Goal: Task Accomplishment & Management: Use online tool/utility

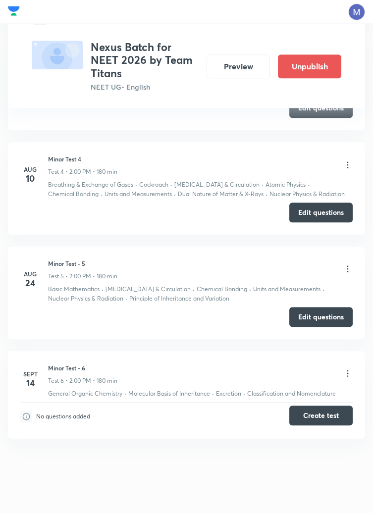
click at [316, 415] on button "Create test" at bounding box center [320, 415] width 63 height 20
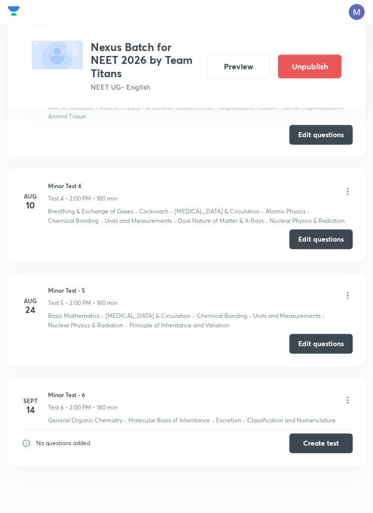
scroll to position [774, 0]
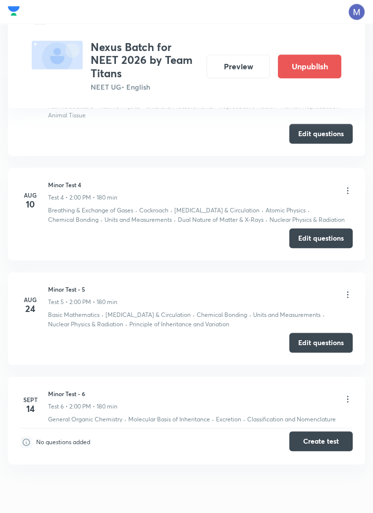
click at [312, 440] on button "Create test" at bounding box center [320, 441] width 63 height 20
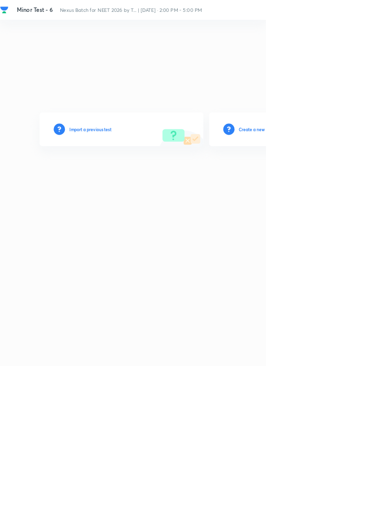
click at [372, 186] on h6 "Create a new test" at bounding box center [359, 181] width 48 height 9
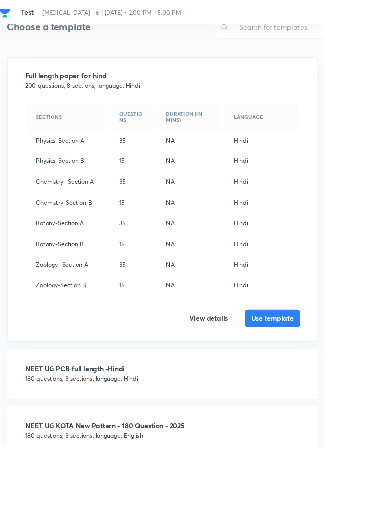
click at [74, 491] on h4 "NEET UG KOTA New Pattern - 180 Question - 2025" at bounding box center [186, 488] width 315 height 8
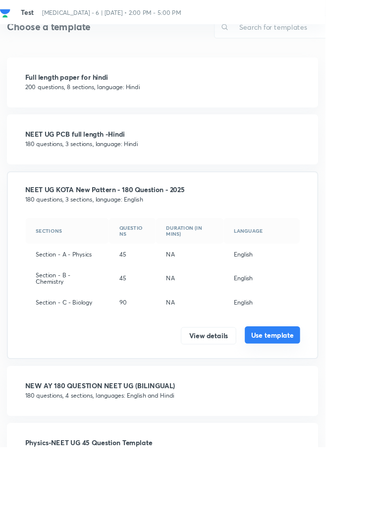
click at [314, 384] on button "Use template" at bounding box center [312, 384] width 63 height 20
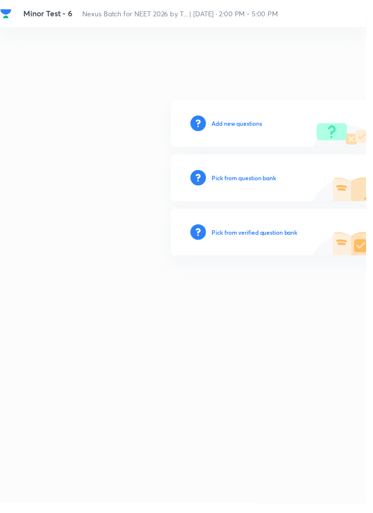
click at [245, 130] on h6 "Add new questions" at bounding box center [241, 125] width 51 height 9
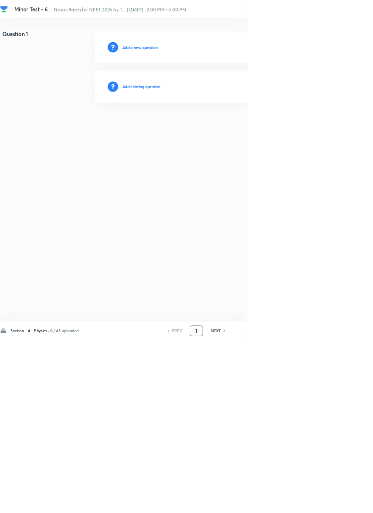
click at [299, 508] on input "1" at bounding box center [296, 499] width 19 height 17
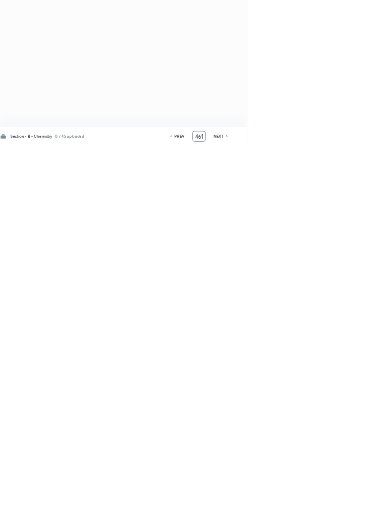
scroll to position [0, 0]
type input "46"
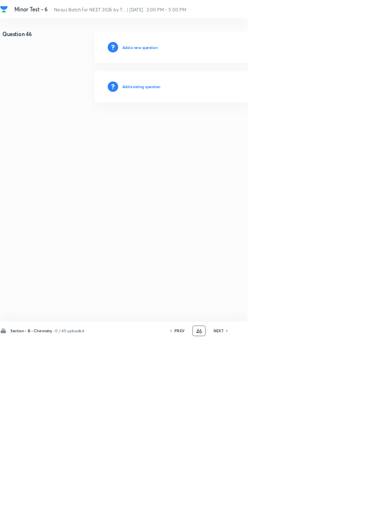
click at [218, 130] on h6 "Add existing question" at bounding box center [213, 130] width 58 height 9
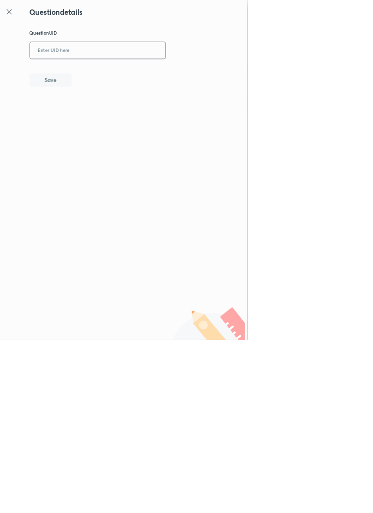
click at [151, 77] on input "text" at bounding box center [147, 76] width 204 height 24
type input "1X7KU"
click at [99, 123] on button "Save" at bounding box center [76, 120] width 63 height 20
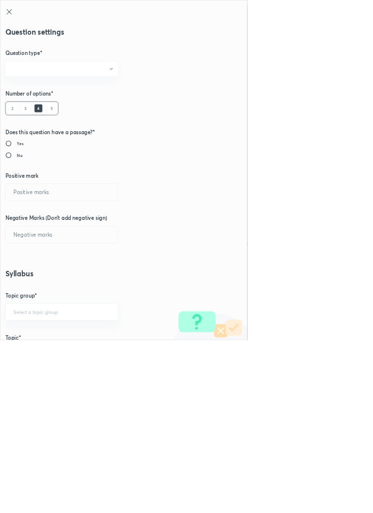
radio input "true"
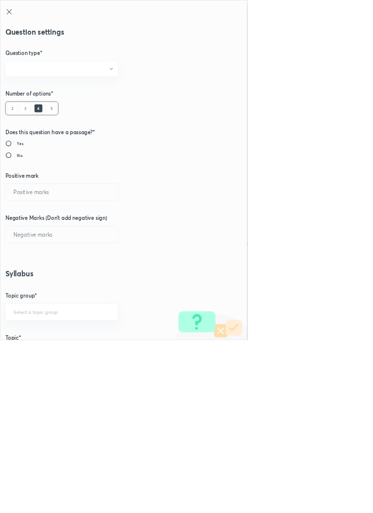
radio input "true"
type input "1"
type input "0"
type input "Chemistry"
type input "Organic Chemistry"
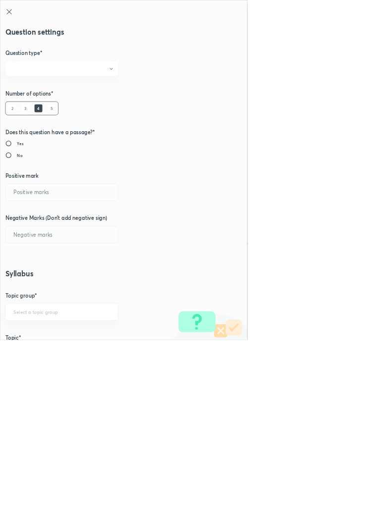
type input "Classification and Nomenclature"
type input "Nomenclature of Aromatic Compounds"
click at [36, 286] on input "1" at bounding box center [92, 289] width 169 height 25
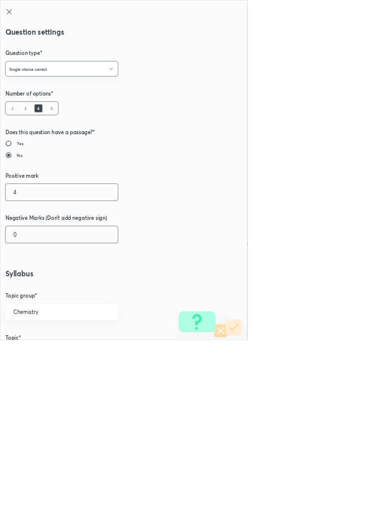
type input "4"
click at [31, 356] on input "0" at bounding box center [92, 353] width 169 height 25
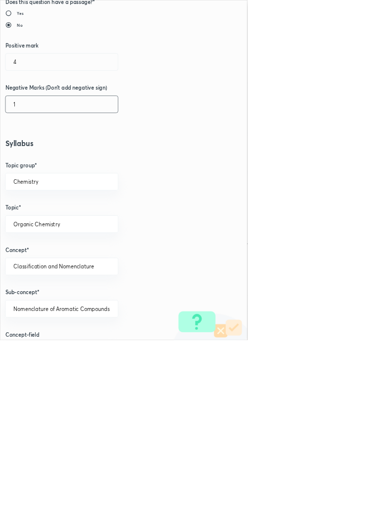
scroll to position [557, 0]
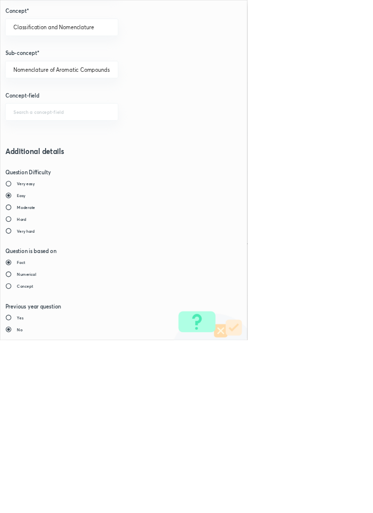
type input "1"
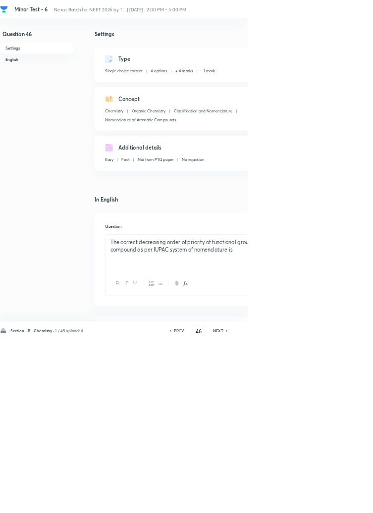
type input "47"
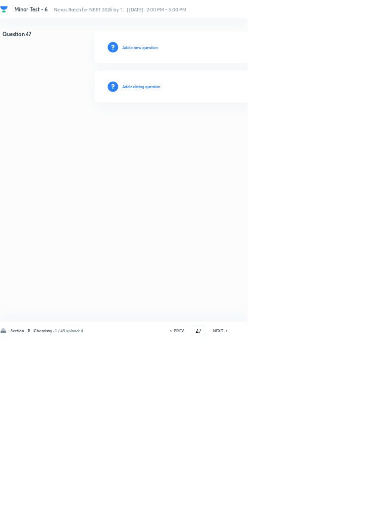
click at [236, 130] on h6 "Add existing question" at bounding box center [213, 130] width 58 height 9
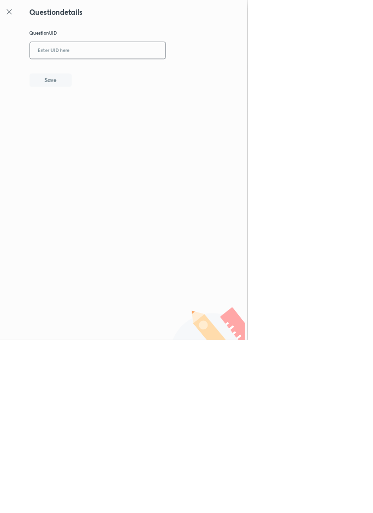
click at [206, 75] on input "text" at bounding box center [147, 76] width 204 height 24
type input "JDJNA"
click at [103, 130] on button "Save" at bounding box center [76, 120] width 63 height 20
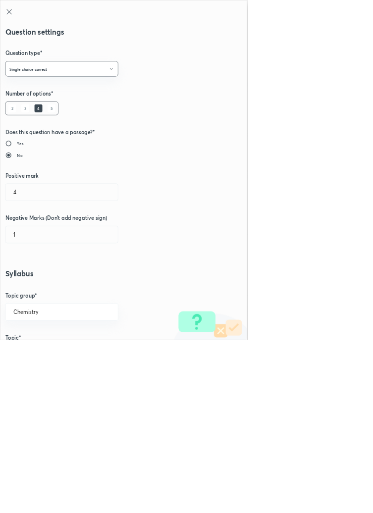
type input "1"
type input "0"
type input "Classification and Nomenclature"
click at [32, 288] on input "1" at bounding box center [92, 289] width 169 height 25
type input "4"
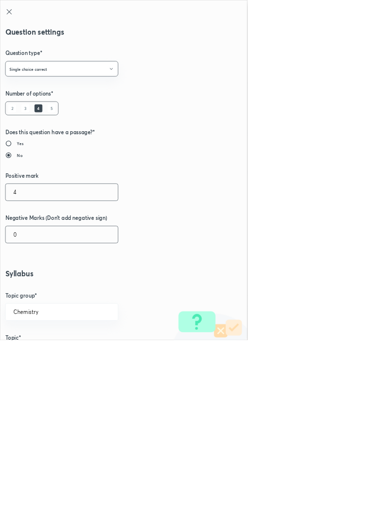
click at [31, 356] on input "0" at bounding box center [92, 353] width 169 height 25
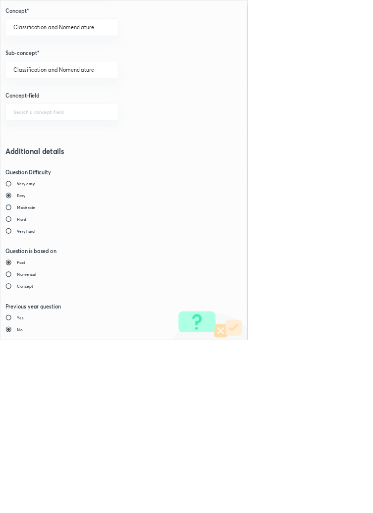
type input "1"
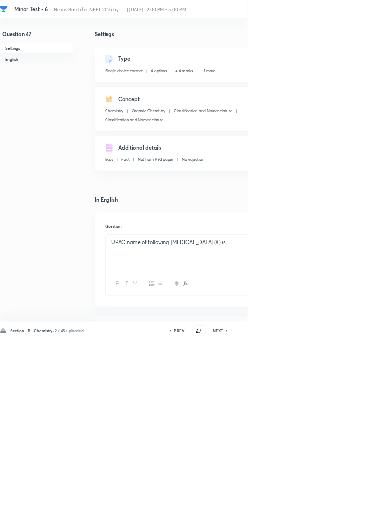
type input "48"
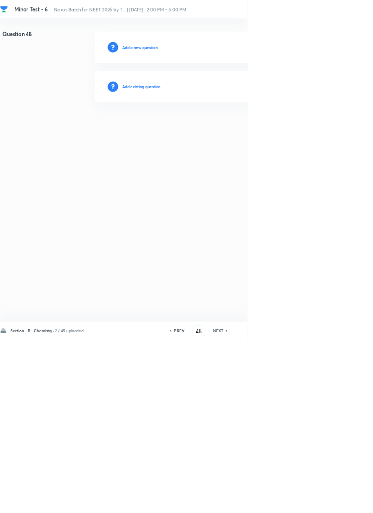
click at [238, 127] on h6 "Add existing question" at bounding box center [213, 130] width 58 height 9
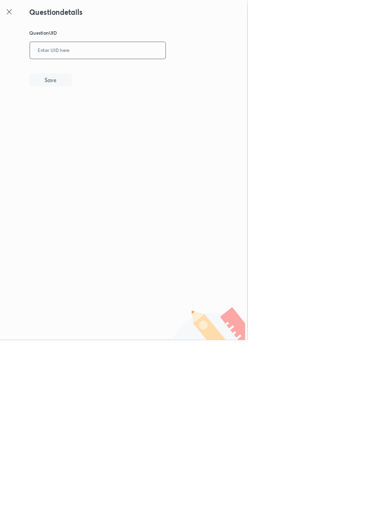
click at [177, 75] on input "text" at bounding box center [147, 76] width 204 height 24
type input "K6Z20"
click at [98, 116] on button "Save" at bounding box center [76, 120] width 63 height 20
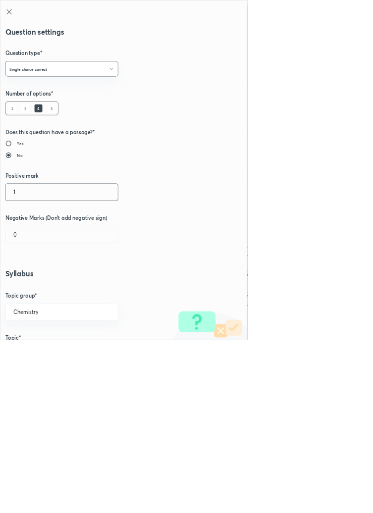
click at [37, 288] on input "1" at bounding box center [92, 289] width 169 height 25
type input "4"
click at [38, 352] on input "0" at bounding box center [92, 353] width 169 height 25
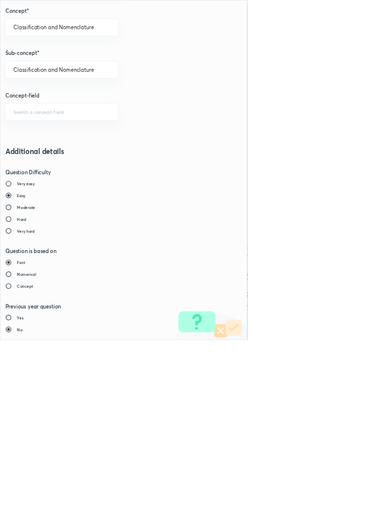
type input "1"
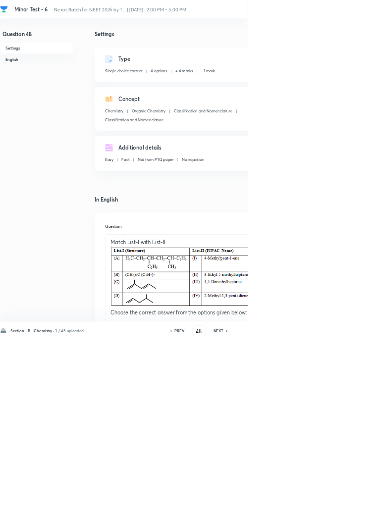
type input "49"
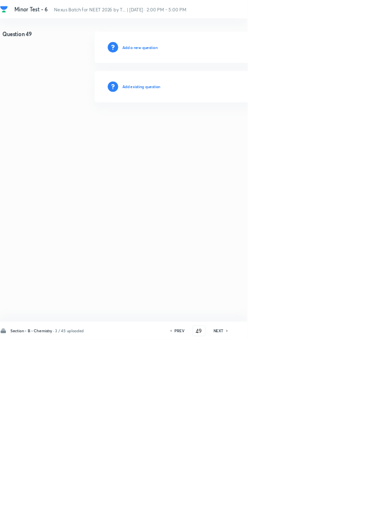
click at [225, 130] on h6 "Add existing question" at bounding box center [213, 130] width 58 height 9
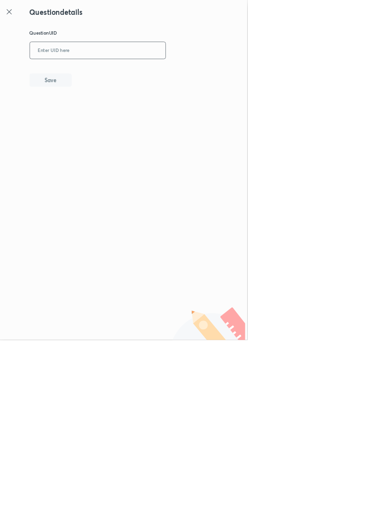
click at [146, 73] on input "text" at bounding box center [147, 76] width 204 height 24
type input "HSGH5"
click at [97, 119] on button "Save" at bounding box center [76, 120] width 63 height 20
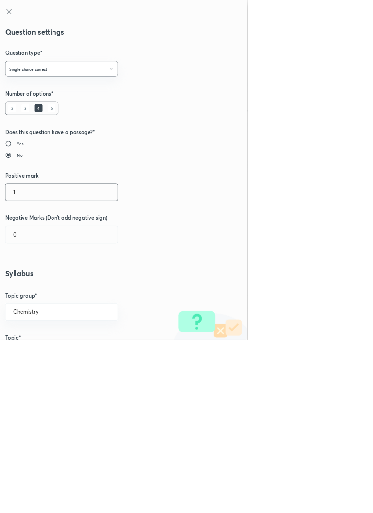
click at [32, 290] on input "1" at bounding box center [92, 289] width 169 height 25
type input "4"
click at [38, 350] on input "0" at bounding box center [92, 353] width 169 height 25
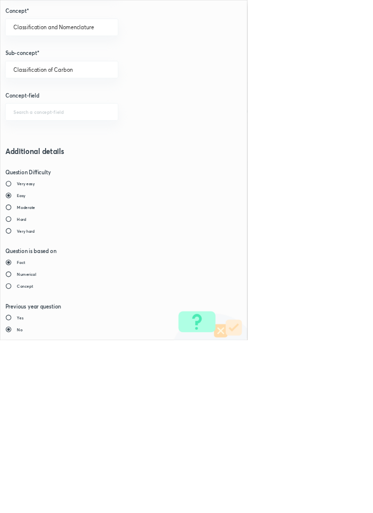
type input "1"
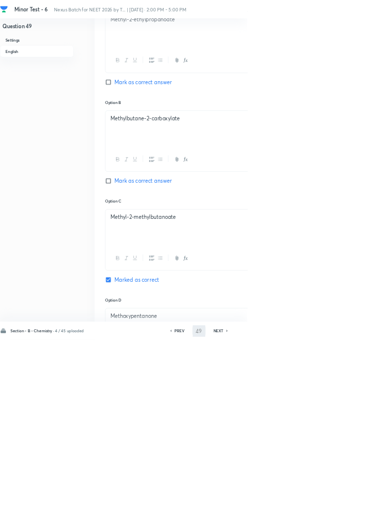
scroll to position [502, 0]
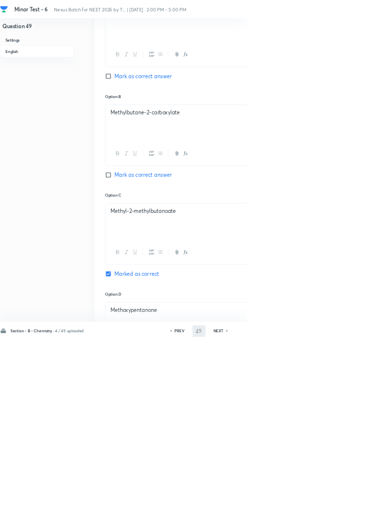
type input "50"
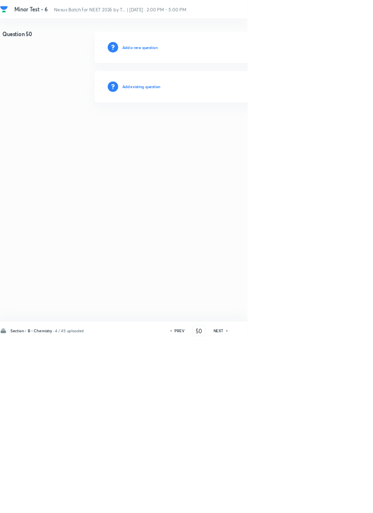
click at [226, 127] on h6 "Add existing question" at bounding box center [213, 130] width 58 height 9
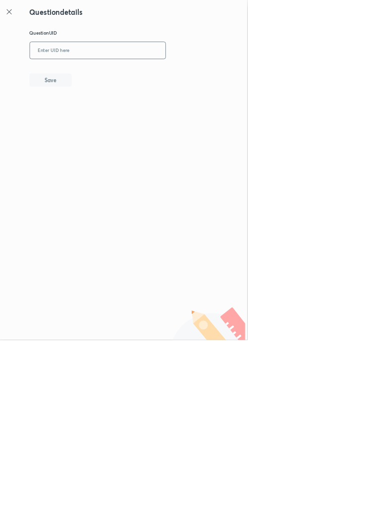
click at [159, 71] on input "text" at bounding box center [147, 76] width 204 height 24
type input "Y1BUW"
click at [98, 113] on button "Save" at bounding box center [76, 120] width 63 height 20
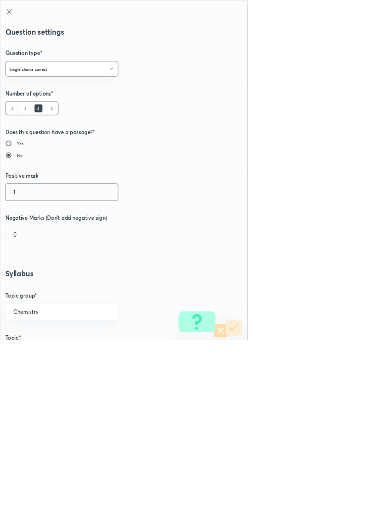
click at [36, 292] on input "1" at bounding box center [92, 289] width 169 height 25
type input "4"
click at [34, 358] on input "0" at bounding box center [92, 353] width 169 height 25
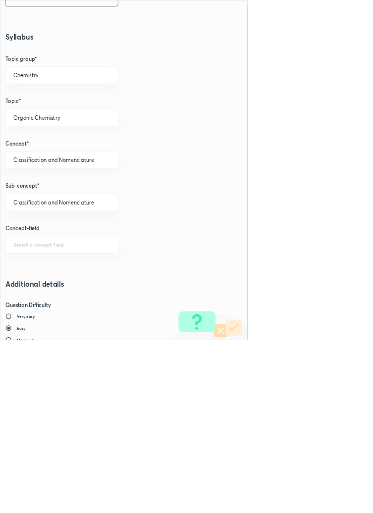
scroll to position [557, 0]
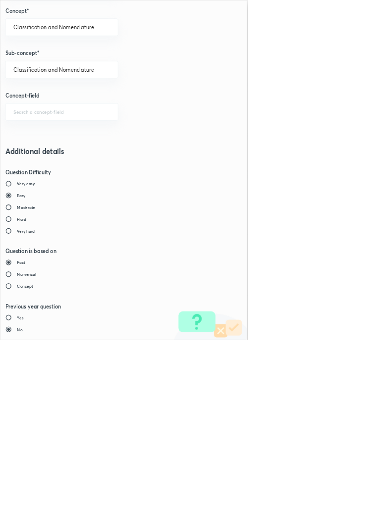
type input "1"
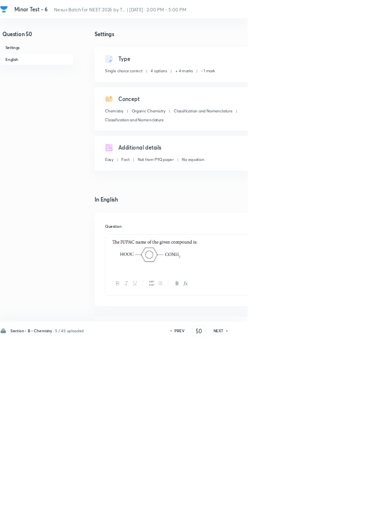
type input "51"
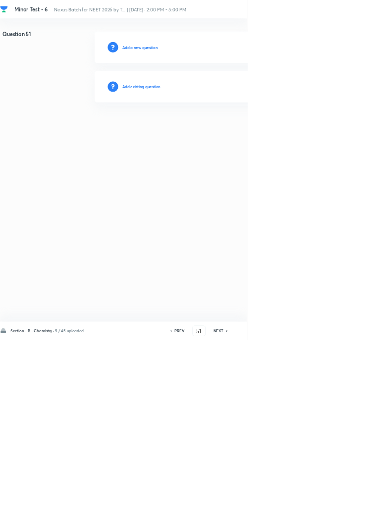
click at [233, 129] on h6 "Add existing question" at bounding box center [213, 130] width 58 height 9
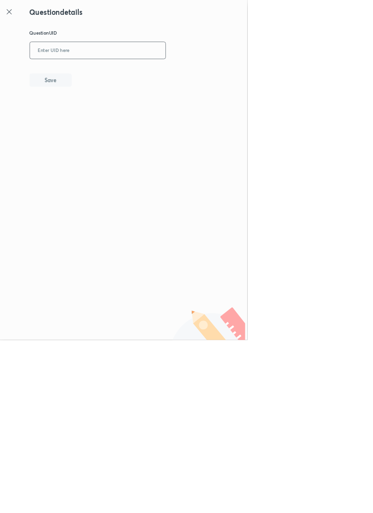
click at [183, 72] on input "text" at bounding box center [147, 76] width 204 height 24
type input "WWYV8"
click at [98, 117] on button "Save" at bounding box center [76, 120] width 63 height 20
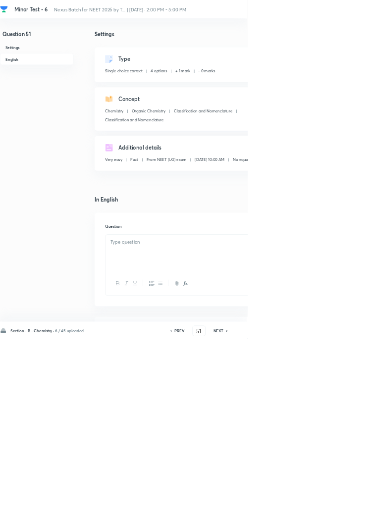
checkbox input "true"
click at [372, 75] on div "Type Single choice correct 4 options + 1 mark - 0 marks Edit" at bounding box center [317, 97] width 349 height 52
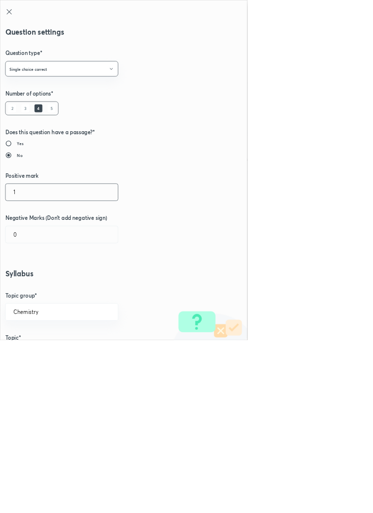
click at [34, 287] on input "1" at bounding box center [92, 289] width 169 height 25
type input "4"
click at [34, 358] on input "0" at bounding box center [92, 353] width 169 height 25
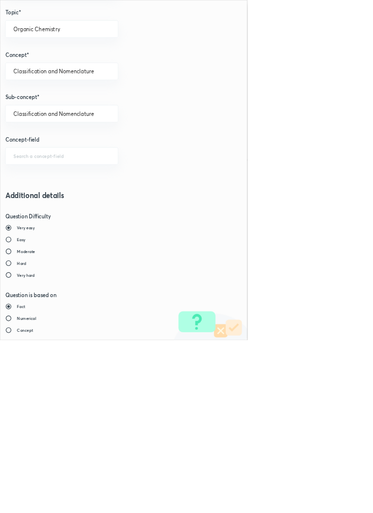
scroll to position [682, 0]
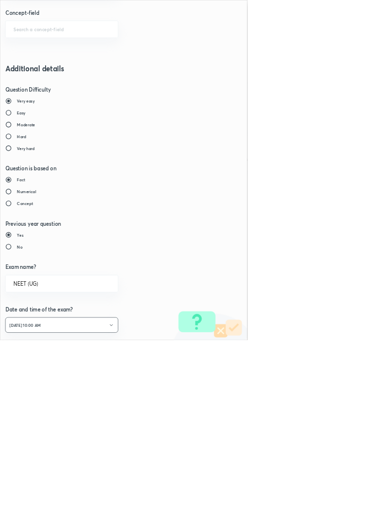
type input "1"
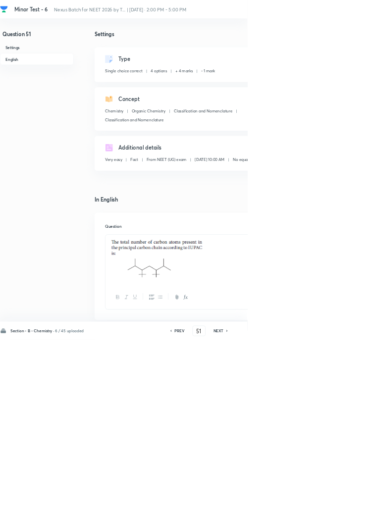
type input "52"
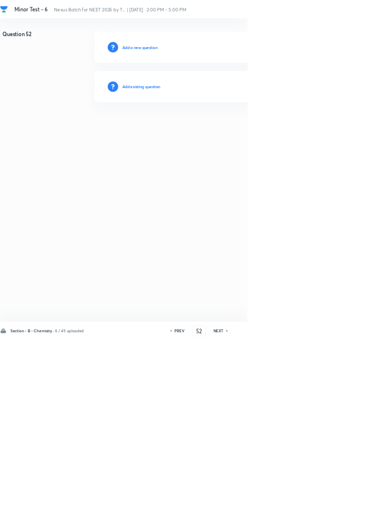
click at [240, 130] on h6 "Add existing question" at bounding box center [213, 130] width 58 height 9
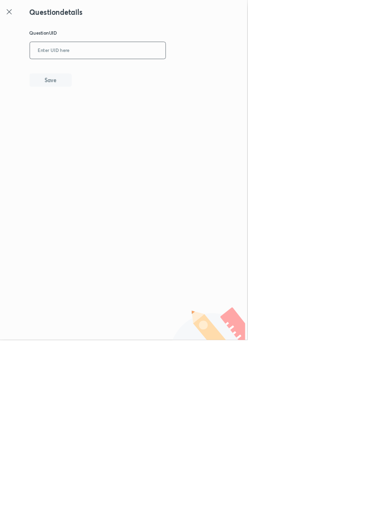
click at [158, 75] on input "text" at bounding box center [147, 76] width 204 height 24
type input "667IO"
click at [100, 120] on button "Save" at bounding box center [76, 120] width 63 height 20
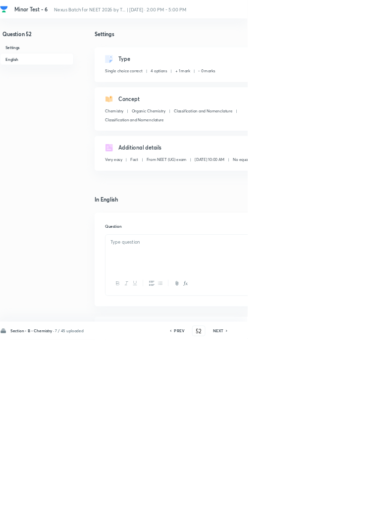
checkbox input "true"
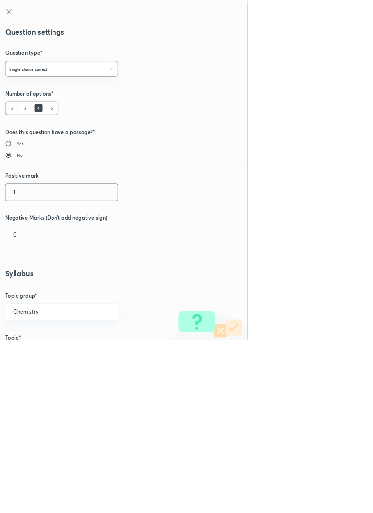
click at [27, 285] on input "1" at bounding box center [92, 289] width 169 height 25
type input "4"
click at [34, 353] on input "0" at bounding box center [92, 353] width 169 height 25
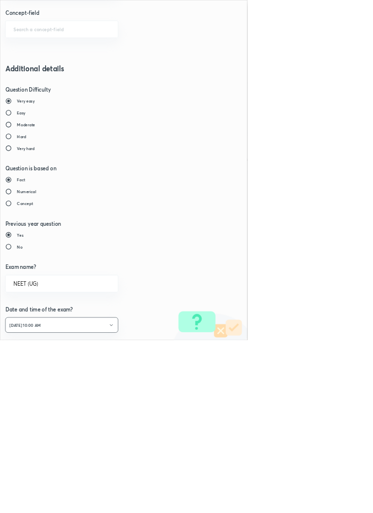
type input "1"
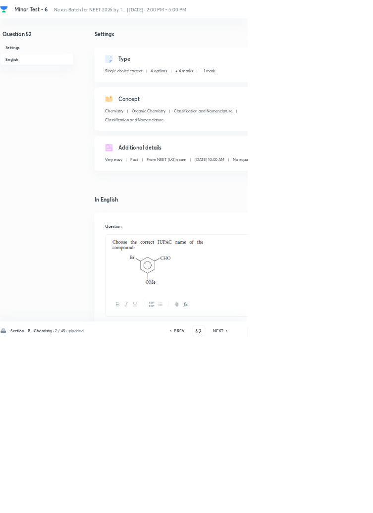
type input "53"
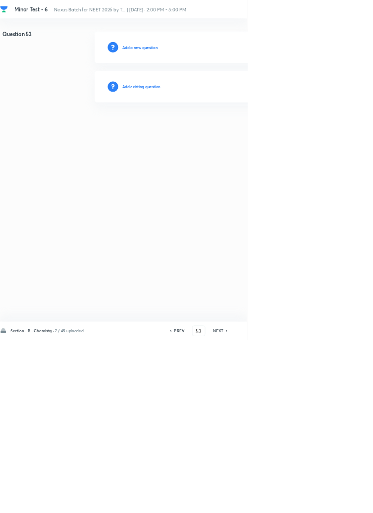
click at [226, 126] on h6 "Add existing question" at bounding box center [213, 130] width 58 height 9
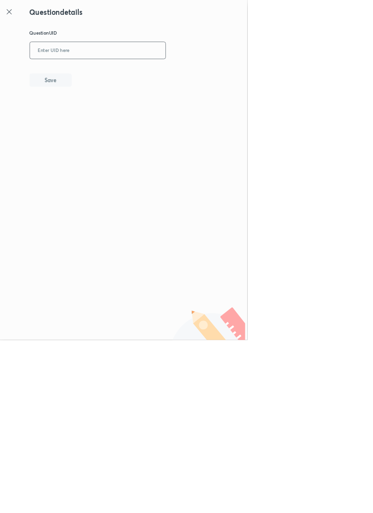
click at [181, 75] on input "text" at bounding box center [147, 76] width 204 height 24
type input "TZKH3"
click at [98, 118] on button "Save" at bounding box center [76, 120] width 63 height 20
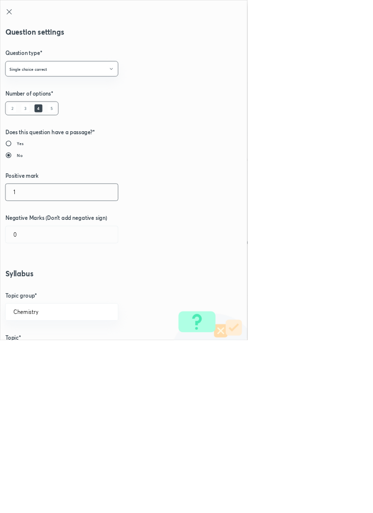
click at [37, 287] on input "1" at bounding box center [92, 289] width 169 height 25
type input "4"
click at [40, 350] on input "0" at bounding box center [92, 353] width 169 height 25
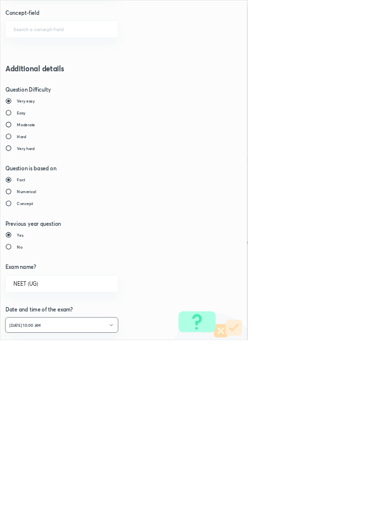
type input "1"
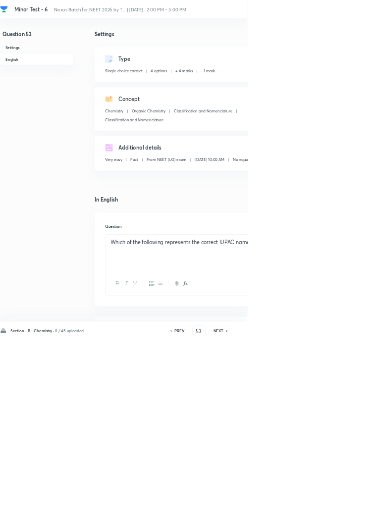
type input "54"
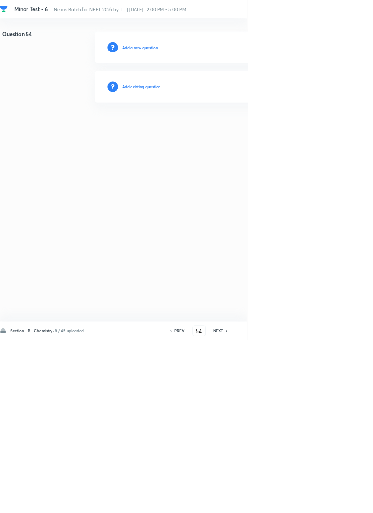
click at [227, 128] on h6 "Add existing question" at bounding box center [213, 130] width 58 height 9
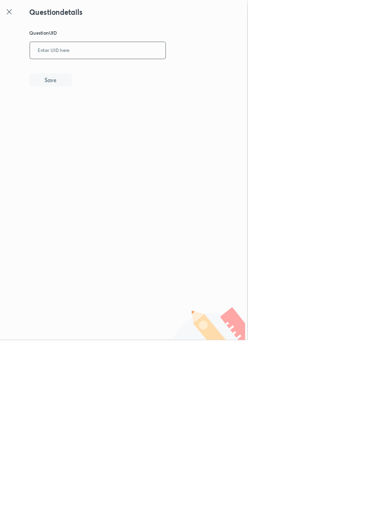
click at [187, 74] on input "text" at bounding box center [147, 76] width 204 height 24
type input "9BAI4"
click at [99, 121] on button "Save" at bounding box center [76, 120] width 63 height 20
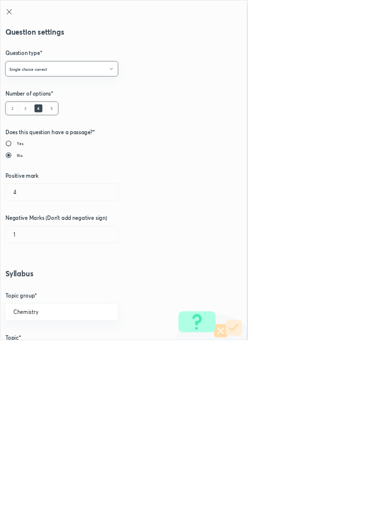
type input "1"
type input "0"
click at [38, 288] on input "1" at bounding box center [92, 289] width 169 height 25
type input "4"
click at [34, 355] on input "0" at bounding box center [92, 353] width 169 height 25
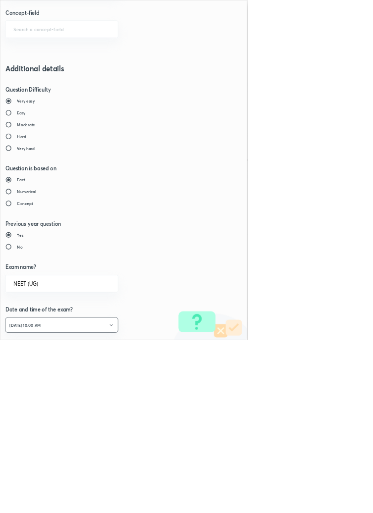
type input "1"
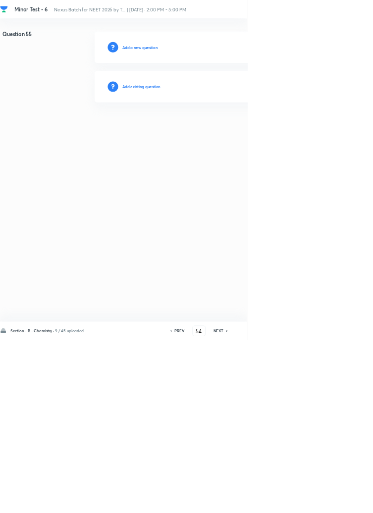
type input "55"
click at [238, 131] on h6 "Add existing question" at bounding box center [213, 130] width 58 height 9
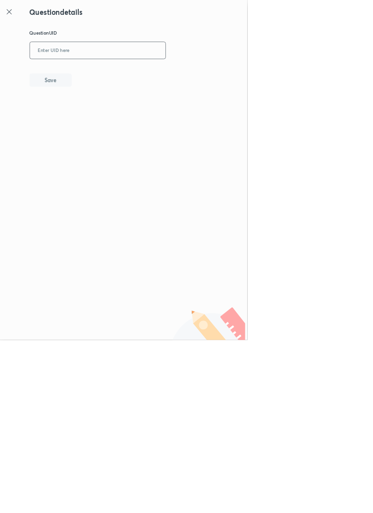
click at [208, 74] on input "text" at bounding box center [147, 76] width 204 height 24
type input "MHAB7"
click at [95, 122] on button "Save" at bounding box center [76, 120] width 63 height 20
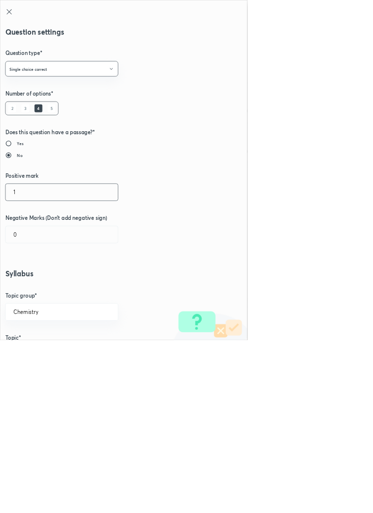
click at [46, 285] on input "1" at bounding box center [92, 289] width 169 height 25
type input "4"
click at [42, 358] on input "0" at bounding box center [92, 353] width 169 height 25
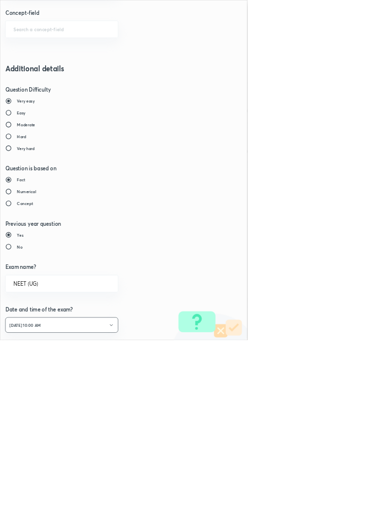
type input "1"
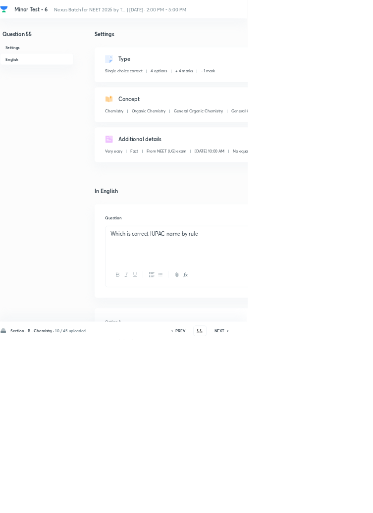
type input "56"
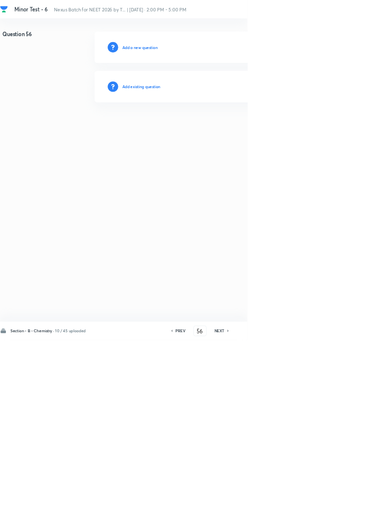
click at [236, 133] on h6 "Add existing question" at bounding box center [213, 130] width 58 height 9
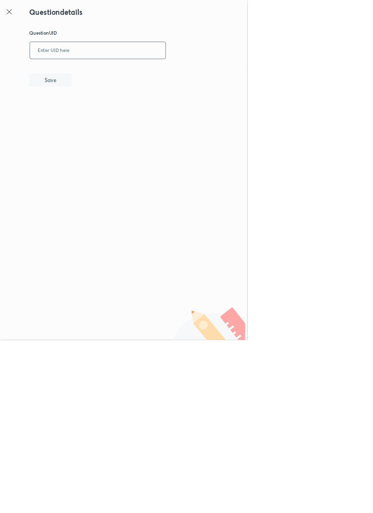
click at [179, 74] on input "text" at bounding box center [147, 76] width 204 height 24
type input "449ES"
click at [108, 123] on button "Save" at bounding box center [76, 120] width 63 height 20
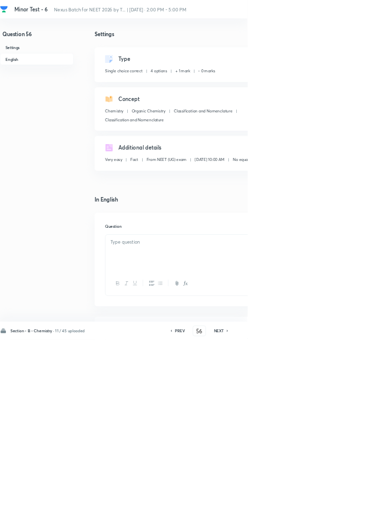
checkbox input "true"
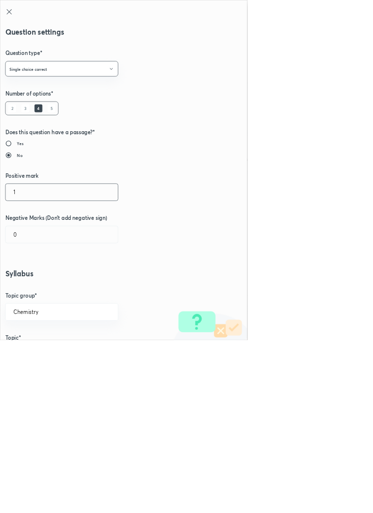
click at [39, 289] on input "1" at bounding box center [92, 289] width 169 height 25
type input "4"
click at [40, 350] on input "0" at bounding box center [92, 353] width 169 height 25
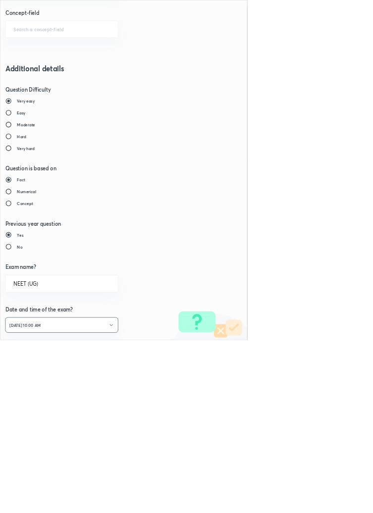
type input "1"
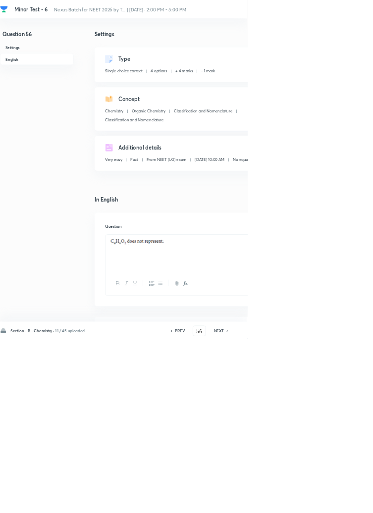
type input "57"
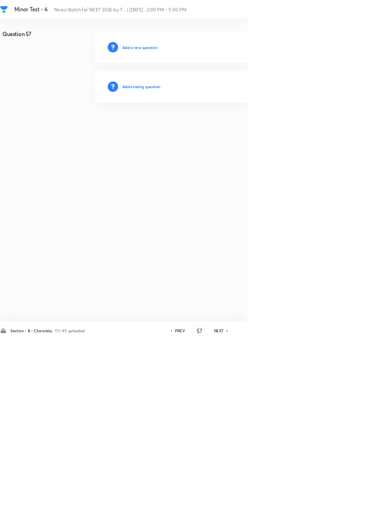
click at [232, 134] on h6 "Add existing question" at bounding box center [213, 130] width 58 height 9
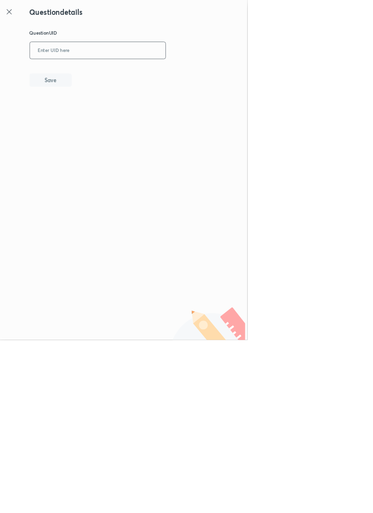
click at [170, 72] on input "text" at bounding box center [147, 76] width 204 height 24
click at [11, 17] on icon at bounding box center [14, 18] width 12 height 12
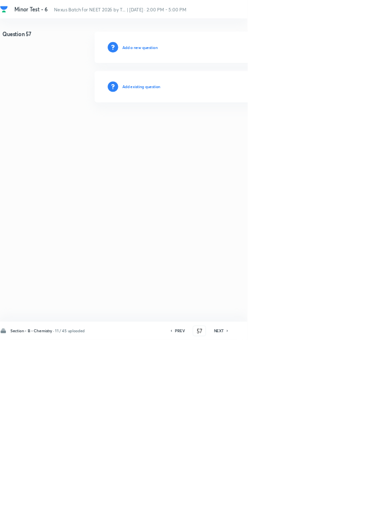
click at [242, 130] on h6 "Add existing question" at bounding box center [213, 130] width 58 height 9
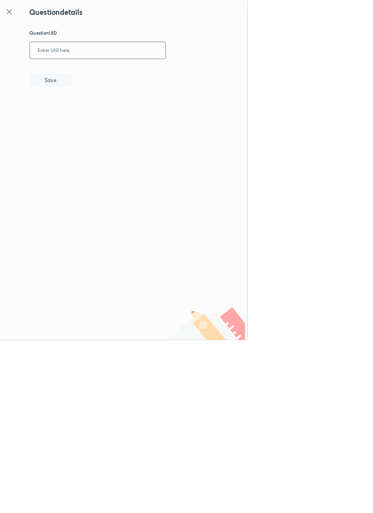
click at [173, 74] on input "text" at bounding box center [147, 76] width 204 height 24
click at [102, 123] on button "Save" at bounding box center [76, 120] width 63 height 20
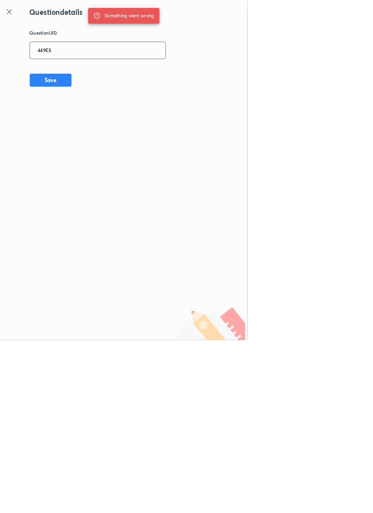
click at [114, 75] on input "449ES" at bounding box center [147, 76] width 204 height 24
type input "4"
type input "1SP6D"
click at [90, 119] on button "Save" at bounding box center [76, 120] width 63 height 20
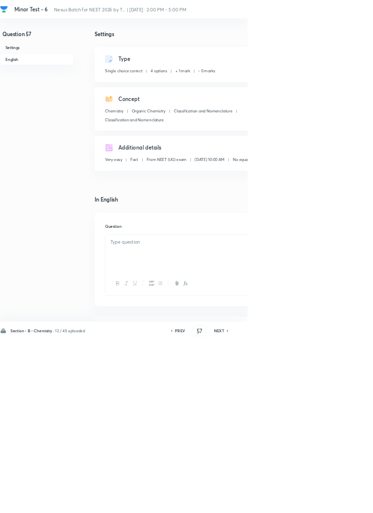
checkbox input "true"
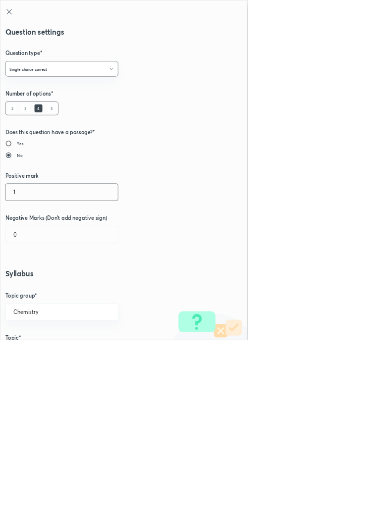
click at [34, 288] on input "1" at bounding box center [92, 289] width 169 height 25
type input "4"
click at [42, 353] on input "0" at bounding box center [92, 353] width 169 height 25
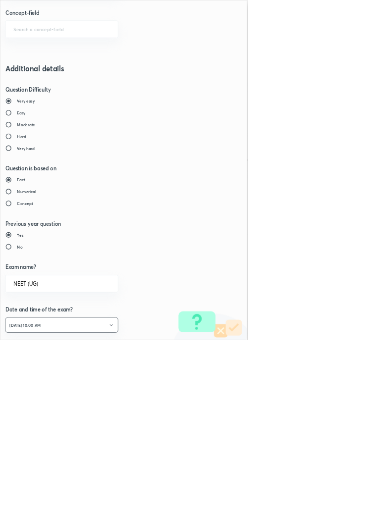
type input "1"
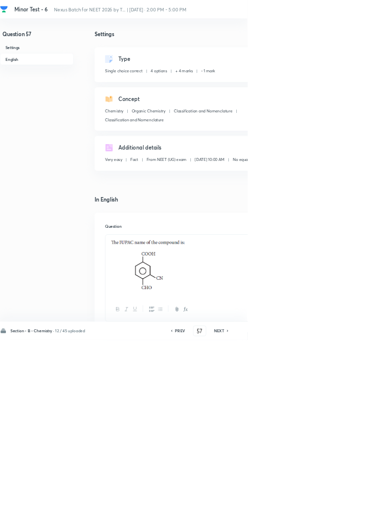
type input "58"
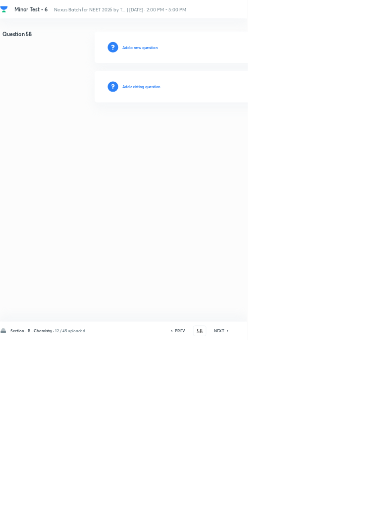
click at [241, 129] on h6 "Add existing question" at bounding box center [213, 130] width 58 height 9
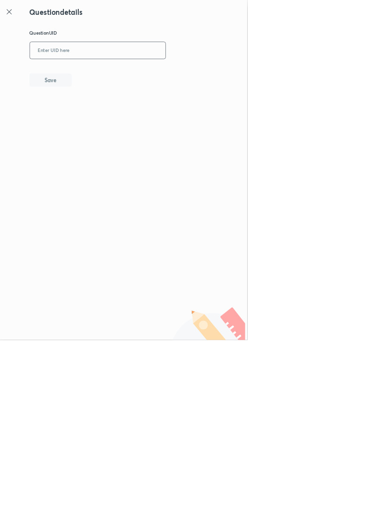
click at [156, 73] on input "text" at bounding box center [147, 76] width 204 height 24
type input "K3I01"
click at [103, 118] on button "Save" at bounding box center [76, 120] width 63 height 20
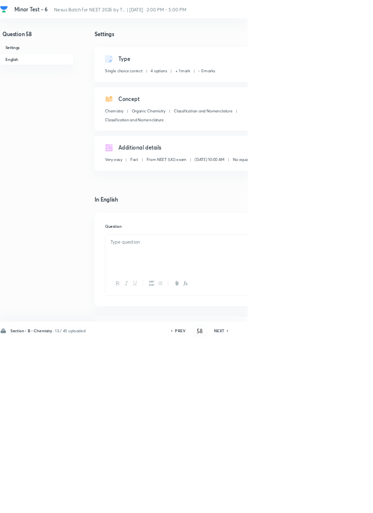
checkbox input "true"
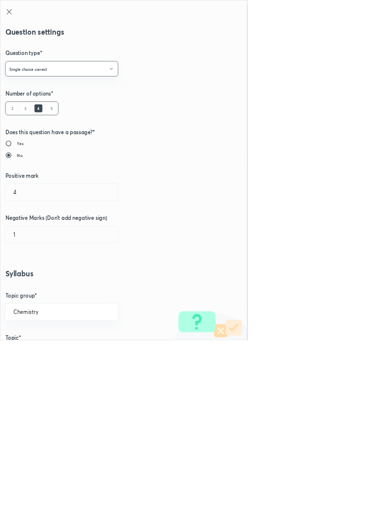
type input "1"
type input "0"
click at [32, 285] on input "1" at bounding box center [92, 289] width 169 height 25
type input "4"
click at [36, 354] on input "0" at bounding box center [92, 353] width 169 height 25
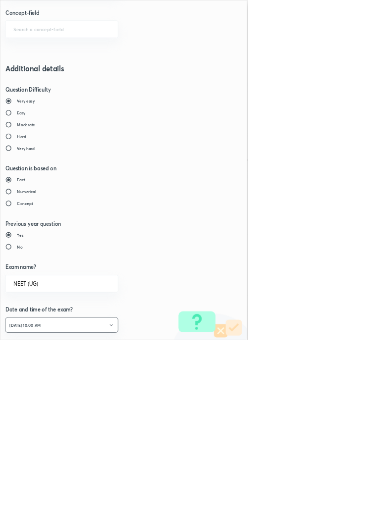
type input "1"
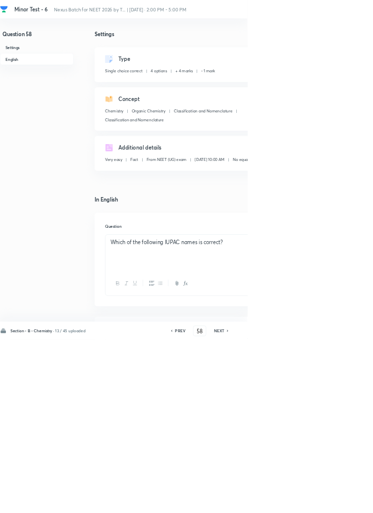
type input "59"
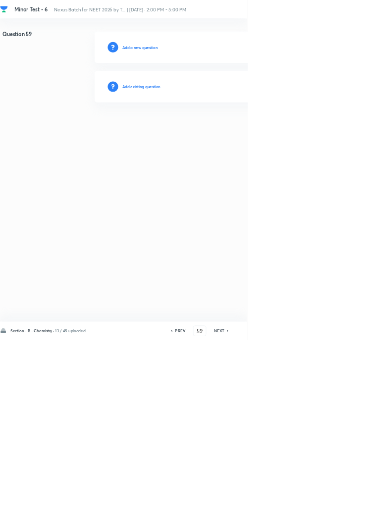
click at [227, 130] on h6 "Add existing question" at bounding box center [213, 130] width 58 height 9
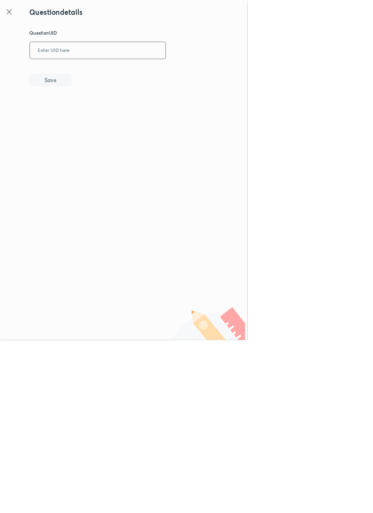
click at [163, 75] on input "text" at bounding box center [147, 76] width 204 height 24
type input "G5Q4C"
click at [97, 116] on button "Save" at bounding box center [76, 120] width 63 height 20
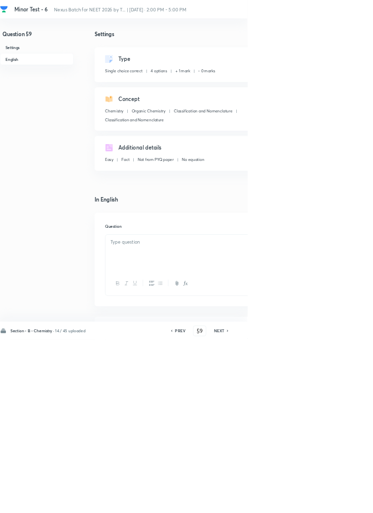
checkbox input "true"
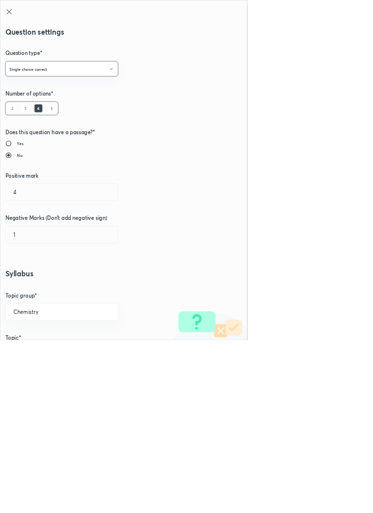
radio input "false"
radio input "true"
radio input "false"
radio input "true"
type input "1"
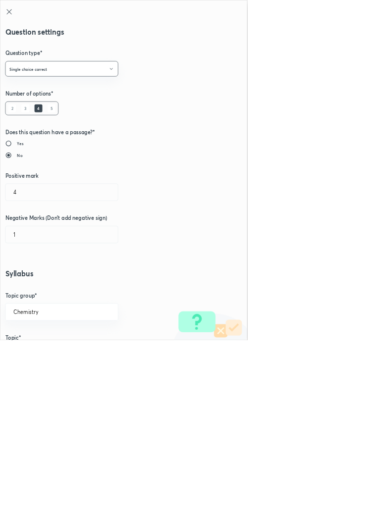
type input "0"
click at [31, 286] on input "1" at bounding box center [92, 289] width 169 height 25
type input "4"
click at [39, 356] on input "0" at bounding box center [92, 353] width 169 height 25
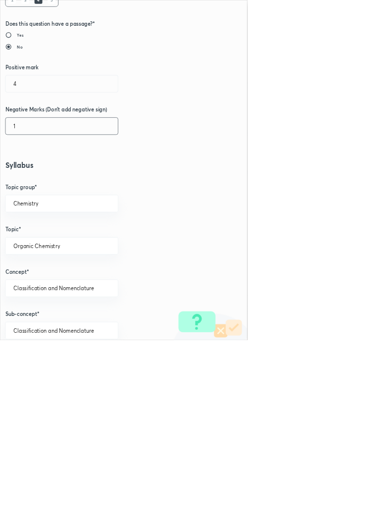
scroll to position [557, 0]
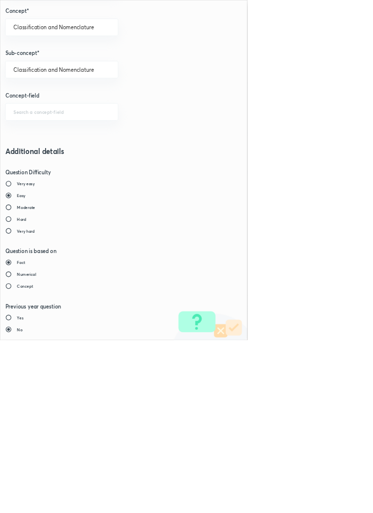
type input "1"
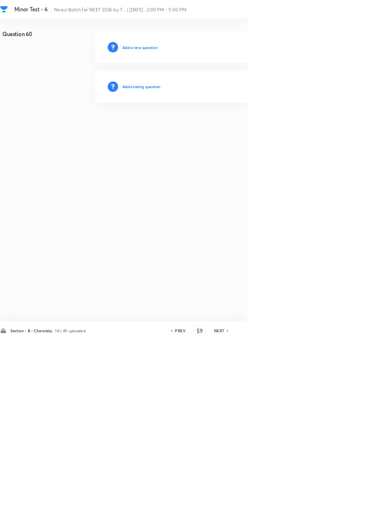
type input "60"
click at [240, 131] on h6 "Add existing question" at bounding box center [213, 130] width 58 height 9
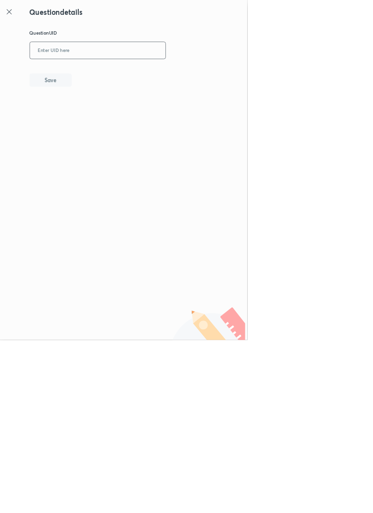
click at [193, 72] on input "text" at bounding box center [147, 76] width 204 height 24
type input "CBZ8W"
click at [95, 115] on button "Save" at bounding box center [76, 120] width 63 height 20
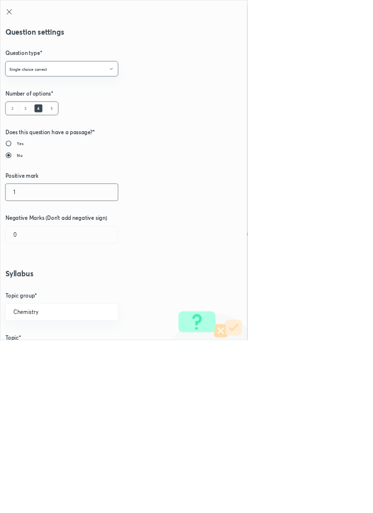
click at [32, 288] on input "1" at bounding box center [92, 289] width 169 height 25
type input "4"
click at [38, 357] on input "0" at bounding box center [92, 353] width 169 height 25
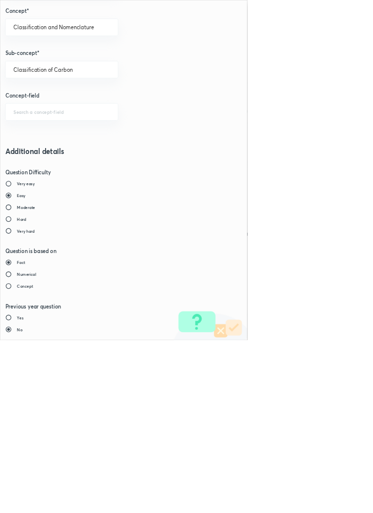
type input "1"
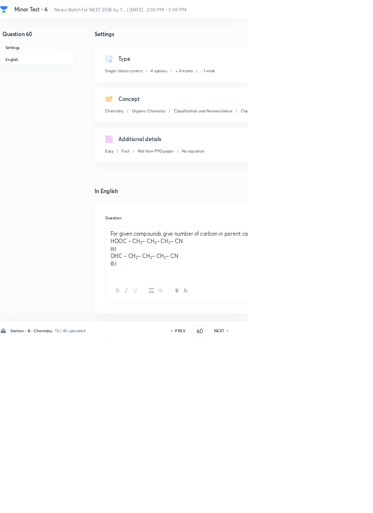
type input "61"
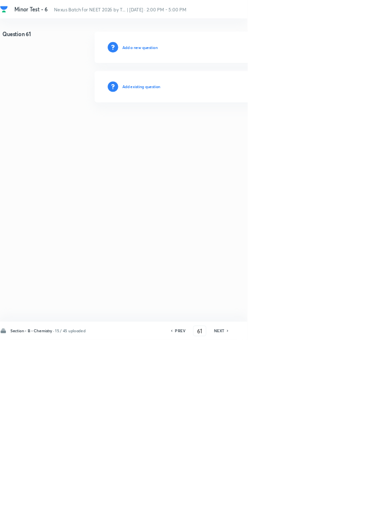
click at [235, 127] on h6 "Add existing question" at bounding box center [213, 130] width 58 height 9
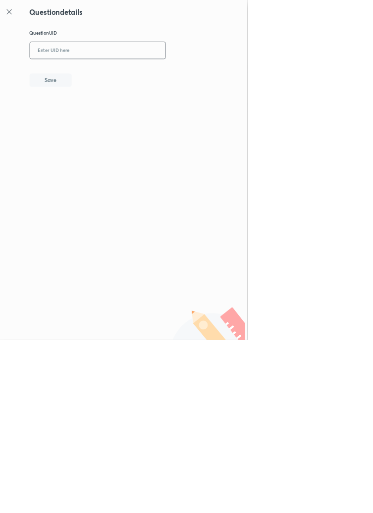
click at [183, 72] on input "text" at bounding box center [147, 76] width 204 height 24
type input "BBYSU"
click at [101, 123] on button "Save" at bounding box center [76, 120] width 63 height 20
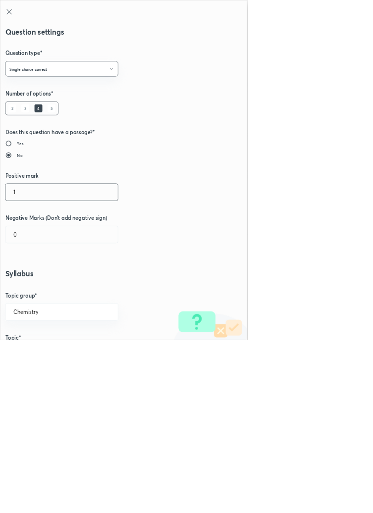
click at [29, 285] on input "1" at bounding box center [92, 289] width 169 height 25
type input "4"
click at [41, 354] on input "0" at bounding box center [92, 353] width 169 height 25
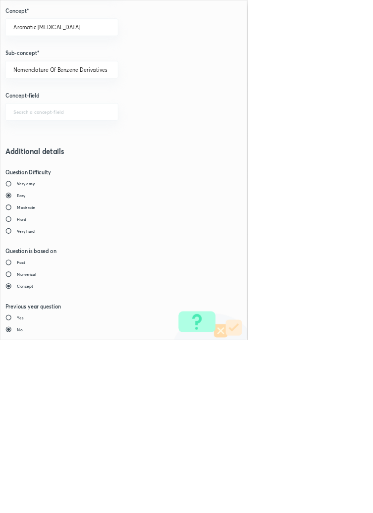
type input "1"
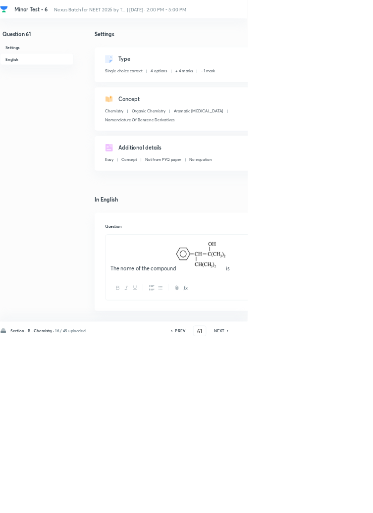
type input "62"
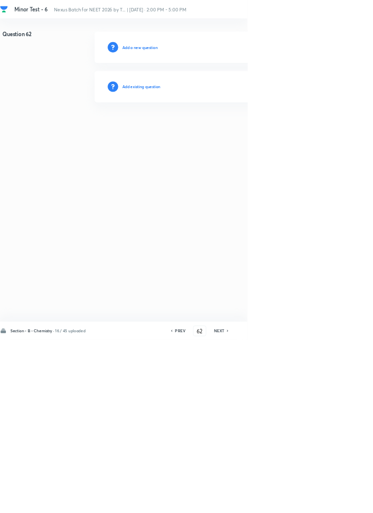
click at [233, 132] on h6 "Add existing question" at bounding box center [213, 130] width 58 height 9
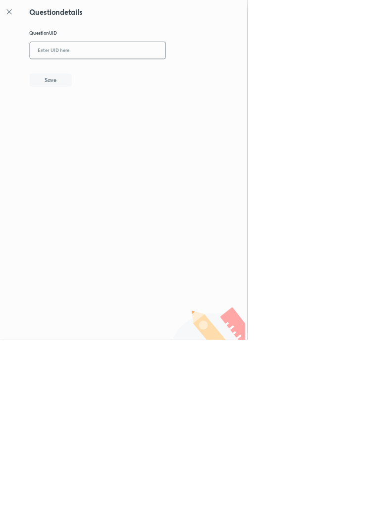
click at [195, 71] on input "text" at bounding box center [147, 76] width 204 height 24
type input "M7XQA"
click at [96, 118] on button "Save" at bounding box center [76, 120] width 63 height 20
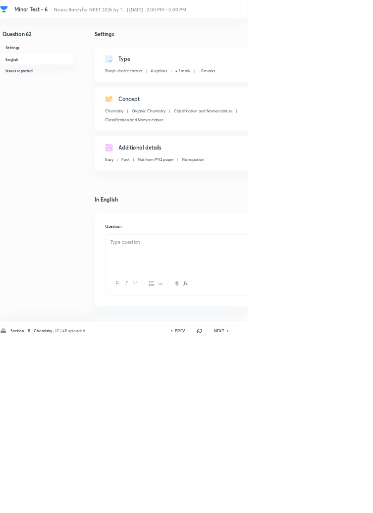
checkbox input "true"
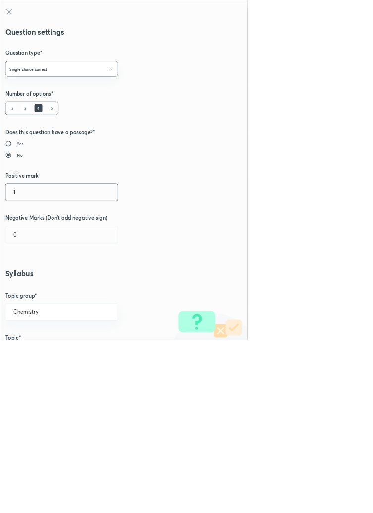
click at [31, 285] on input "1" at bounding box center [92, 289] width 169 height 25
type input "4"
click at [38, 353] on input "0" at bounding box center [92, 353] width 169 height 25
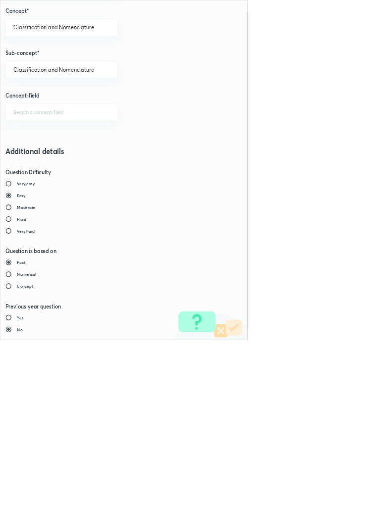
type input "1"
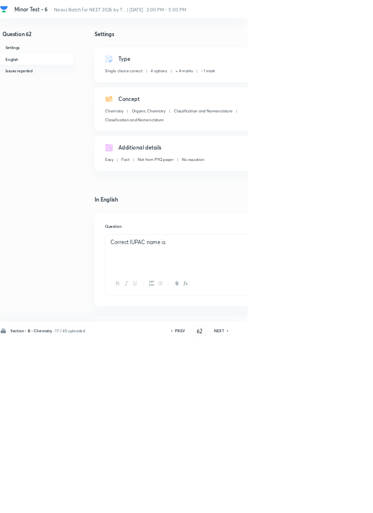
type input "63"
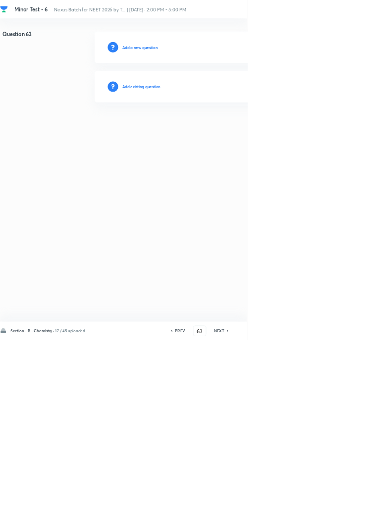
click at [231, 134] on h6 "Add existing question" at bounding box center [213, 130] width 58 height 9
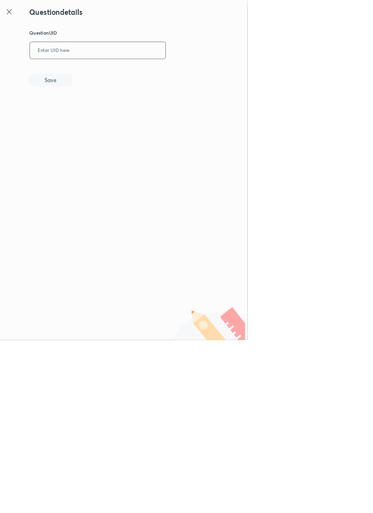
click at [174, 74] on input "text" at bounding box center [147, 76] width 204 height 24
type input "3O2LS"
click at [98, 129] on button "Save" at bounding box center [76, 120] width 63 height 20
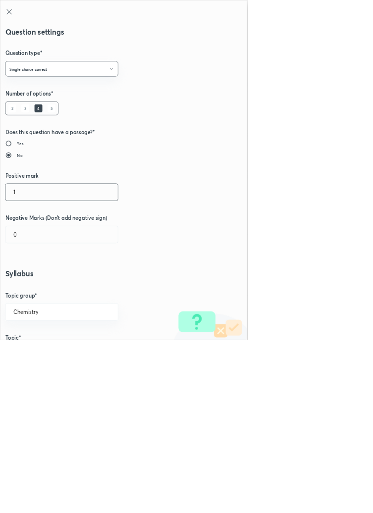
click at [32, 289] on input "1" at bounding box center [92, 289] width 169 height 25
type input "4"
click at [35, 356] on input "0" at bounding box center [92, 353] width 169 height 25
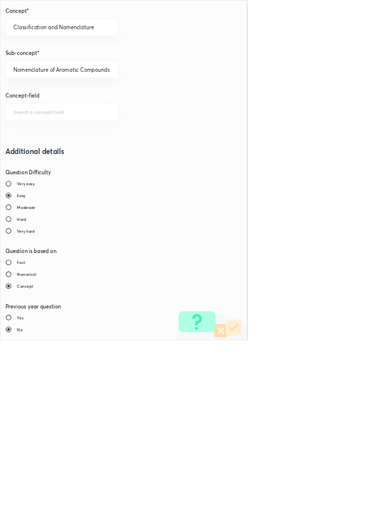
type input "1"
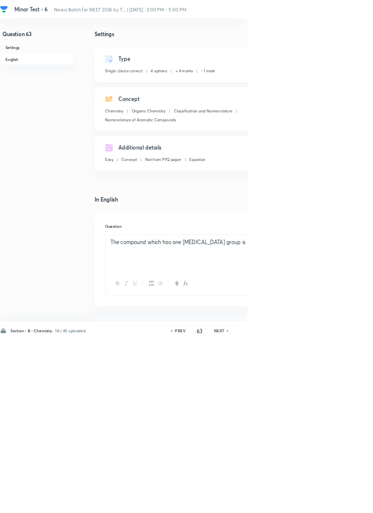
type input "64"
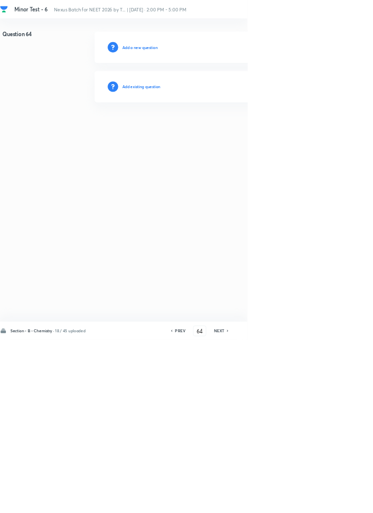
click at [224, 132] on h6 "Add existing question" at bounding box center [213, 130] width 58 height 9
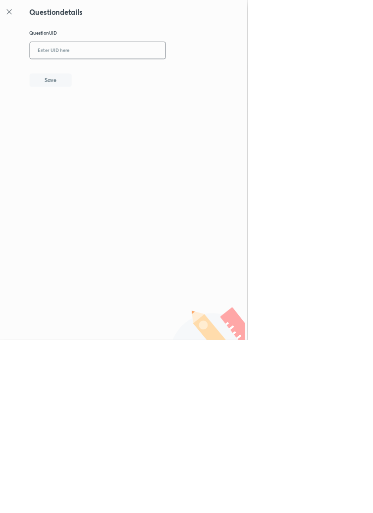
click at [181, 73] on input "text" at bounding box center [147, 76] width 204 height 24
type input "EUL7R"
click at [103, 111] on button "Save" at bounding box center [76, 120] width 63 height 20
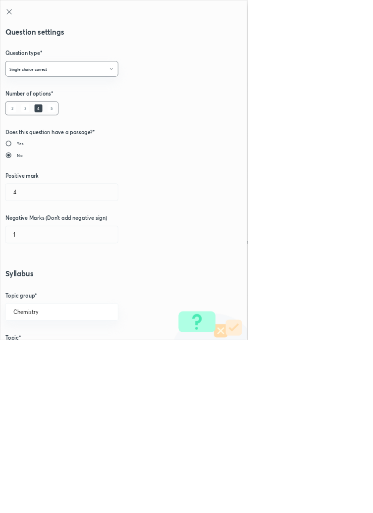
radio input "true"
radio input "false"
radio input "true"
type input "1"
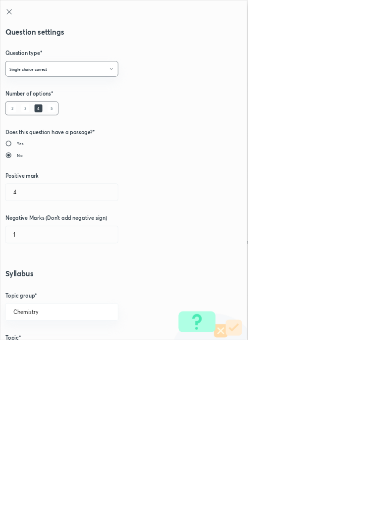
type input "0"
type input "Classification and Nomenclature"
click at [38, 277] on input "1" at bounding box center [92, 289] width 169 height 25
type input "4"
click at [42, 350] on input "0" at bounding box center [92, 353] width 169 height 25
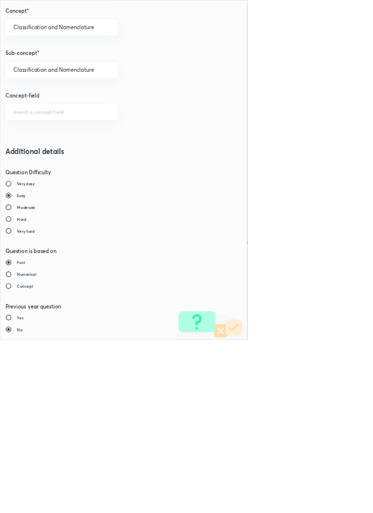
type input "1"
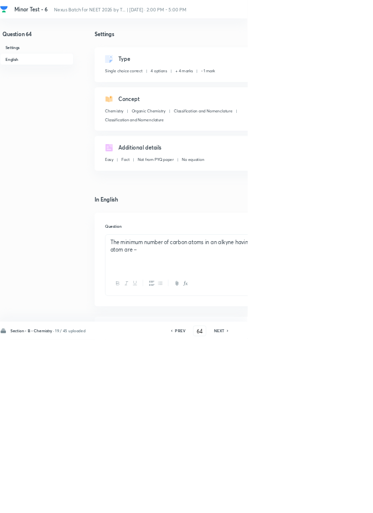
type input "65"
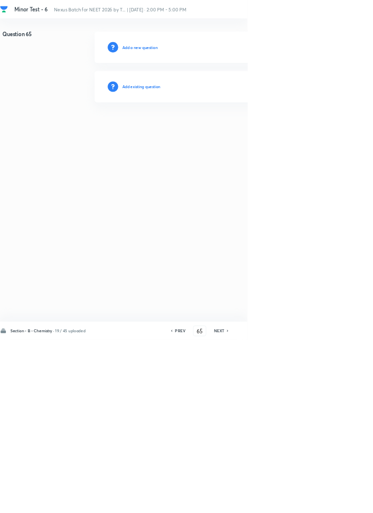
click at [231, 130] on h6 "Add existing question" at bounding box center [213, 130] width 58 height 9
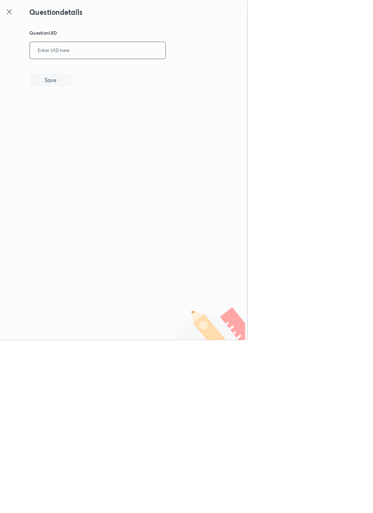
click at [164, 74] on input "text" at bounding box center [147, 76] width 204 height 24
type input "W4GM1"
click at [108, 114] on button "Save" at bounding box center [76, 120] width 63 height 20
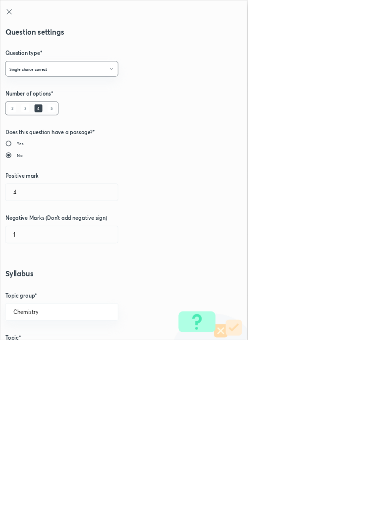
type input "1"
type input "0"
click at [38, 292] on input "1" at bounding box center [92, 289] width 169 height 25
type input "4"
click at [41, 356] on input "0" at bounding box center [92, 353] width 169 height 25
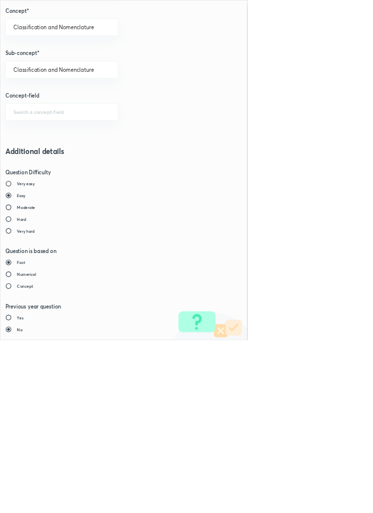
type input "1"
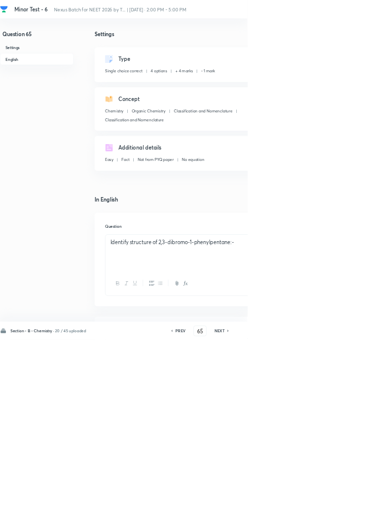
type input "66"
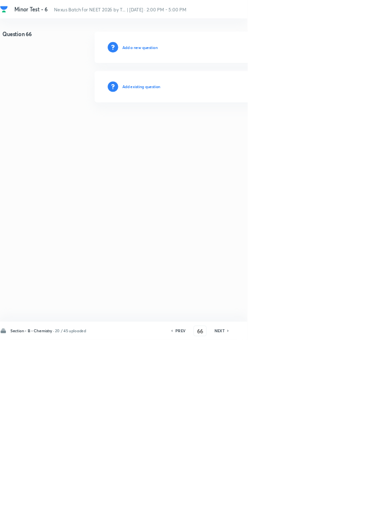
click at [238, 132] on h6 "Add existing question" at bounding box center [213, 130] width 58 height 9
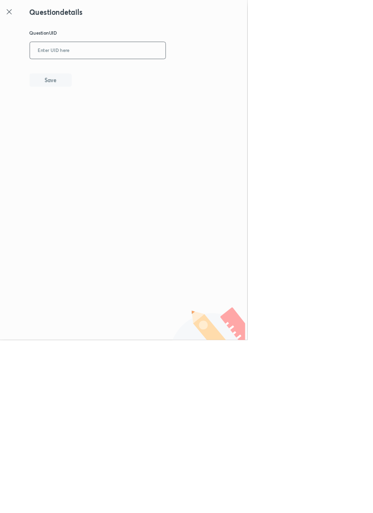
click at [148, 75] on input "text" at bounding box center [147, 76] width 204 height 24
type input "RGRJT"
click at [104, 115] on button "Save" at bounding box center [76, 120] width 63 height 20
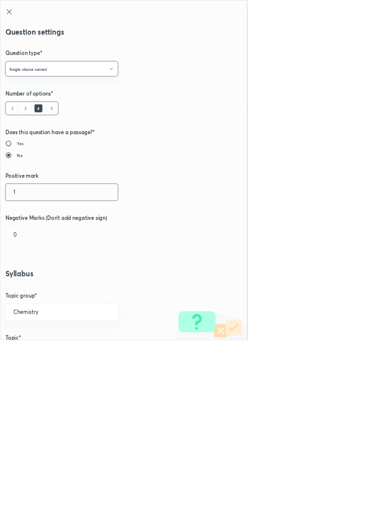
click at [44, 288] on input "1" at bounding box center [92, 289] width 169 height 25
type input "4"
click at [36, 352] on input "0" at bounding box center [92, 353] width 169 height 25
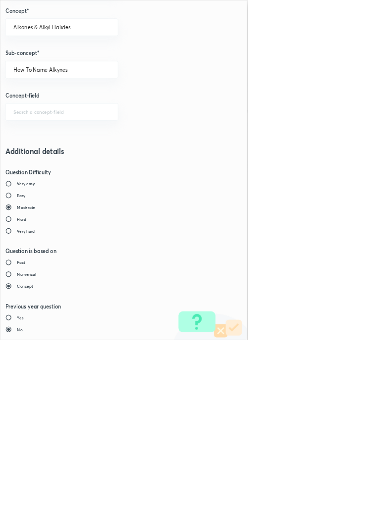
type input "1"
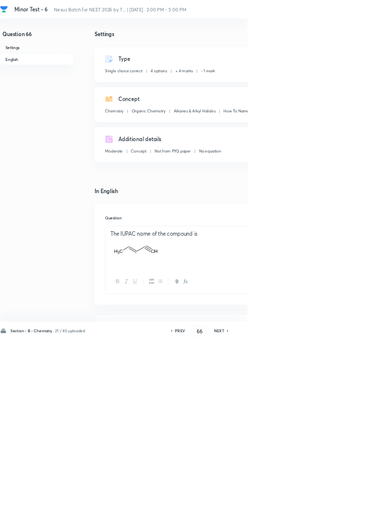
type input "67"
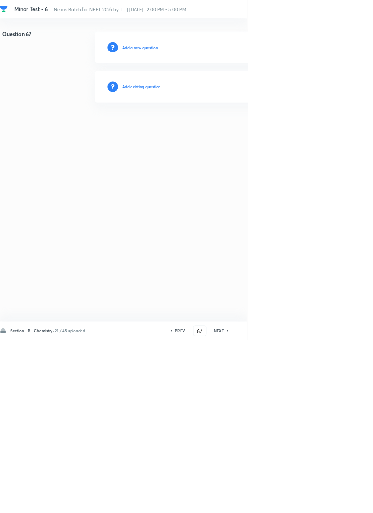
click at [242, 130] on h6 "Add existing question" at bounding box center [213, 130] width 58 height 9
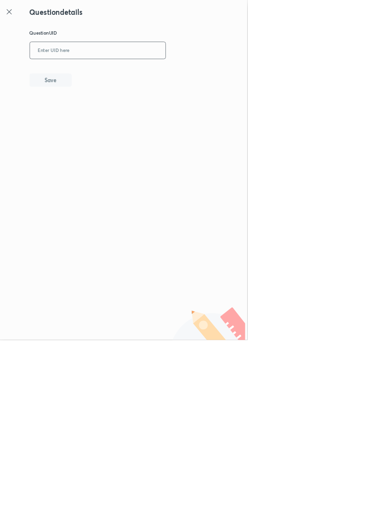
click at [159, 77] on input "text" at bounding box center [147, 76] width 204 height 24
type input "1288A"
click at [108, 116] on button "Save" at bounding box center [76, 120] width 63 height 20
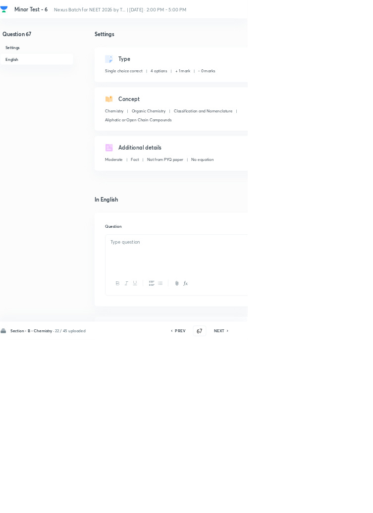
checkbox input "true"
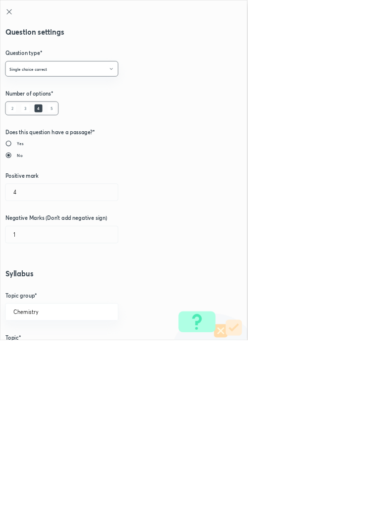
radio input "true"
radio input "false"
type input "1"
type input "0"
type input "Classification and Nomenclature"
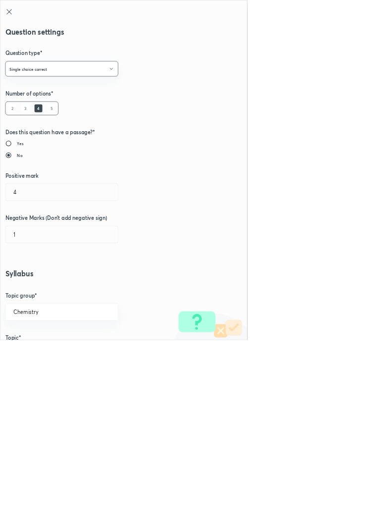
type input "Aliphatic or Open Chain Compounds"
click at [38, 291] on input "1" at bounding box center [92, 289] width 169 height 25
type input "4"
click at [42, 351] on input "0" at bounding box center [92, 353] width 169 height 25
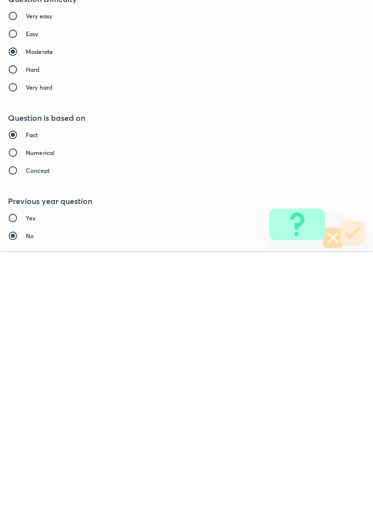
type input "1"
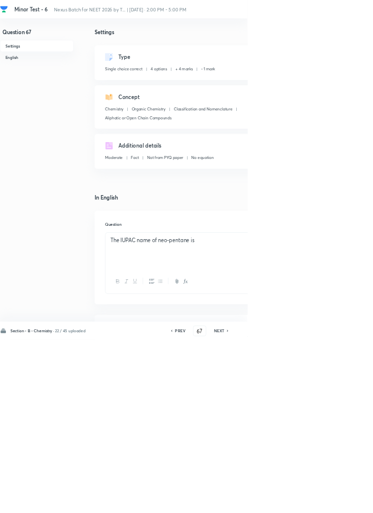
scroll to position [0, 0]
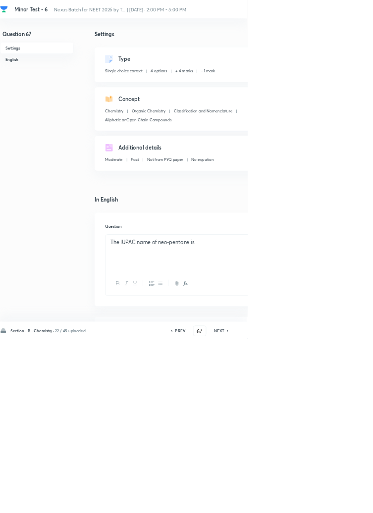
type input "68"
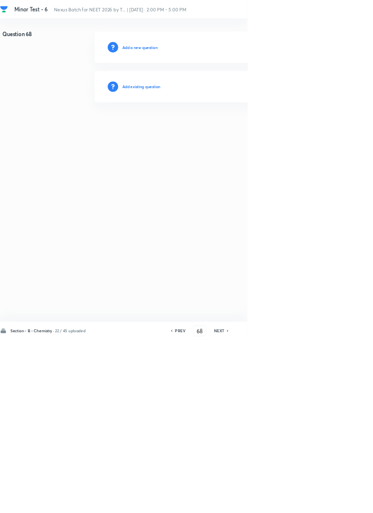
click at [222, 129] on h6 "Add existing question" at bounding box center [213, 130] width 58 height 9
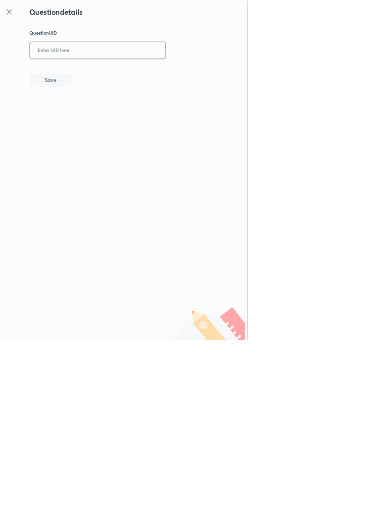
click at [191, 72] on input "text" at bounding box center [147, 76] width 204 height 24
type input "UFI6S"
click at [101, 125] on button "Save" at bounding box center [76, 120] width 63 height 20
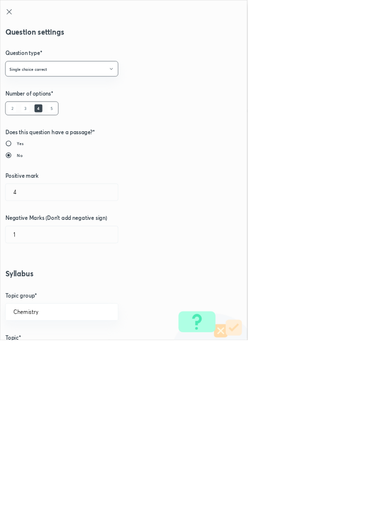
radio input "true"
radio input "false"
type input "1"
type input "0"
type input "General Organic Chemistry"
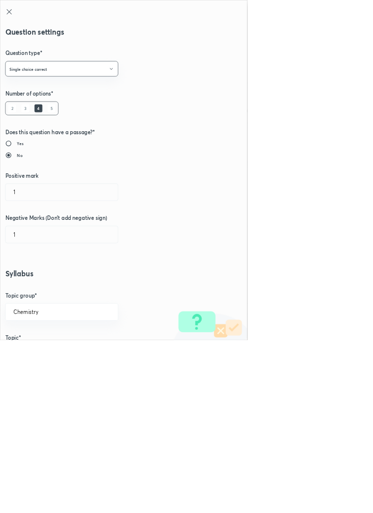
type input "General Organic Chemistry"
click at [41, 287] on input "1" at bounding box center [92, 289] width 169 height 25
type input "4"
click at [43, 350] on input "0" at bounding box center [92, 353] width 169 height 25
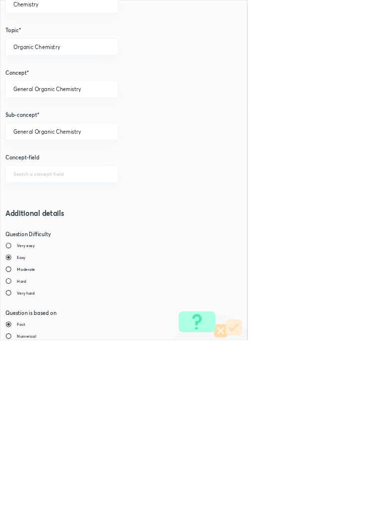
scroll to position [557, 0]
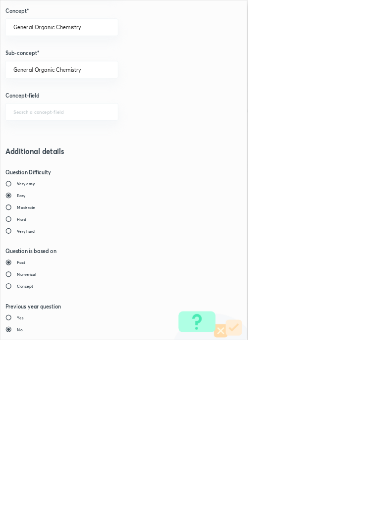
type input "1"
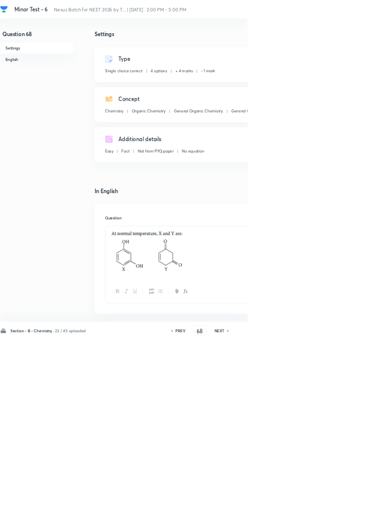
type input "69"
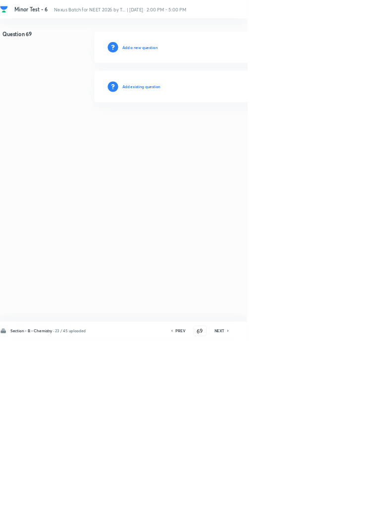
click at [241, 130] on h6 "Add existing question" at bounding box center [213, 130] width 58 height 9
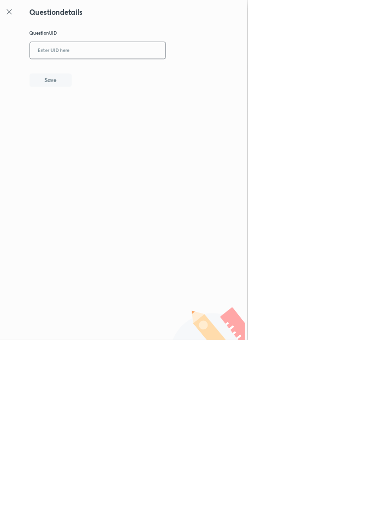
click at [186, 72] on input "text" at bounding box center [147, 76] width 204 height 24
type input "7MAQC"
click at [99, 119] on button "Save" at bounding box center [76, 120] width 63 height 20
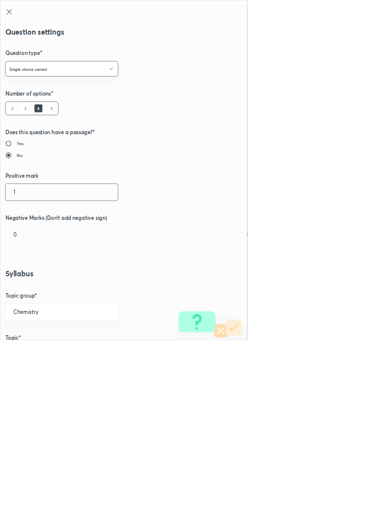
click at [39, 286] on input "1" at bounding box center [92, 289] width 169 height 25
type input "4"
click at [37, 358] on input "0" at bounding box center [92, 353] width 169 height 25
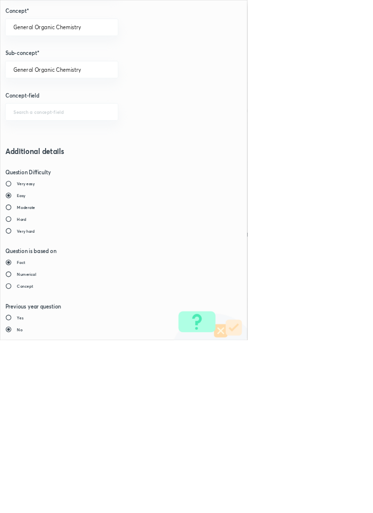
type input "1"
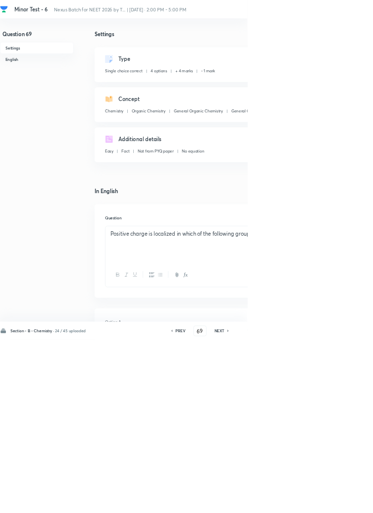
type input "70"
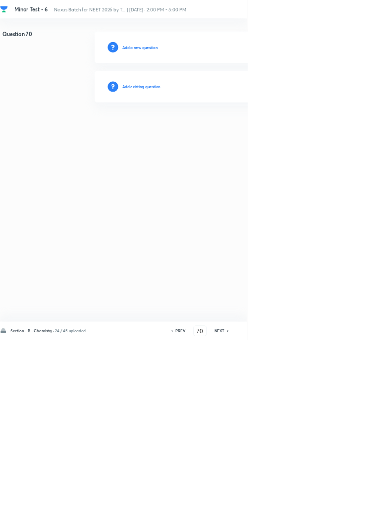
click at [229, 131] on h6 "Add existing question" at bounding box center [213, 130] width 58 height 9
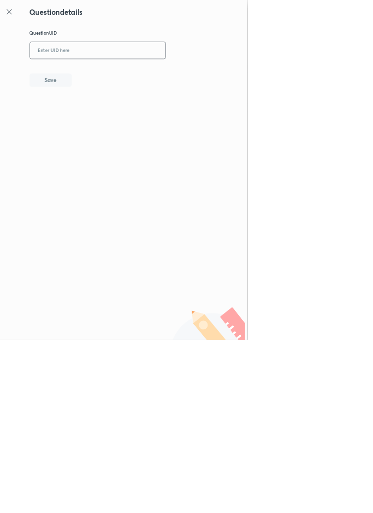
click at [179, 74] on input "text" at bounding box center [147, 76] width 204 height 24
type input "6CT3Q"
click at [106, 113] on button "Save" at bounding box center [76, 120] width 63 height 20
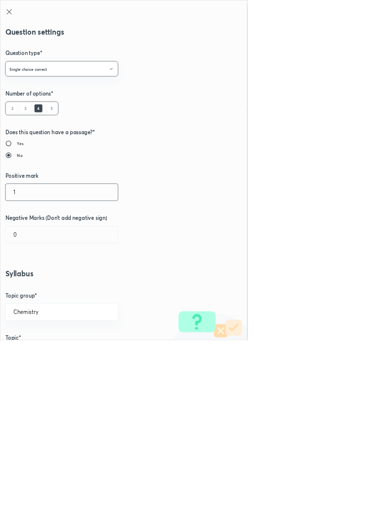
click at [32, 291] on input "1" at bounding box center [92, 289] width 169 height 25
type input "4"
click at [32, 356] on input "0" at bounding box center [92, 353] width 169 height 25
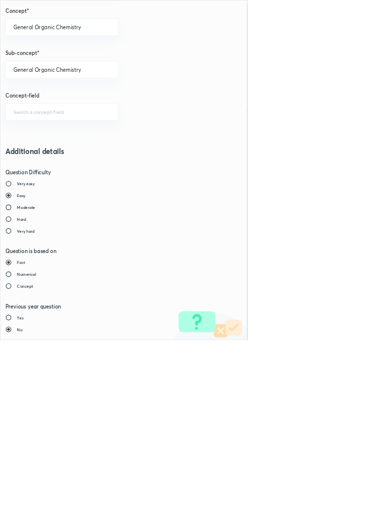
type input "1"
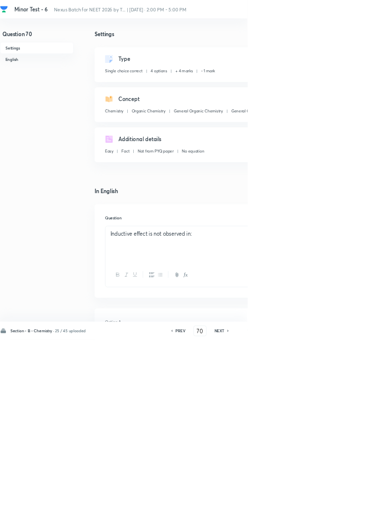
type input "71"
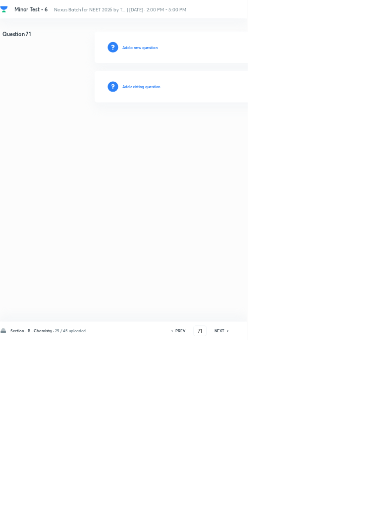
click at [237, 133] on h6 "Add existing question" at bounding box center [213, 130] width 58 height 9
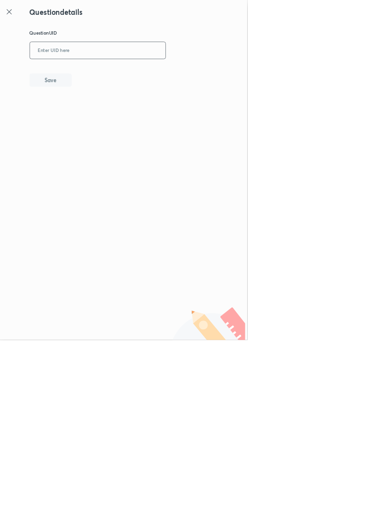
click at [198, 71] on input "text" at bounding box center [147, 76] width 204 height 24
type input "VLSA2"
click at [99, 119] on button "Save" at bounding box center [76, 120] width 63 height 20
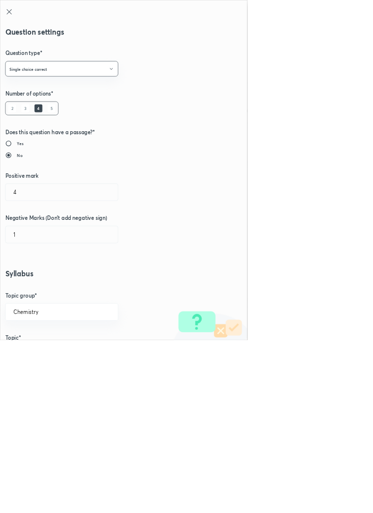
type input "1"
type input "0"
click at [39, 292] on input "1" at bounding box center [92, 289] width 169 height 25
type input "4"
click at [46, 358] on input "0" at bounding box center [92, 353] width 169 height 25
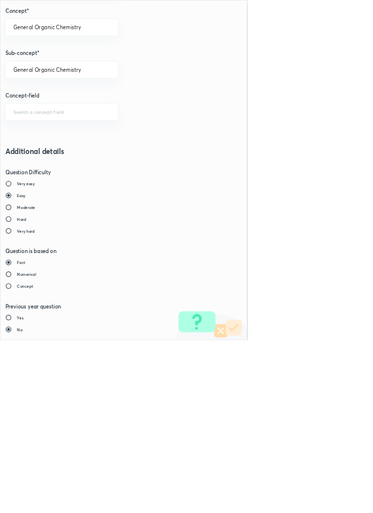
type input "1"
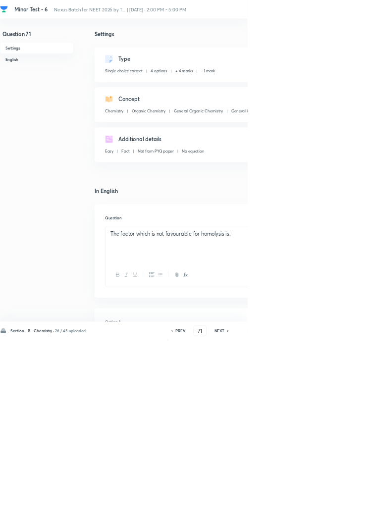
type input "72"
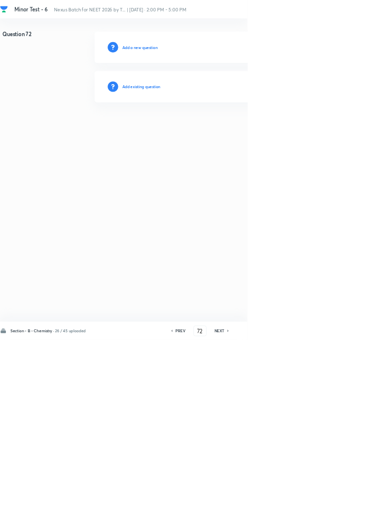
click at [241, 130] on h6 "Add existing question" at bounding box center [213, 130] width 58 height 9
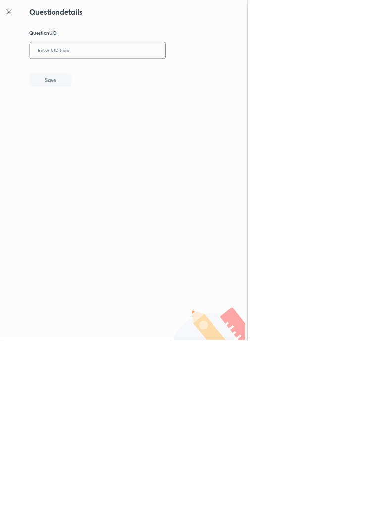
click at [182, 75] on input "text" at bounding box center [147, 76] width 204 height 24
type input "PCHR6"
click at [94, 116] on button "Save" at bounding box center [76, 120] width 63 height 20
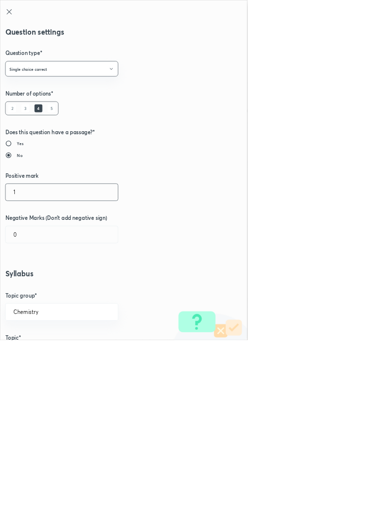
click at [35, 290] on input "1" at bounding box center [92, 289] width 169 height 25
type input "4"
click at [36, 357] on input "0" at bounding box center [92, 353] width 169 height 25
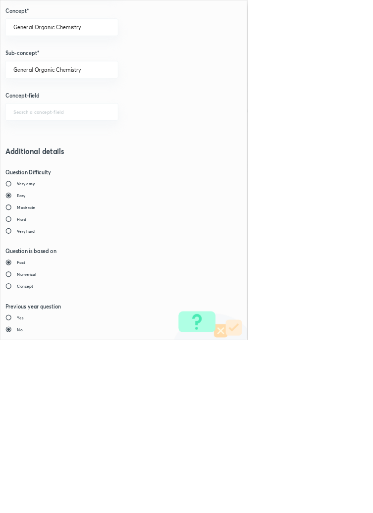
type input "1"
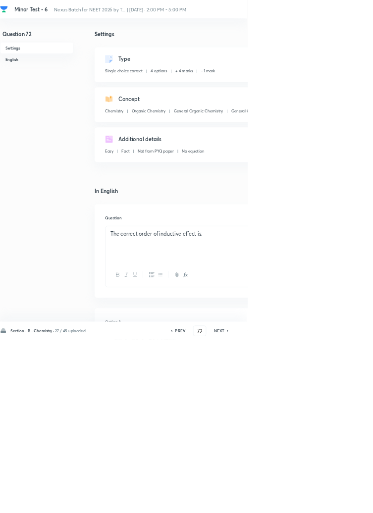
type input "73"
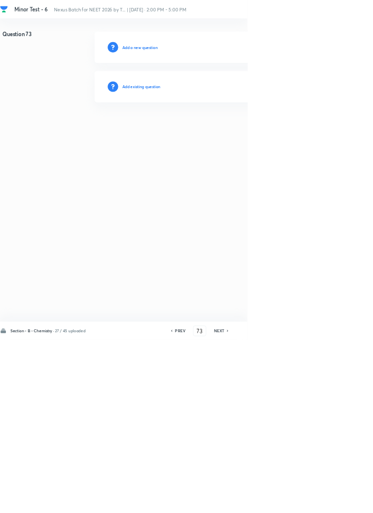
click at [230, 134] on h6 "Add existing question" at bounding box center [213, 130] width 58 height 9
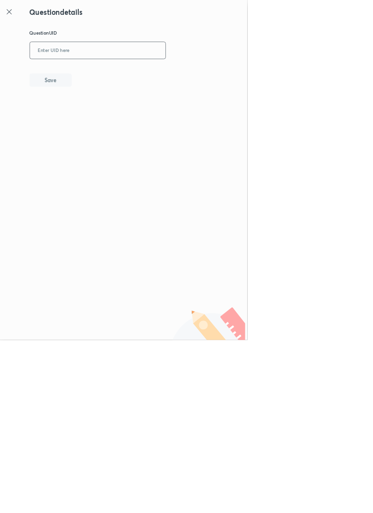
click at [191, 73] on input "text" at bounding box center [147, 76] width 204 height 24
type input "1ZNX5"
click at [102, 123] on button "Save" at bounding box center [76, 120] width 63 height 20
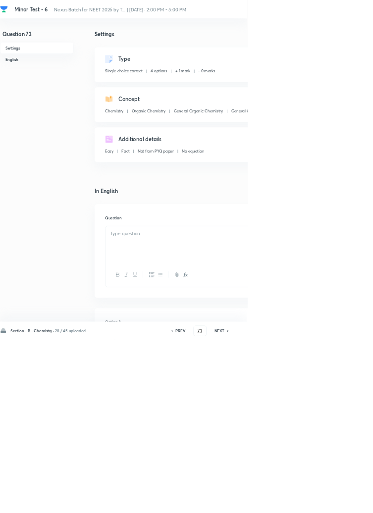
checkbox input "true"
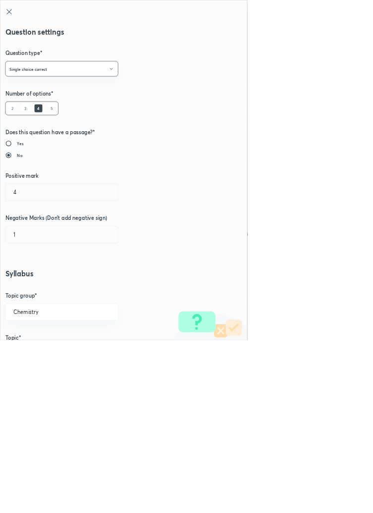
type input "1"
type input "0"
click at [30, 292] on input "1" at bounding box center [92, 289] width 169 height 25
type input "4"
click at [37, 358] on input "0" at bounding box center [92, 353] width 169 height 25
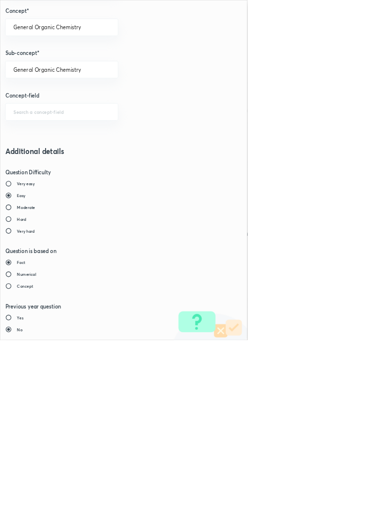
type input "1"
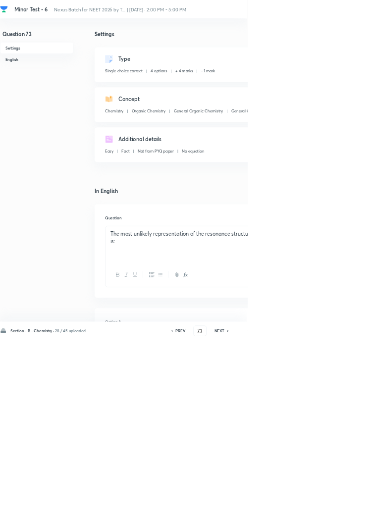
type input "74"
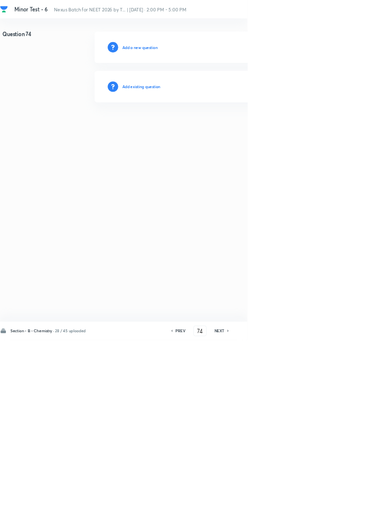
click at [226, 126] on h6 "Add existing question" at bounding box center [213, 130] width 58 height 9
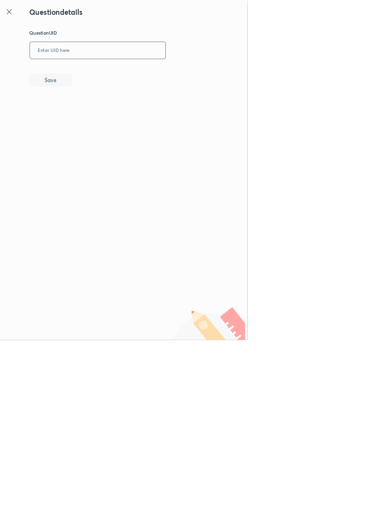
click at [158, 74] on input "text" at bounding box center [147, 76] width 204 height 24
click at [103, 122] on button "Save" at bounding box center [76, 120] width 63 height 20
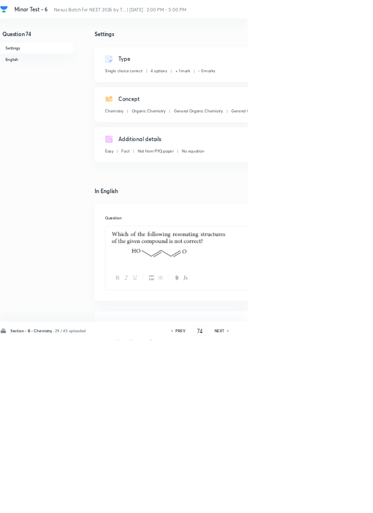
click at [372, 71] on div "Type Single choice correct 4 options + 1 mark - 0 marks Edit" at bounding box center [317, 97] width 349 height 52
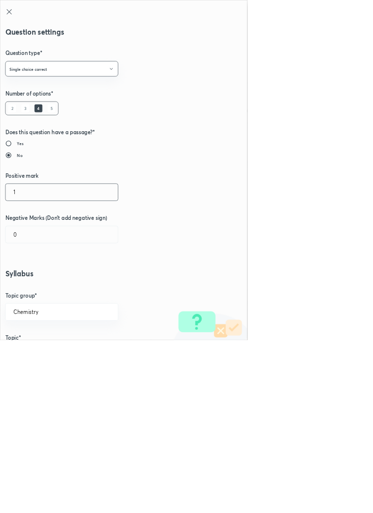
click at [35, 287] on input "1" at bounding box center [92, 289] width 169 height 25
click at [44, 353] on input "0" at bounding box center [92, 353] width 169 height 25
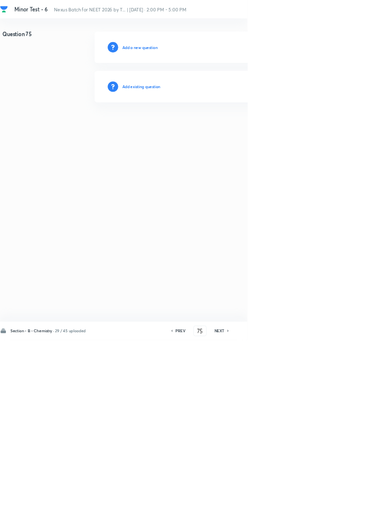
click at [219, 134] on h6 "Add existing question" at bounding box center [213, 130] width 58 height 9
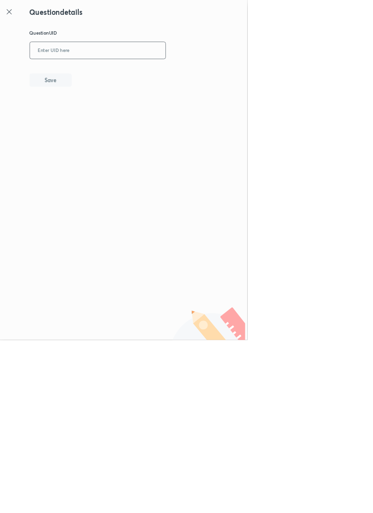
click at [150, 74] on input "text" at bounding box center [147, 76] width 204 height 24
click at [16, 17] on icon at bounding box center [14, 18] width 12 height 12
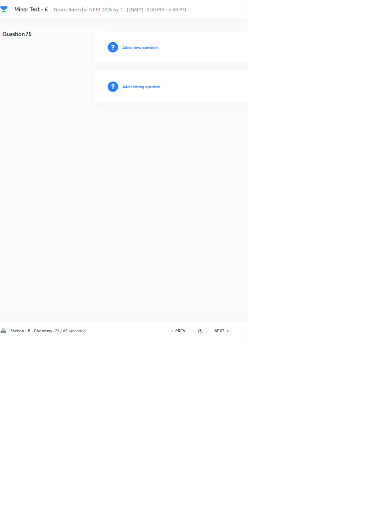
click at [230, 131] on h6 "Add existing question" at bounding box center [213, 130] width 58 height 9
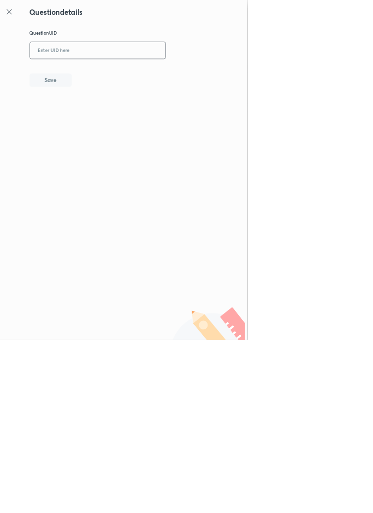
click at [125, 73] on input "text" at bounding box center [147, 76] width 204 height 24
click at [101, 130] on button "Save" at bounding box center [76, 120] width 63 height 20
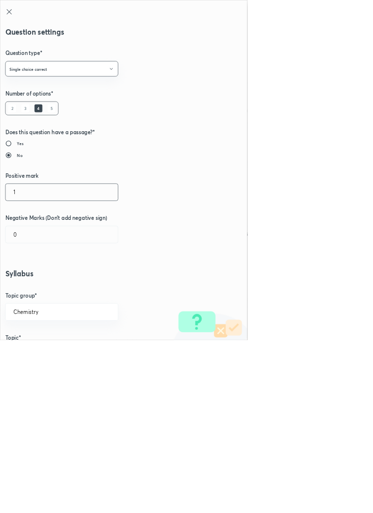
click at [39, 289] on input "1" at bounding box center [92, 289] width 169 height 25
click at [35, 354] on input "0" at bounding box center [92, 353] width 169 height 25
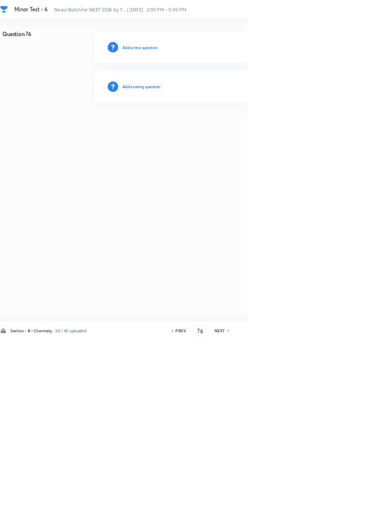
click at [229, 128] on h6 "Add existing question" at bounding box center [213, 130] width 58 height 9
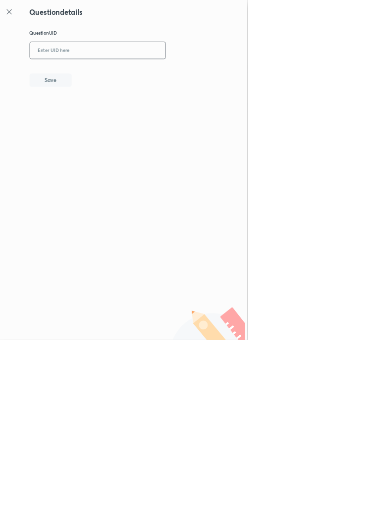
click at [156, 79] on input "text" at bounding box center [147, 76] width 204 height 24
click at [101, 119] on button "Save" at bounding box center [76, 120] width 63 height 20
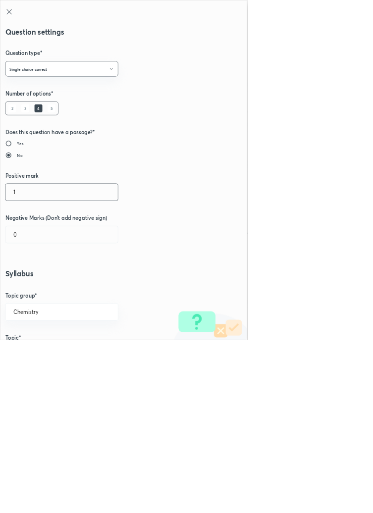
click at [39, 291] on input "1" at bounding box center [92, 289] width 169 height 25
click at [34, 353] on input "0" at bounding box center [92, 353] width 169 height 25
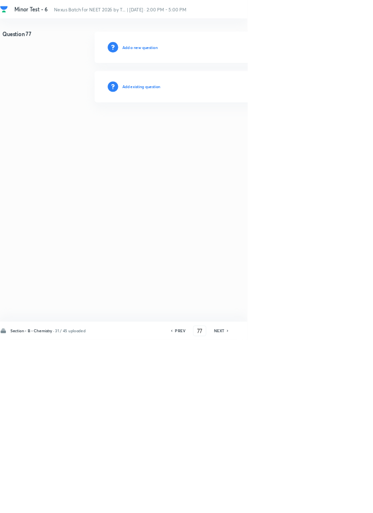
click at [238, 134] on h6 "Add existing question" at bounding box center [213, 130] width 58 height 9
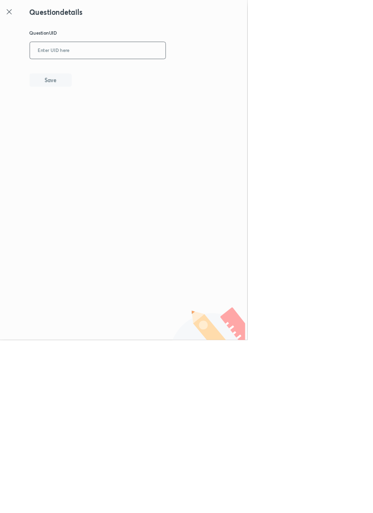
click at [130, 72] on input "text" at bounding box center [147, 76] width 204 height 24
click at [101, 123] on button "Save" at bounding box center [76, 120] width 63 height 20
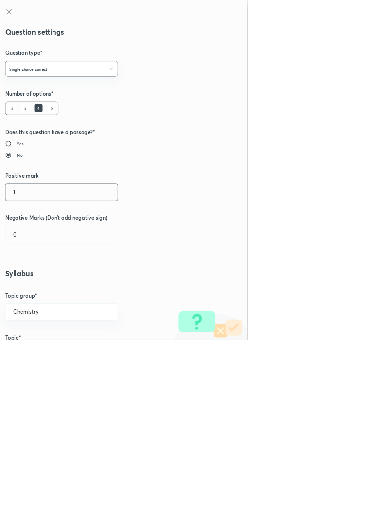
click at [30, 289] on input "1" at bounding box center [92, 289] width 169 height 25
click at [38, 353] on input "0" at bounding box center [92, 353] width 169 height 25
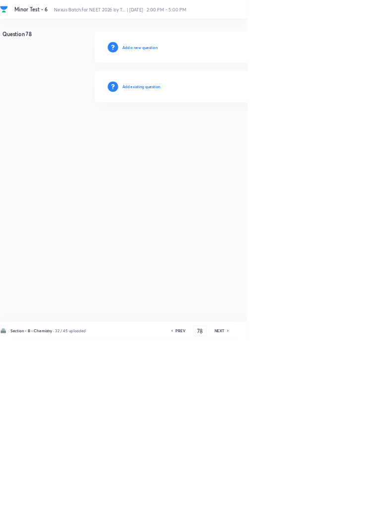
click at [235, 130] on h6 "Add existing question" at bounding box center [213, 130] width 58 height 9
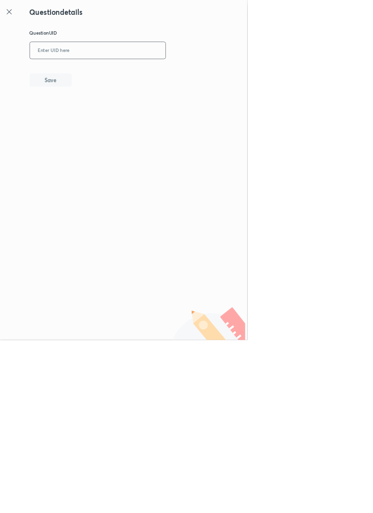
click at [204, 75] on input "text" at bounding box center [147, 76] width 204 height 24
click at [104, 124] on button "Save" at bounding box center [76, 120] width 63 height 20
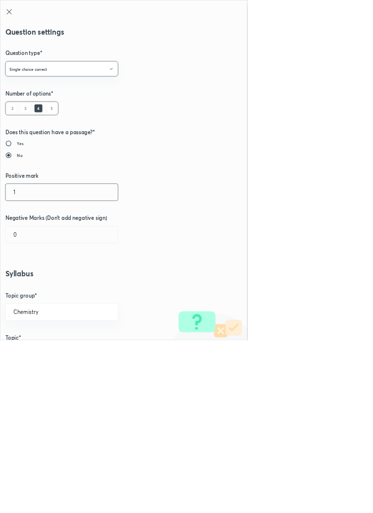
click at [40, 286] on input "1" at bounding box center [92, 289] width 169 height 25
click at [37, 354] on input "0" at bounding box center [92, 353] width 169 height 25
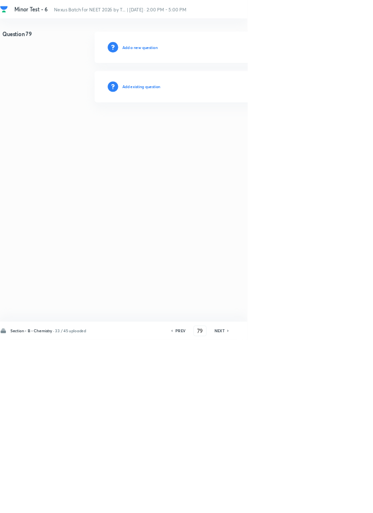
click at [242, 130] on h6 "Add existing question" at bounding box center [213, 130] width 58 height 9
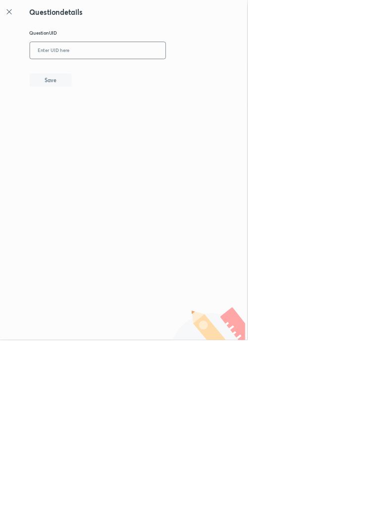
click at [199, 77] on input "text" at bounding box center [147, 76] width 204 height 24
click at [105, 125] on button "Save" at bounding box center [76, 120] width 63 height 20
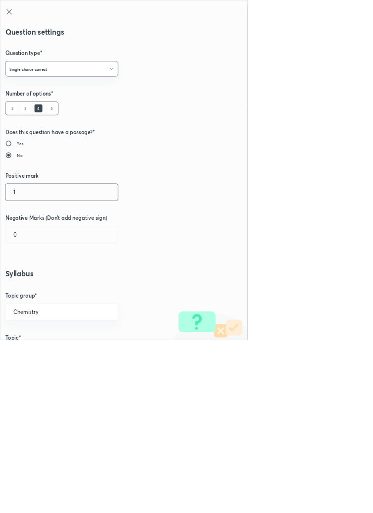
click at [41, 292] on input "1" at bounding box center [92, 289] width 169 height 25
click at [35, 349] on input "0" at bounding box center [92, 353] width 169 height 25
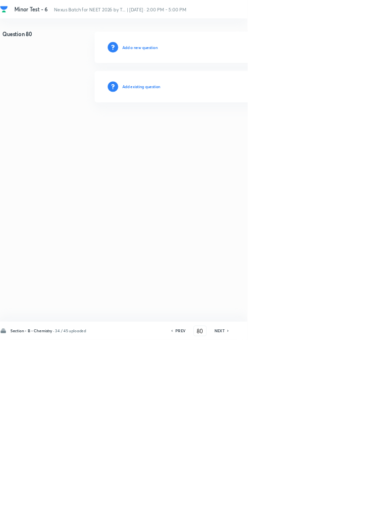
click at [239, 131] on h6 "Add existing question" at bounding box center [213, 130] width 58 height 9
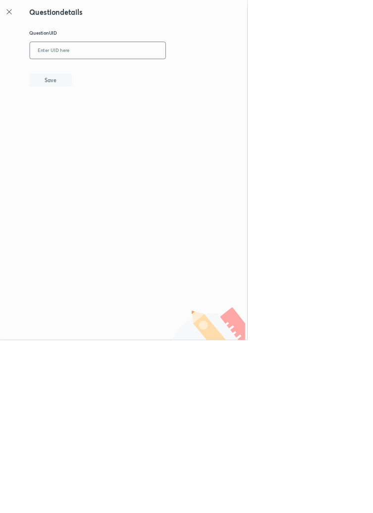
click at [141, 75] on input "text" at bounding box center [147, 76] width 204 height 24
click at [103, 117] on button "Save" at bounding box center [76, 120] width 63 height 20
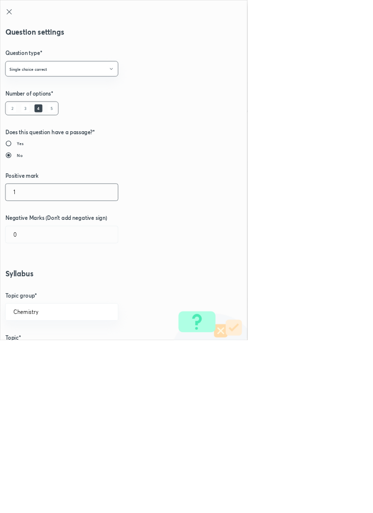
click at [43, 294] on input "1" at bounding box center [92, 289] width 169 height 25
click at [37, 354] on input "0" at bounding box center [92, 353] width 169 height 25
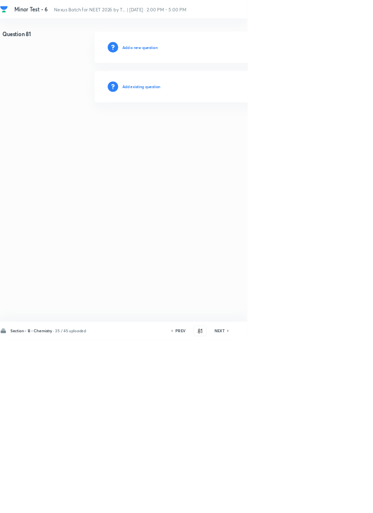
click at [242, 130] on h6 "Add existing question" at bounding box center [213, 130] width 58 height 9
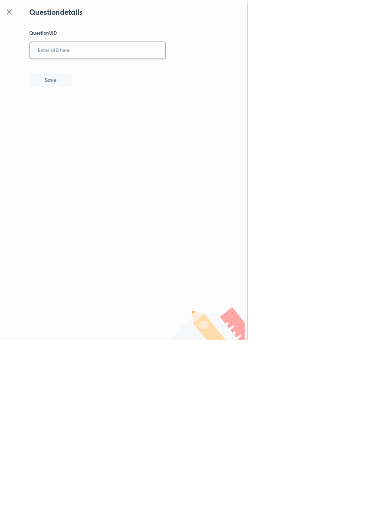
click at [205, 74] on input "text" at bounding box center [147, 76] width 204 height 24
click at [101, 118] on button "Save" at bounding box center [76, 120] width 63 height 20
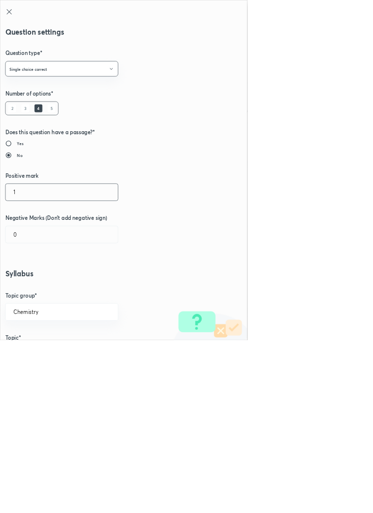
click at [40, 287] on input "1" at bounding box center [92, 289] width 169 height 25
click at [36, 353] on input "0" at bounding box center [92, 353] width 169 height 25
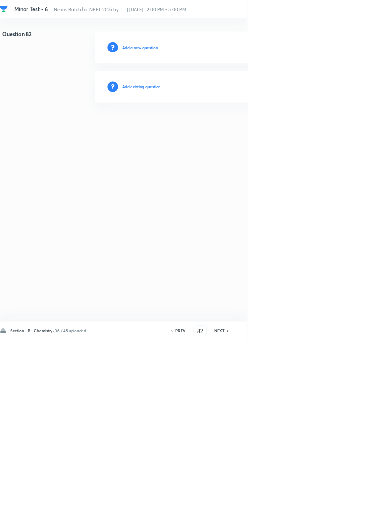
click at [238, 130] on h6 "Add existing question" at bounding box center [213, 130] width 58 height 9
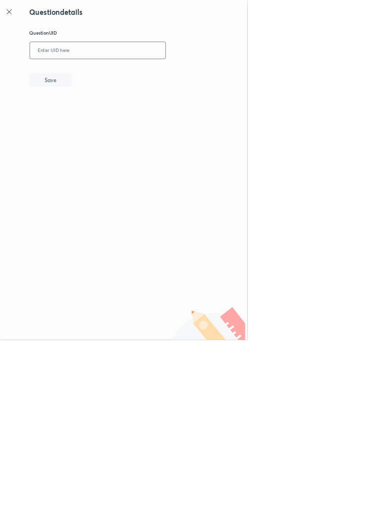
click at [189, 74] on input "text" at bounding box center [147, 76] width 204 height 24
click at [95, 112] on button "Save" at bounding box center [76, 120] width 63 height 20
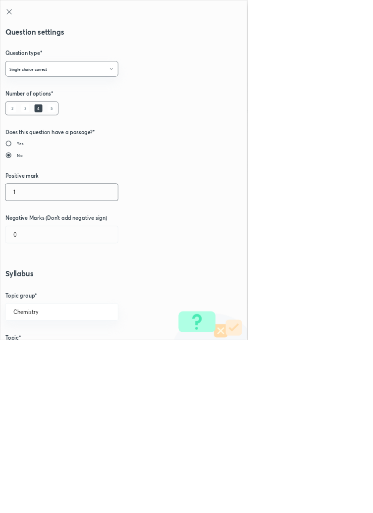
click at [40, 289] on input "1" at bounding box center [92, 289] width 169 height 25
click at [39, 353] on input "0" at bounding box center [92, 353] width 169 height 25
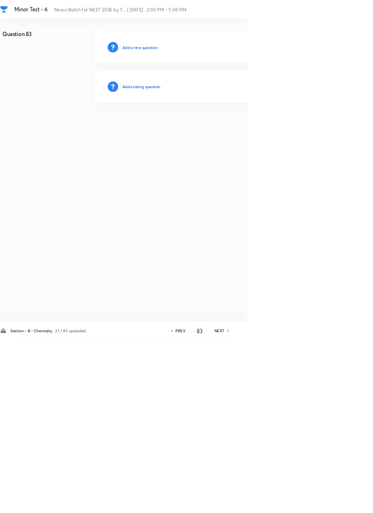
click at [234, 131] on h6 "Add existing question" at bounding box center [213, 130] width 58 height 9
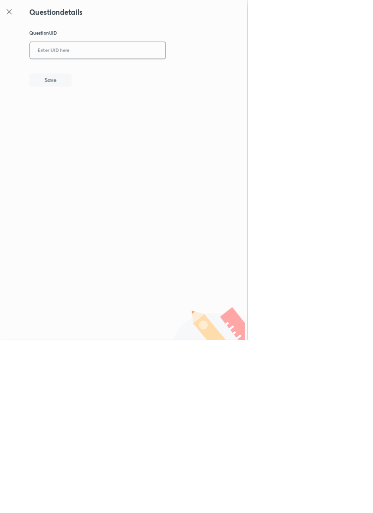
click at [170, 75] on input "text" at bounding box center [147, 76] width 204 height 24
click at [101, 123] on button "Save" at bounding box center [76, 120] width 63 height 20
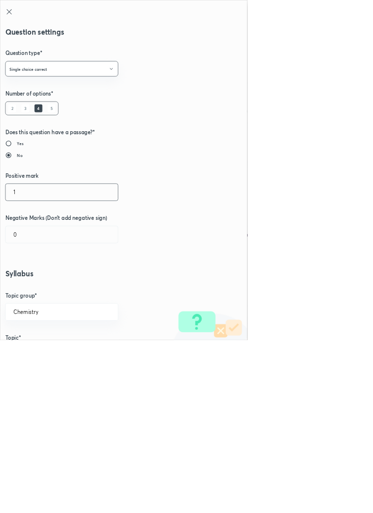
click at [34, 286] on input "1" at bounding box center [92, 289] width 169 height 25
click at [36, 355] on input "0" at bounding box center [92, 353] width 169 height 25
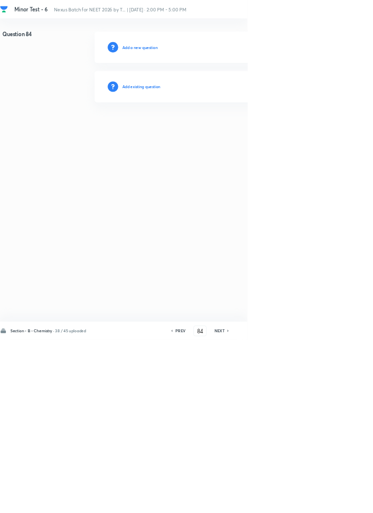
click at [229, 143] on div "Add existing question" at bounding box center [353, 131] width 420 height 48
click at [234, 132] on h6 "Add existing question" at bounding box center [213, 130] width 58 height 9
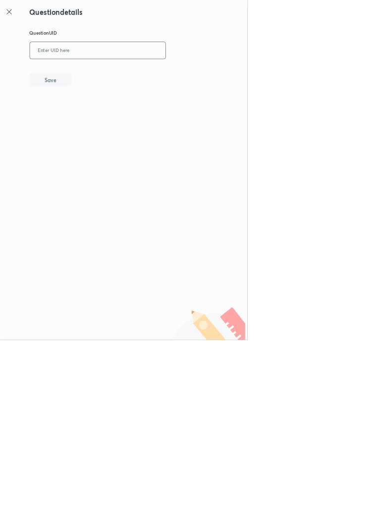
click at [163, 74] on input "text" at bounding box center [147, 76] width 204 height 24
click at [19, 21] on icon at bounding box center [14, 18] width 12 height 12
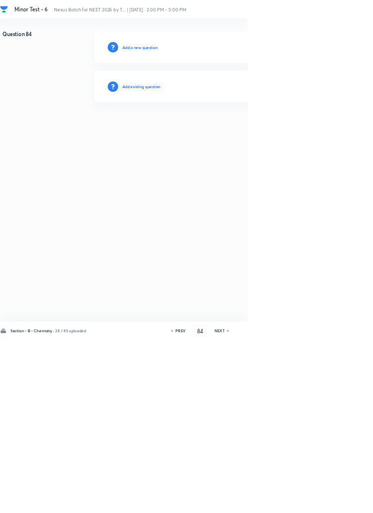
click at [237, 130] on h6 "Add existing question" at bounding box center [213, 130] width 58 height 9
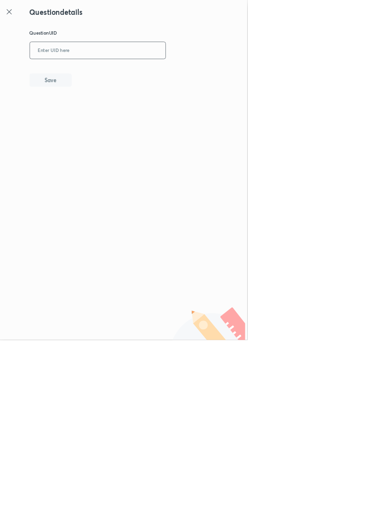
click at [121, 78] on input "text" at bounding box center [147, 76] width 204 height 24
click at [88, 118] on button "Save" at bounding box center [76, 120] width 63 height 20
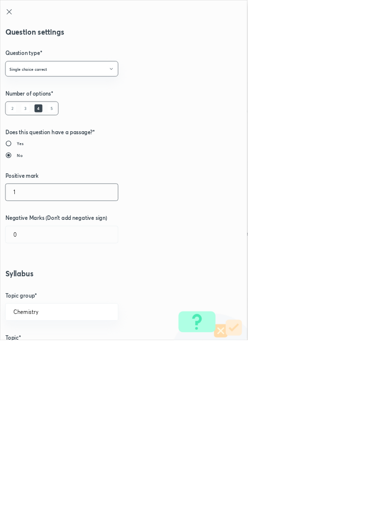
click at [41, 290] on input "1" at bounding box center [92, 289] width 169 height 25
click at [41, 353] on input "0" at bounding box center [92, 353] width 169 height 25
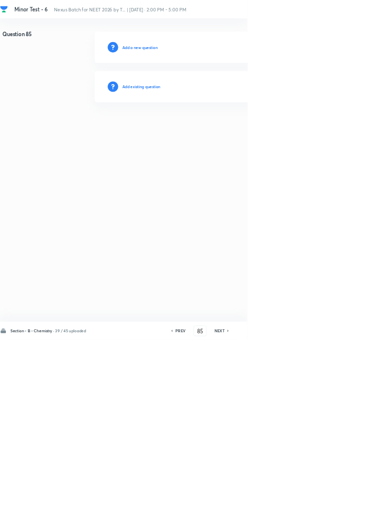
click at [234, 129] on h6 "Add existing question" at bounding box center [213, 130] width 58 height 9
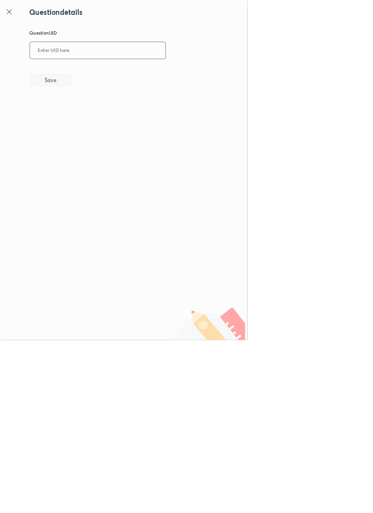
click at [162, 76] on input "text" at bounding box center [147, 76] width 204 height 24
click at [95, 119] on button "Save" at bounding box center [76, 120] width 63 height 20
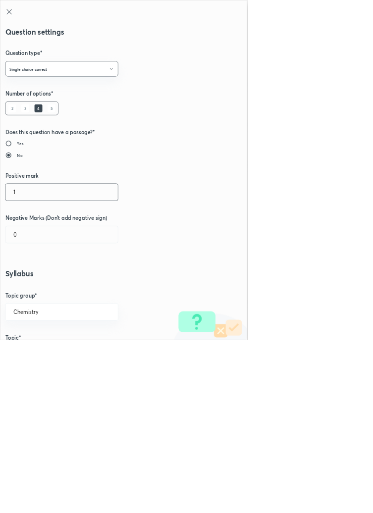
click at [37, 291] on input "1" at bounding box center [92, 289] width 169 height 25
click at [35, 352] on input "0" at bounding box center [92, 353] width 169 height 25
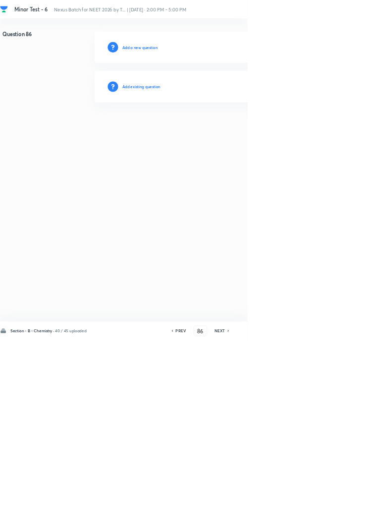
click at [237, 129] on h6 "Add existing question" at bounding box center [213, 130] width 58 height 9
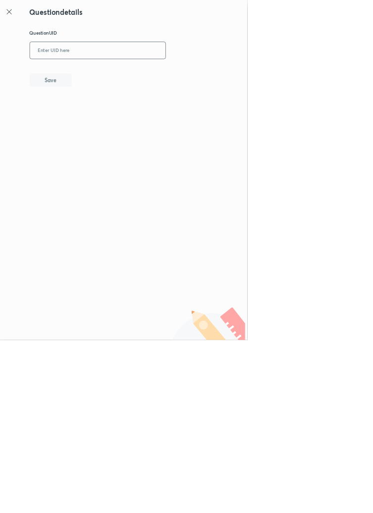
click at [183, 75] on input "text" at bounding box center [147, 76] width 204 height 24
click at [17, 17] on icon at bounding box center [14, 18] width 12 height 12
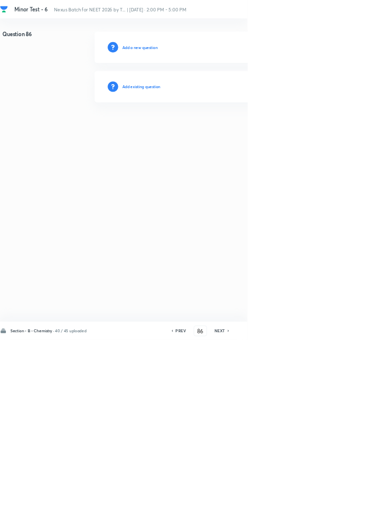
click at [228, 133] on h6 "Add existing question" at bounding box center [213, 130] width 58 height 9
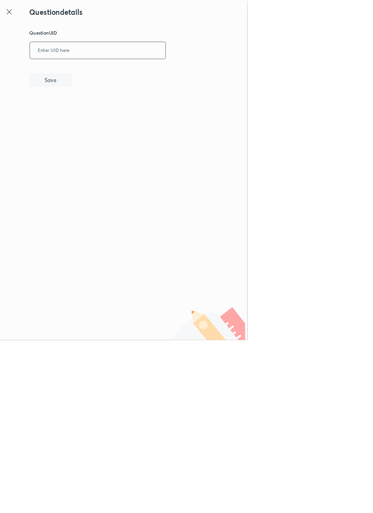
click at [142, 75] on input "text" at bounding box center [147, 76] width 204 height 24
click at [94, 114] on button "Save" at bounding box center [76, 120] width 63 height 20
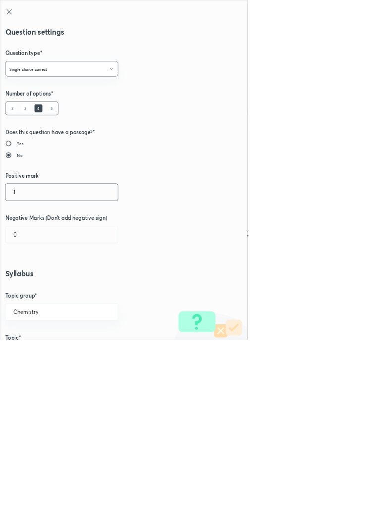
click at [29, 291] on input "1" at bounding box center [92, 289] width 169 height 25
click at [37, 353] on input "0" at bounding box center [92, 353] width 169 height 25
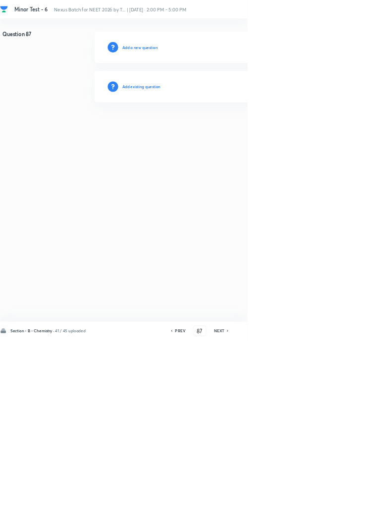
click at [240, 128] on h6 "Add existing question" at bounding box center [213, 130] width 58 height 9
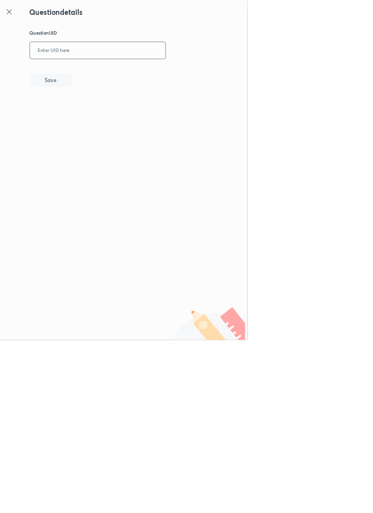
click at [207, 74] on input "text" at bounding box center [147, 76] width 204 height 24
click at [100, 121] on button "Save" at bounding box center [76, 120] width 63 height 20
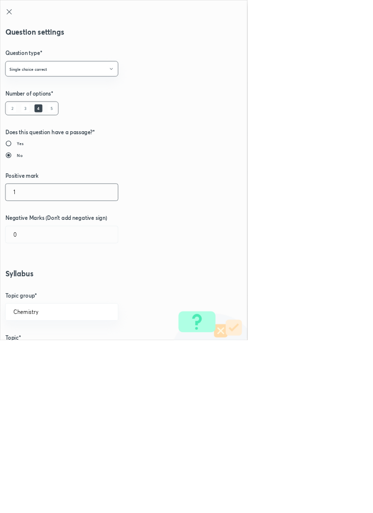
click at [32, 288] on input "1" at bounding box center [92, 289] width 169 height 25
click at [41, 353] on input "0" at bounding box center [92, 353] width 169 height 25
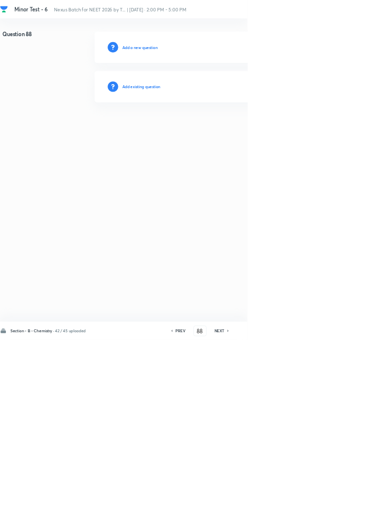
click at [234, 133] on h6 "Add existing question" at bounding box center [213, 130] width 58 height 9
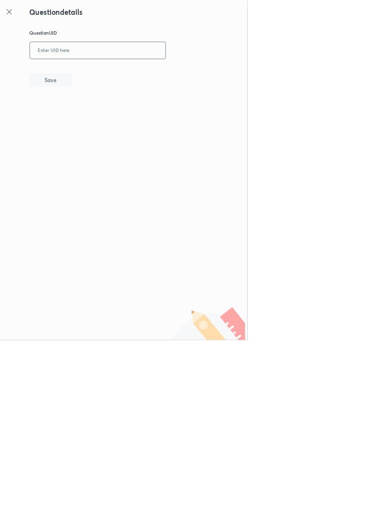
click at [191, 73] on input "text" at bounding box center [147, 76] width 204 height 24
click at [104, 119] on button "Save" at bounding box center [76, 120] width 63 height 20
click at [14, 17] on icon at bounding box center [14, 18] width 12 height 12
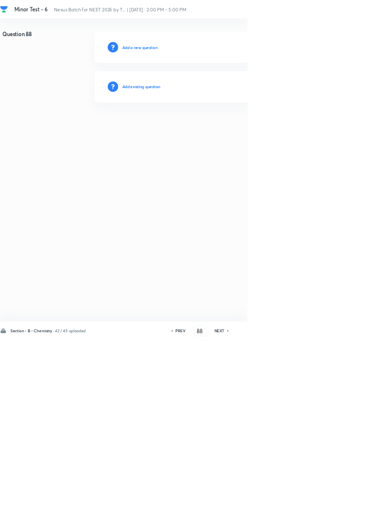
click at [336, 504] on h6 "NEXT" at bounding box center [330, 499] width 15 height 9
click at [228, 128] on h6 "Add existing question" at bounding box center [213, 130] width 58 height 9
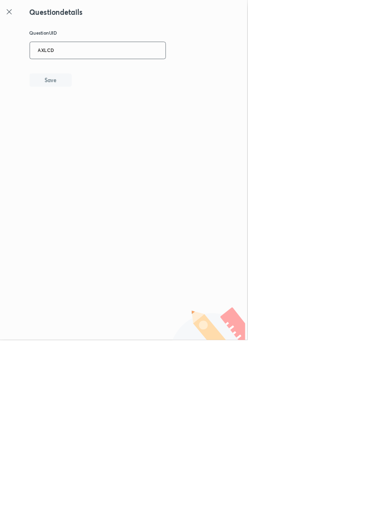
click at [145, 74] on input "AXLCD" at bounding box center [147, 76] width 204 height 24
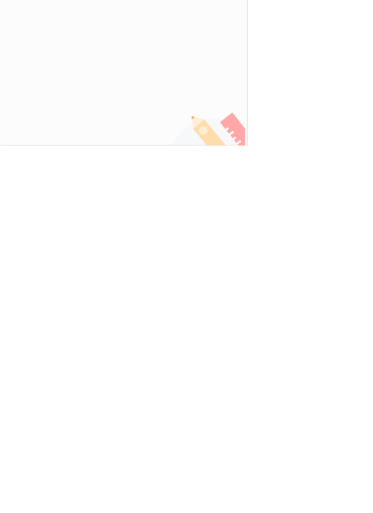
scroll to position [0, 0]
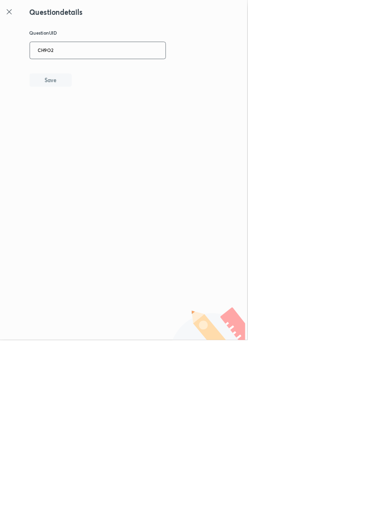
click at [16, 15] on icon at bounding box center [13, 17] width 7 height 7
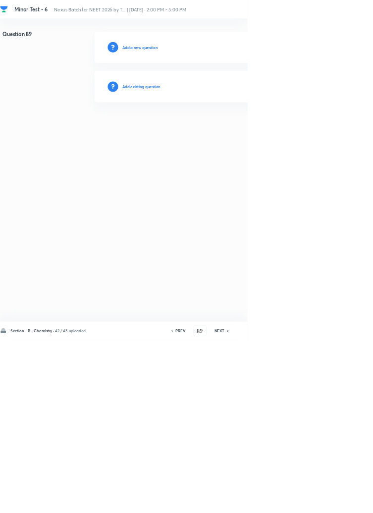
click at [276, 504] on h6 "PREV" at bounding box center [271, 499] width 15 height 9
click at [254, 134] on div "Add existing question" at bounding box center [353, 131] width 420 height 48
click at [236, 129] on h6 "Add existing question" at bounding box center [213, 130] width 58 height 9
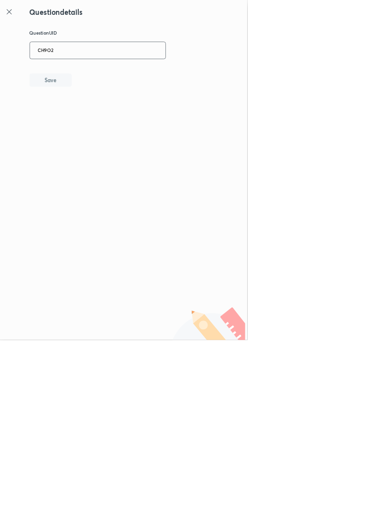
click at [122, 76] on input "CH9O2" at bounding box center [147, 76] width 204 height 24
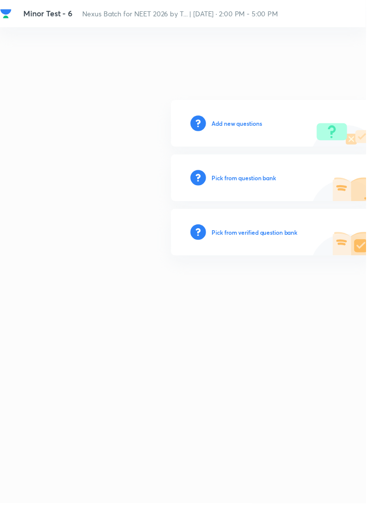
click at [257, 130] on h6 "Add new questions" at bounding box center [241, 125] width 51 height 9
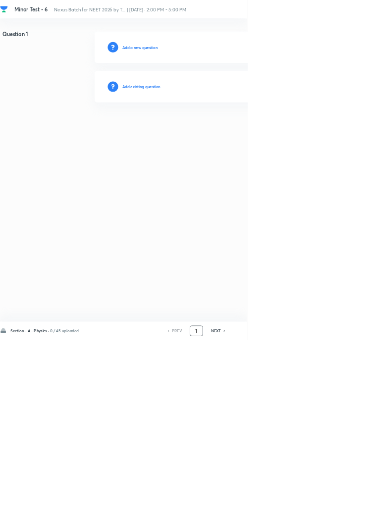
click at [301, 508] on input "1" at bounding box center [296, 499] width 19 height 17
click at [226, 128] on h6 "Add existing question" at bounding box center [213, 130] width 58 height 9
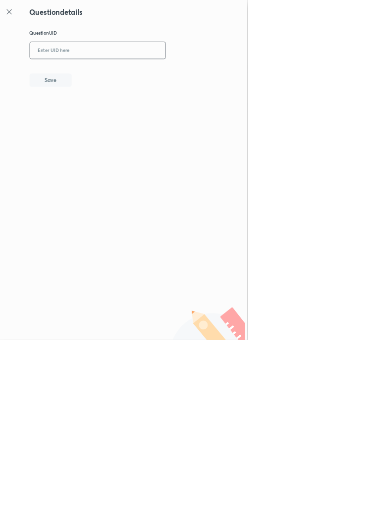
click at [129, 73] on input "text" at bounding box center [147, 76] width 204 height 24
click at [101, 125] on button "Save" at bounding box center [76, 120] width 63 height 20
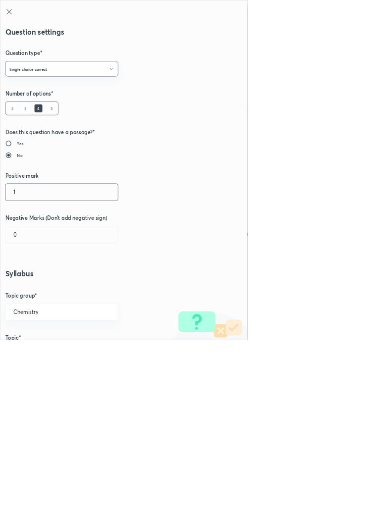
click at [41, 290] on input "1" at bounding box center [92, 289] width 169 height 25
click at [36, 352] on input "0" at bounding box center [92, 353] width 169 height 25
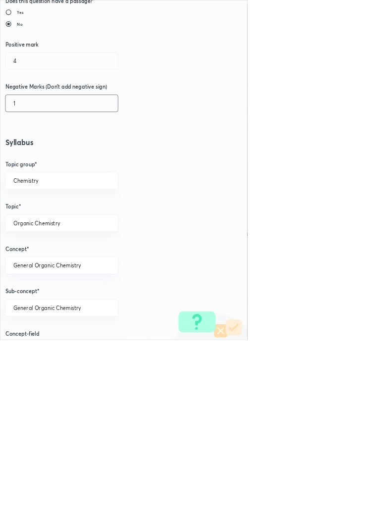
scroll to position [557, 0]
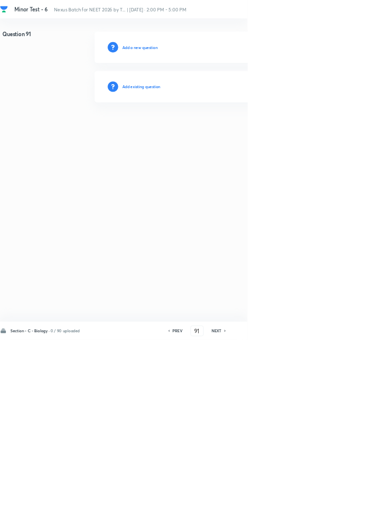
click at [267, 504] on h6 "PREV" at bounding box center [267, 499] width 15 height 9
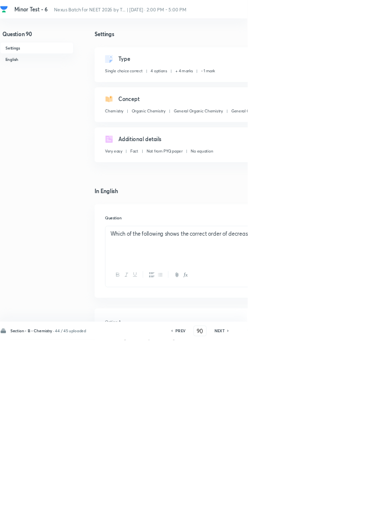
click at [270, 504] on h6 "PREV" at bounding box center [271, 499] width 15 height 9
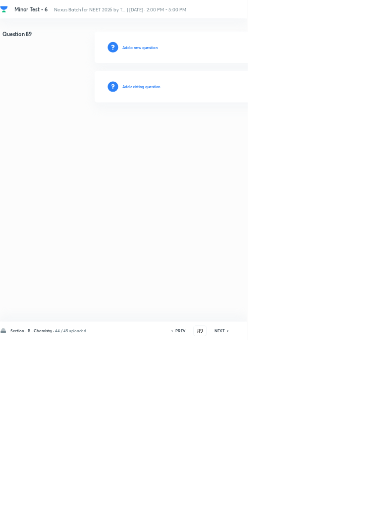
click at [273, 504] on h6 "PREV" at bounding box center [271, 499] width 15 height 9
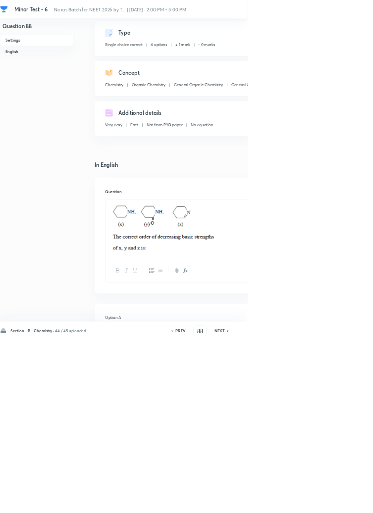
scroll to position [0, 0]
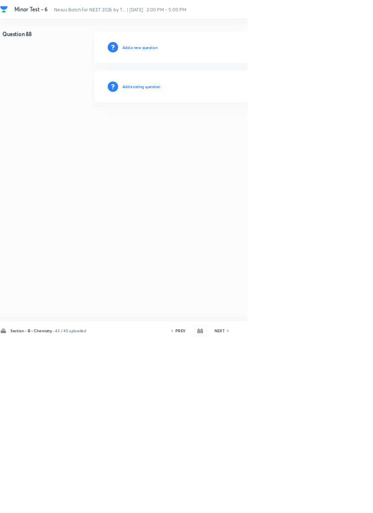
click at [241, 133] on h6 "Add existing question" at bounding box center [213, 130] width 58 height 9
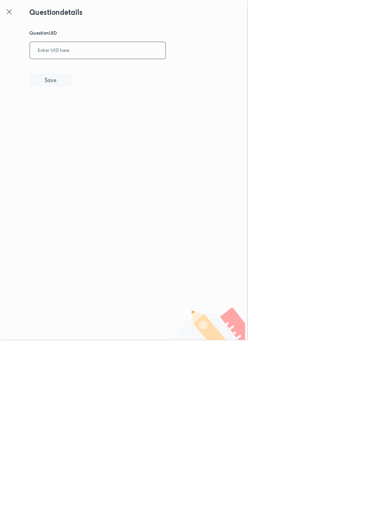
click at [119, 74] on input "text" at bounding box center [147, 76] width 204 height 24
click at [108, 120] on button "Save" at bounding box center [76, 120] width 63 height 20
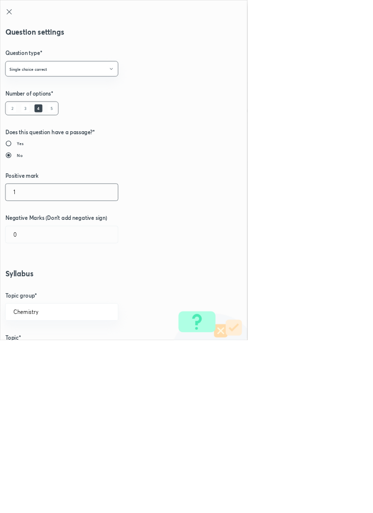
click at [35, 288] on input "1" at bounding box center [92, 289] width 169 height 25
click at [36, 352] on input "0" at bounding box center [92, 353] width 169 height 25
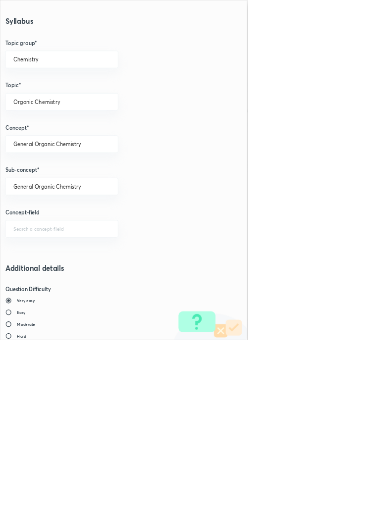
scroll to position [557, 0]
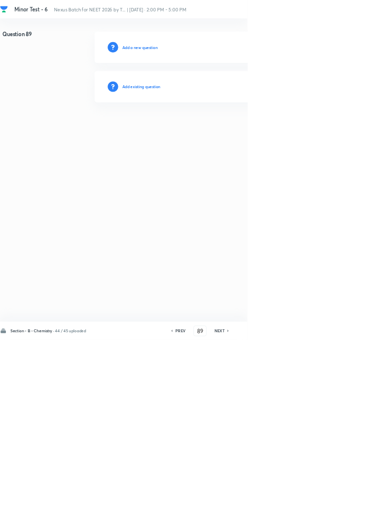
click at [239, 131] on h6 "Add existing question" at bounding box center [213, 130] width 58 height 9
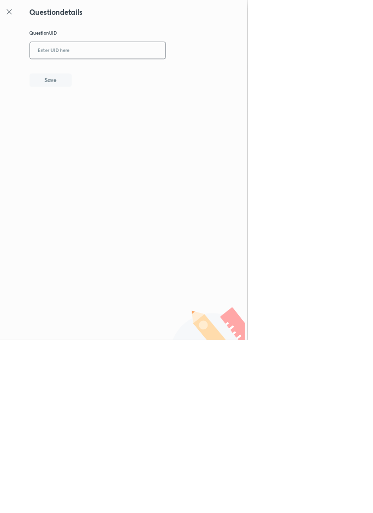
click at [129, 75] on input "text" at bounding box center [147, 76] width 204 height 24
click at [104, 115] on button "Save" at bounding box center [76, 120] width 63 height 20
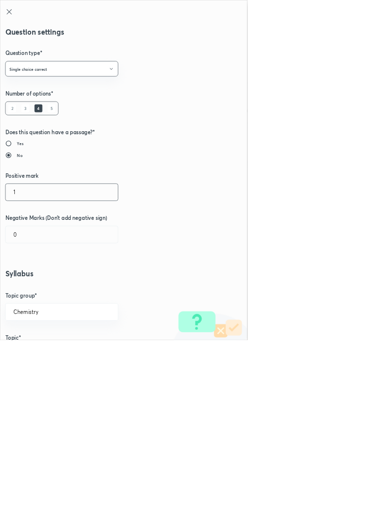
click at [34, 294] on input "1" at bounding box center [92, 289] width 169 height 25
click at [39, 354] on input "0" at bounding box center [92, 353] width 169 height 25
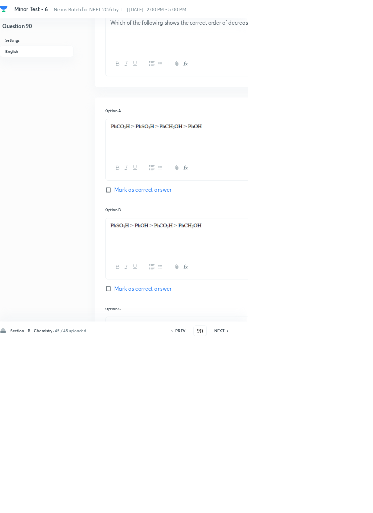
scroll to position [0, 0]
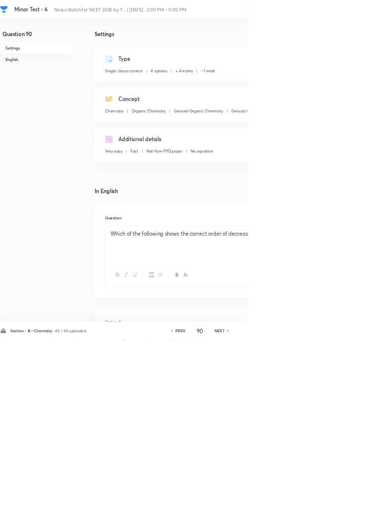
click at [271, 504] on h6 "PREV" at bounding box center [271, 499] width 15 height 9
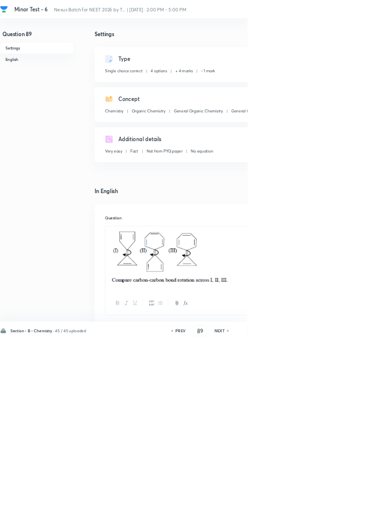
click at [274, 504] on h6 "PREV" at bounding box center [271, 499] width 15 height 9
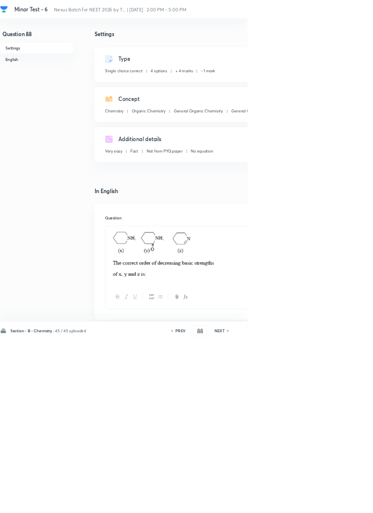
click at [272, 504] on h6 "PREV" at bounding box center [271, 499] width 15 height 9
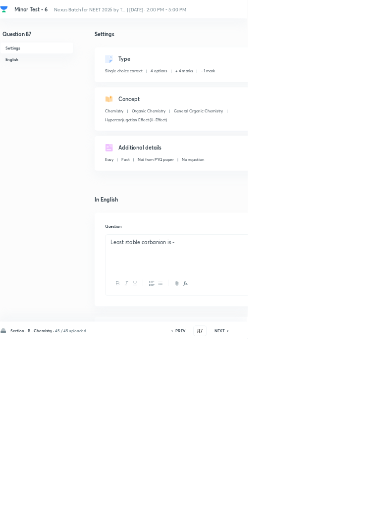
click at [336, 504] on h6 "NEXT" at bounding box center [330, 499] width 15 height 9
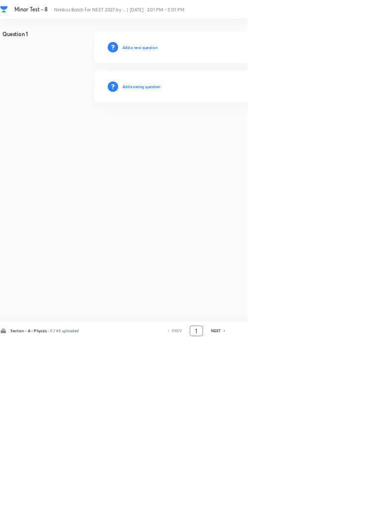
click at [294, 508] on input "1" at bounding box center [296, 499] width 19 height 17
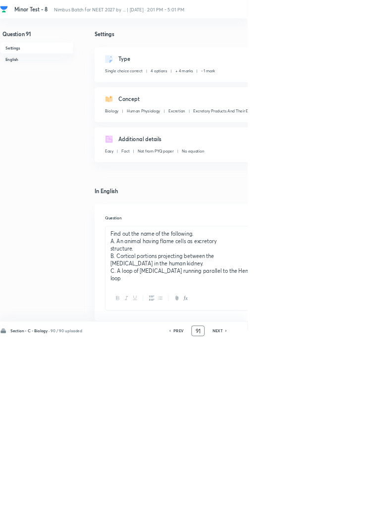
click at [275, 504] on h6 "PREV" at bounding box center [268, 499] width 15 height 9
type input "90"
checkbox input "false"
checkbox input "true"
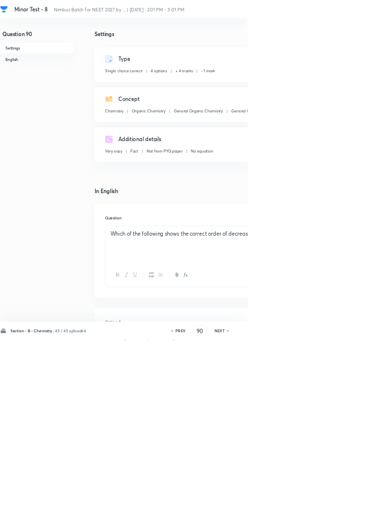
click at [273, 504] on h6 "PREV" at bounding box center [271, 499] width 15 height 9
type input "89"
checkbox input "false"
checkbox input "true"
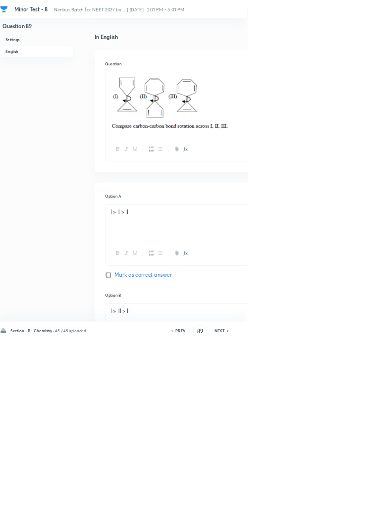
scroll to position [472, 0]
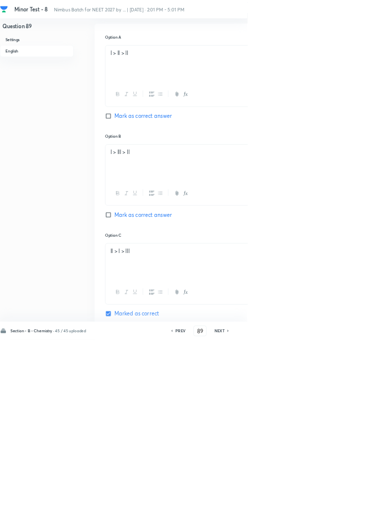
click at [273, 504] on h6 "PREV" at bounding box center [271, 499] width 15 height 9
type input "88"
checkbox input "false"
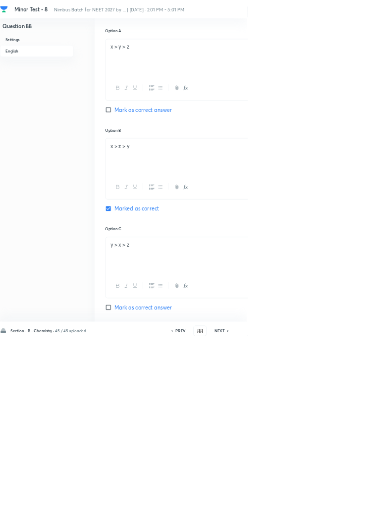
checkbox input "true"
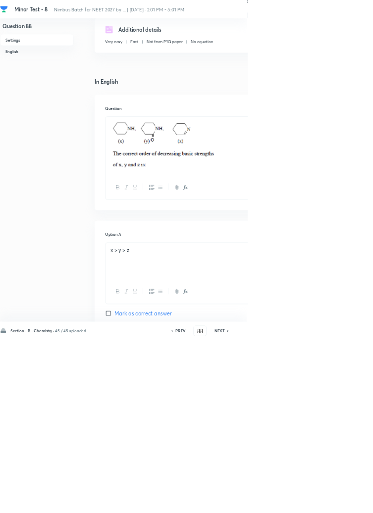
scroll to position [0, 0]
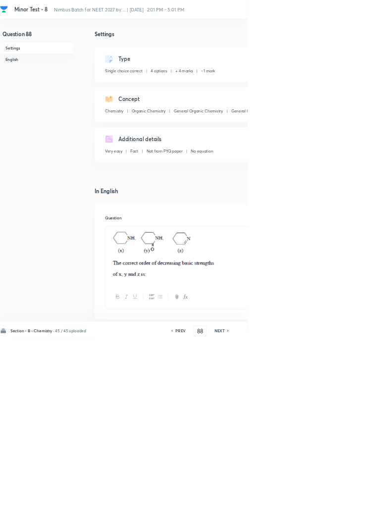
click at [272, 504] on h6 "PREV" at bounding box center [271, 499] width 15 height 9
type input "87"
checkbox input "false"
checkbox input "true"
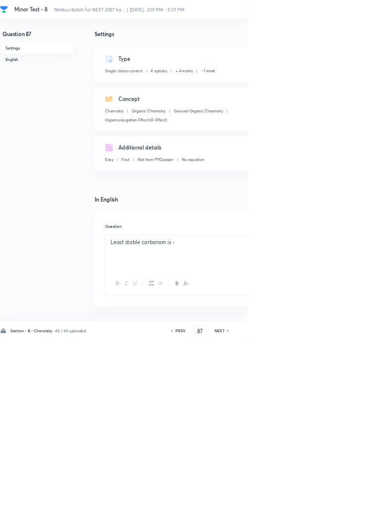
click at [269, 504] on h6 "PREV" at bounding box center [271, 499] width 15 height 9
type input "86"
checkbox input "true"
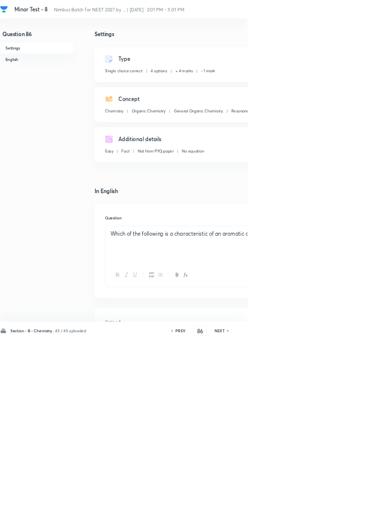
click at [342, 504] on div "NEXT" at bounding box center [332, 499] width 26 height 9
type input "87"
checkbox input "true"
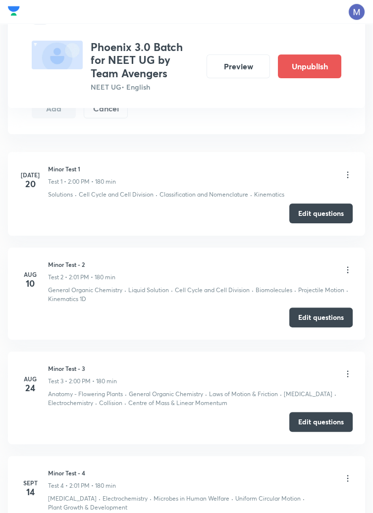
scroll to position [553, 0]
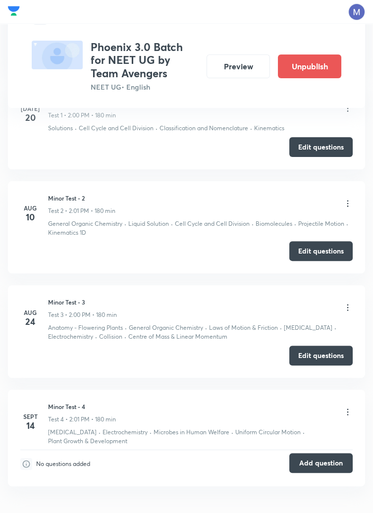
click at [326, 463] on button "Add question" at bounding box center [320, 463] width 63 height 20
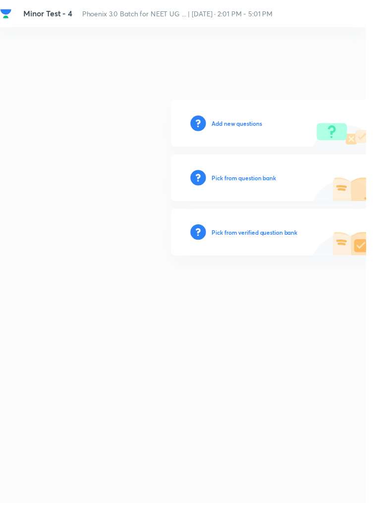
click at [233, 130] on h6 "Add new questions" at bounding box center [241, 125] width 51 height 9
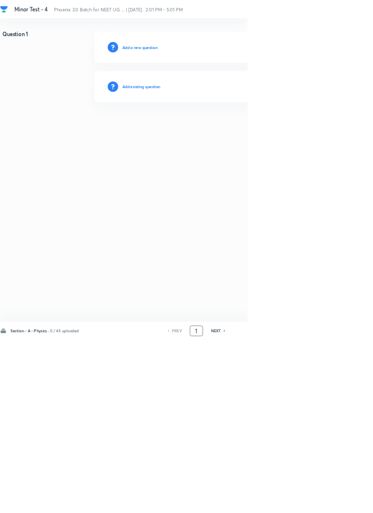
click at [298, 508] on input "1" at bounding box center [296, 499] width 19 height 17
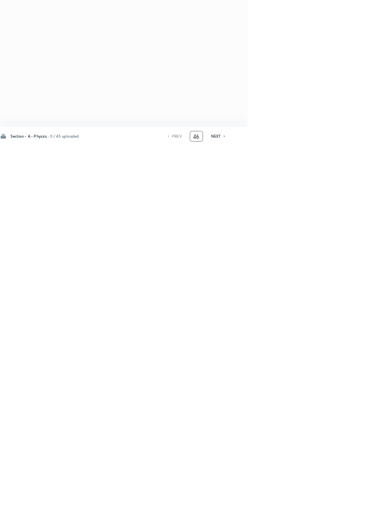
type input "46"
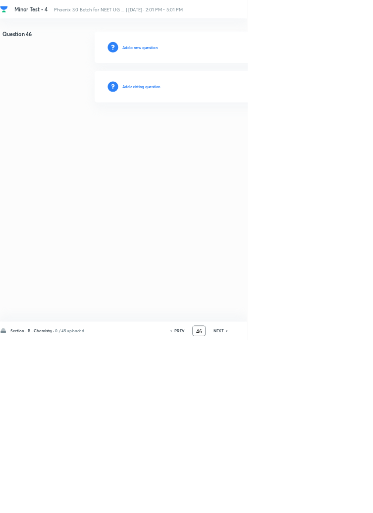
click at [213, 129] on h6 "Add existing question" at bounding box center [213, 130] width 58 height 9
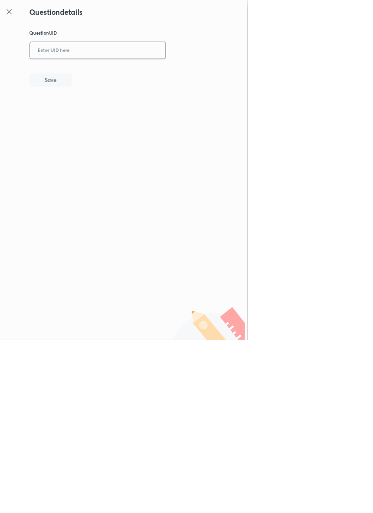
click at [142, 78] on input "text" at bounding box center [147, 76] width 204 height 24
type input "ECXXF"
click at [95, 116] on button "Save" at bounding box center [76, 120] width 63 height 20
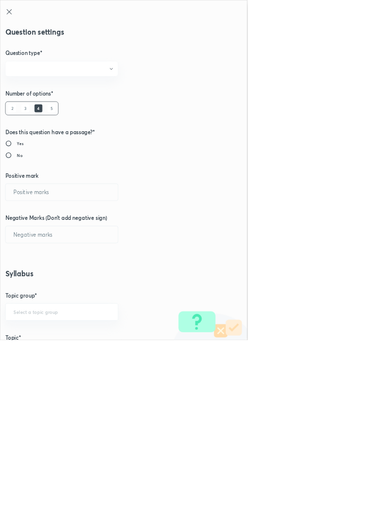
radio input "true"
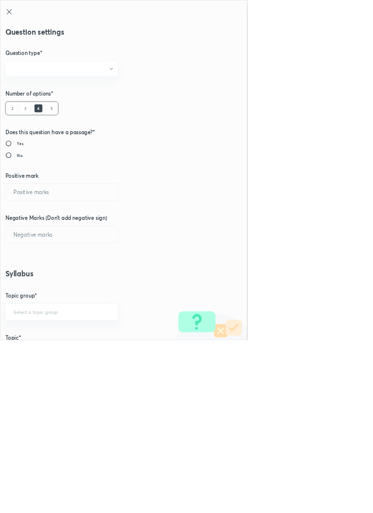
radio input "true"
type input "1"
type input "0"
type input "Chemistry"
type input "Organic Chemistry"
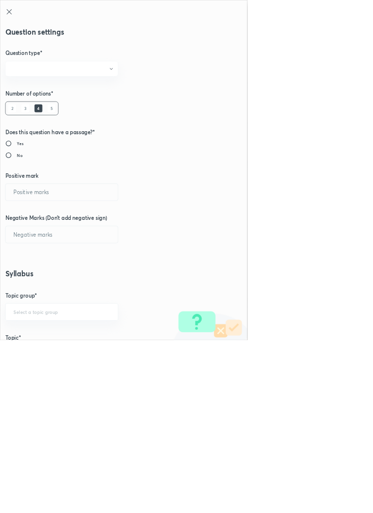
type input "Hydrocarbons"
type input "Alkenes"
click at [37, 288] on input "1" at bounding box center [92, 289] width 169 height 25
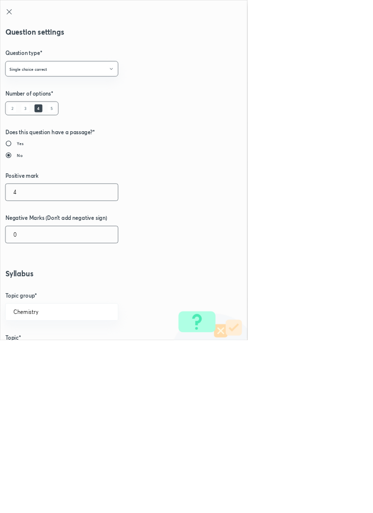
type input "4"
click at [29, 353] on input "0" at bounding box center [92, 353] width 169 height 25
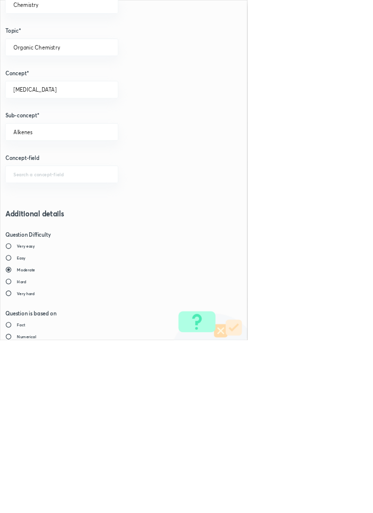
scroll to position [557, 0]
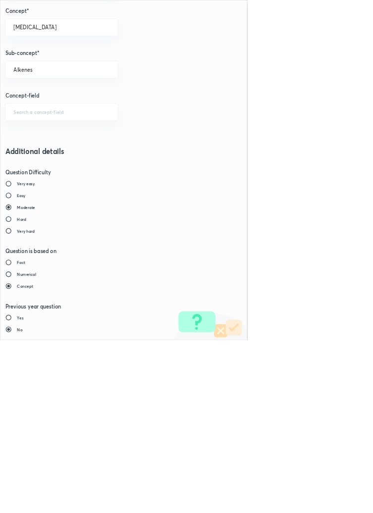
type input "1"
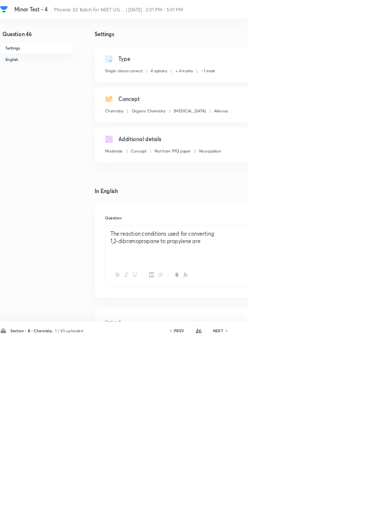
type input "47"
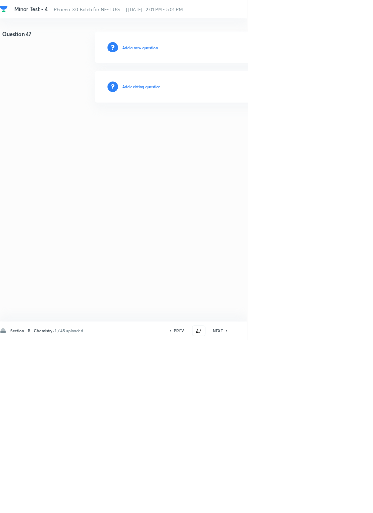
click at [221, 130] on h6 "Add existing question" at bounding box center [213, 130] width 58 height 9
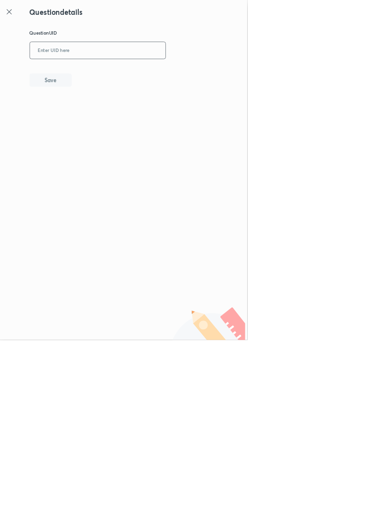
click at [138, 78] on input "text" at bounding box center [147, 76] width 204 height 24
type input "J7HS3"
click at [98, 119] on button "Save" at bounding box center [76, 120] width 63 height 20
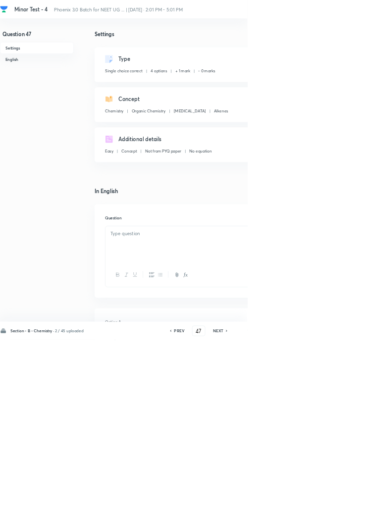
checkbox input "true"
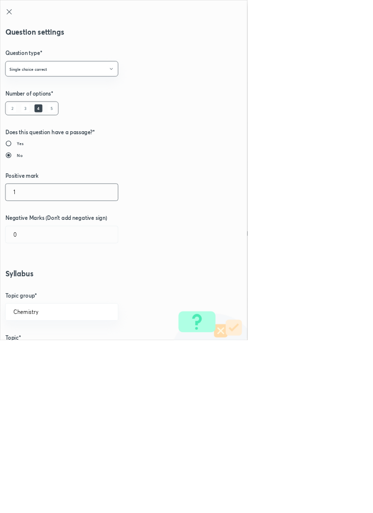
click at [29, 292] on input "1" at bounding box center [92, 289] width 169 height 25
type input "3"
click at [37, 356] on input "0" at bounding box center [92, 353] width 169 height 25
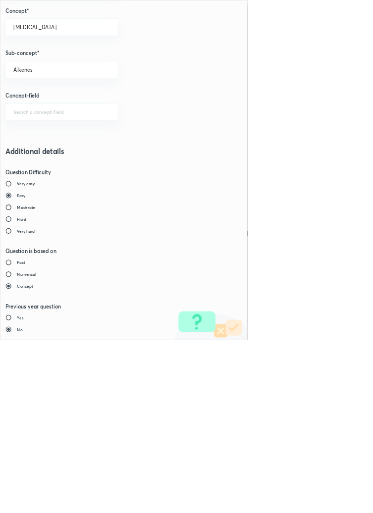
type input "1"
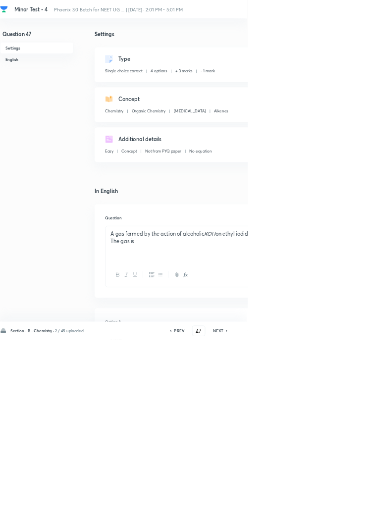
type input "48"
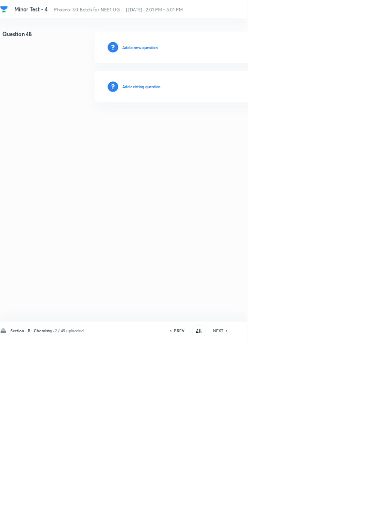
click at [207, 130] on h6 "Add existing question" at bounding box center [213, 130] width 58 height 9
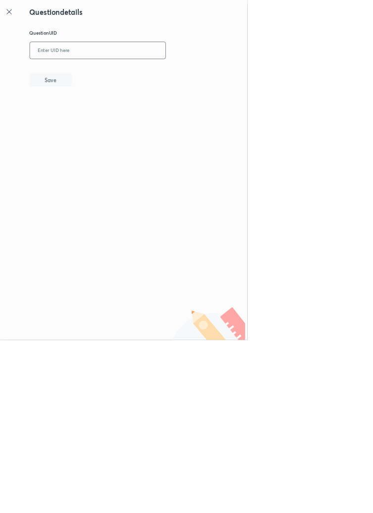
click at [154, 77] on input "text" at bounding box center [147, 76] width 204 height 24
type input "5YWN2"
click at [103, 125] on button "Save" at bounding box center [76, 120] width 63 height 20
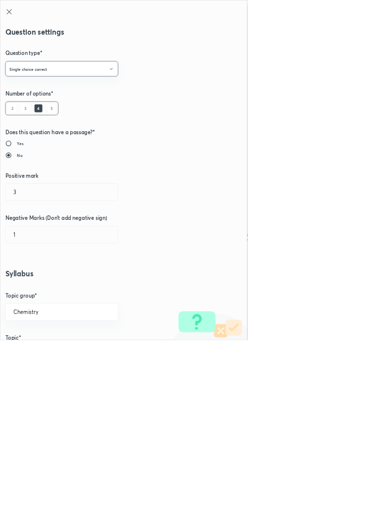
radio input "false"
radio input "true"
type input "1"
type input "0"
type input "Alkynes"
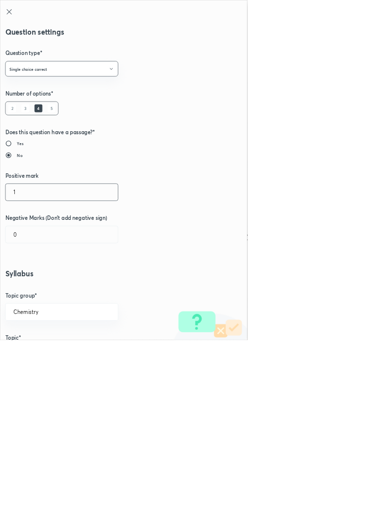
click at [39, 290] on input "1" at bounding box center [92, 289] width 169 height 25
type input "4"
click at [34, 355] on input "0" at bounding box center [92, 353] width 169 height 25
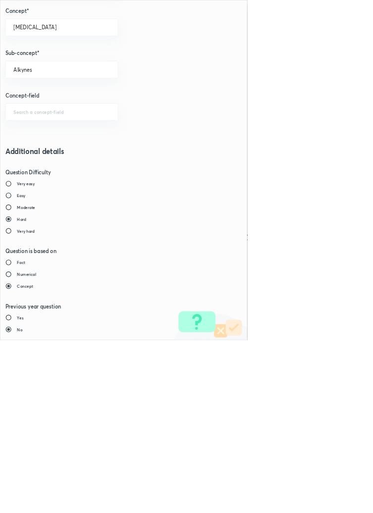
type input "1"
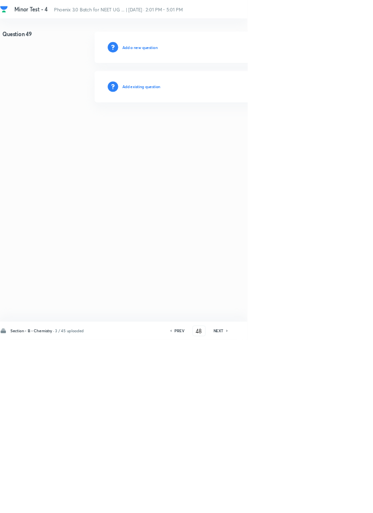
type input "49"
click at [218, 127] on h6 "Add existing question" at bounding box center [213, 130] width 58 height 9
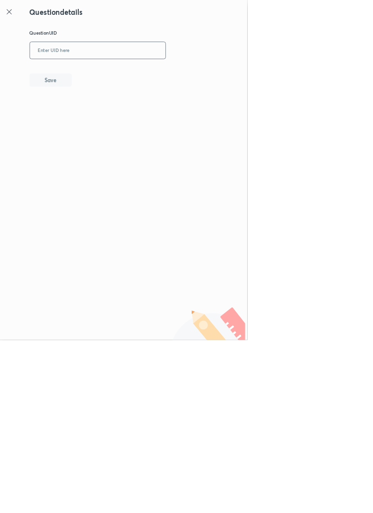
click at [140, 77] on input "text" at bounding box center [147, 76] width 204 height 24
type input "JKB6C"
click at [99, 118] on button "Save" at bounding box center [76, 120] width 63 height 20
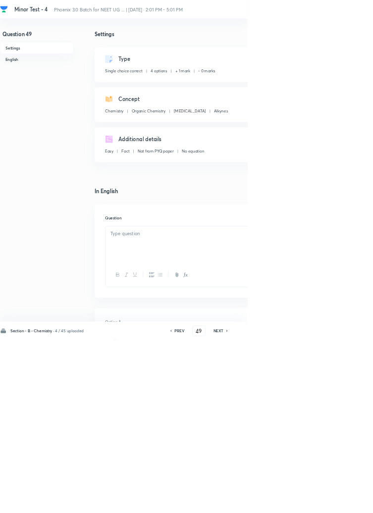
checkbox input "true"
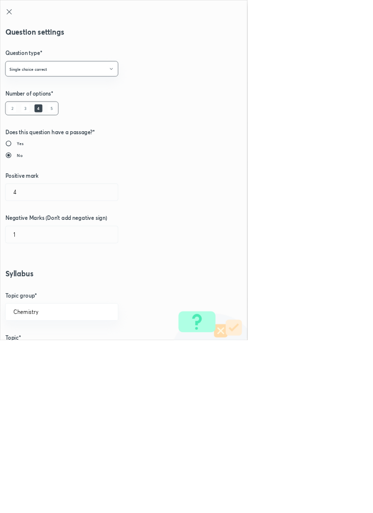
type input "1"
type input "0"
click at [35, 289] on input "1" at bounding box center [92, 289] width 169 height 25
type input "4"
click at [33, 349] on input "0" at bounding box center [92, 353] width 169 height 25
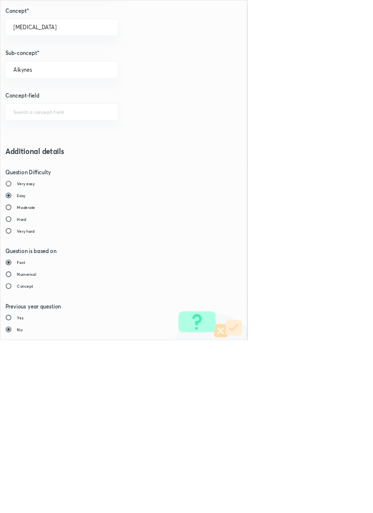
type input "1"
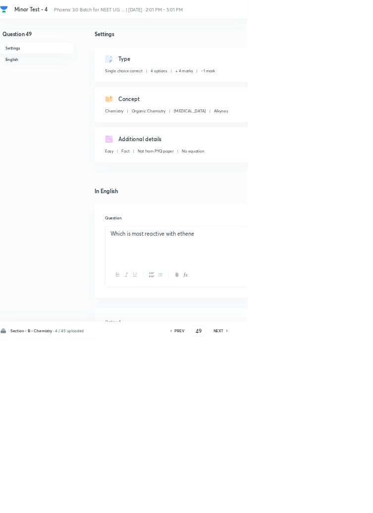
type input "50"
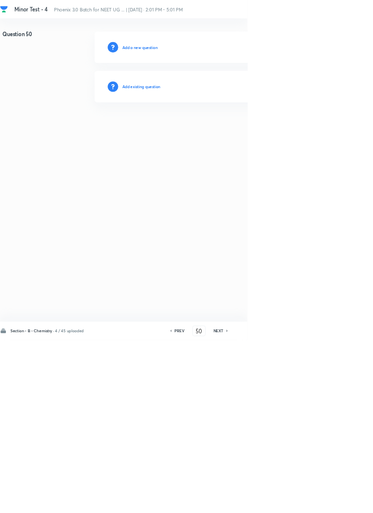
click at [241, 128] on h6 "Add existing question" at bounding box center [213, 130] width 58 height 9
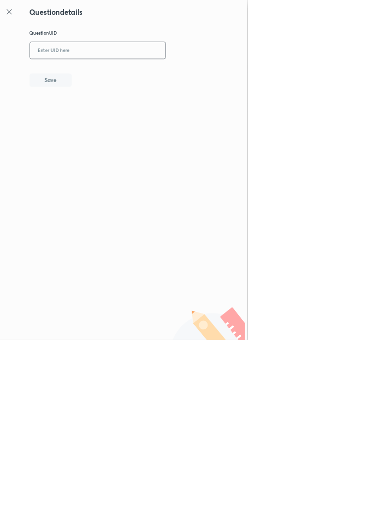
click at [149, 78] on input "text" at bounding box center [147, 76] width 204 height 24
type input "OT3BY"
click at [97, 126] on button "Save" at bounding box center [76, 120] width 63 height 20
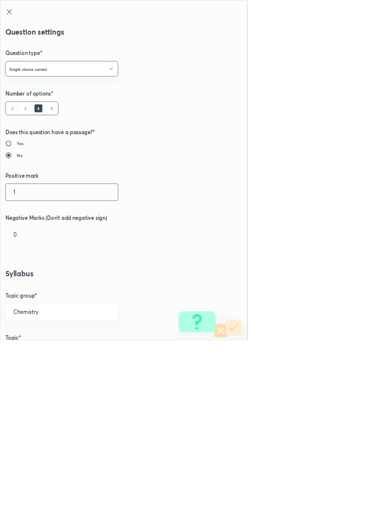
click at [38, 287] on input "1" at bounding box center [92, 289] width 169 height 25
type input "4"
click at [36, 354] on input "0" at bounding box center [92, 353] width 169 height 25
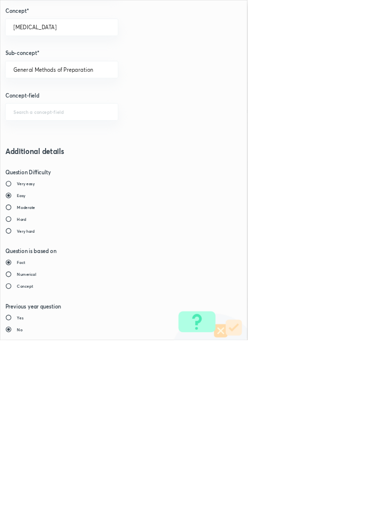
type input "1"
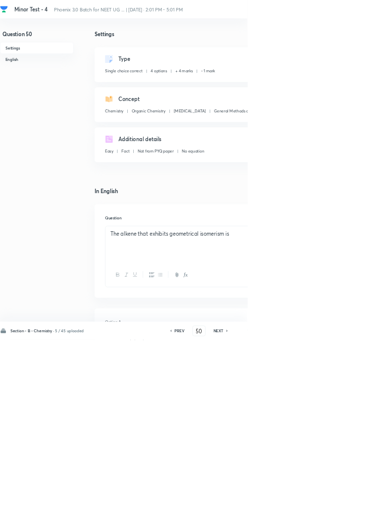
type input "51"
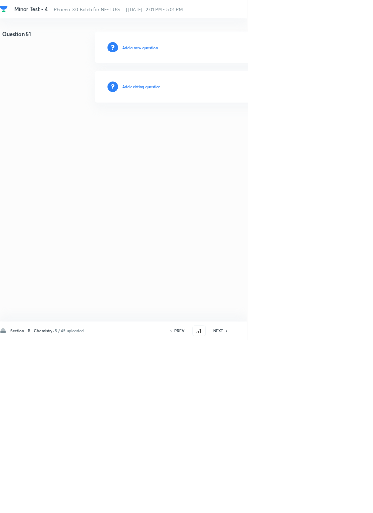
click at [231, 127] on h6 "Add existing question" at bounding box center [213, 130] width 58 height 9
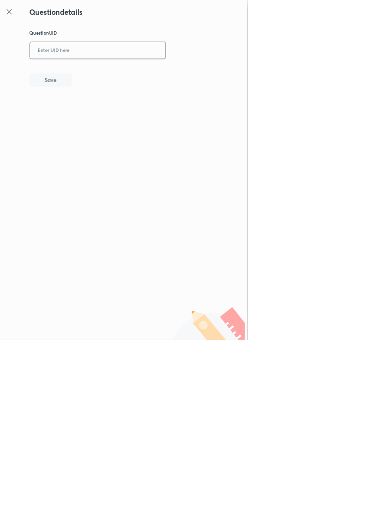
click at [154, 73] on input "text" at bounding box center [147, 76] width 204 height 24
type input "M"
type input "PMEOD"
click at [95, 125] on button "Save" at bounding box center [76, 120] width 63 height 20
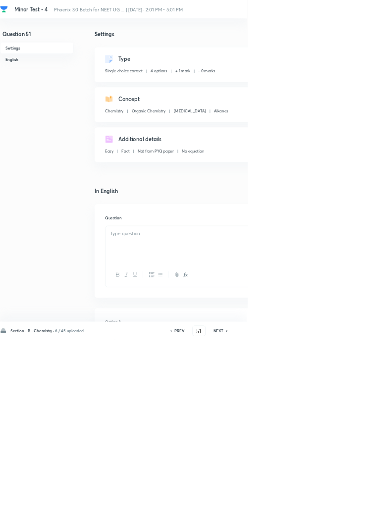
checkbox input "true"
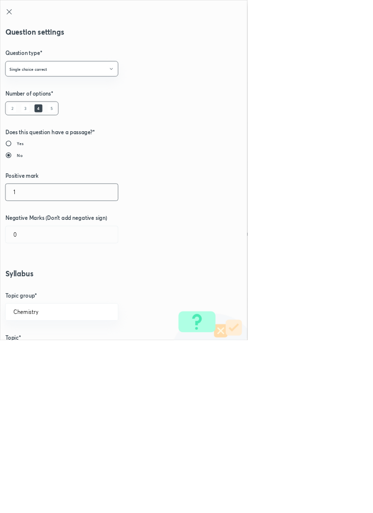
click at [35, 294] on input "1" at bounding box center [92, 289] width 169 height 25
type input "4"
click at [40, 355] on input "0" at bounding box center [92, 353] width 169 height 25
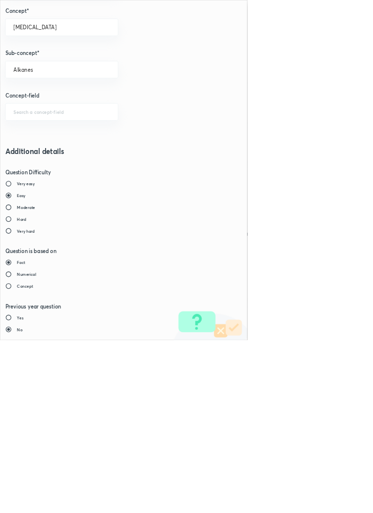
type input "1"
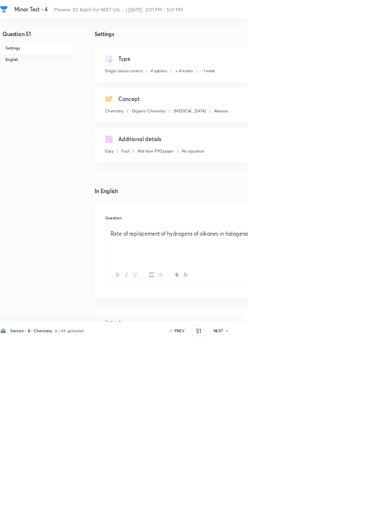
type input "52"
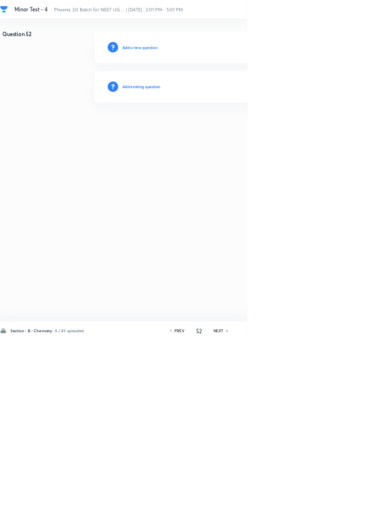
click at [224, 131] on h6 "Add existing question" at bounding box center [213, 130] width 58 height 9
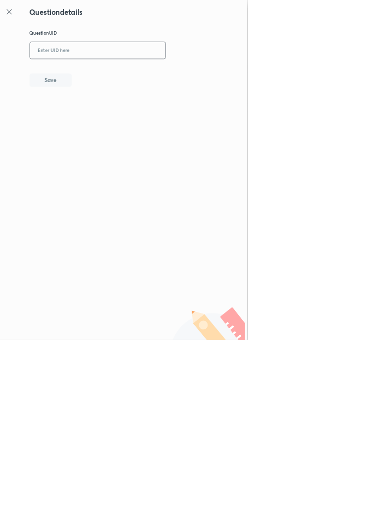
click at [132, 75] on input "text" at bounding box center [147, 76] width 204 height 24
type input "S"
click at [13, 18] on icon at bounding box center [13, 17] width 7 height 7
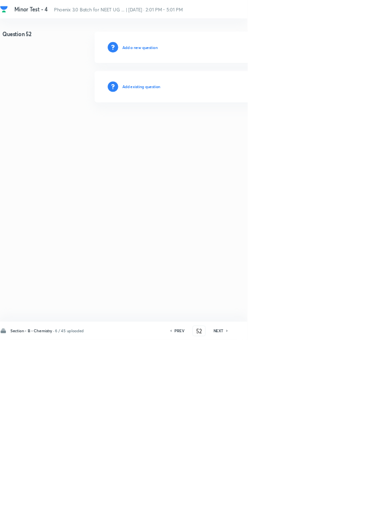
click at [236, 131] on h6 "Add existing question" at bounding box center [213, 130] width 58 height 9
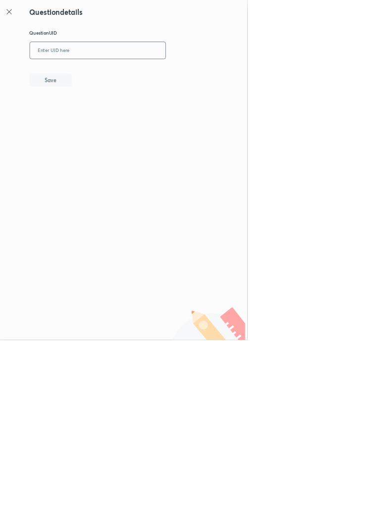
click at [149, 74] on input "text" at bounding box center [147, 76] width 204 height 24
type input "S16FC"
click at [105, 114] on button "Save" at bounding box center [76, 120] width 63 height 20
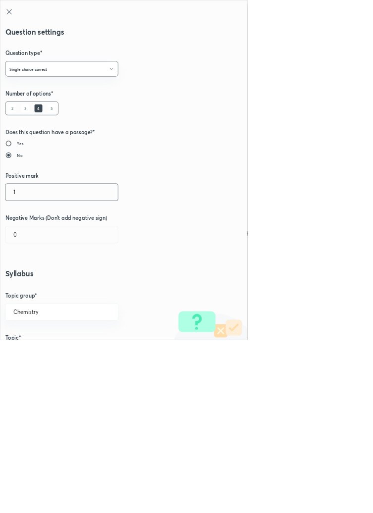
click at [39, 288] on input "1" at bounding box center [92, 289] width 169 height 25
type input "4"
click at [38, 354] on input "0" at bounding box center [92, 353] width 169 height 25
type input "1"
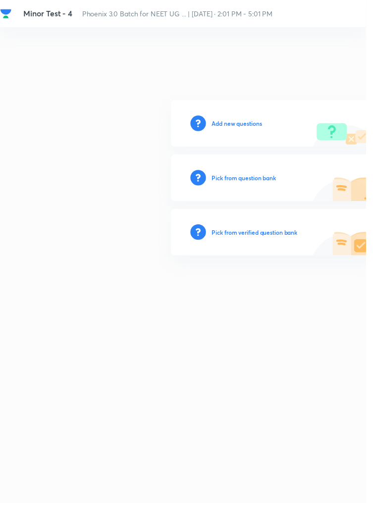
click at [247, 130] on h6 "Add new questions" at bounding box center [241, 125] width 51 height 9
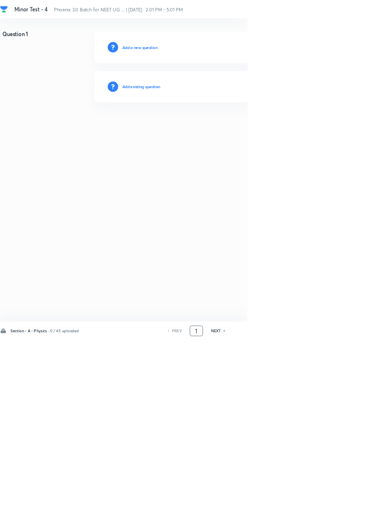
click at [300, 508] on input "1" at bounding box center [296, 499] width 19 height 17
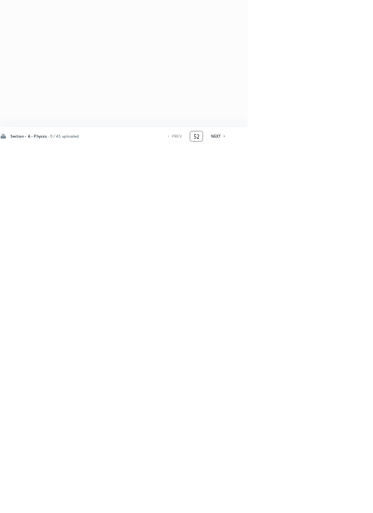
type input "52"
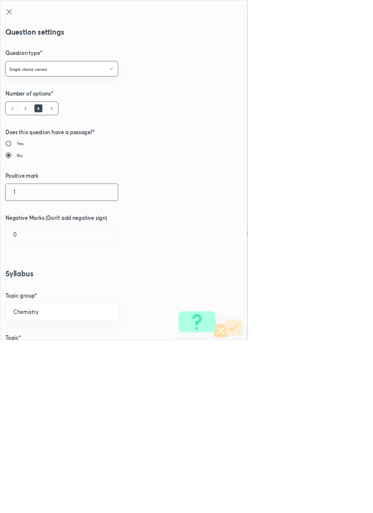
click at [35, 289] on input "1" at bounding box center [92, 289] width 169 height 25
type input "4"
click at [35, 349] on input "0" at bounding box center [92, 353] width 169 height 25
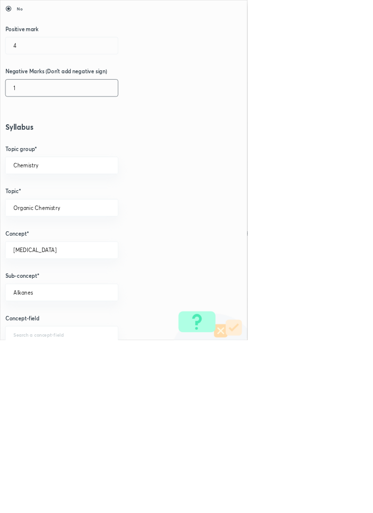
scroll to position [557, 0]
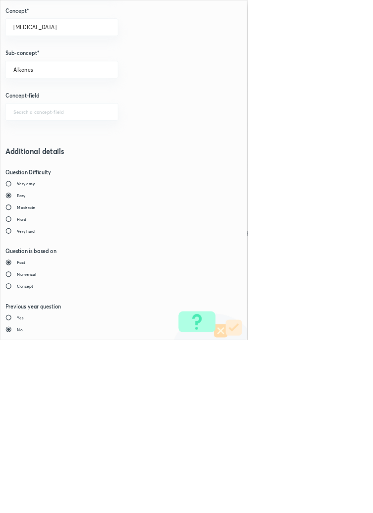
type input "1"
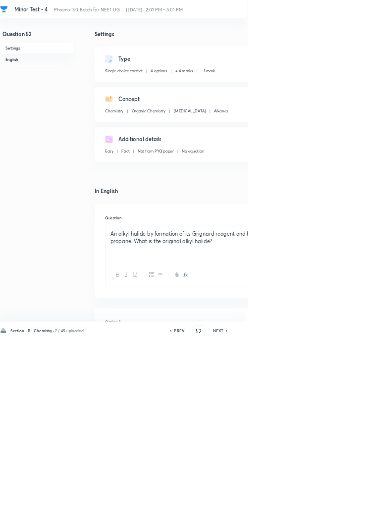
type input "53"
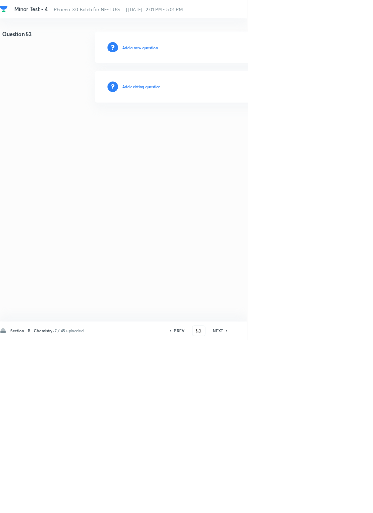
click at [223, 133] on h6 "Add existing question" at bounding box center [213, 130] width 58 height 9
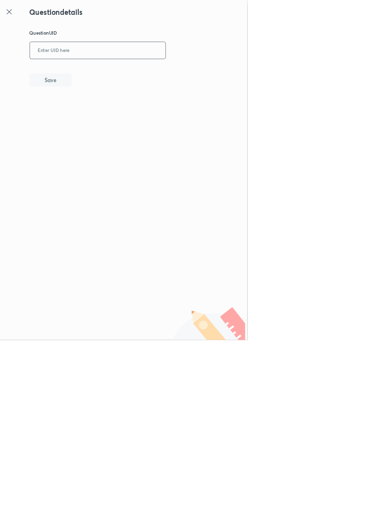
click at [146, 77] on input "text" at bounding box center [147, 76] width 204 height 24
type input "ORNHS"
click at [98, 118] on button "Save" at bounding box center [76, 120] width 63 height 20
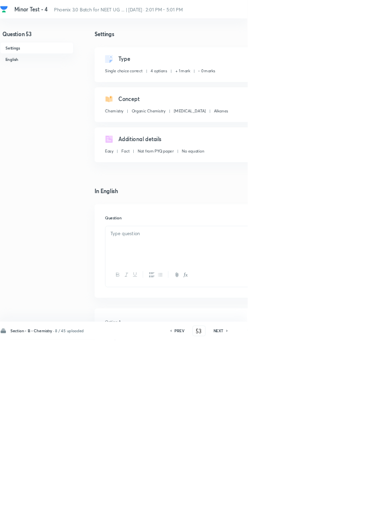
checkbox input "true"
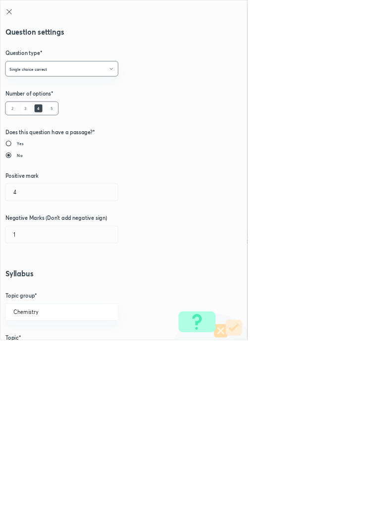
type input "1"
type input "0"
click at [33, 287] on input "1" at bounding box center [92, 289] width 169 height 25
click at [53, 292] on input "text" at bounding box center [92, 289] width 169 height 25
type input "1"
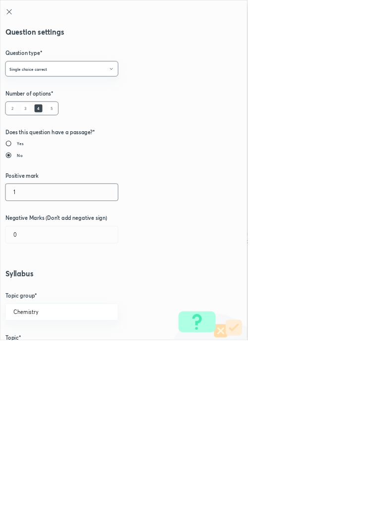
click at [15, 14] on icon at bounding box center [14, 18] width 12 height 12
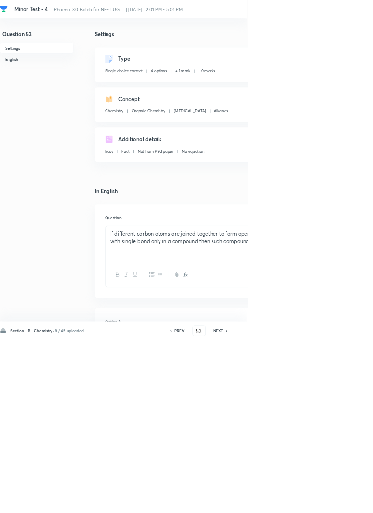
click at [343, 501] on icon at bounding box center [342, 499] width 2 height 3
type input "54"
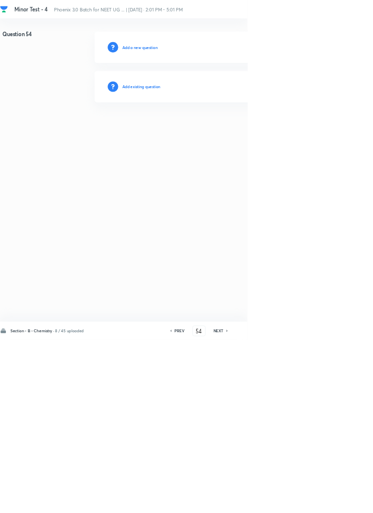
click at [219, 130] on h6 "Add existing question" at bounding box center [213, 130] width 58 height 9
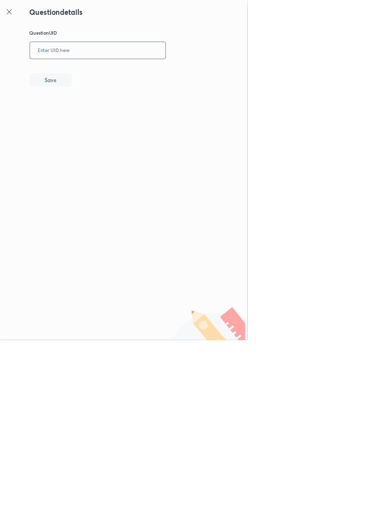
click at [132, 76] on input "text" at bounding box center [147, 76] width 204 height 24
click at [102, 111] on button "Save" at bounding box center [76, 120] width 63 height 20
click at [95, 80] on input "PM9CX" at bounding box center [147, 76] width 204 height 24
type input "PM96X"
click at [104, 115] on button "Save" at bounding box center [76, 120] width 63 height 20
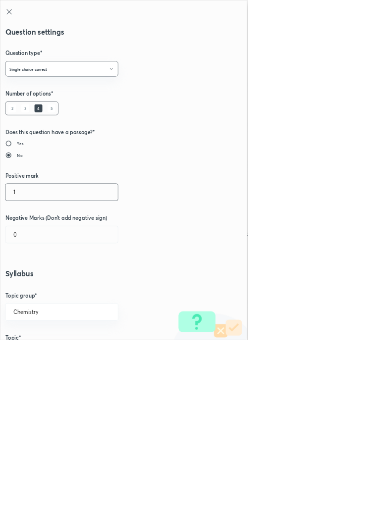
click at [44, 288] on input "1" at bounding box center [92, 289] width 169 height 25
type input "4"
click at [36, 356] on input "0" at bounding box center [92, 353] width 169 height 25
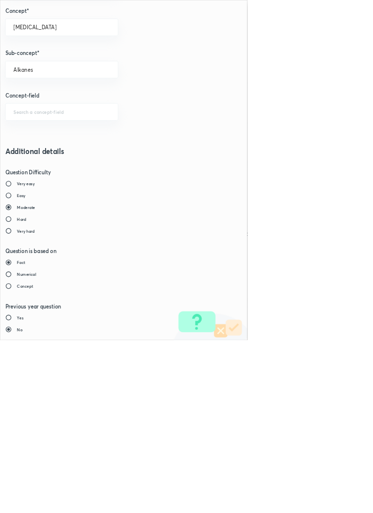
type input "1"
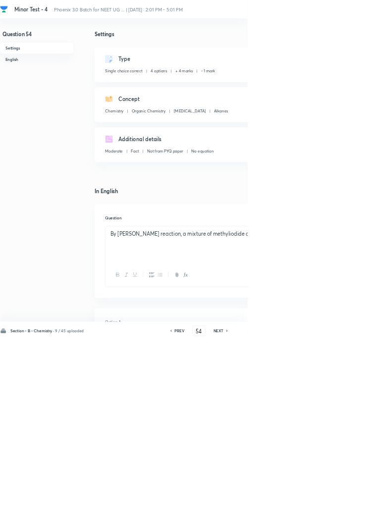
type input "55"
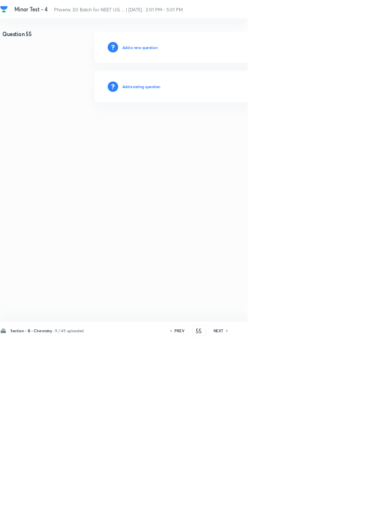
click at [227, 129] on h6 "Add existing question" at bounding box center [213, 130] width 58 height 9
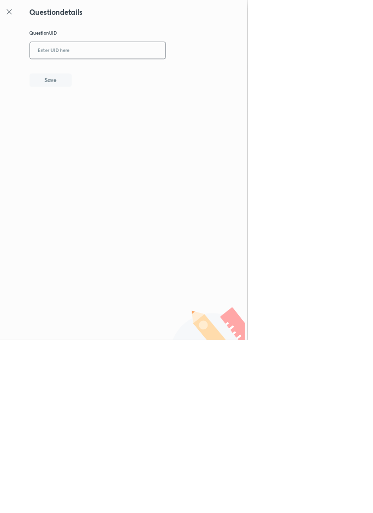
click at [202, 75] on input "text" at bounding box center [147, 76] width 204 height 24
type input "5Z"
click at [14, 17] on icon at bounding box center [13, 17] width 7 height 7
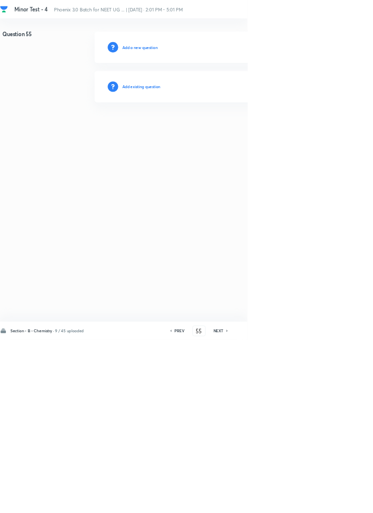
click at [242, 130] on h6 "Add existing question" at bounding box center [213, 130] width 58 height 9
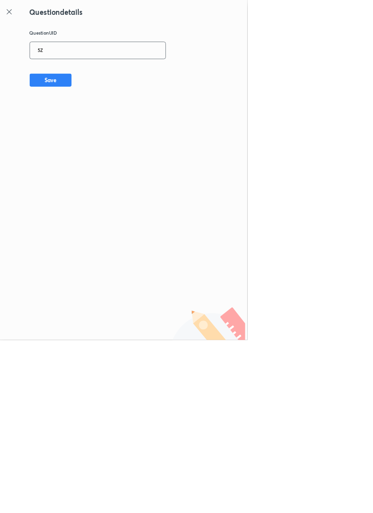
click at [141, 73] on input "5Z" at bounding box center [147, 76] width 204 height 24
click at [108, 116] on button "Save" at bounding box center [76, 120] width 63 height 20
click at [105, 73] on input "50PG" at bounding box center [147, 76] width 204 height 24
type input "50PGF"
click at [101, 122] on button "Save" at bounding box center [76, 120] width 63 height 20
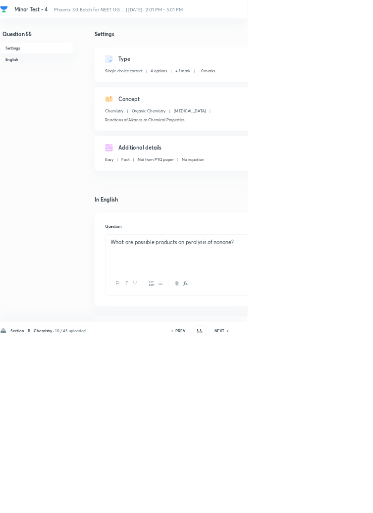
click at [372, 73] on div "Type Single choice correct 4 options + 1 mark - 0 marks Edit" at bounding box center [317, 97] width 349 height 52
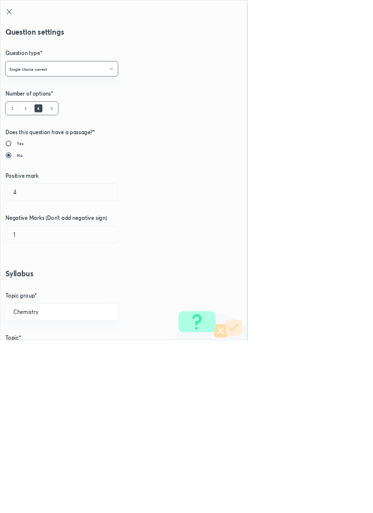
radio input "true"
radio input "false"
type input "1"
type input "0"
type input "Reactions of Alkanes or Chemical Properties"
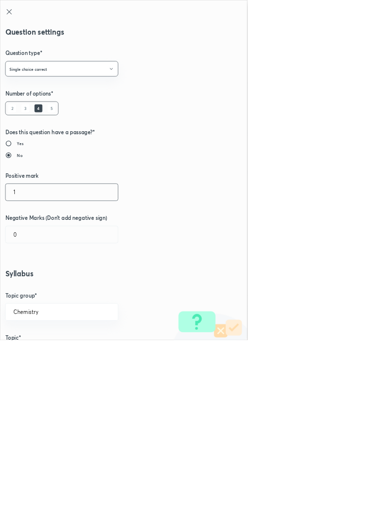
click at [40, 289] on input "1" at bounding box center [92, 289] width 169 height 25
type input "4"
click at [29, 354] on input "0" at bounding box center [92, 353] width 169 height 25
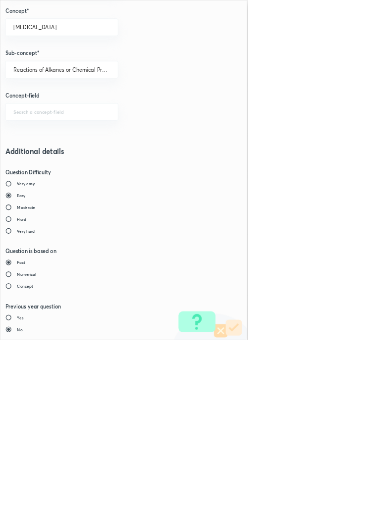
type input "1"
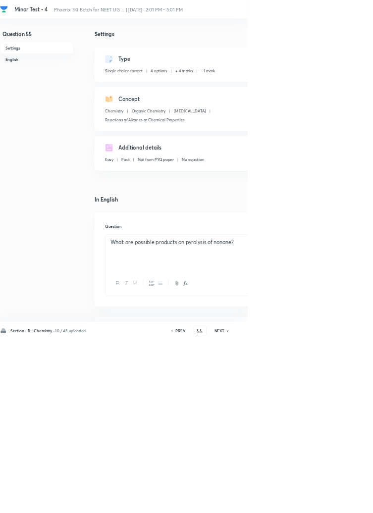
type input "56"
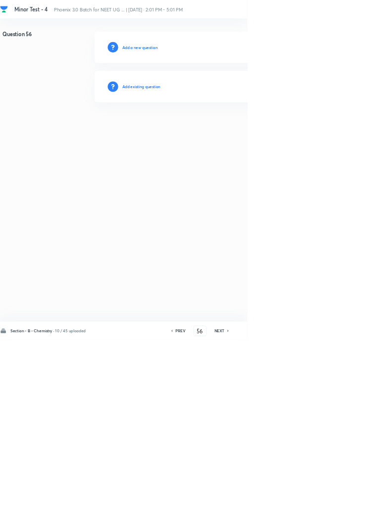
click at [241, 130] on h6 "Add existing question" at bounding box center [213, 130] width 58 height 9
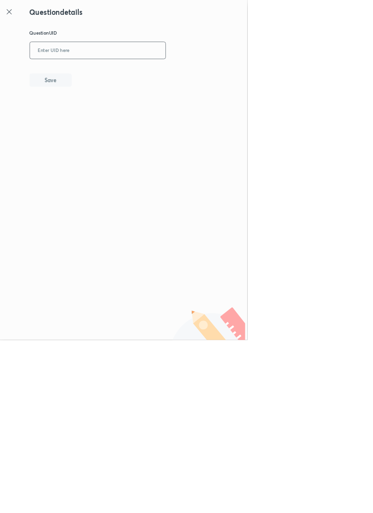
click at [169, 73] on input "text" at bounding box center [147, 76] width 204 height 24
type input "92WVP"
click at [106, 119] on button "Save" at bounding box center [76, 120] width 63 height 20
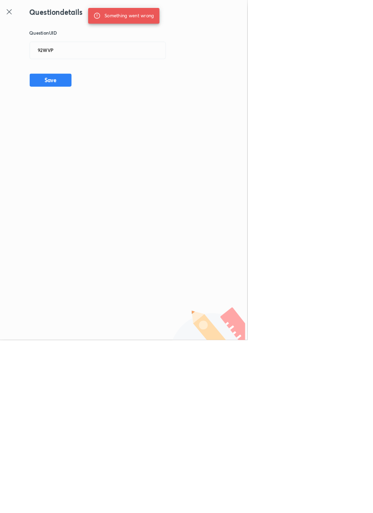
click at [19, 17] on icon at bounding box center [14, 18] width 12 height 12
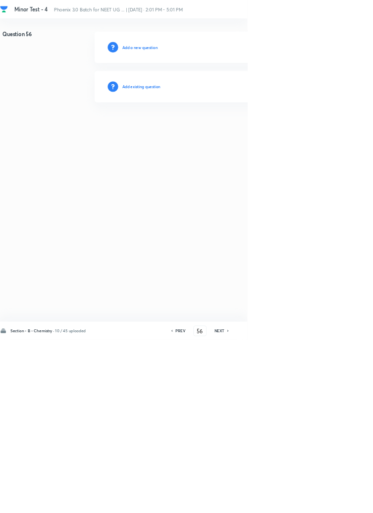
click at [236, 129] on h6 "Add existing question" at bounding box center [213, 130] width 58 height 9
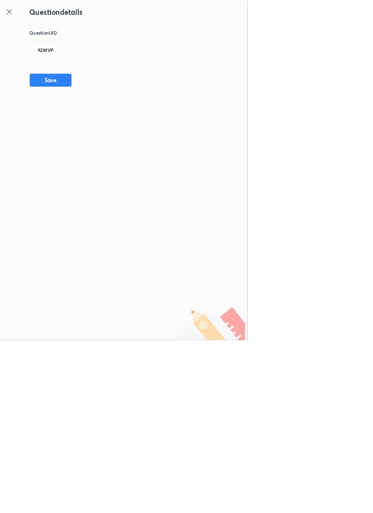
click at [13, 17] on icon at bounding box center [13, 17] width 7 height 7
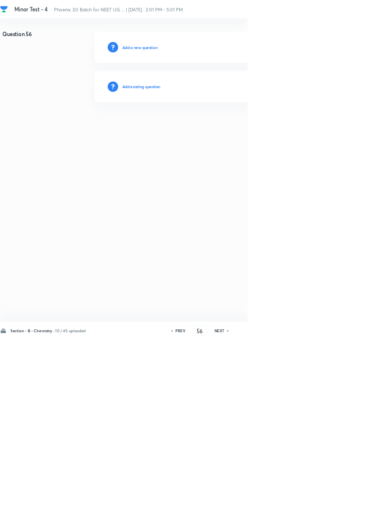
click at [272, 504] on h6 "PREV" at bounding box center [271, 499] width 15 height 9
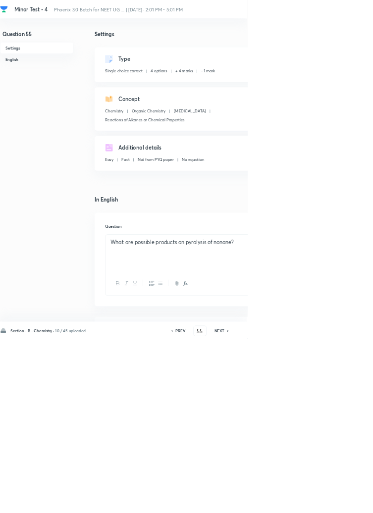
click at [344, 502] on icon at bounding box center [344, 499] width 3 height 5
type input "56"
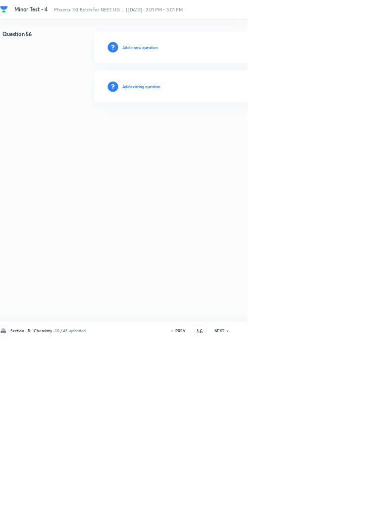
click at [233, 127] on h6 "Add existing question" at bounding box center [213, 130] width 58 height 9
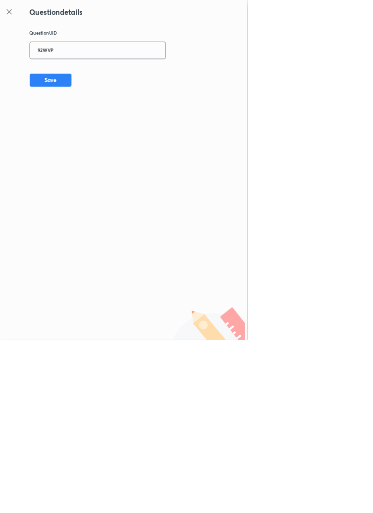
click at [115, 75] on input "92WVP" at bounding box center [147, 76] width 204 height 24
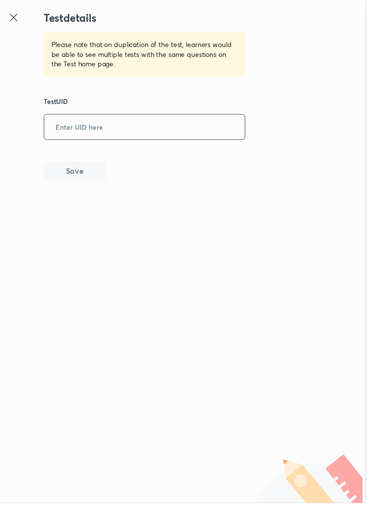
click at [102, 119] on input "text" at bounding box center [147, 130] width 204 height 24
click at [13, 17] on icon at bounding box center [13, 17] width 7 height 7
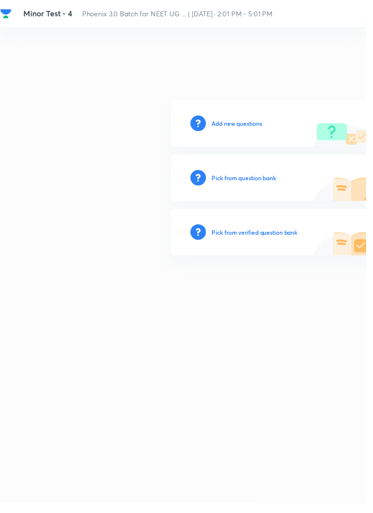
click at [252, 150] on div "Add new questions" at bounding box center [277, 126] width 206 height 48
click at [234, 130] on h6 "Add new questions" at bounding box center [241, 125] width 51 height 9
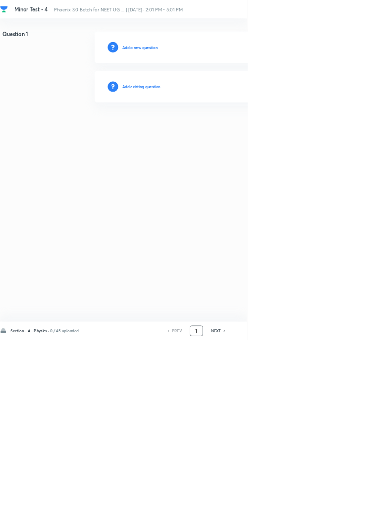
click at [300, 508] on input "1" at bounding box center [296, 499] width 19 height 17
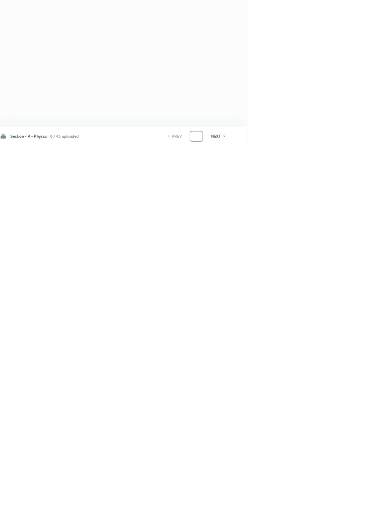
type input "4"
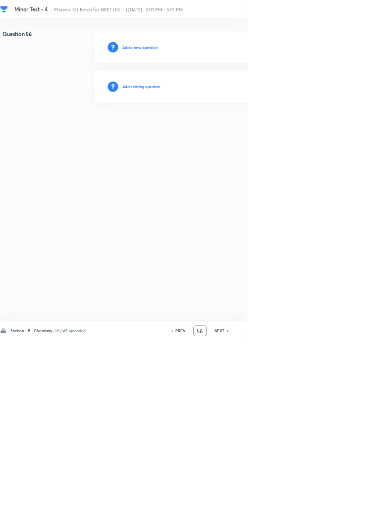
click at [277, 504] on h6 "PREV" at bounding box center [271, 499] width 15 height 9
type input "55"
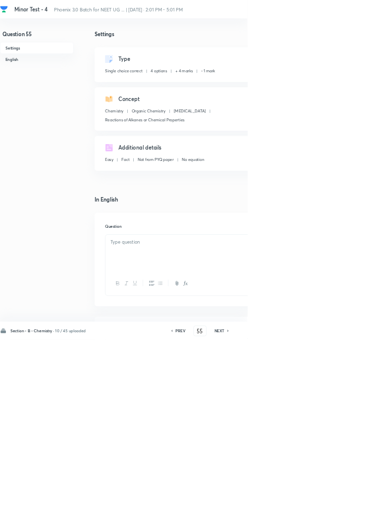
checkbox input "true"
click at [345, 502] on icon at bounding box center [344, 499] width 3 height 5
type input "56"
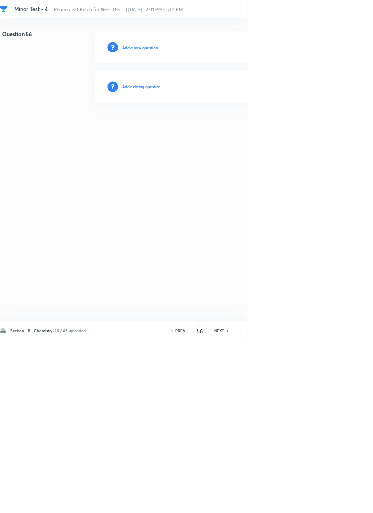
click at [238, 127] on h6 "Add existing question" at bounding box center [213, 130] width 58 height 9
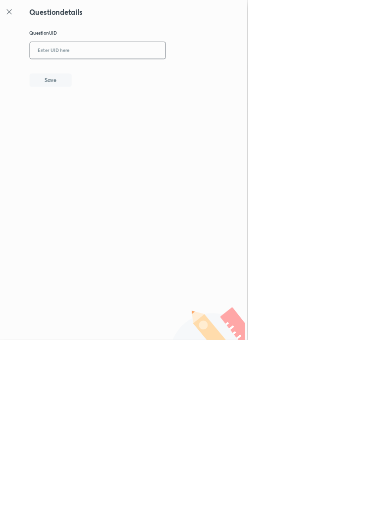
click at [116, 76] on input "text" at bounding box center [147, 76] width 204 height 24
type input "94WVp"
click at [100, 122] on button "Save" at bounding box center [76, 120] width 63 height 20
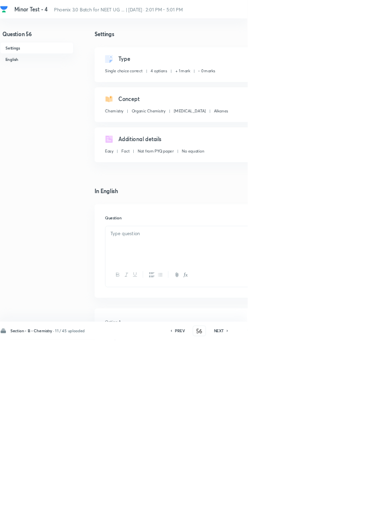
checkbox input "true"
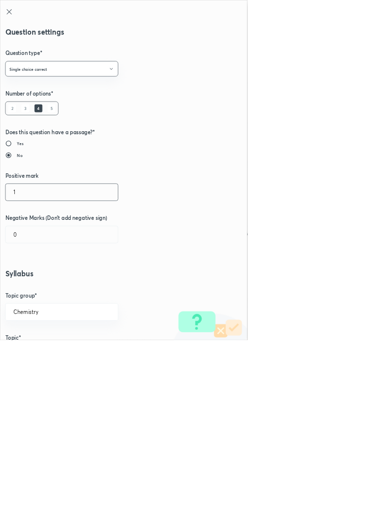
click at [46, 292] on input "1" at bounding box center [92, 289] width 169 height 25
type input "4"
click at [39, 356] on input "0" at bounding box center [92, 353] width 169 height 25
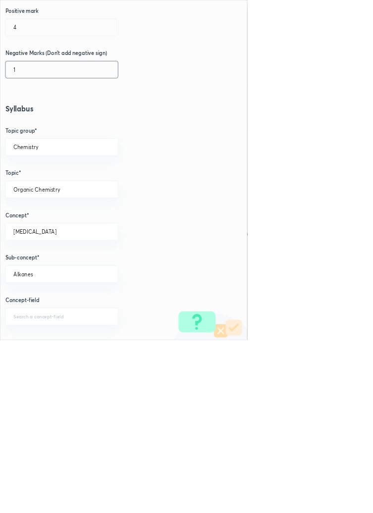
scroll to position [557, 0]
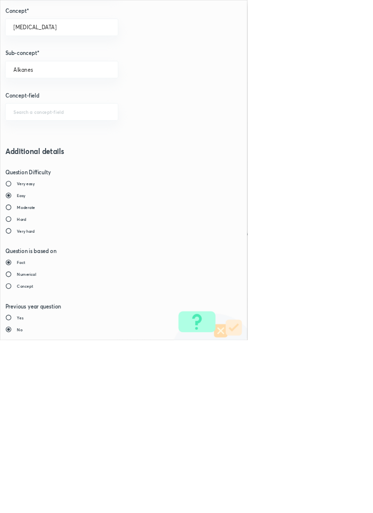
type input "1"
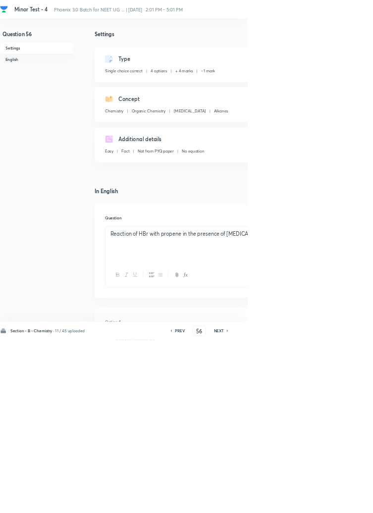
type input "57"
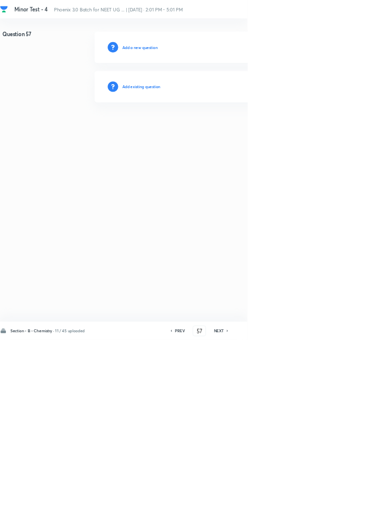
click at [236, 131] on h6 "Add existing question" at bounding box center [213, 130] width 58 height 9
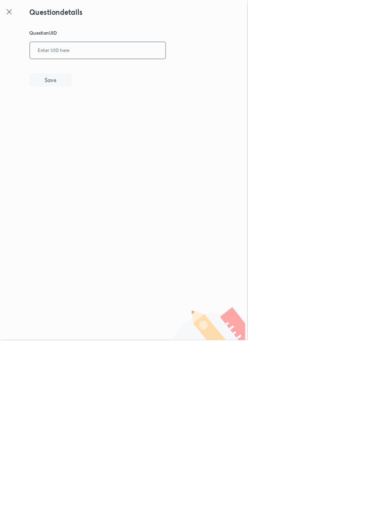
click at [151, 77] on input "text" at bounding box center [147, 76] width 204 height 24
type input "CK3LQ"
click at [96, 123] on button "Save" at bounding box center [76, 120] width 63 height 20
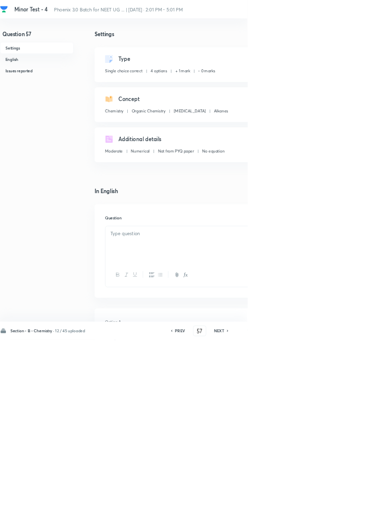
checkbox input "true"
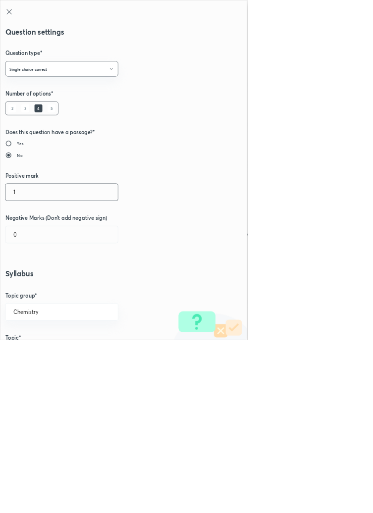
click at [39, 293] on input "1" at bounding box center [92, 289] width 169 height 25
type input "4"
click at [39, 353] on input "0" at bounding box center [92, 353] width 169 height 25
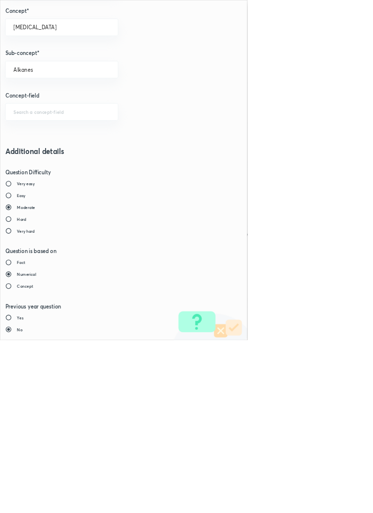
type input "1"
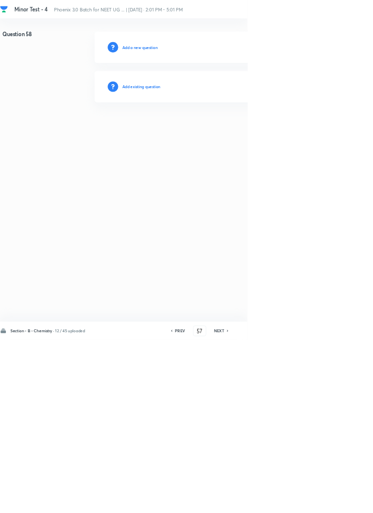
type input "58"
click at [232, 128] on h6 "Add existing question" at bounding box center [213, 130] width 58 height 9
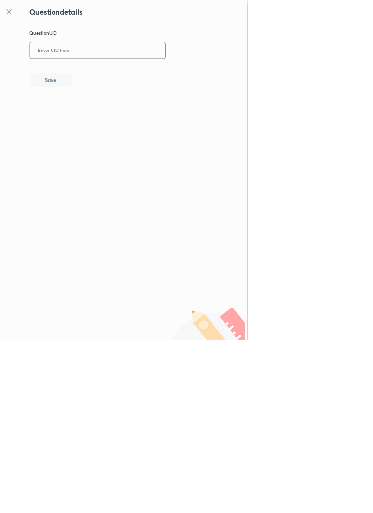
click at [139, 79] on input "text" at bounding box center [147, 76] width 204 height 24
type input "M8Y92"
click at [108, 122] on button "Save" at bounding box center [76, 120] width 63 height 20
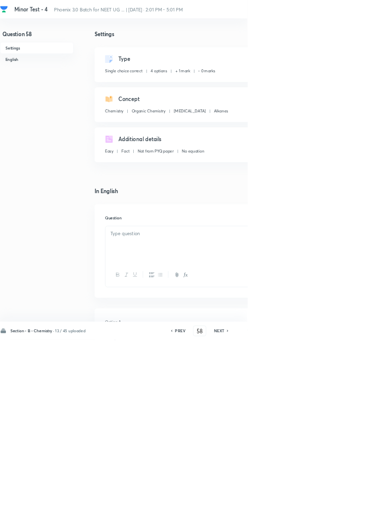
checkbox input "true"
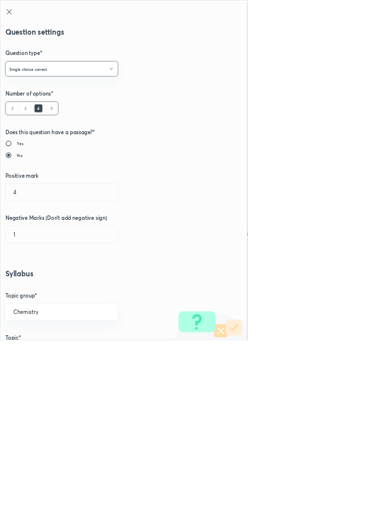
type input "1"
type input "0"
click at [32, 287] on input "1" at bounding box center [92, 289] width 169 height 25
type input "3"
click at [37, 350] on input "0" at bounding box center [92, 353] width 169 height 25
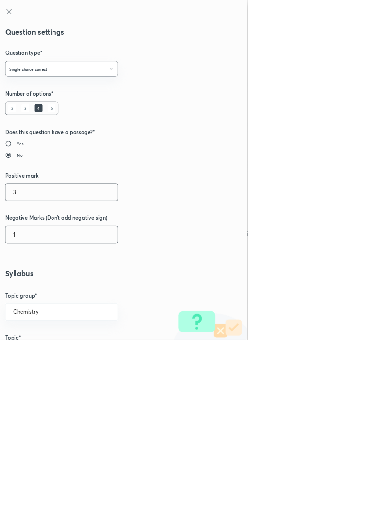
type input "1"
click at [35, 293] on input "3" at bounding box center [92, 289] width 169 height 25
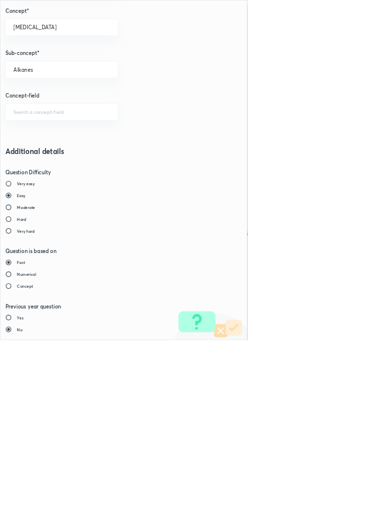
type input "4"
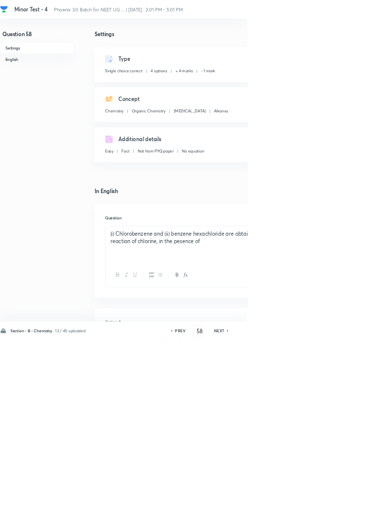
type input "59"
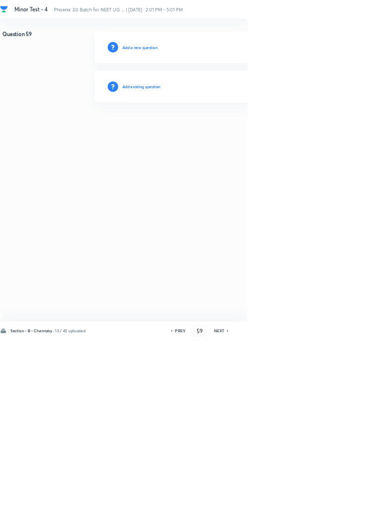
click at [241, 129] on h6 "Add existing question" at bounding box center [213, 130] width 58 height 9
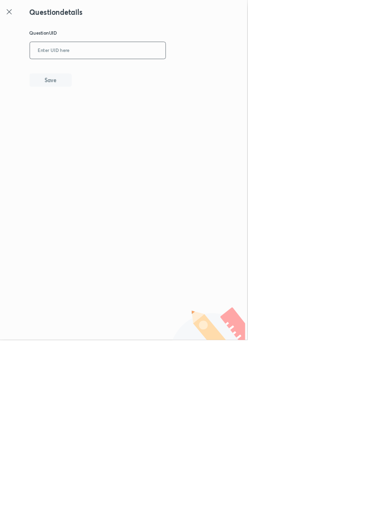
click at [174, 75] on input "text" at bounding box center [147, 76] width 204 height 24
type input "MYB6D"
click at [93, 121] on button "Save" at bounding box center [76, 120] width 63 height 20
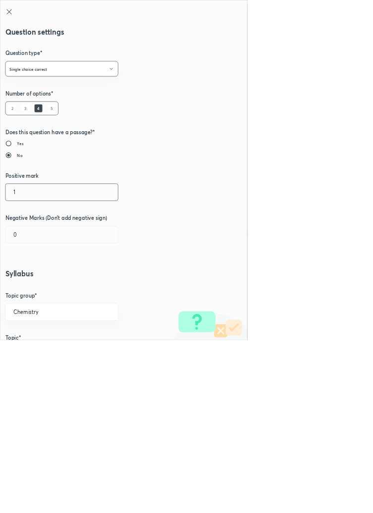
click at [36, 289] on input "1" at bounding box center [92, 289] width 169 height 25
type input "4"
click at [40, 354] on input "0" at bounding box center [92, 353] width 169 height 25
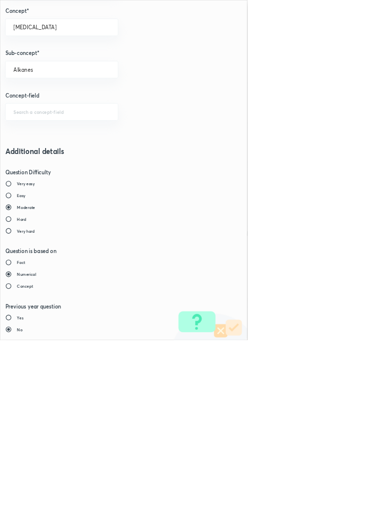
type input "1"
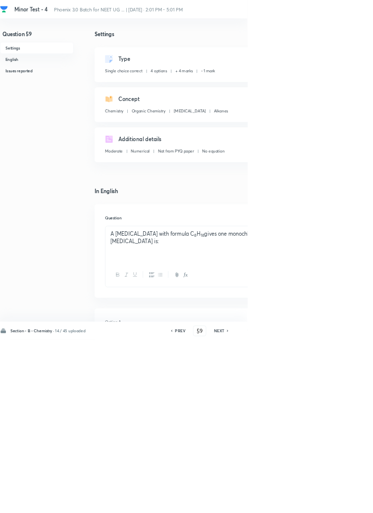
type input "60"
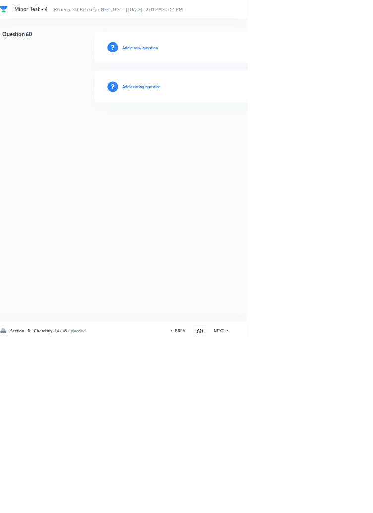
click at [226, 117] on div "Add existing question" at bounding box center [353, 131] width 420 height 48
click at [224, 133] on h6 "Add existing question" at bounding box center [213, 130] width 58 height 9
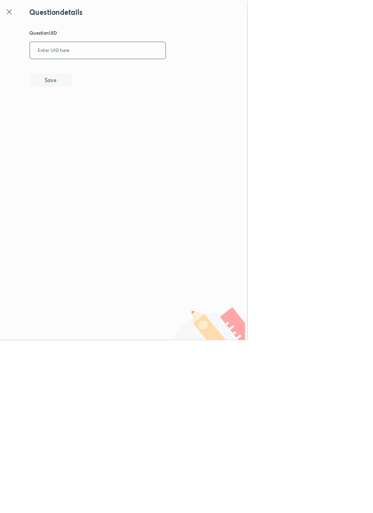
click at [140, 74] on input "text" at bounding box center [147, 76] width 204 height 24
type input "L4DX1"
click at [98, 116] on button "Save" at bounding box center [76, 120] width 63 height 20
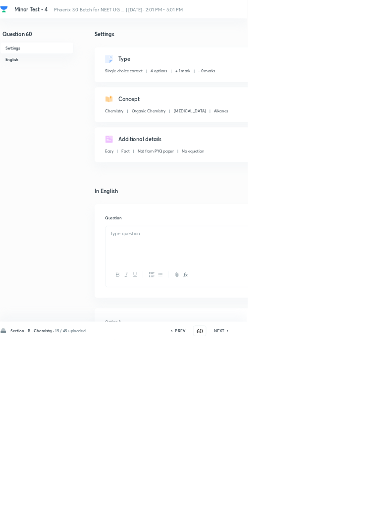
checkbox input "true"
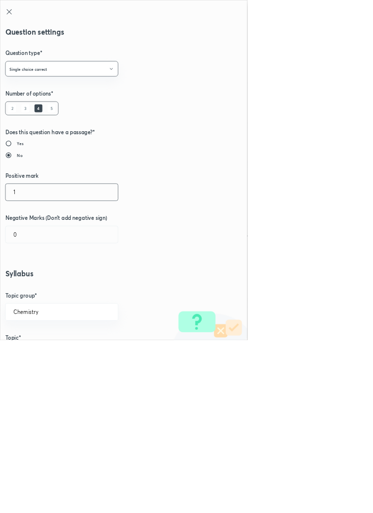
click at [34, 292] on input "1" at bounding box center [92, 289] width 169 height 25
type input "4"
click at [37, 351] on input "0" at bounding box center [92, 353] width 169 height 25
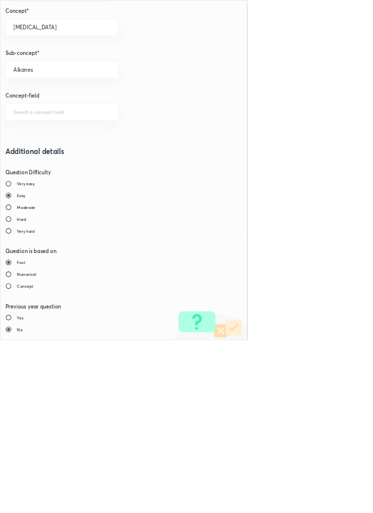
type input "1"
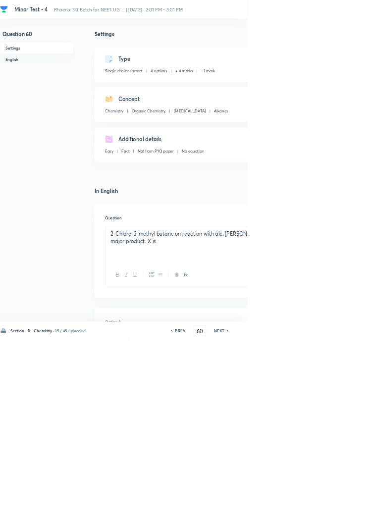
type input "61"
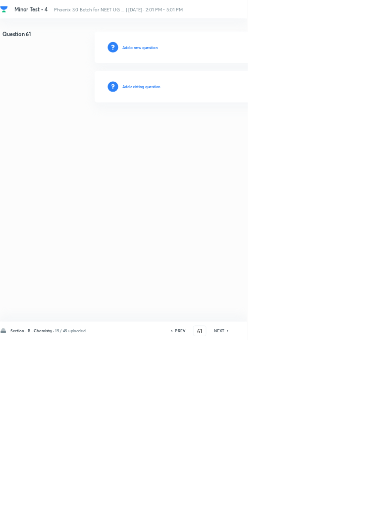
click at [227, 129] on h6 "Add existing question" at bounding box center [213, 130] width 58 height 9
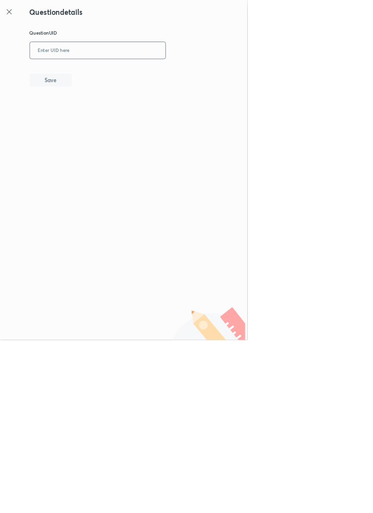
click at [149, 71] on input "text" at bounding box center [147, 76] width 204 height 24
type input "IT45A"
click at [99, 119] on button "Save" at bounding box center [76, 120] width 63 height 20
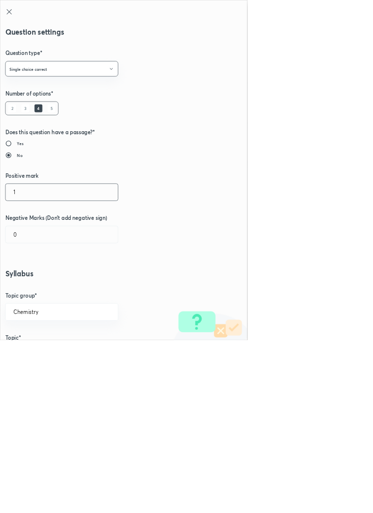
click at [32, 292] on input "1" at bounding box center [92, 289] width 169 height 25
type input "4"
click at [29, 357] on input "0" at bounding box center [92, 353] width 169 height 25
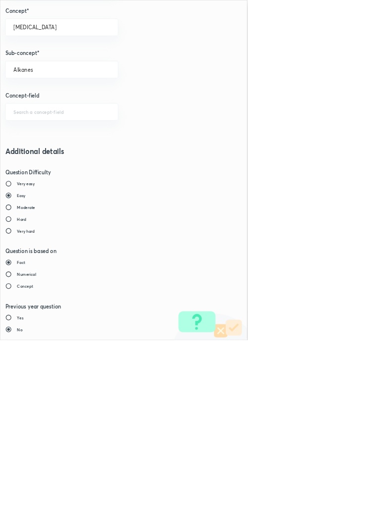
type input "1"
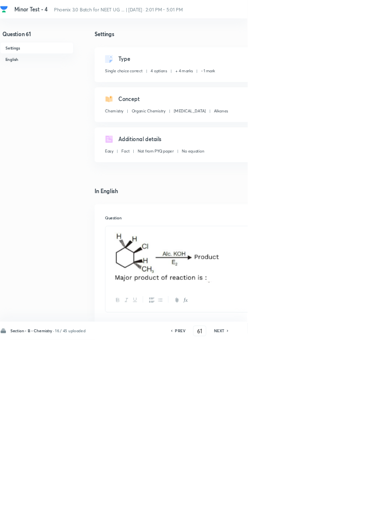
type input "62"
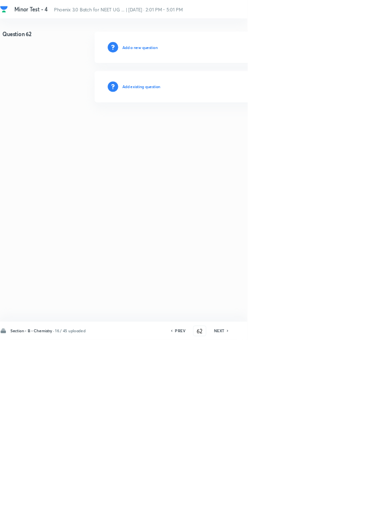
click at [218, 131] on h6 "Add existing question" at bounding box center [213, 130] width 58 height 9
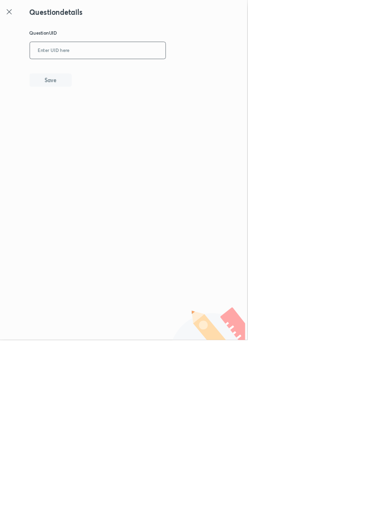
click at [150, 78] on input "text" at bounding box center [147, 76] width 204 height 24
type input "HOAB9"
click at [101, 121] on button "Save" at bounding box center [76, 120] width 63 height 20
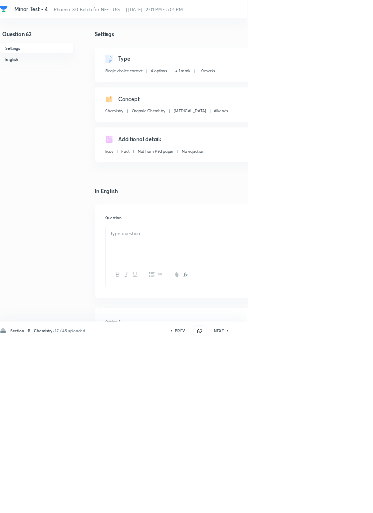
checkbox input "true"
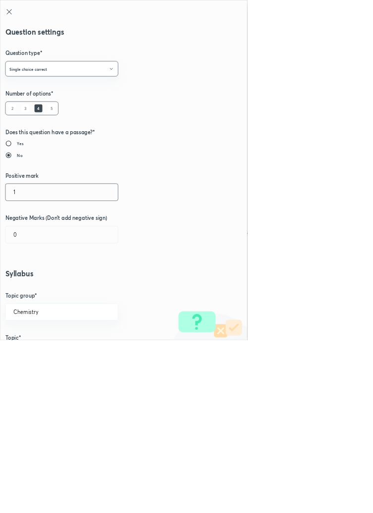
click at [33, 293] on input "1" at bounding box center [92, 289] width 169 height 25
type input "4"
click at [31, 353] on input "0" at bounding box center [92, 353] width 169 height 25
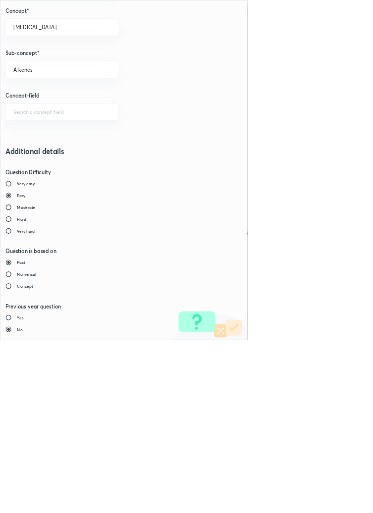
type input "1"
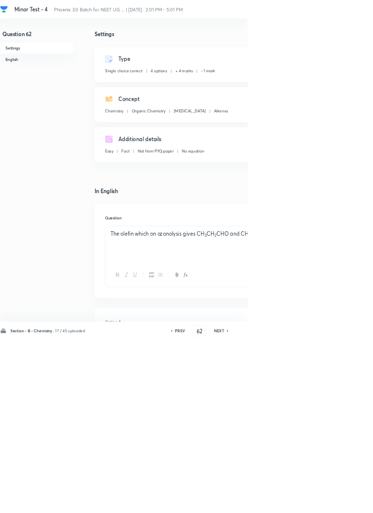
type input "63"
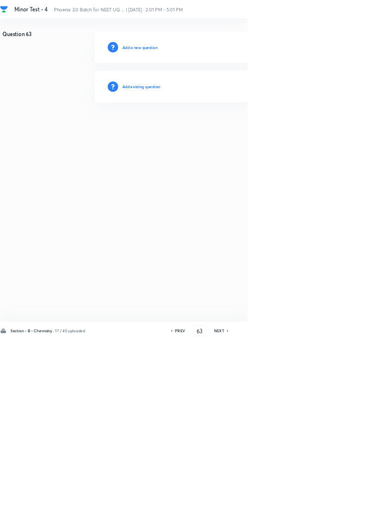
click at [237, 132] on h6 "Add existing question" at bounding box center [213, 130] width 58 height 9
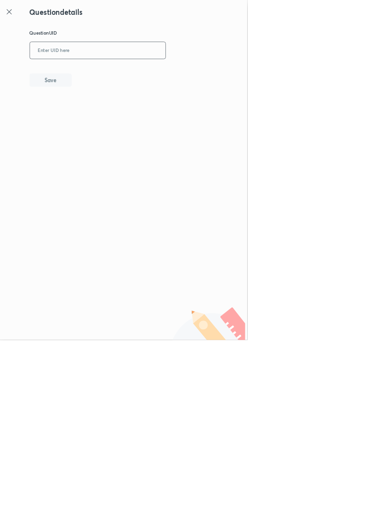
click at [120, 74] on input "text" at bounding box center [147, 76] width 204 height 24
type input "OAE7X"
click at [92, 130] on div "Question details Question UID OAE7X ​ Save" at bounding box center [186, 256] width 373 height 513
click at [102, 126] on button "Save" at bounding box center [76, 120] width 63 height 20
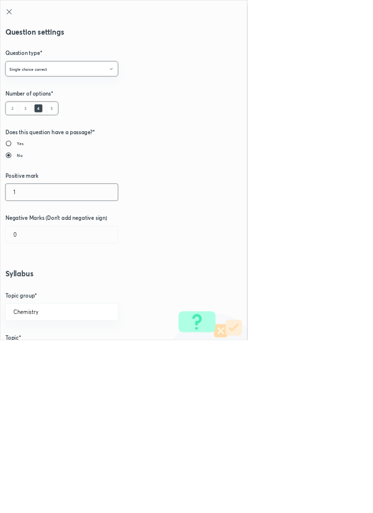
click at [42, 290] on input "1" at bounding box center [92, 289] width 169 height 25
type input "4"
click at [31, 354] on input "0" at bounding box center [92, 353] width 169 height 25
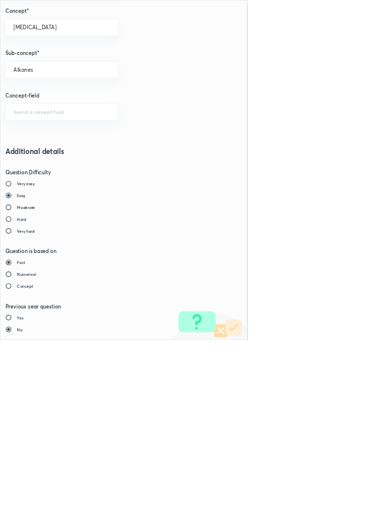
type input "1"
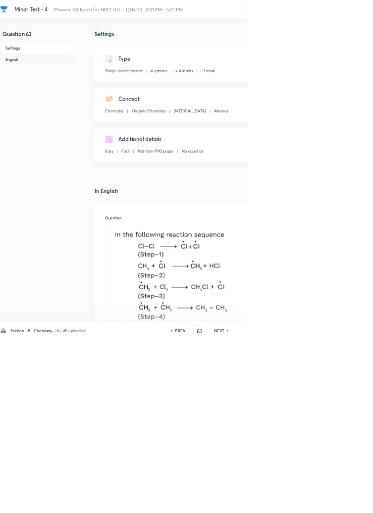
type input "64"
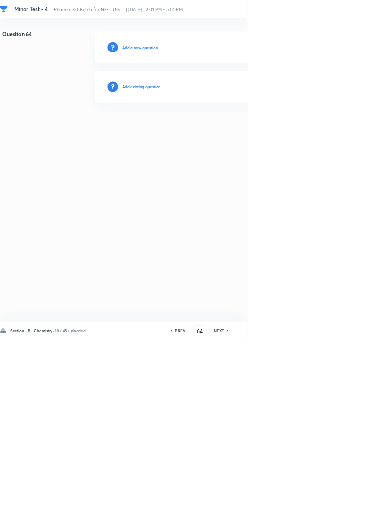
click at [227, 133] on h6 "Add existing question" at bounding box center [213, 130] width 58 height 9
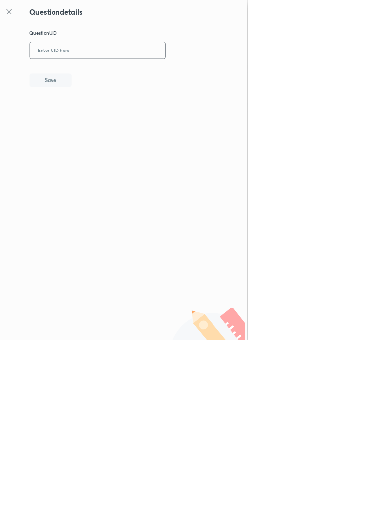
click at [156, 79] on input "text" at bounding box center [147, 76] width 204 height 24
type input "RQE1R"
click at [102, 124] on button "Save" at bounding box center [76, 120] width 63 height 20
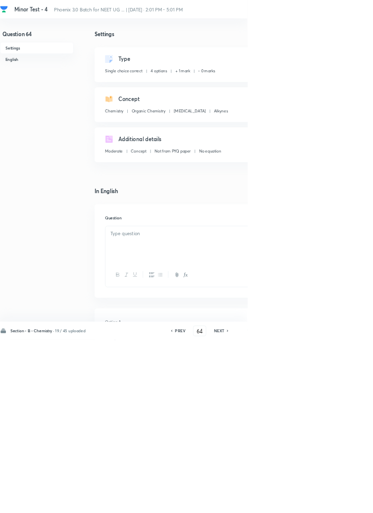
checkbox input "true"
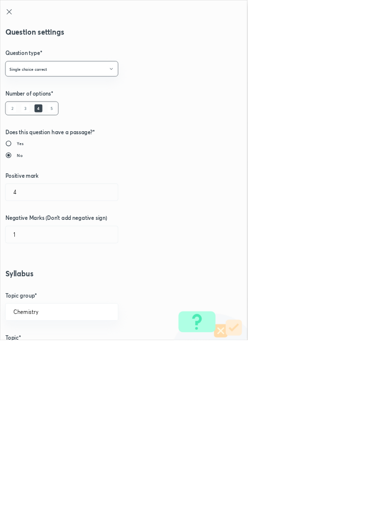
radio input "false"
radio input "true"
radio input "false"
radio input "true"
type input "1"
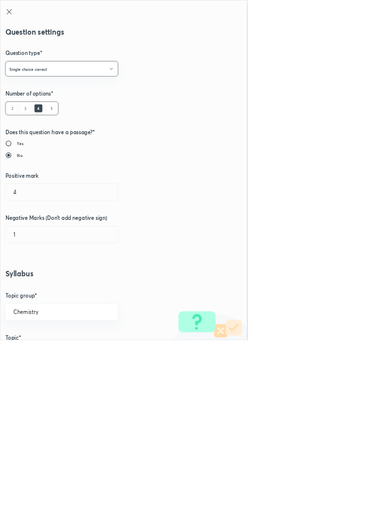
type input "0"
type input "Alkynes"
click at [46, 293] on input "1" at bounding box center [92, 289] width 169 height 25
type input "4"
click at [45, 351] on input "0" at bounding box center [92, 353] width 169 height 25
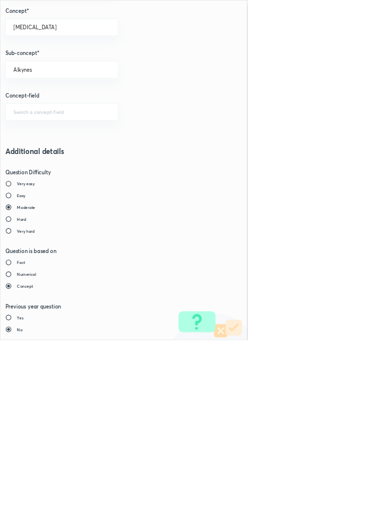
type input "1"
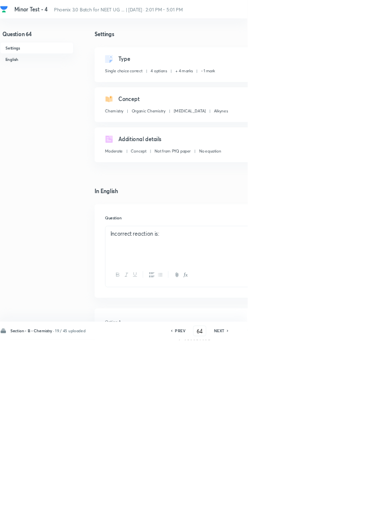
type input "65"
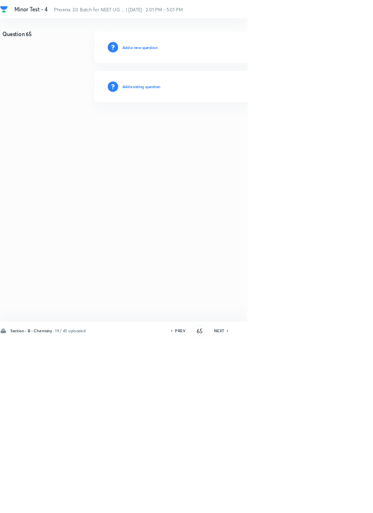
click at [232, 127] on h6 "Add existing question" at bounding box center [213, 130] width 58 height 9
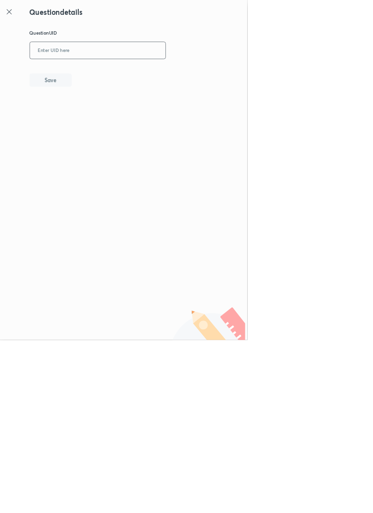
click at [148, 77] on input "text" at bounding box center [147, 76] width 204 height 24
type input "9J8PD"
click at [105, 122] on button "Save" at bounding box center [76, 120] width 63 height 20
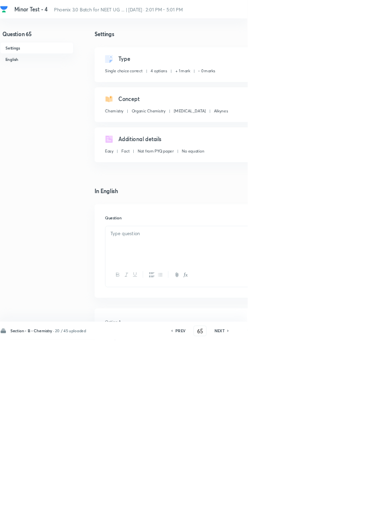
checkbox input "true"
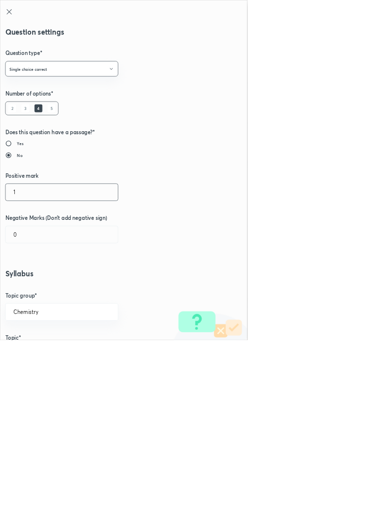
click at [33, 285] on input "1" at bounding box center [92, 289] width 169 height 25
type input "4"
click at [31, 353] on input "0" at bounding box center [92, 353] width 169 height 25
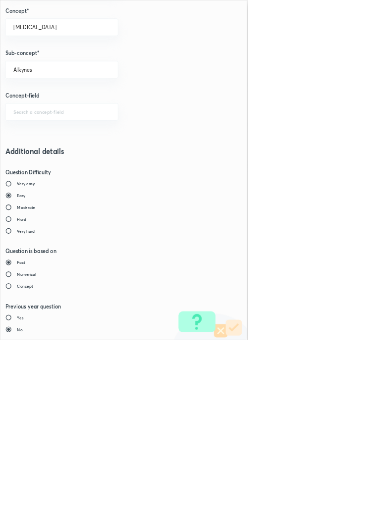
type input "1"
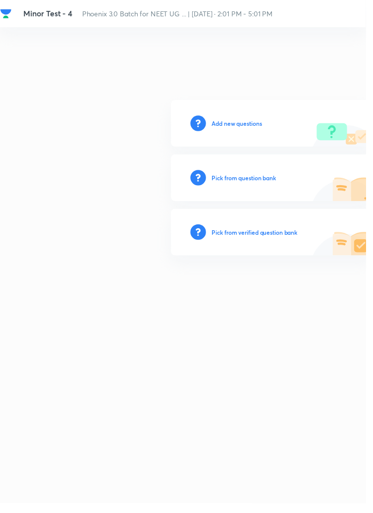
click at [228, 130] on h6 "Add new questions" at bounding box center [241, 125] width 51 height 9
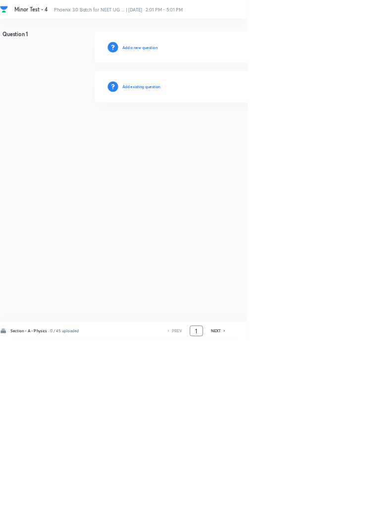
click at [302, 508] on input "1" at bounding box center [296, 499] width 19 height 17
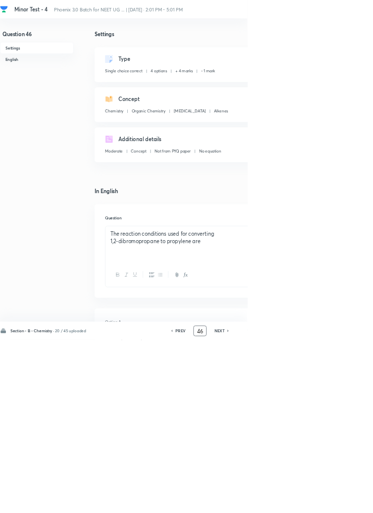
click at [304, 508] on input "46" at bounding box center [301, 499] width 19 height 17
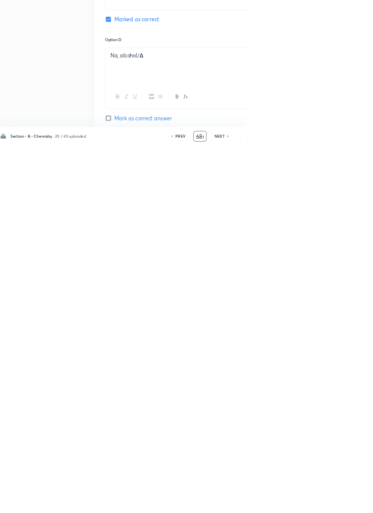
scroll to position [621, 0]
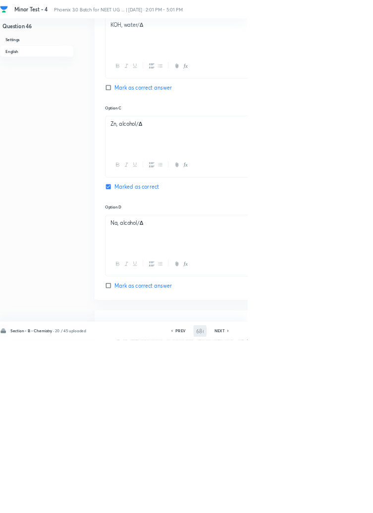
type input "47"
checkbox input "false"
checkbox input "true"
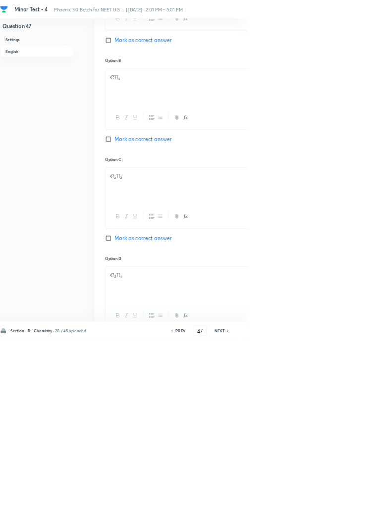
click at [345, 502] on icon at bounding box center [344, 499] width 3 height 5
type input "48"
checkbox input "false"
checkbox input "true"
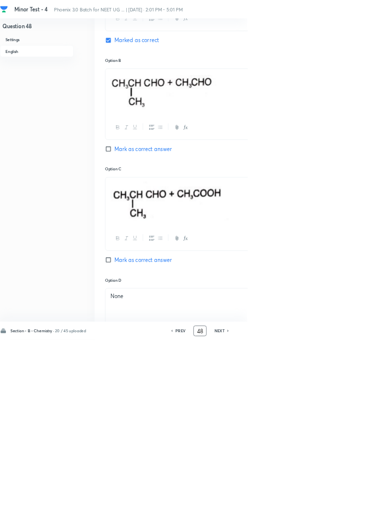
click at [304, 508] on input "48" at bounding box center [301, 499] width 19 height 17
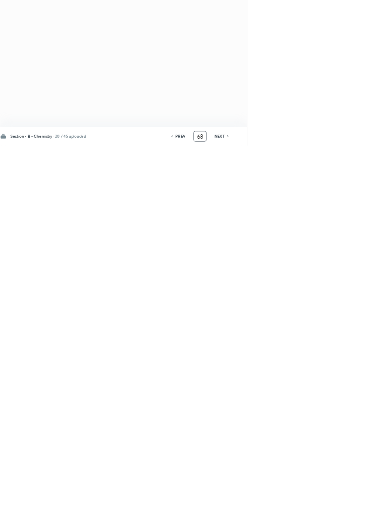
scroll to position [0, 0]
click at [273, 504] on h6 "PREV" at bounding box center [271, 499] width 15 height 9
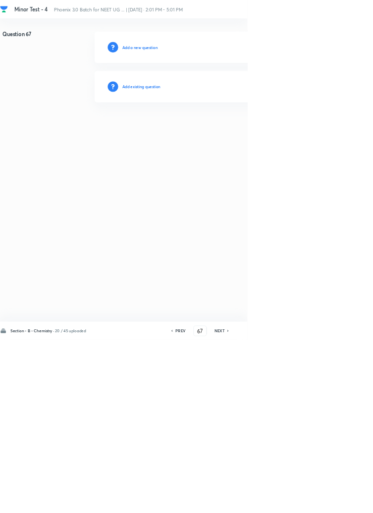
click at [275, 504] on h6 "PREV" at bounding box center [271, 499] width 15 height 9
click at [278, 504] on h6 "PREV" at bounding box center [271, 499] width 15 height 9
type input "65"
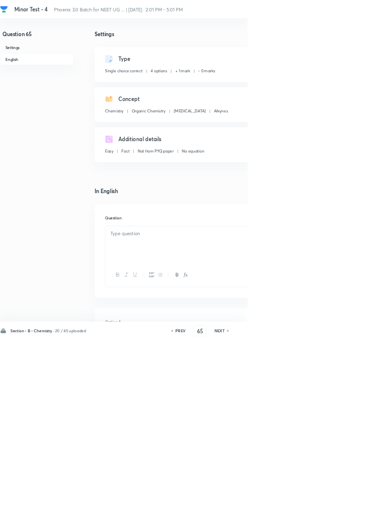
checkbox input "true"
click at [320, 413] on div at bounding box center [317, 415] width 316 height 36
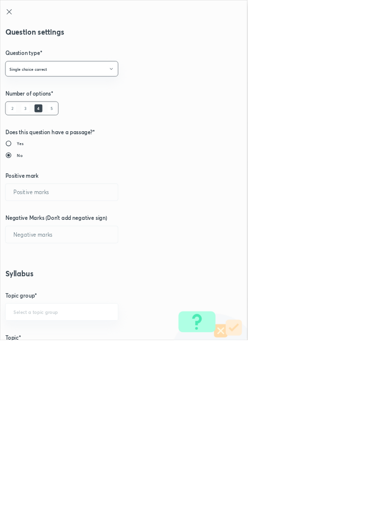
type input "1"
type input "0"
type input "Chemistry"
type input "Organic Chemistry"
type input "Hydrocarbons"
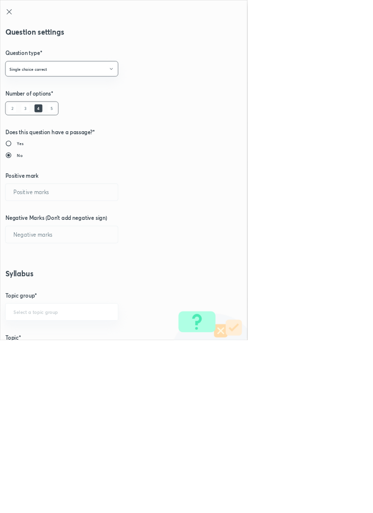
type input "Alkynes"
click at [37, 289] on input "1" at bounding box center [92, 289] width 169 height 25
type input "4"
click at [50, 355] on input "0" at bounding box center [92, 353] width 169 height 25
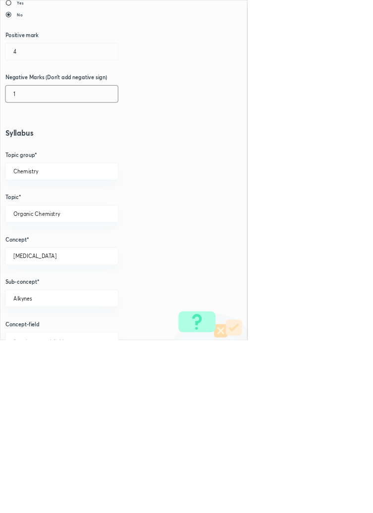
scroll to position [557, 0]
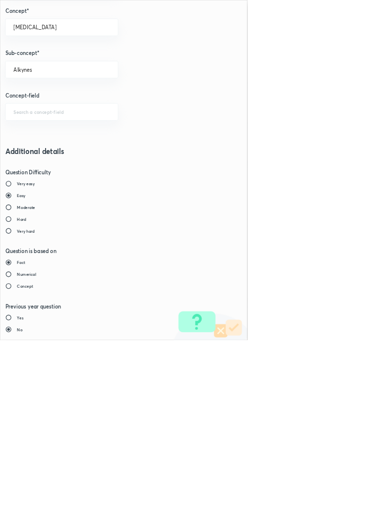
type input "1"
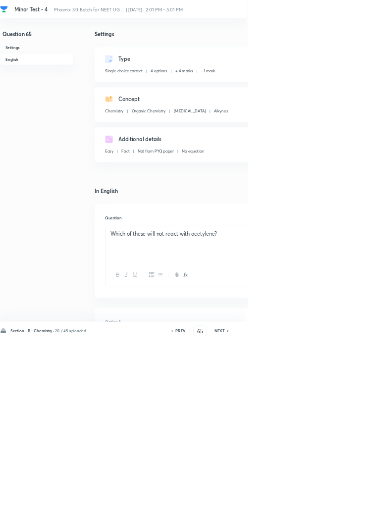
type input "66"
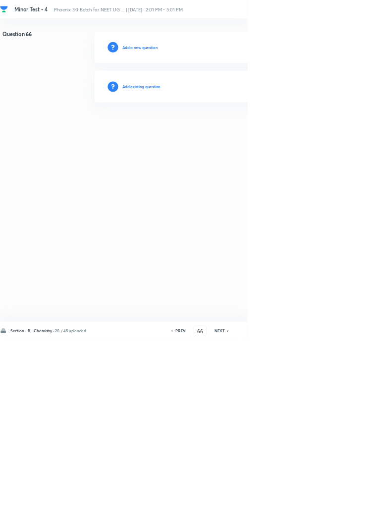
click at [225, 133] on h6 "Add existing question" at bounding box center [213, 130] width 58 height 9
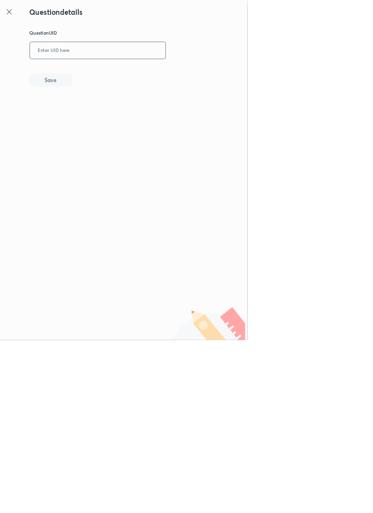
click at [173, 73] on input "text" at bounding box center [147, 76] width 204 height 24
click at [18, 16] on icon at bounding box center [14, 18] width 12 height 12
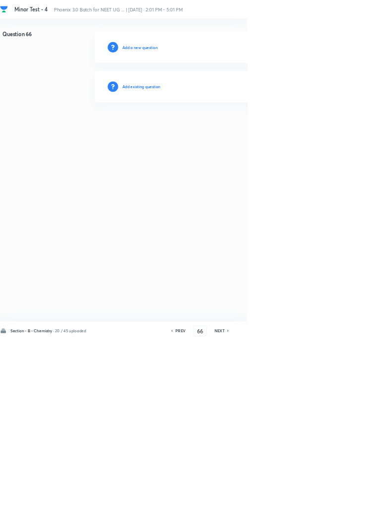
click at [229, 129] on h6 "Add existing question" at bounding box center [213, 130] width 58 height 9
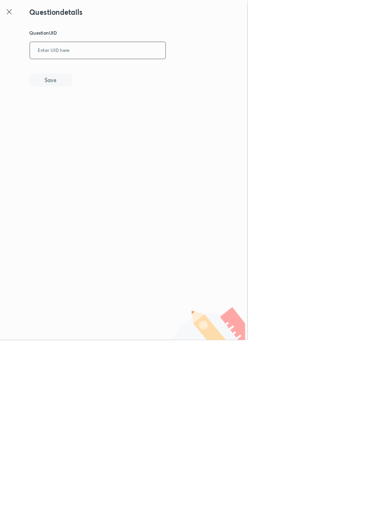
click at [121, 73] on input "text" at bounding box center [147, 76] width 204 height 24
type input "GYQLU"
click at [99, 114] on button "Save" at bounding box center [76, 120] width 63 height 20
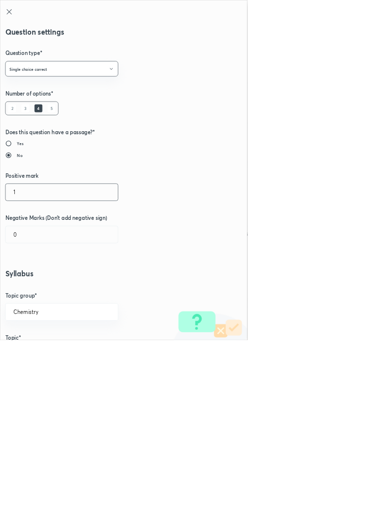
click at [35, 288] on input "1" at bounding box center [92, 289] width 169 height 25
type input "4"
click at [32, 358] on input "0" at bounding box center [92, 353] width 169 height 25
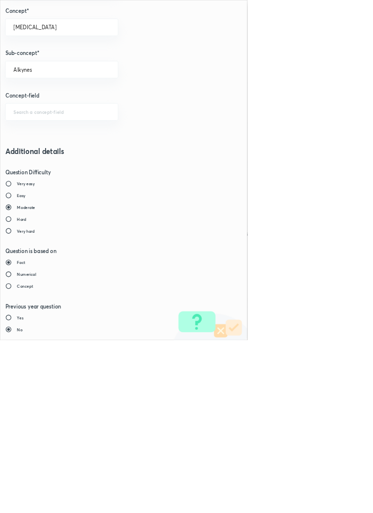
type input "1"
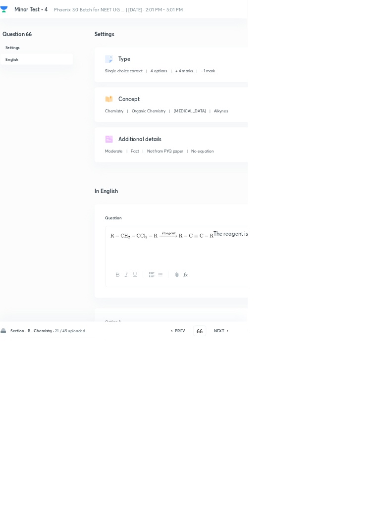
type input "67"
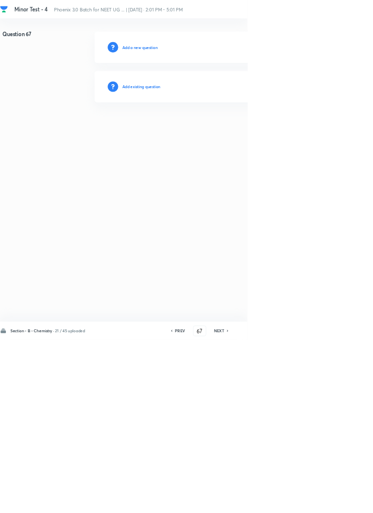
click at [238, 127] on h6 "Add existing question" at bounding box center [213, 130] width 58 height 9
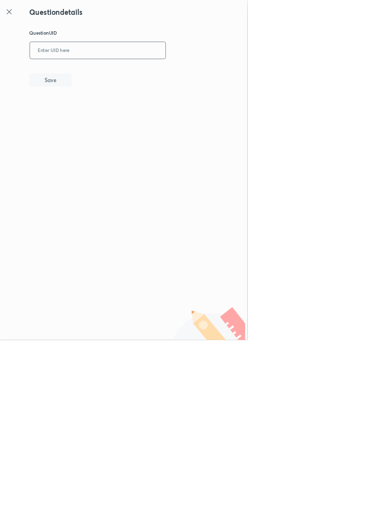
click at [135, 79] on input "text" at bounding box center [147, 76] width 204 height 24
type input "Ɓ"
click at [13, 21] on icon at bounding box center [14, 18] width 12 height 12
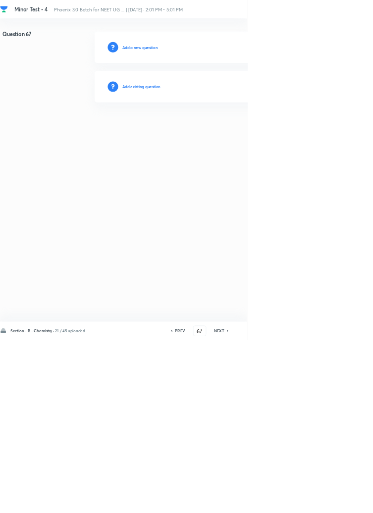
click at [255, 127] on div "Add existing question" at bounding box center [353, 131] width 420 height 48
click at [229, 132] on h6 "Add existing question" at bounding box center [213, 130] width 58 height 9
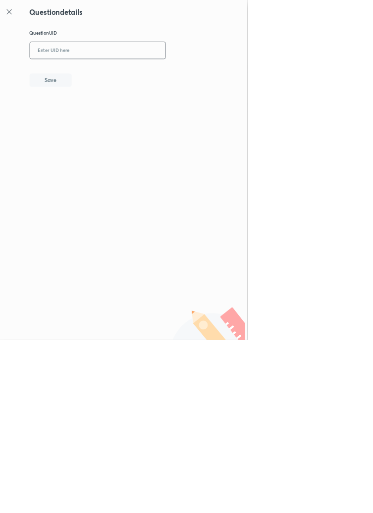
click at [136, 75] on input "text" at bounding box center [147, 76] width 204 height 24
type input "1ETVY"
click at [95, 115] on button "Save" at bounding box center [76, 120] width 63 height 20
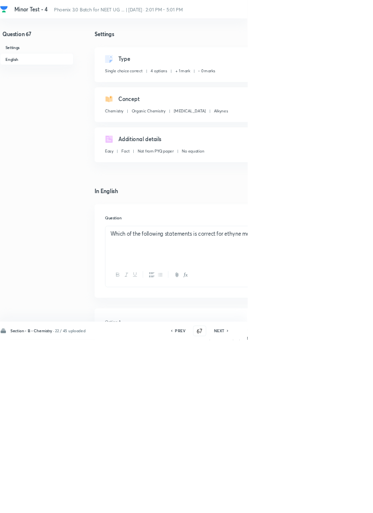
checkbox input "true"
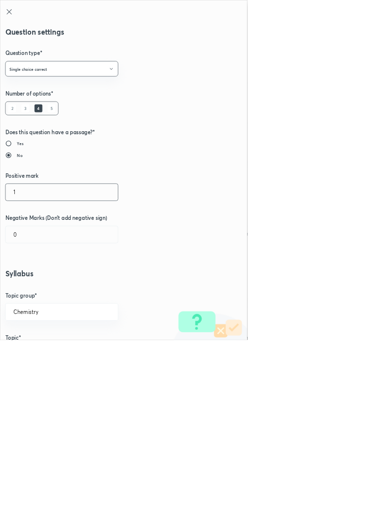
click at [39, 293] on input "1" at bounding box center [92, 289] width 169 height 25
click at [62, 293] on input "text" at bounding box center [92, 289] width 169 height 25
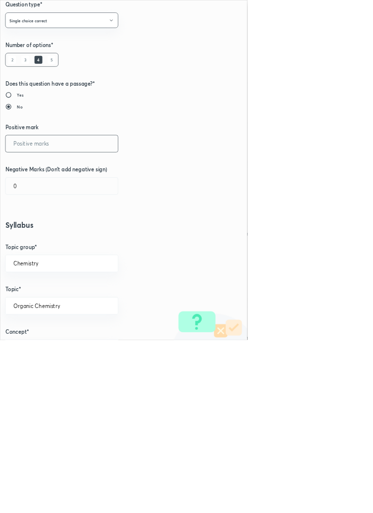
scroll to position [73, 0]
click at [82, 216] on input "text" at bounding box center [92, 216] width 169 height 25
type input "4"
click at [38, 278] on input "0" at bounding box center [92, 280] width 169 height 25
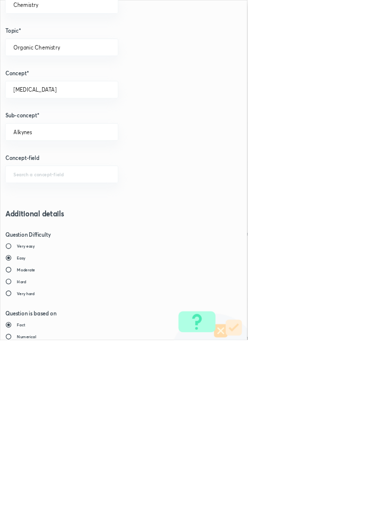
scroll to position [557, 0]
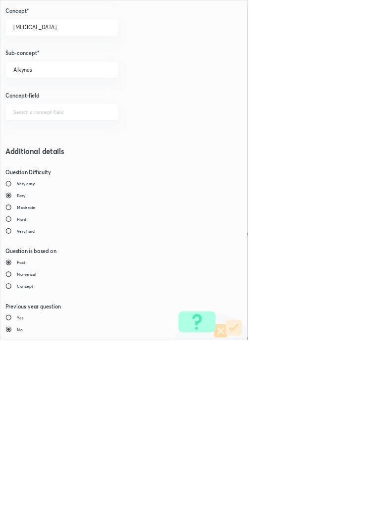
type input "1"
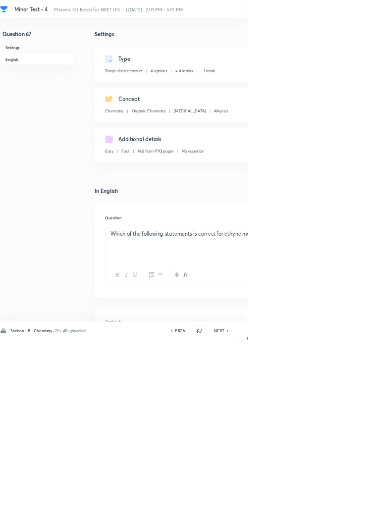
type input "68"
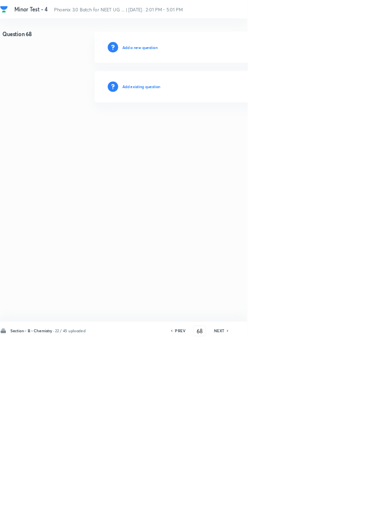
click at [219, 128] on h6 "Add existing question" at bounding box center [213, 130] width 58 height 9
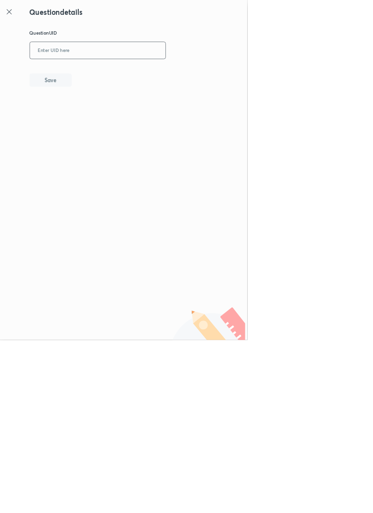
click at [228, 79] on input "text" at bounding box center [147, 76] width 204 height 24
click at [238, 289] on div "Question details Question UID ​ Save" at bounding box center [186, 256] width 373 height 513
click at [119, 73] on input "text" at bounding box center [147, 76] width 204 height 24
type input "7ZOSO"
click at [95, 124] on button "Save" at bounding box center [76, 120] width 63 height 20
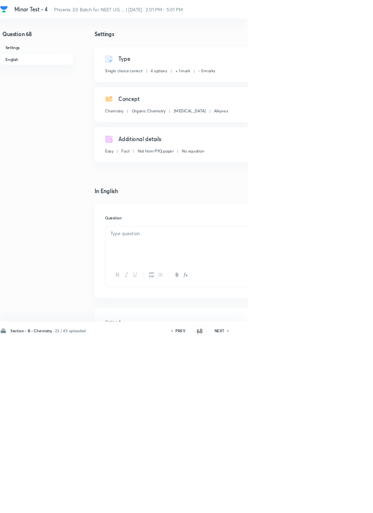
checkbox input "true"
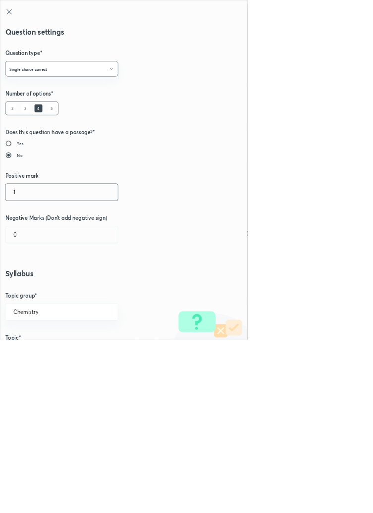
click at [36, 288] on input "1" at bounding box center [92, 289] width 169 height 25
type input "4"
click at [41, 352] on input "0" at bounding box center [92, 353] width 169 height 25
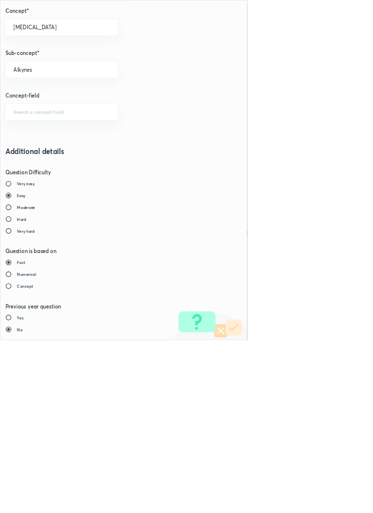
type input "1"
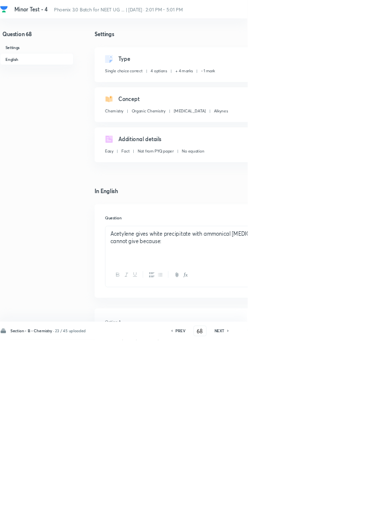
type input "69"
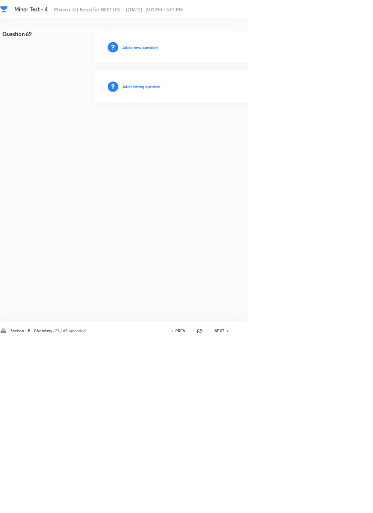
click at [214, 130] on h6 "Add existing question" at bounding box center [213, 130] width 58 height 9
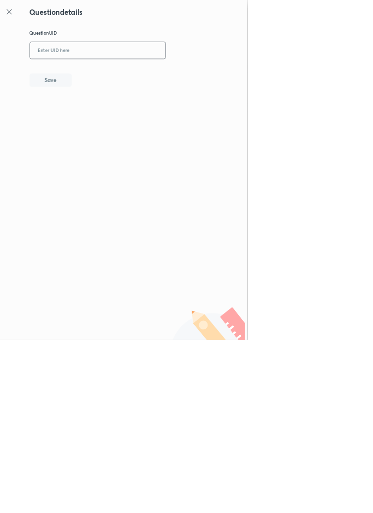
click at [133, 74] on input "text" at bounding box center [147, 76] width 204 height 24
type input "9URBZ"
click at [99, 117] on button "Save" at bounding box center [76, 120] width 63 height 20
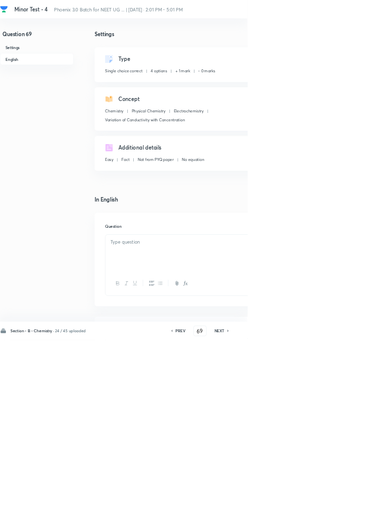
checkbox input "true"
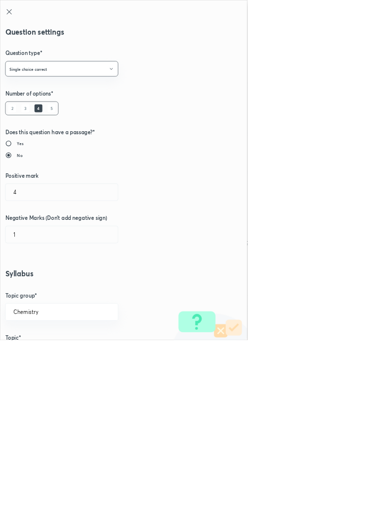
type input "1"
type input "0"
type input "Physical Chemistry"
type input "Electrochemistry"
click at [30, 294] on input "1" at bounding box center [92, 289] width 169 height 25
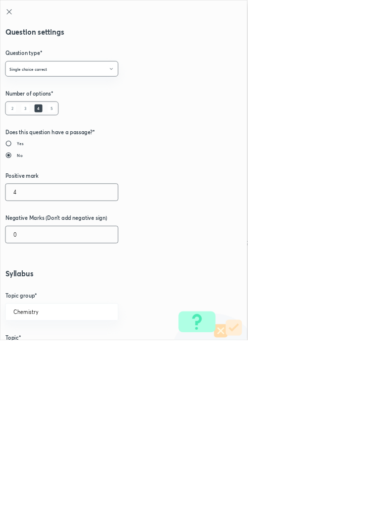
click at [37, 353] on input "0" at bounding box center [92, 353] width 169 height 25
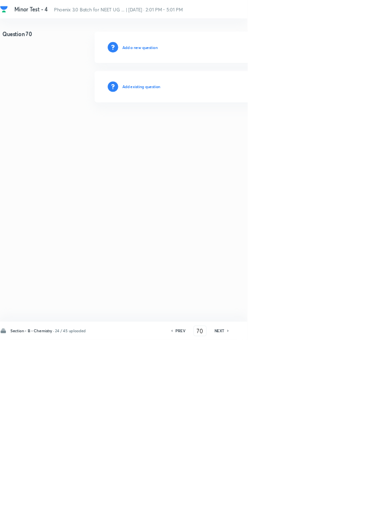
click at [221, 131] on h6 "Add existing question" at bounding box center [213, 130] width 58 height 9
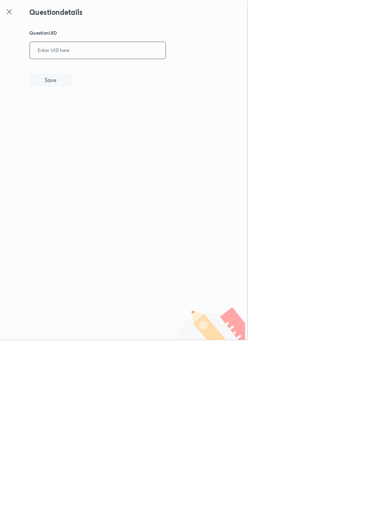
click at [156, 77] on input "text" at bounding box center [147, 76] width 204 height 24
click at [89, 124] on button "Save" at bounding box center [76, 120] width 63 height 20
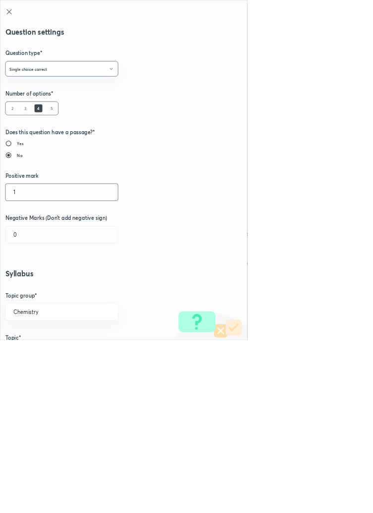
click at [38, 289] on input "1" at bounding box center [92, 289] width 169 height 25
click at [30, 357] on input "0" at bounding box center [92, 353] width 169 height 25
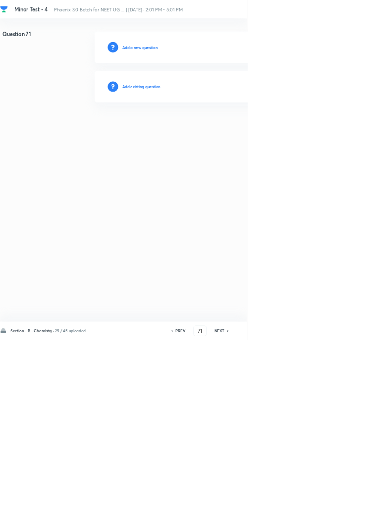
click at [218, 129] on h6 "Add existing question" at bounding box center [213, 130] width 58 height 9
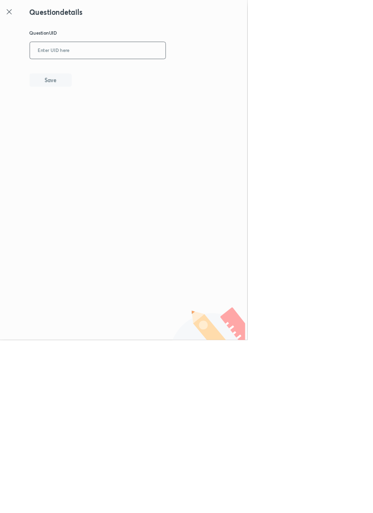
click at [131, 75] on input "text" at bounding box center [147, 76] width 204 height 24
click at [95, 114] on button "Save" at bounding box center [76, 120] width 63 height 20
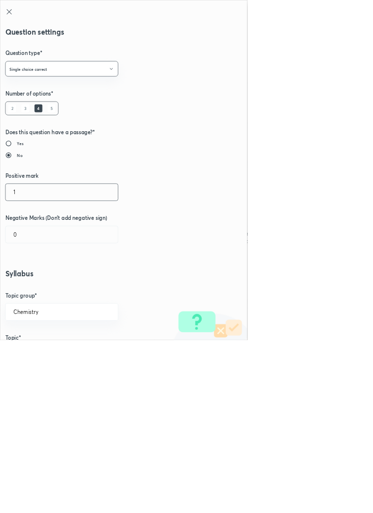
click at [34, 289] on input "1" at bounding box center [92, 289] width 169 height 25
click at [29, 351] on input "0" at bounding box center [92, 353] width 169 height 25
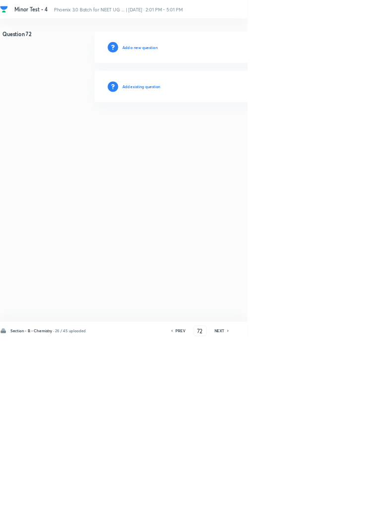
click at [234, 132] on h6 "Add existing question" at bounding box center [213, 130] width 58 height 9
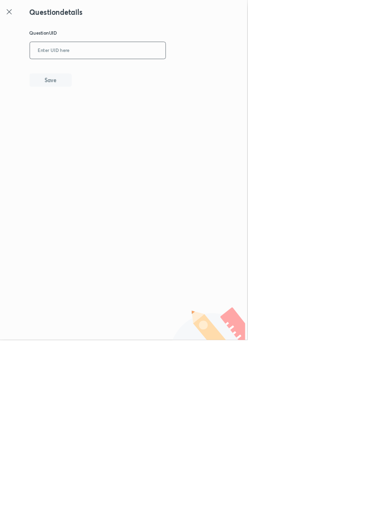
click at [123, 75] on input "text" at bounding box center [147, 76] width 204 height 24
click at [103, 122] on button "Save" at bounding box center [76, 120] width 63 height 20
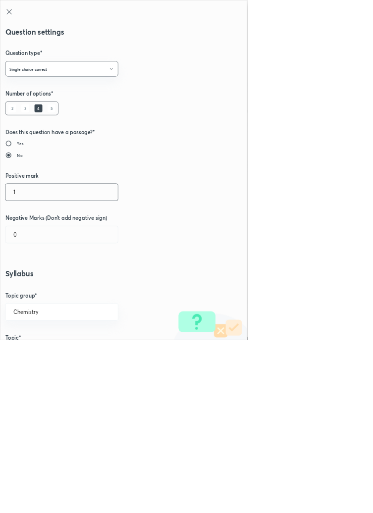
click at [35, 292] on input "1" at bounding box center [92, 289] width 169 height 25
click at [30, 355] on input "0" at bounding box center [92, 353] width 169 height 25
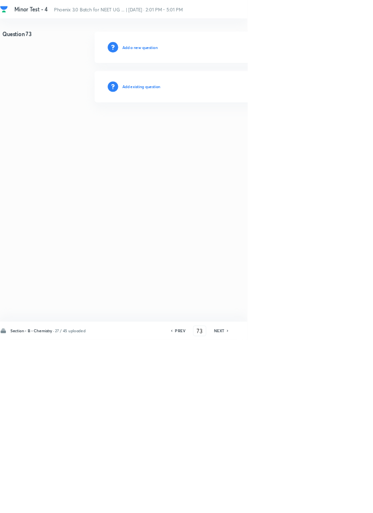
click at [229, 133] on h6 "Add existing question" at bounding box center [213, 130] width 58 height 9
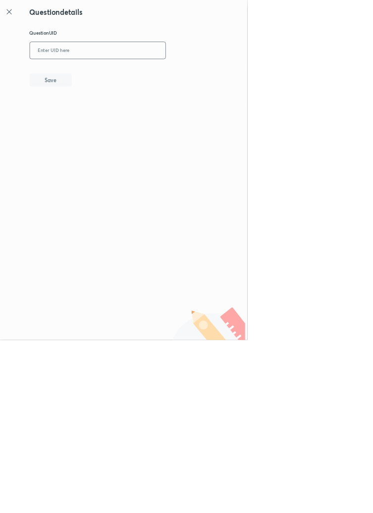
click at [126, 75] on input "text" at bounding box center [147, 76] width 204 height 24
click at [98, 117] on button "Save" at bounding box center [76, 120] width 63 height 20
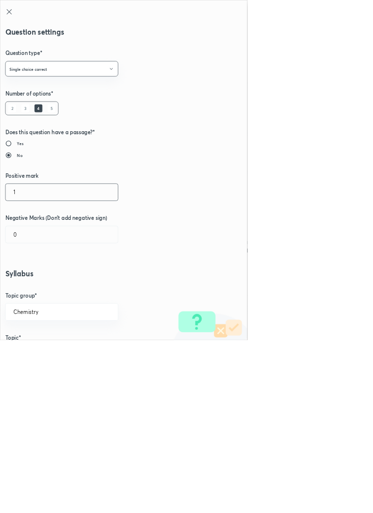
click at [32, 291] on input "1" at bounding box center [92, 289] width 169 height 25
click at [26, 353] on input "0" at bounding box center [92, 353] width 169 height 25
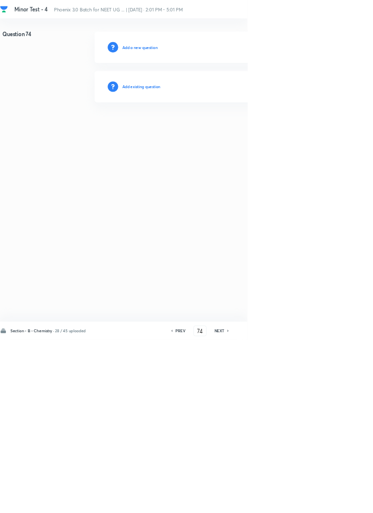
click at [231, 131] on h6 "Add existing question" at bounding box center [213, 130] width 58 height 9
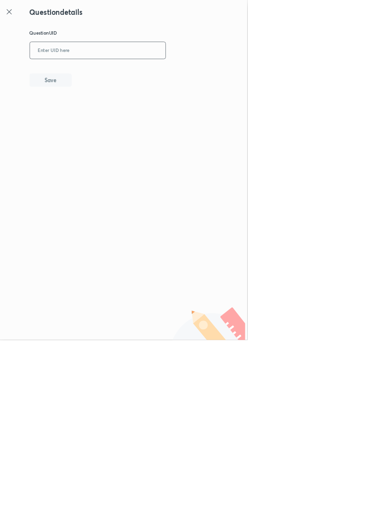
click at [147, 72] on input "text" at bounding box center [147, 76] width 204 height 24
click at [100, 112] on button "Save" at bounding box center [76, 120] width 63 height 20
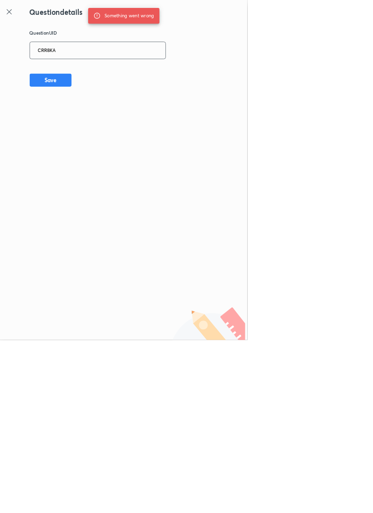
click at [88, 75] on input "CRR8KA" at bounding box center [147, 76] width 204 height 24
click at [98, 119] on button "Save" at bounding box center [76, 120] width 63 height 20
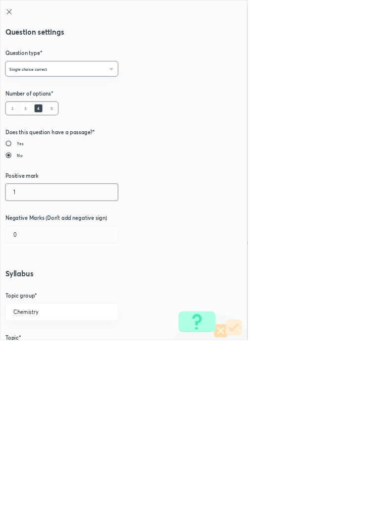
click at [34, 287] on input "1" at bounding box center [92, 289] width 169 height 25
click at [41, 352] on input "0" at bounding box center [92, 353] width 169 height 25
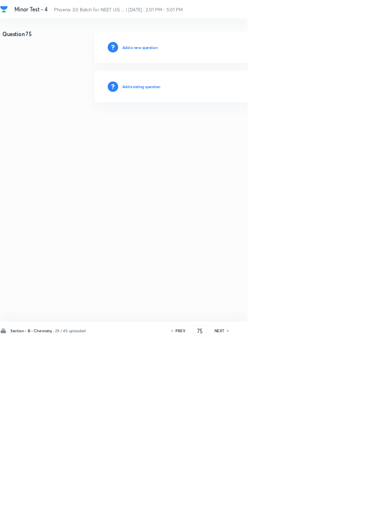
click at [216, 131] on h6 "Add existing question" at bounding box center [213, 130] width 58 height 9
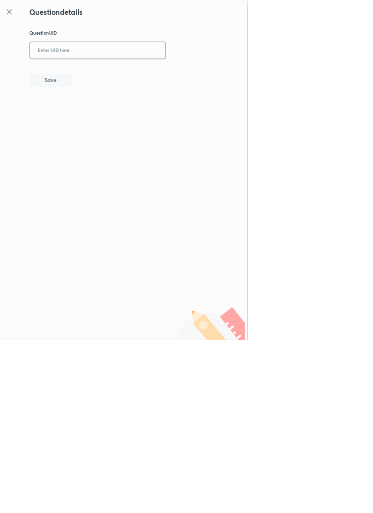
click at [134, 71] on input "text" at bounding box center [147, 76] width 204 height 24
click at [91, 122] on button "Save" at bounding box center [76, 120] width 63 height 20
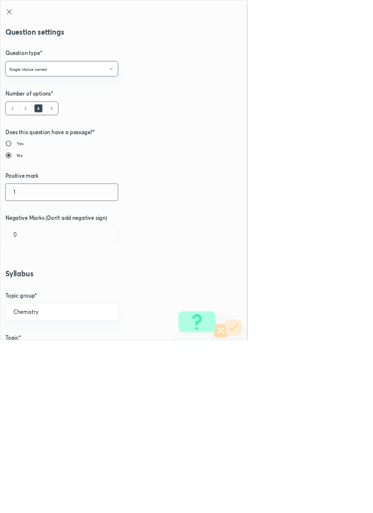
click at [33, 293] on input "1" at bounding box center [92, 289] width 169 height 25
click at [31, 355] on input "0" at bounding box center [92, 353] width 169 height 25
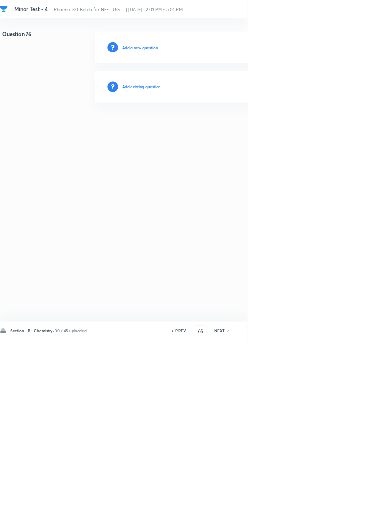
click at [232, 131] on h6 "Add existing question" at bounding box center [213, 130] width 58 height 9
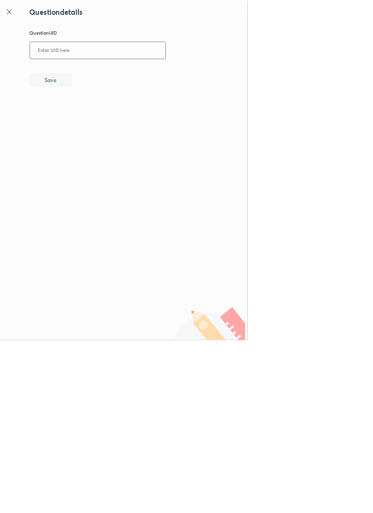
click at [142, 80] on input "text" at bounding box center [147, 76] width 204 height 24
click at [108, 114] on button "Save" at bounding box center [76, 120] width 63 height 20
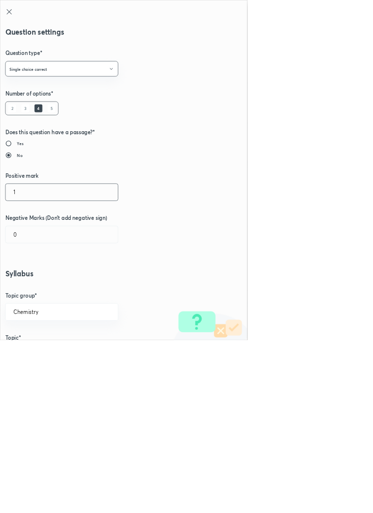
click at [32, 292] on input "1" at bounding box center [92, 289] width 169 height 25
click at [41, 353] on input "0" at bounding box center [92, 353] width 169 height 25
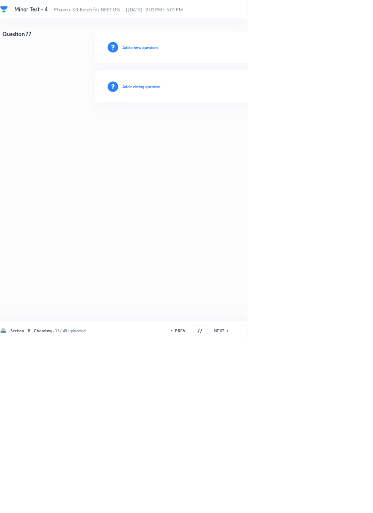
click at [227, 132] on h6 "Add existing question" at bounding box center [213, 130] width 58 height 9
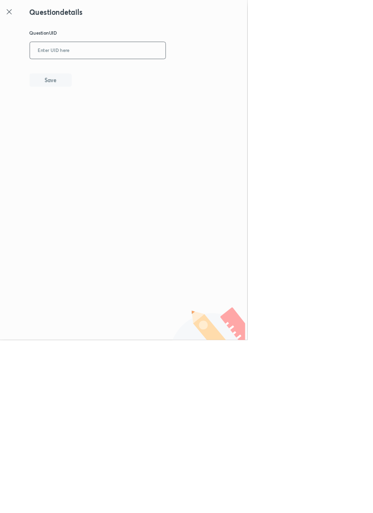
click at [125, 76] on input "text" at bounding box center [147, 76] width 204 height 24
click at [100, 129] on button "Save" at bounding box center [76, 120] width 63 height 20
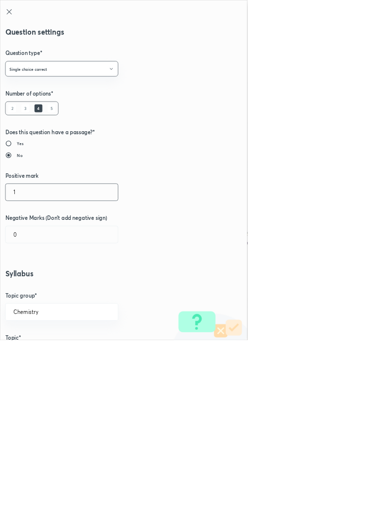
click at [35, 289] on input "1" at bounding box center [92, 289] width 169 height 25
click at [40, 356] on input "0" at bounding box center [92, 353] width 169 height 25
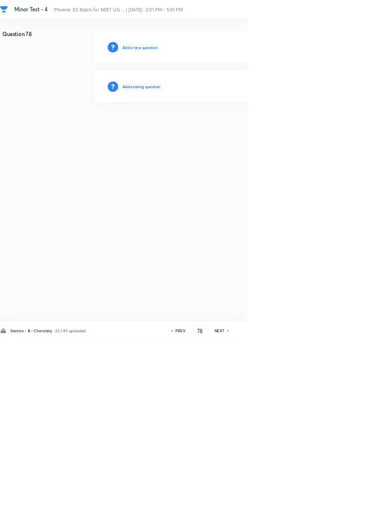
click at [237, 117] on div "Add existing question" at bounding box center [353, 131] width 420 height 48
click at [242, 126] on h6 "Add existing question" at bounding box center [213, 130] width 58 height 9
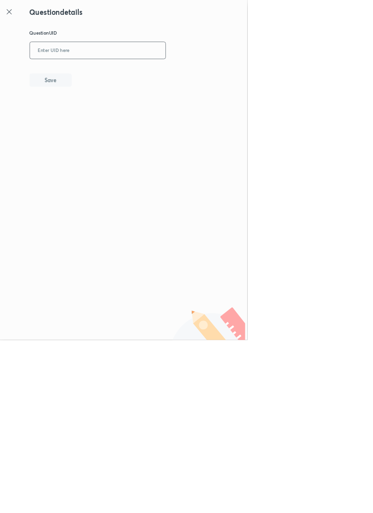
click at [158, 78] on input "text" at bounding box center [147, 76] width 204 height 24
click at [183, 74] on input "text" at bounding box center [147, 76] width 204 height 24
click at [14, 17] on icon at bounding box center [13, 17] width 7 height 7
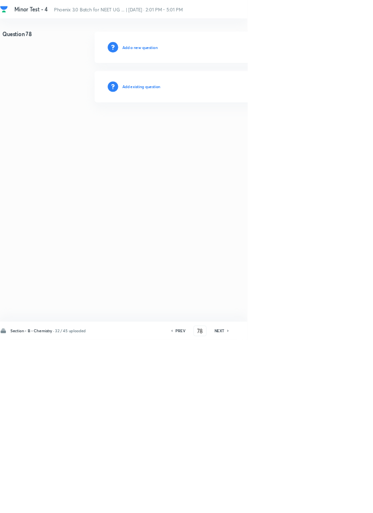
click at [222, 128] on h6 "Add existing question" at bounding box center [213, 130] width 58 height 9
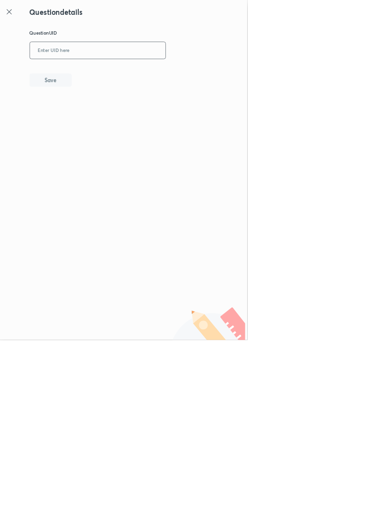
click at [128, 77] on input "text" at bounding box center [147, 76] width 204 height 24
click at [97, 118] on button "Save" at bounding box center [76, 120] width 63 height 20
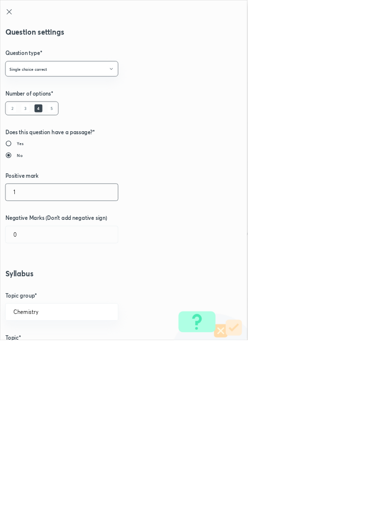
click at [30, 293] on input "1" at bounding box center [92, 289] width 169 height 25
click at [27, 352] on input "0" at bounding box center [92, 353] width 169 height 25
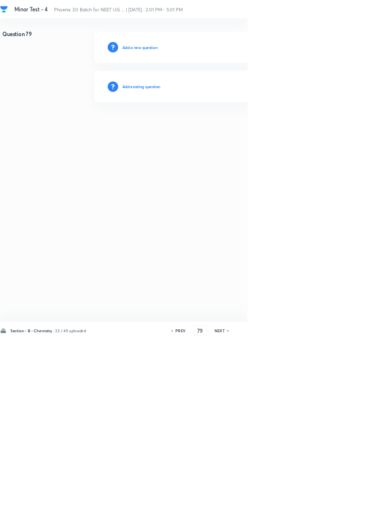
click at [233, 128] on h6 "Add existing question" at bounding box center [213, 130] width 58 height 9
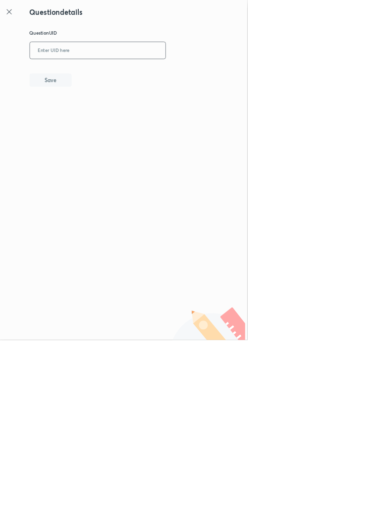
click at [145, 75] on input "text" at bounding box center [147, 76] width 204 height 24
click at [96, 114] on button "Save" at bounding box center [76, 120] width 63 height 20
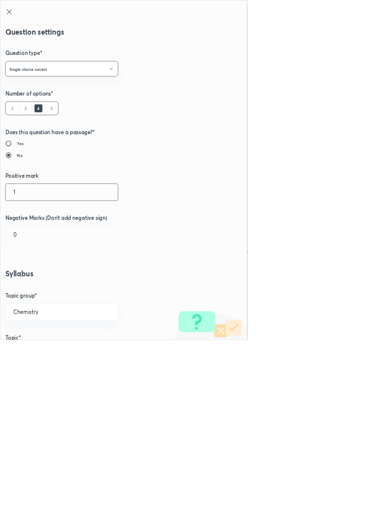
click at [43, 292] on input "1" at bounding box center [92, 289] width 169 height 25
click at [30, 355] on input "0" at bounding box center [92, 353] width 169 height 25
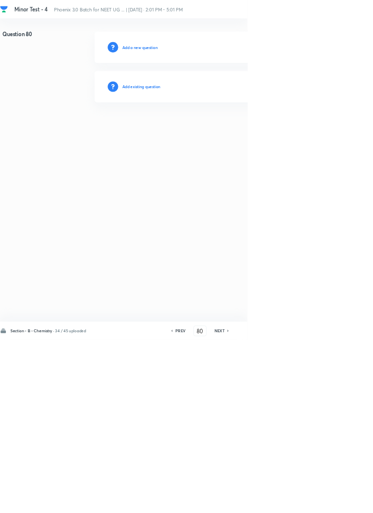
click at [232, 130] on h6 "Add existing question" at bounding box center [213, 130] width 58 height 9
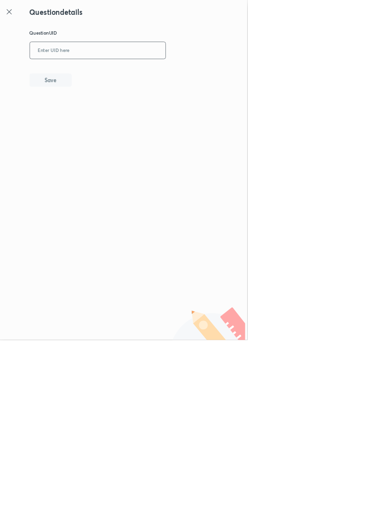
click at [135, 67] on input "text" at bounding box center [147, 76] width 204 height 24
click at [107, 121] on button "Save" at bounding box center [76, 120] width 63 height 20
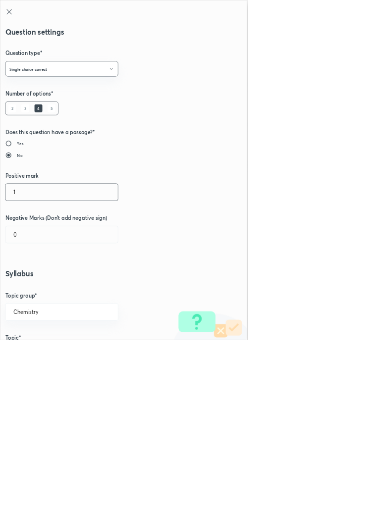
click at [29, 294] on input "1" at bounding box center [92, 289] width 169 height 25
click at [53, 293] on input "4" at bounding box center [92, 289] width 169 height 25
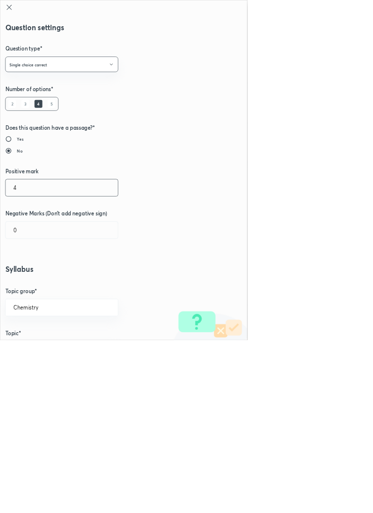
scroll to position [0, 0]
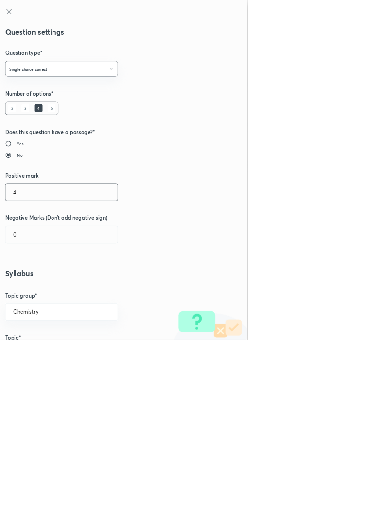
click at [40, 292] on input "4" at bounding box center [92, 289] width 169 height 25
click at [28, 342] on input "0" at bounding box center [92, 353] width 169 height 25
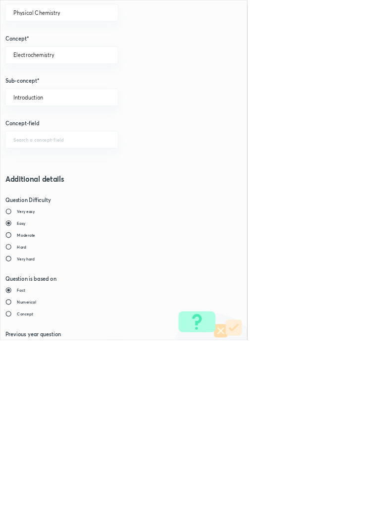
scroll to position [557, 0]
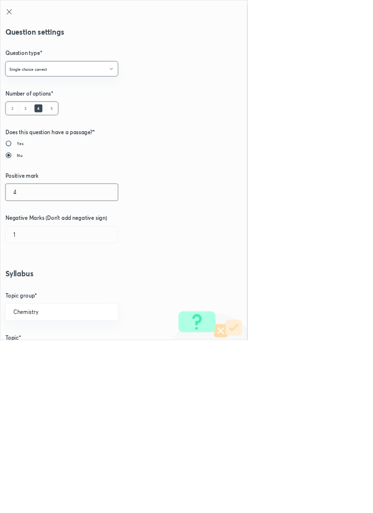
click at [33, 291] on input "4" at bounding box center [92, 289] width 169 height 25
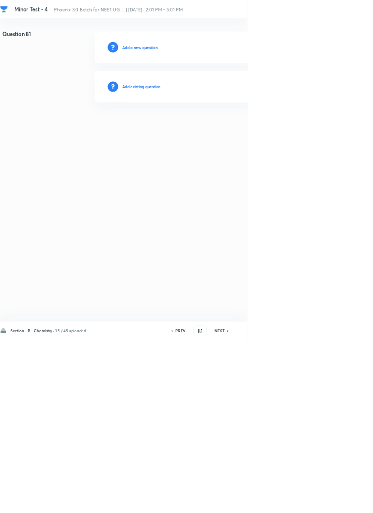
click at [235, 133] on h6 "Add existing question" at bounding box center [213, 130] width 58 height 9
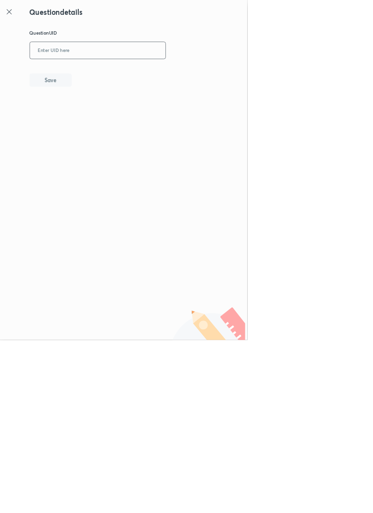
click at [163, 75] on input "text" at bounding box center [147, 76] width 204 height 24
click at [106, 78] on input "0" at bounding box center [147, 76] width 204 height 24
click at [111, 79] on input "0PA" at bounding box center [147, 76] width 204 height 24
click at [107, 123] on button "Save" at bounding box center [76, 120] width 63 height 20
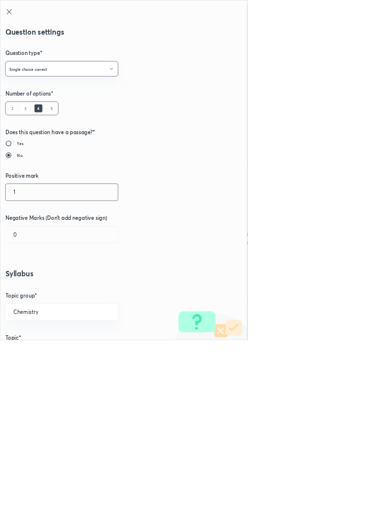
click at [36, 294] on input "1" at bounding box center [92, 289] width 169 height 25
click at [35, 358] on input "0" at bounding box center [92, 353] width 169 height 25
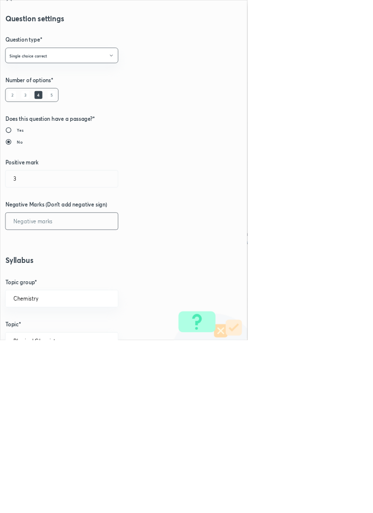
scroll to position [0, 0]
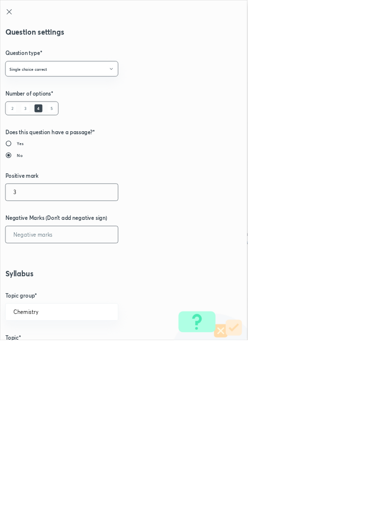
click at [38, 289] on input "3" at bounding box center [92, 289] width 169 height 25
click at [45, 353] on input "text" at bounding box center [92, 353] width 169 height 25
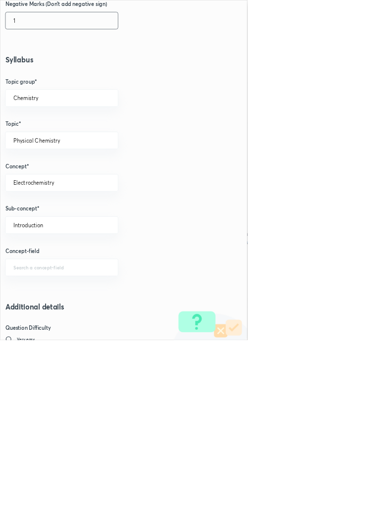
scroll to position [557, 0]
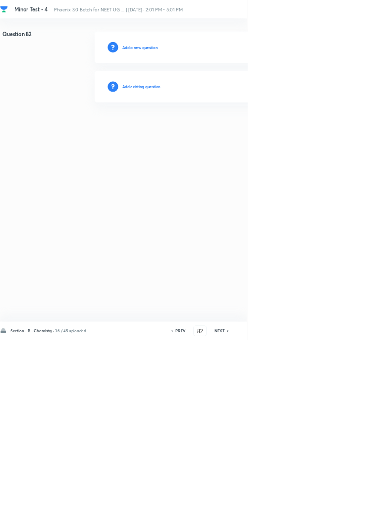
click at [236, 126] on h6 "Add existing question" at bounding box center [213, 130] width 58 height 9
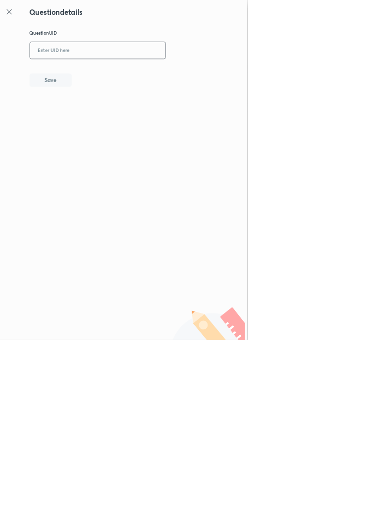
click at [145, 74] on input "text" at bounding box center [147, 76] width 204 height 24
click at [80, 114] on button "Save" at bounding box center [76, 120] width 63 height 20
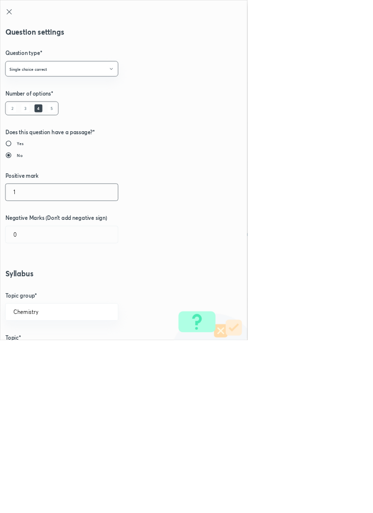
click at [30, 290] on input "1" at bounding box center [92, 289] width 169 height 25
click at [32, 352] on input "0" at bounding box center [92, 353] width 169 height 25
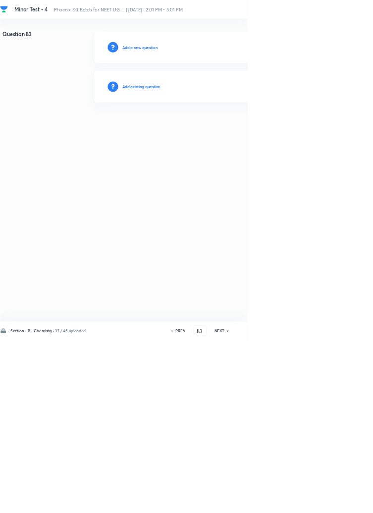
click at [242, 130] on h6 "Add existing question" at bounding box center [213, 130] width 58 height 9
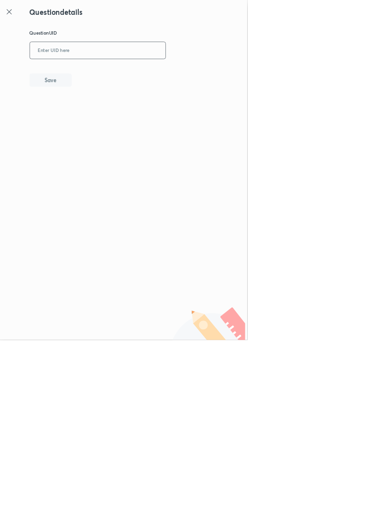
click at [145, 74] on input "text" at bounding box center [147, 76] width 204 height 24
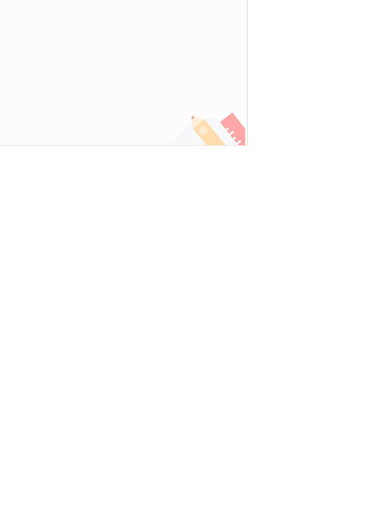
scroll to position [0, 0]
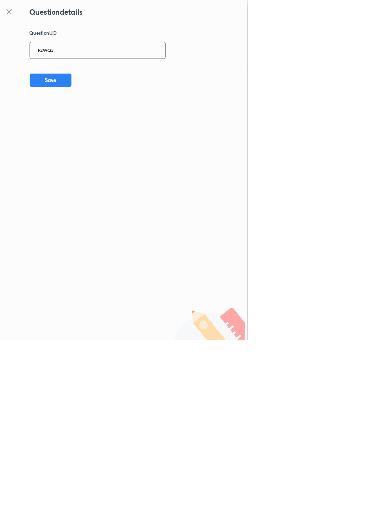
click at [13, 17] on icon at bounding box center [13, 17] width 7 height 7
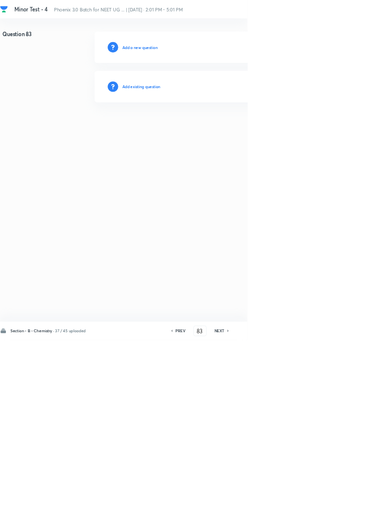
click at [232, 114] on div "Add existing question" at bounding box center [353, 131] width 420 height 48
click at [238, 131] on h6 "Add existing question" at bounding box center [213, 130] width 58 height 9
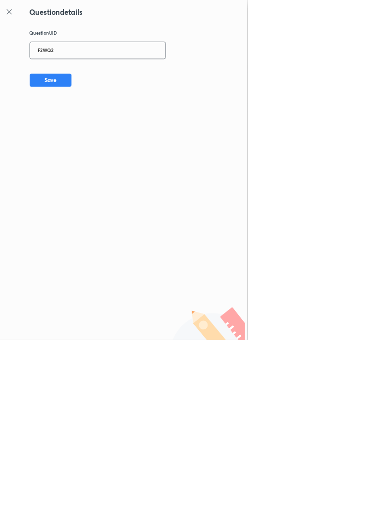
click at [122, 72] on input "F2WQ2" at bounding box center [147, 76] width 204 height 24
click at [100, 126] on button "Save" at bounding box center [76, 120] width 63 height 20
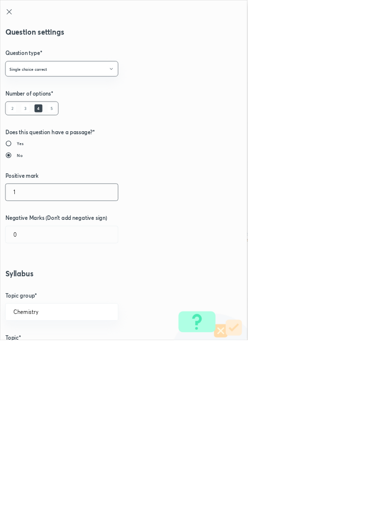
click at [29, 292] on input "1" at bounding box center [92, 289] width 169 height 25
click at [40, 356] on input "0" at bounding box center [92, 353] width 169 height 25
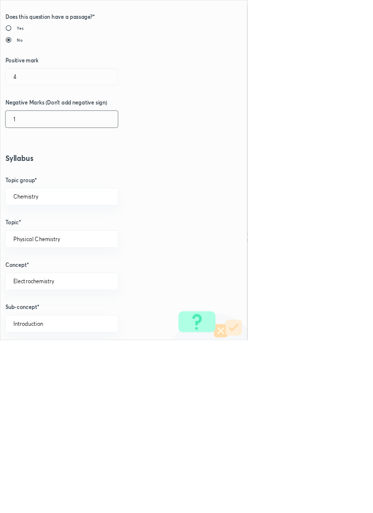
scroll to position [557, 0]
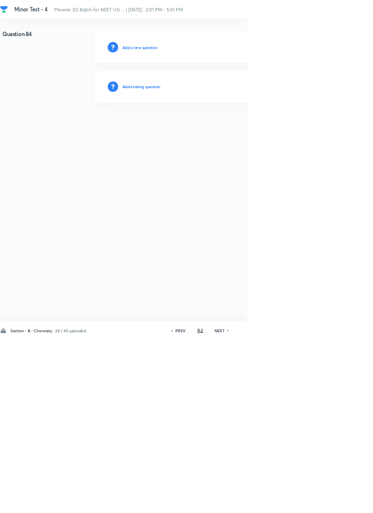
click at [238, 129] on h6 "Add existing question" at bounding box center [213, 130] width 58 height 9
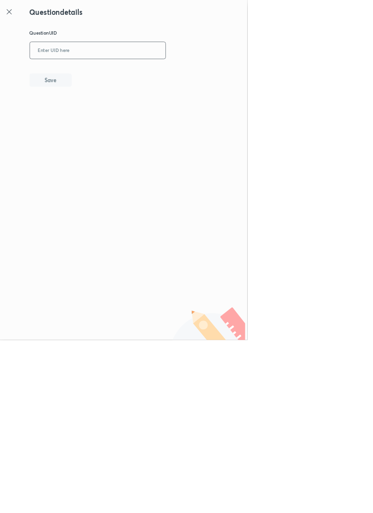
click at [128, 74] on input "text" at bounding box center [147, 76] width 204 height 24
click at [108, 116] on button "Save" at bounding box center [76, 120] width 63 height 20
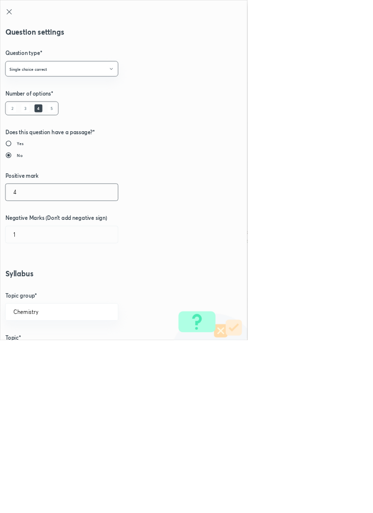
click at [48, 289] on input "4" at bounding box center [92, 289] width 169 height 25
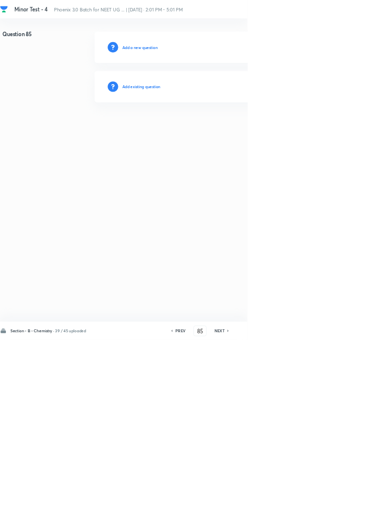
click at [217, 128] on h6 "Add existing question" at bounding box center [213, 130] width 58 height 9
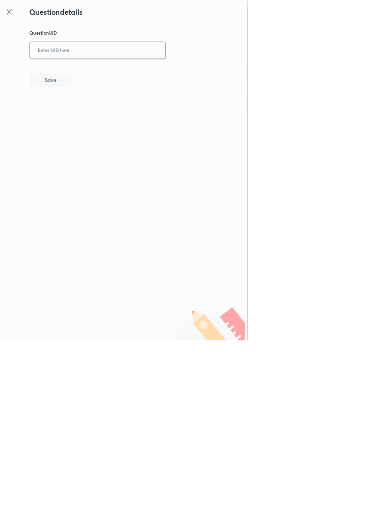
click at [139, 75] on input "text" at bounding box center [147, 76] width 204 height 24
click at [99, 117] on button "Save" at bounding box center [76, 120] width 63 height 20
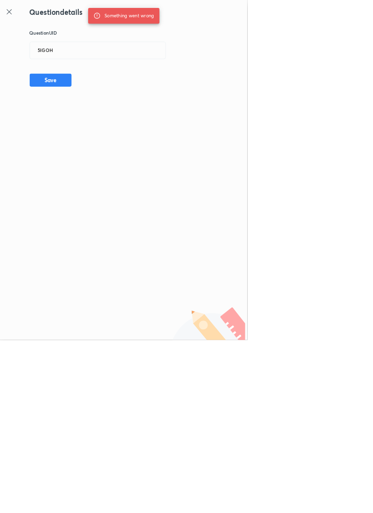
click at [17, 14] on icon at bounding box center [13, 17] width 7 height 7
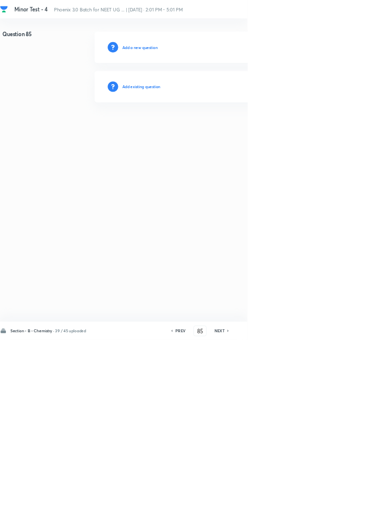
click at [238, 131] on h6 "Add existing question" at bounding box center [213, 130] width 58 height 9
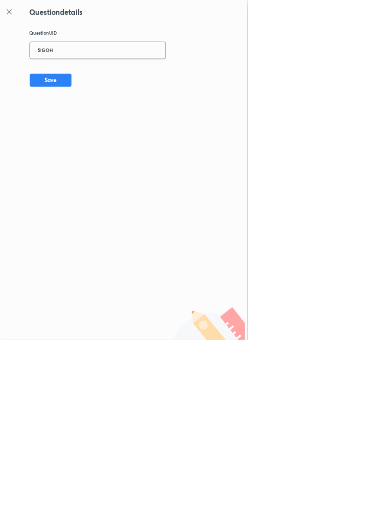
click at [130, 72] on input "5IGOH" at bounding box center [147, 76] width 204 height 24
click at [96, 125] on button "Save" at bounding box center [76, 120] width 63 height 20
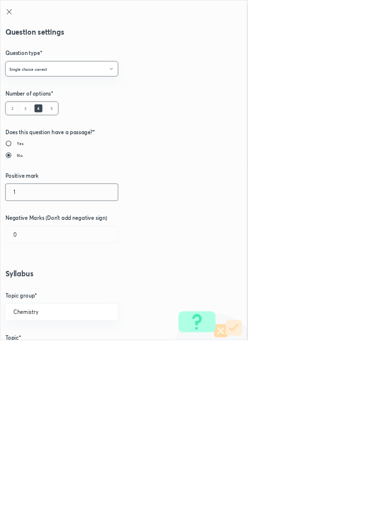
click at [35, 288] on input "1" at bounding box center [92, 289] width 169 height 25
click at [37, 356] on input "0" at bounding box center [92, 353] width 169 height 25
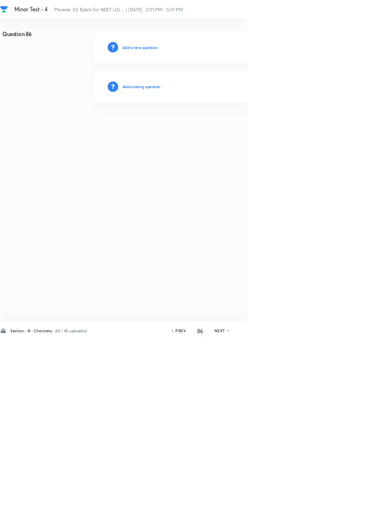
click at [228, 131] on h6 "Add existing question" at bounding box center [213, 130] width 58 height 9
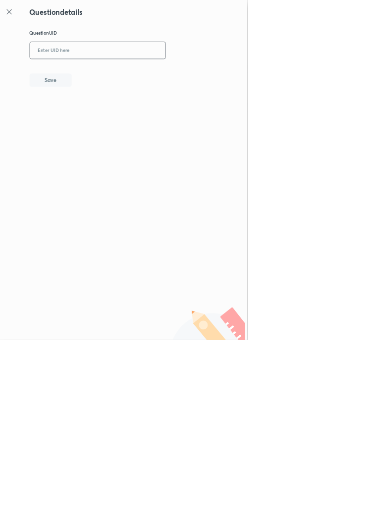
click at [131, 78] on input "text" at bounding box center [147, 76] width 204 height 24
click at [105, 123] on button "Save" at bounding box center [76, 120] width 63 height 20
click at [12, 20] on icon at bounding box center [14, 18] width 12 height 12
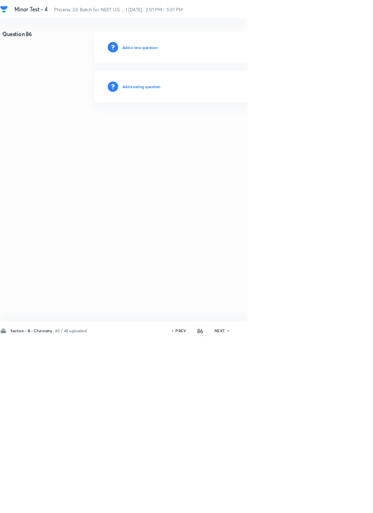
click at [219, 129] on h6 "Add existing question" at bounding box center [213, 130] width 58 height 9
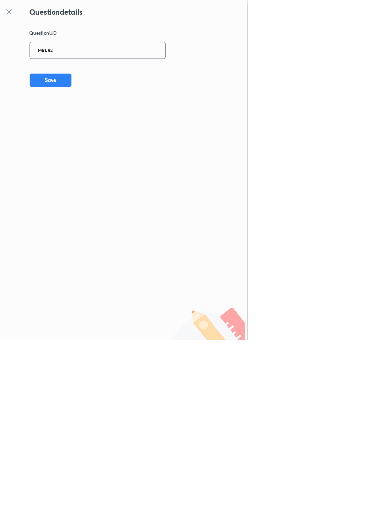
click at [113, 72] on input "MBL82" at bounding box center [147, 76] width 204 height 24
click at [96, 118] on button "Save" at bounding box center [76, 120] width 63 height 20
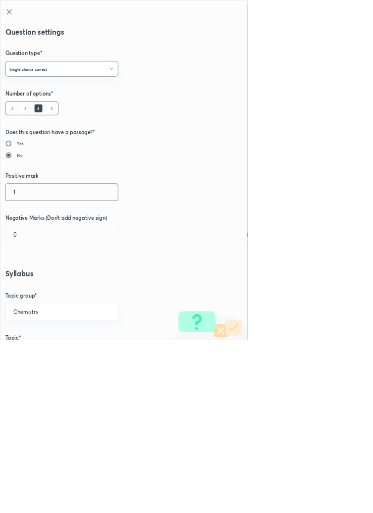
click at [30, 293] on input "1" at bounding box center [92, 289] width 169 height 25
click at [31, 355] on input "0" at bounding box center [92, 353] width 169 height 25
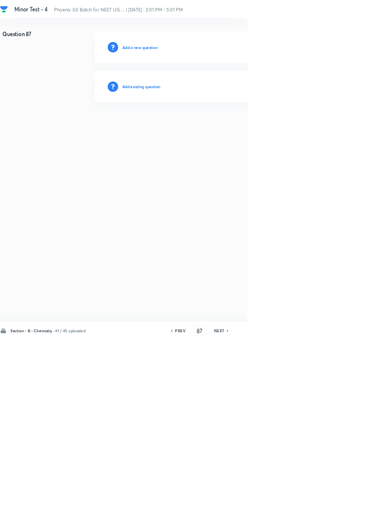
click at [227, 128] on h6 "Add existing question" at bounding box center [213, 130] width 58 height 9
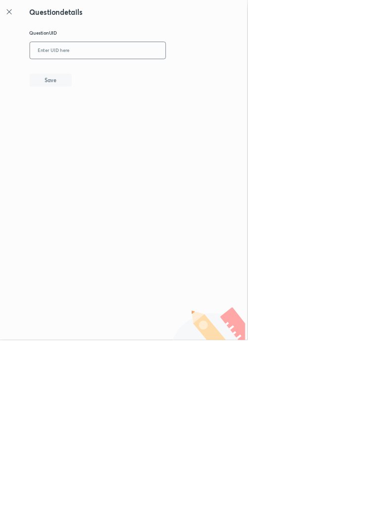
click at [139, 75] on input "text" at bounding box center [147, 76] width 204 height 24
click at [96, 117] on button "Save" at bounding box center [76, 120] width 63 height 20
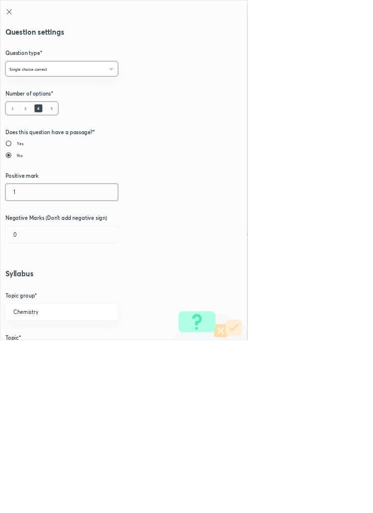
click at [34, 287] on input "1" at bounding box center [92, 289] width 169 height 25
click at [35, 356] on input "0" at bounding box center [92, 353] width 169 height 25
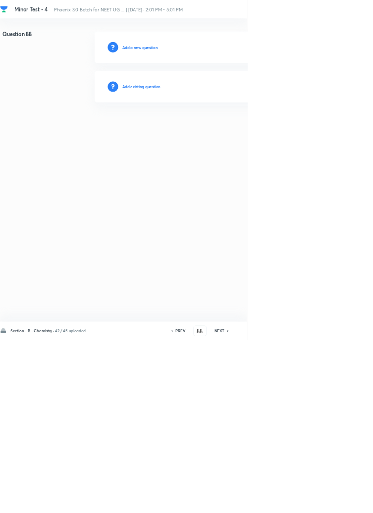
click at [223, 117] on div "Add existing question" at bounding box center [353, 131] width 420 height 48
click at [233, 132] on h6 "Add existing question" at bounding box center [213, 130] width 58 height 9
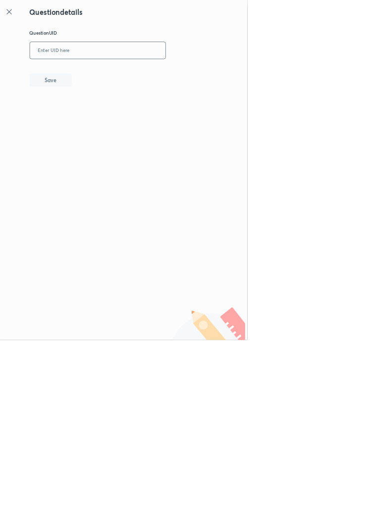
click at [122, 74] on input "text" at bounding box center [147, 76] width 204 height 24
click at [119, 79] on input "LWSX̌" at bounding box center [147, 76] width 204 height 24
click at [15, 19] on icon at bounding box center [13, 17] width 7 height 7
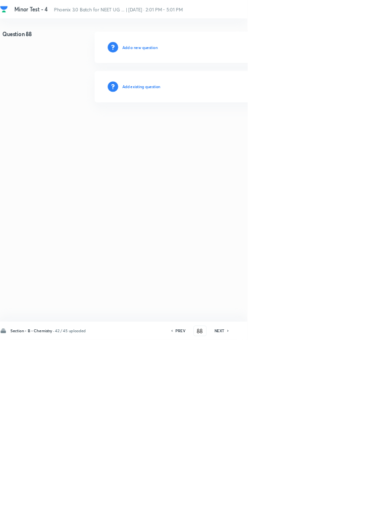
click at [222, 131] on h6 "Add existing question" at bounding box center [213, 130] width 58 height 9
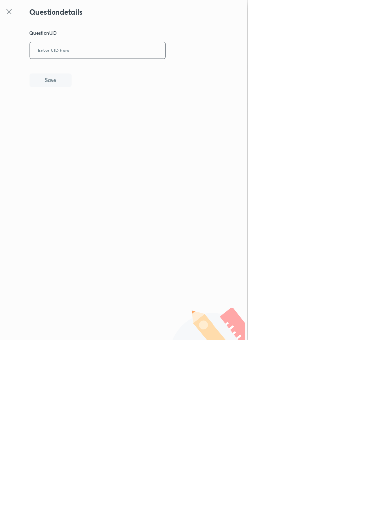
click at [134, 74] on input "text" at bounding box center [147, 76] width 204 height 24
click at [14, 17] on icon at bounding box center [13, 17] width 7 height 7
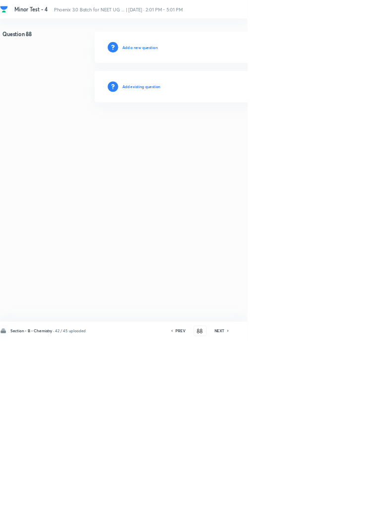
click at [345, 501] on icon at bounding box center [344, 499] width 2 height 3
click at [225, 129] on h6 "Add existing question" at bounding box center [213, 130] width 58 height 9
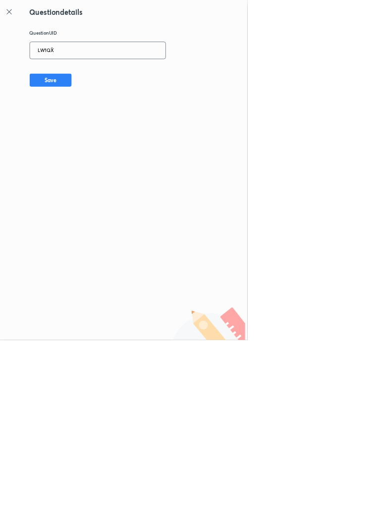
click at [126, 75] on input "LW1QX̌" at bounding box center [147, 76] width 204 height 24
click at [95, 119] on button "Save" at bounding box center [76, 120] width 63 height 20
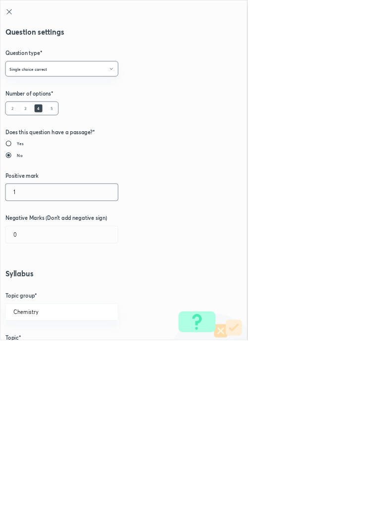
click at [32, 294] on input "1" at bounding box center [92, 289] width 169 height 25
click at [42, 358] on input "0" at bounding box center [92, 353] width 169 height 25
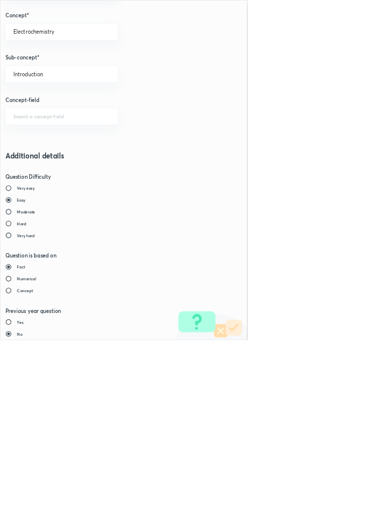
scroll to position [551, 0]
click at [372, 512] on div "Question settings Question type* Single choice correct Number of options* 2 3 4…" at bounding box center [186, 256] width 373 height 513
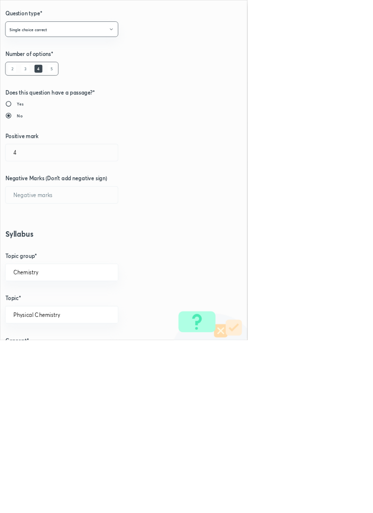
scroll to position [0, 0]
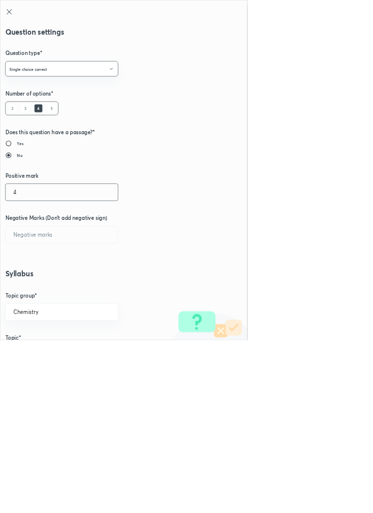
click at [40, 293] on input "4" at bounding box center [92, 289] width 169 height 25
click at [51, 358] on input "text" at bounding box center [92, 353] width 169 height 25
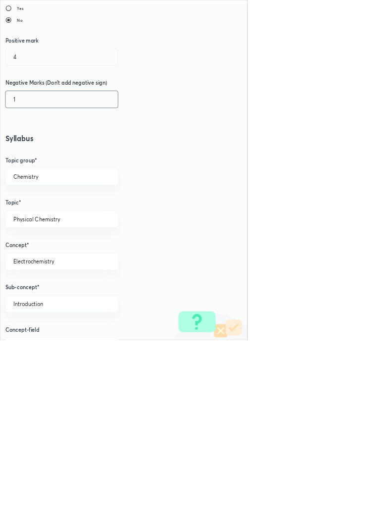
scroll to position [557, 0]
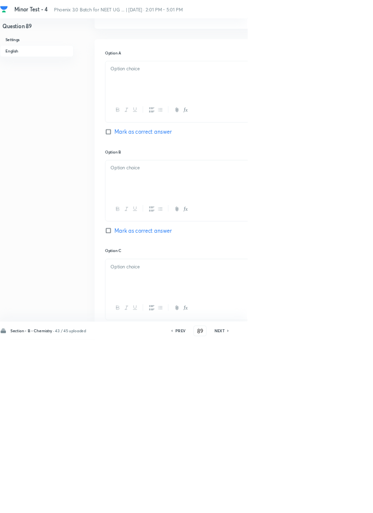
scroll to position [0, 0]
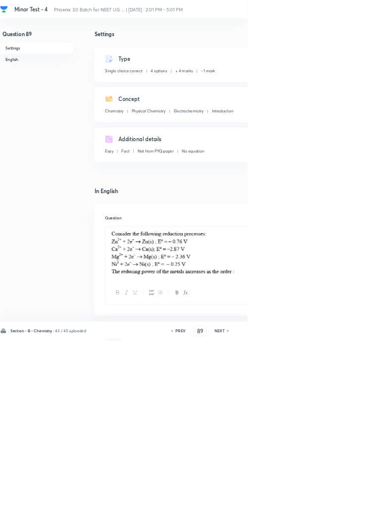
click at [336, 504] on h6 "NEXT" at bounding box center [330, 499] width 15 height 9
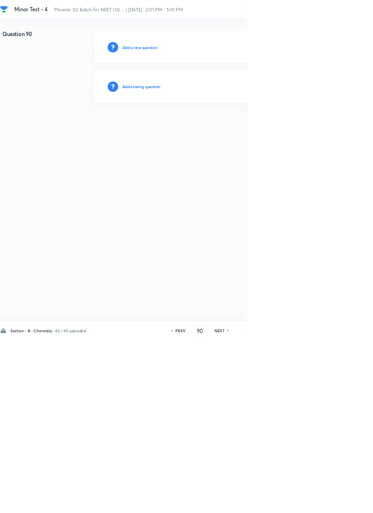
click at [224, 128] on h6 "Add existing question" at bounding box center [213, 130] width 58 height 9
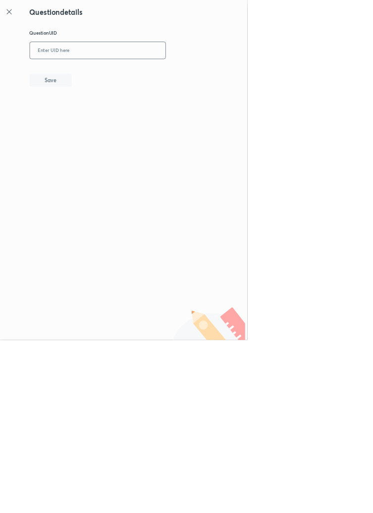
click at [138, 74] on input "text" at bounding box center [147, 76] width 204 height 24
click at [13, 18] on icon at bounding box center [13, 17] width 7 height 7
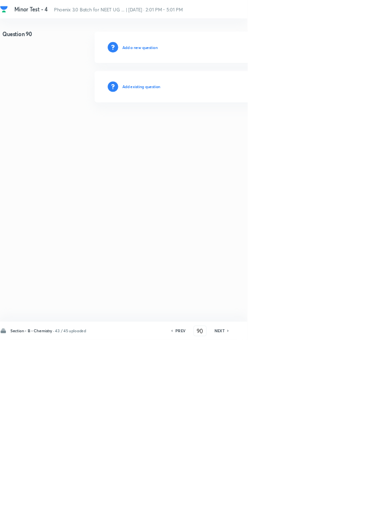
click at [240, 132] on h6 "Add existing question" at bounding box center [213, 130] width 58 height 9
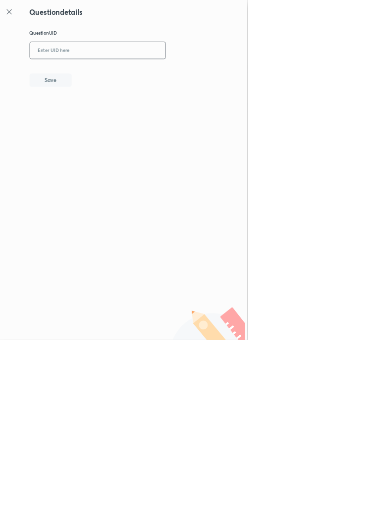
click at [151, 75] on input "text" at bounding box center [147, 76] width 204 height 24
click at [101, 111] on button "Save" at bounding box center [76, 120] width 63 height 20
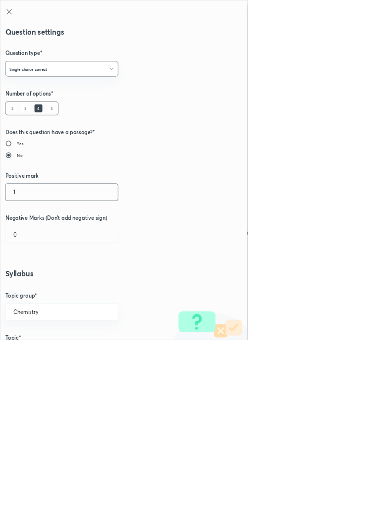
click at [32, 291] on input "1" at bounding box center [92, 289] width 169 height 25
click at [39, 356] on input "0" at bounding box center [92, 353] width 169 height 25
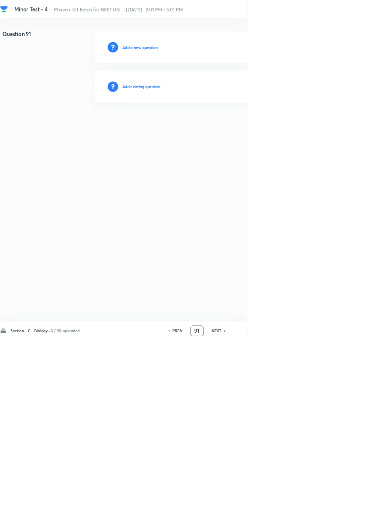
click at [302, 508] on input "91" at bounding box center [297, 499] width 19 height 17
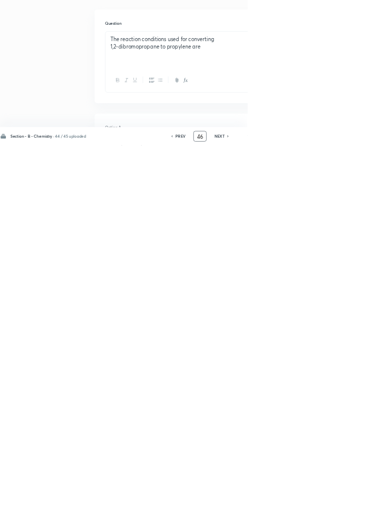
scroll to position [0, 0]
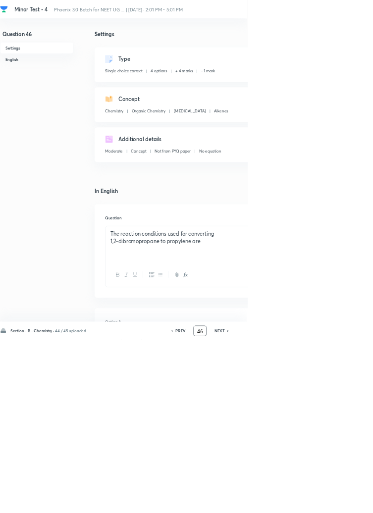
click at [260, 502] on icon at bounding box center [258, 499] width 3 height 5
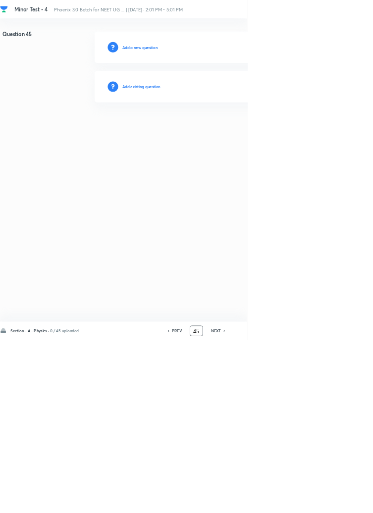
click at [302, 508] on input "45" at bounding box center [296, 499] width 19 height 17
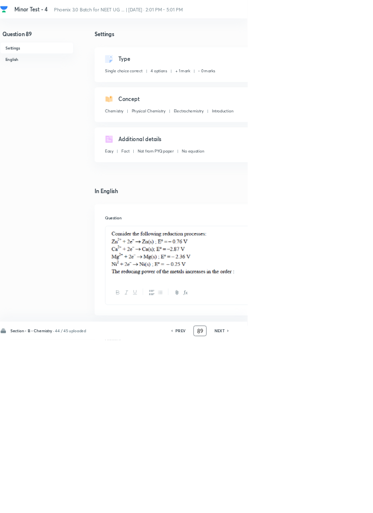
click at [274, 504] on h6 "PREV" at bounding box center [271, 499] width 15 height 9
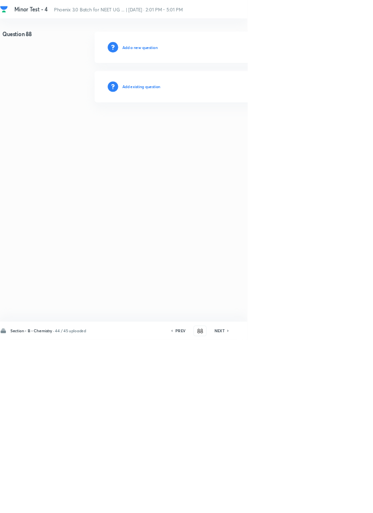
click at [230, 134] on h6 "Add existing question" at bounding box center [213, 130] width 58 height 9
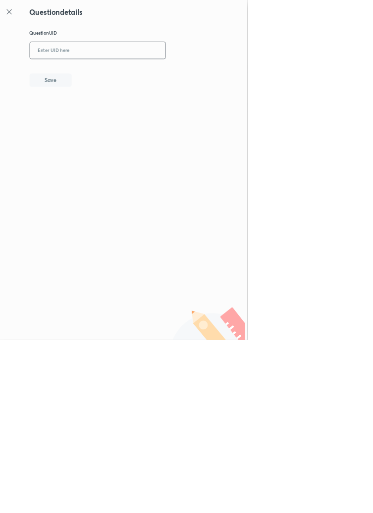
click at [145, 71] on input "text" at bounding box center [147, 76] width 204 height 24
click at [102, 118] on button "Save" at bounding box center [76, 120] width 63 height 20
click at [114, 77] on input "LW1QU" at bounding box center [147, 76] width 204 height 24
click at [99, 122] on button "Save" at bounding box center [76, 120] width 63 height 20
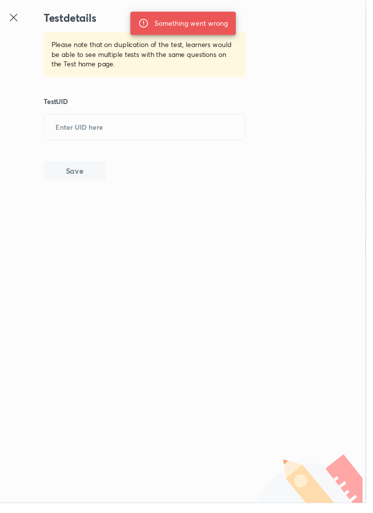
click at [16, 18] on icon at bounding box center [14, 18] width 12 height 12
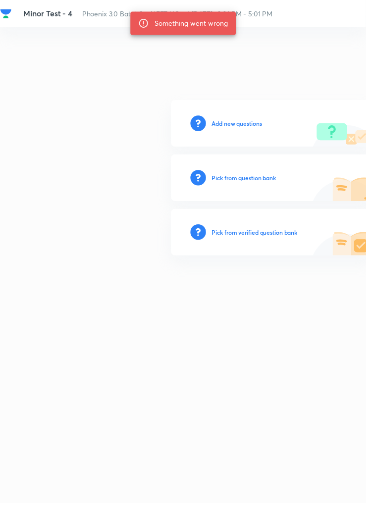
click at [242, 130] on h6 "Add new questions" at bounding box center [241, 125] width 51 height 9
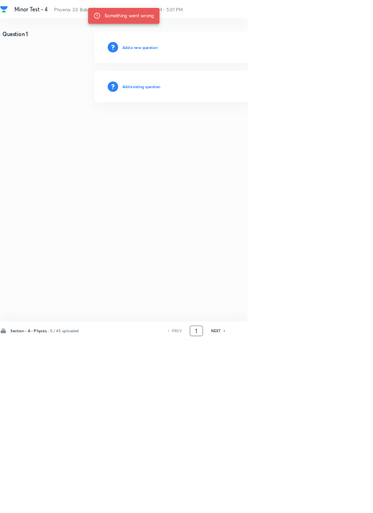
click at [295, 508] on input "1" at bounding box center [296, 499] width 19 height 17
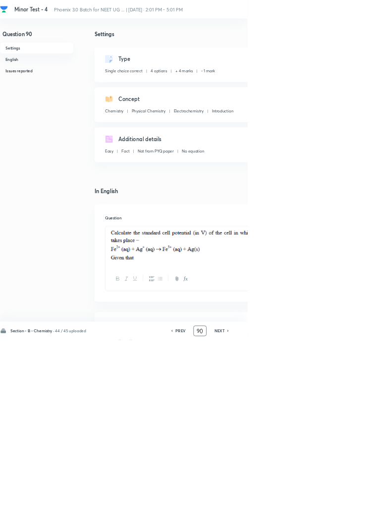
click at [276, 504] on h6 "PREV" at bounding box center [271, 499] width 15 height 9
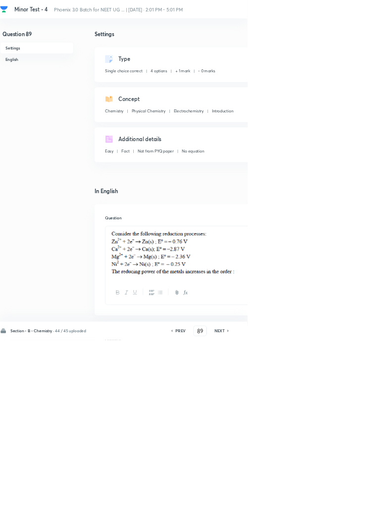
click at [275, 504] on h6 "PREV" at bounding box center [271, 499] width 15 height 9
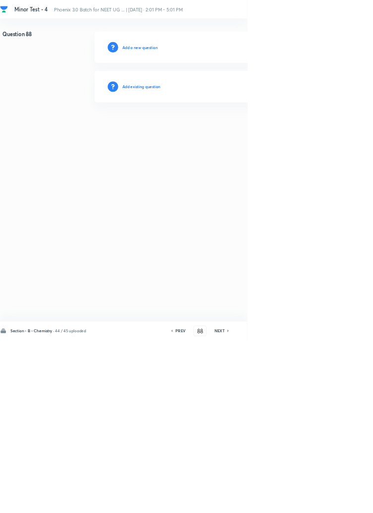
click at [237, 127] on h6 "Add existing question" at bounding box center [213, 130] width 58 height 9
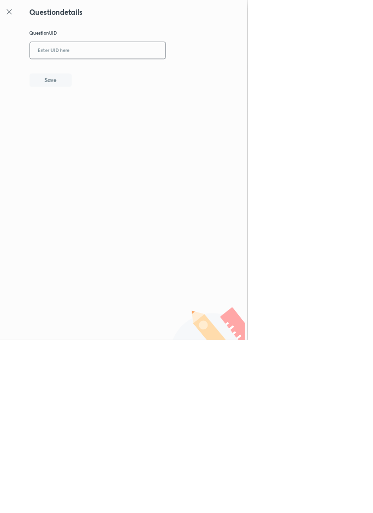
click at [130, 77] on input "text" at bounding box center [147, 76] width 204 height 24
click at [101, 117] on button "Save" at bounding box center [76, 120] width 63 height 20
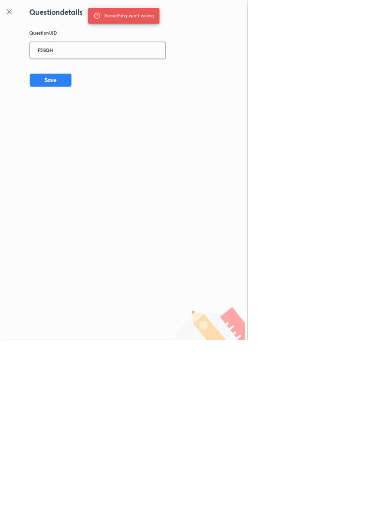
click at [109, 74] on input "F5SQH" at bounding box center [147, 76] width 204 height 24
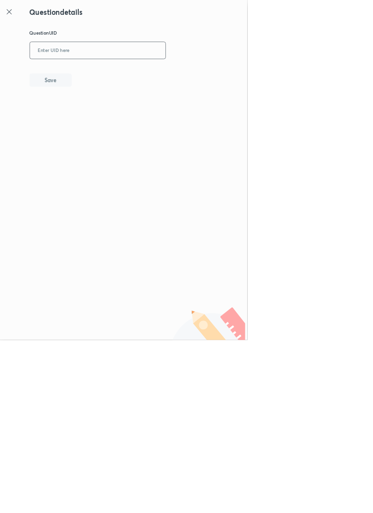
click at [12, 14] on icon at bounding box center [14, 18] width 12 height 12
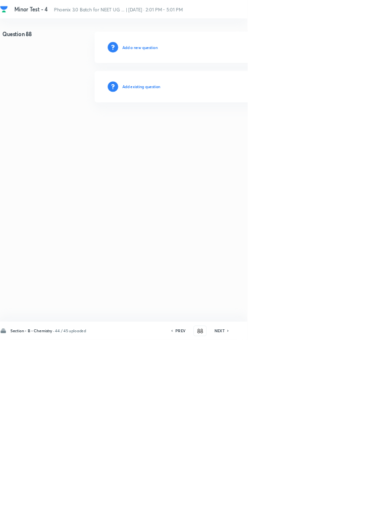
click at [277, 504] on h6 "PREV" at bounding box center [271, 499] width 15 height 9
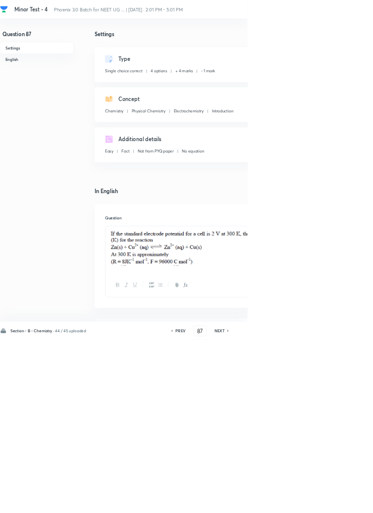
click at [277, 504] on h6 "PREV" at bounding box center [271, 499] width 15 height 9
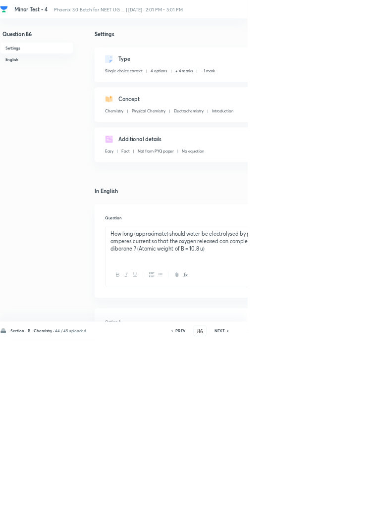
click at [271, 504] on h6 "PREV" at bounding box center [271, 499] width 15 height 9
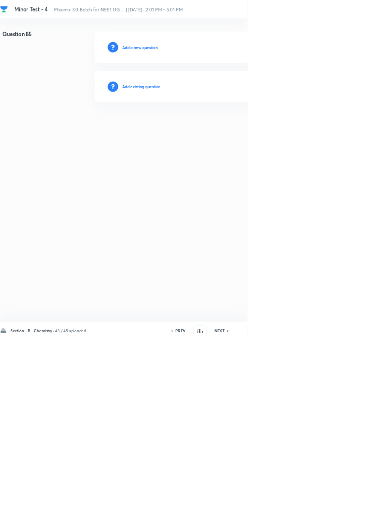
click at [229, 127] on h6 "Add existing question" at bounding box center [213, 130] width 58 height 9
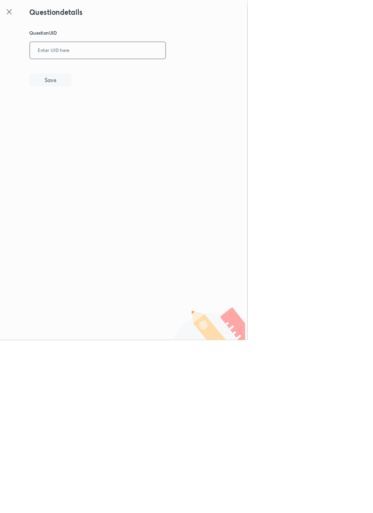
click at [132, 77] on input "text" at bounding box center [147, 76] width 204 height 24
click at [100, 123] on button "Save" at bounding box center [76, 120] width 63 height 20
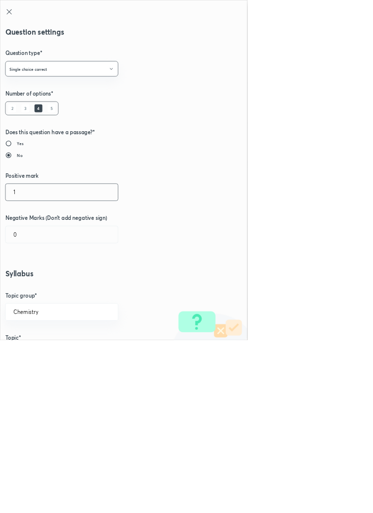
click at [29, 293] on input "1" at bounding box center [92, 289] width 169 height 25
click at [34, 349] on input "0" at bounding box center [92, 353] width 169 height 25
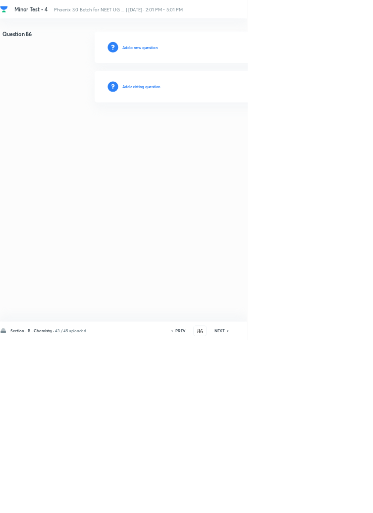
click at [220, 133] on h6 "Add existing question" at bounding box center [213, 130] width 58 height 9
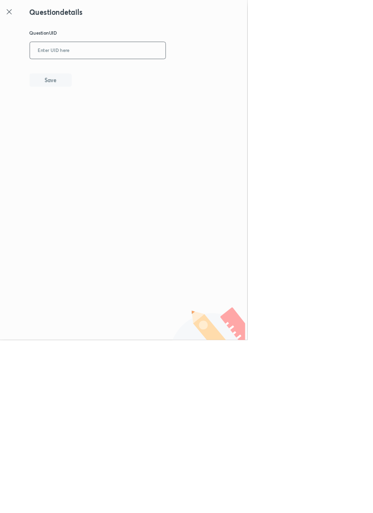
click at [101, 78] on input "text" at bounding box center [147, 76] width 204 height 24
click at [106, 77] on input "MBL" at bounding box center [147, 76] width 204 height 24
click at [101, 114] on button "Save" at bounding box center [76, 120] width 63 height 20
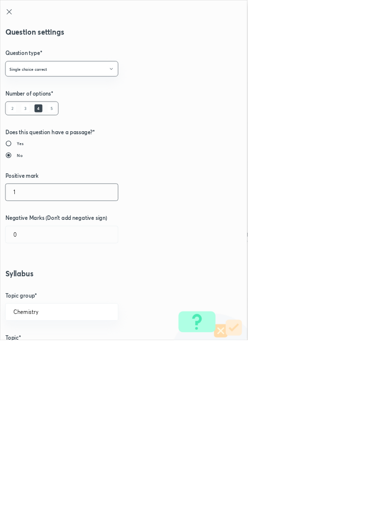
click at [38, 288] on input "1" at bounding box center [92, 289] width 169 height 25
click at [26, 357] on input "0" at bounding box center [92, 353] width 169 height 25
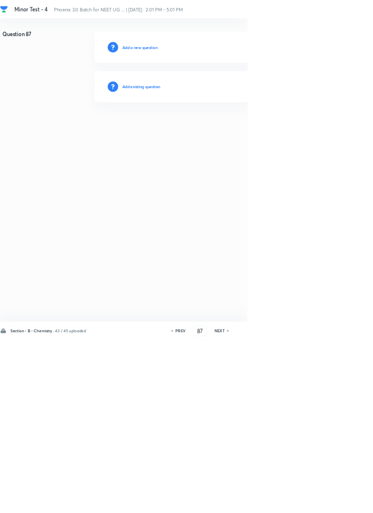
click at [229, 134] on h6 "Add existing question" at bounding box center [213, 130] width 58 height 9
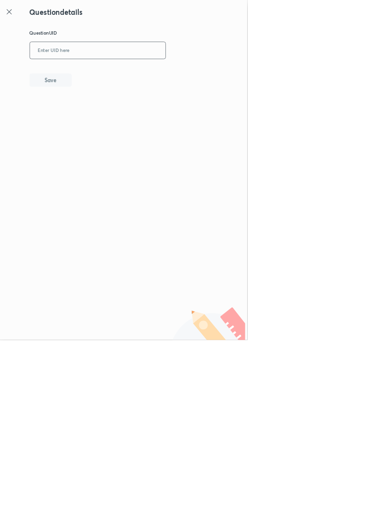
click at [146, 77] on input "text" at bounding box center [147, 76] width 204 height 24
click at [103, 121] on button "Save" at bounding box center [76, 120] width 63 height 20
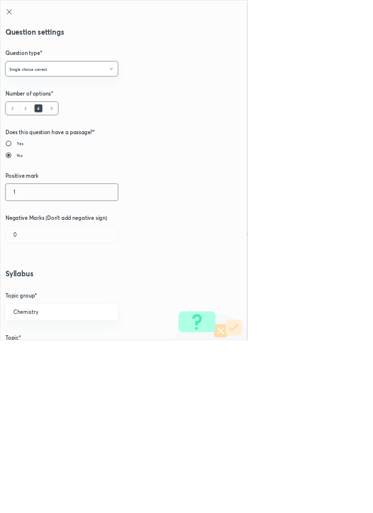
click at [32, 292] on input "1" at bounding box center [92, 289] width 169 height 25
click at [37, 356] on input "0" at bounding box center [92, 353] width 169 height 25
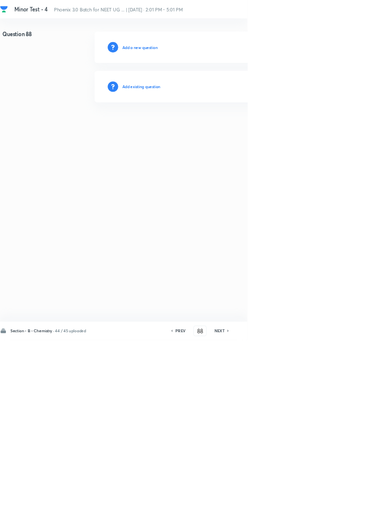
click at [237, 130] on h6 "Add existing question" at bounding box center [213, 130] width 58 height 9
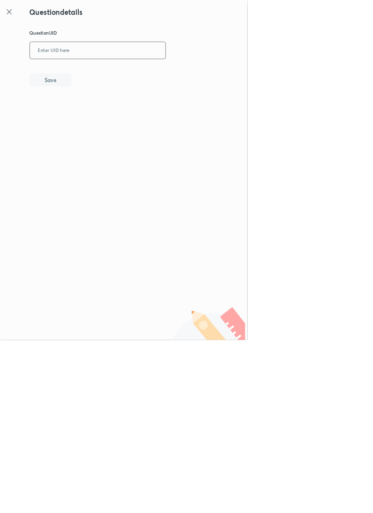
click at [137, 74] on input "text" at bounding box center [147, 76] width 204 height 24
click at [11, 16] on icon at bounding box center [14, 18] width 12 height 12
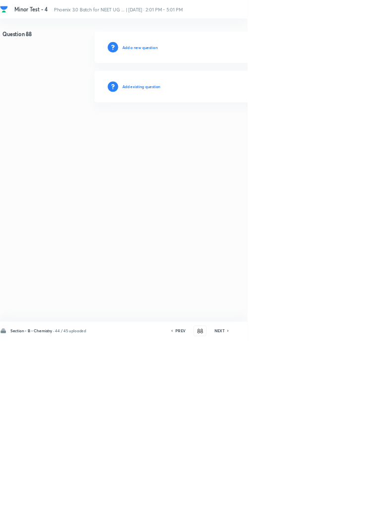
click at [231, 130] on h6 "Add existing question" at bounding box center [213, 130] width 58 height 9
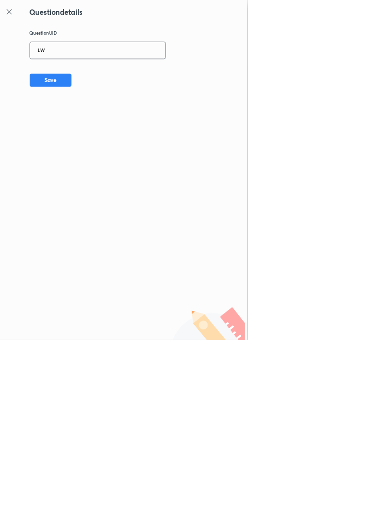
click at [112, 75] on input "LW" at bounding box center [147, 76] width 204 height 24
click at [97, 122] on button "Save" at bounding box center [76, 120] width 63 height 20
click at [115, 79] on input "LW1QH" at bounding box center [147, 76] width 204 height 24
click at [95, 127] on button "Save" at bounding box center [76, 120] width 63 height 20
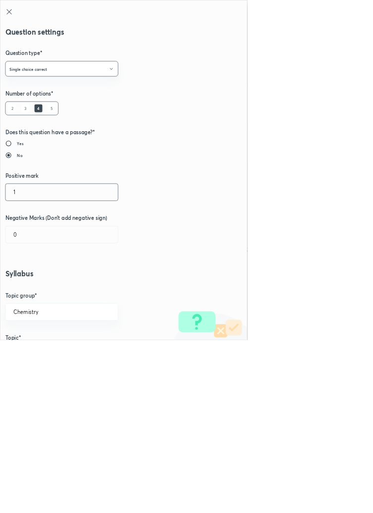
click at [27, 289] on input "1" at bounding box center [92, 289] width 169 height 25
click at [31, 356] on input "0" at bounding box center [92, 353] width 169 height 25
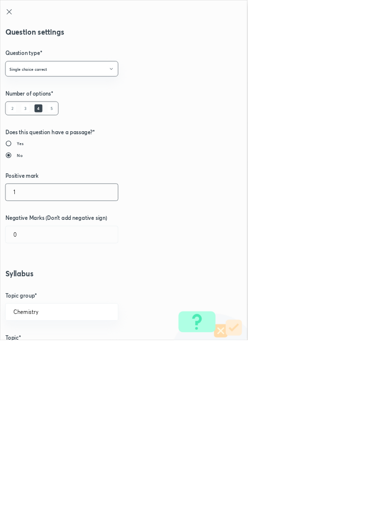
click at [35, 292] on input "1" at bounding box center [92, 289] width 169 height 25
click at [38, 355] on input "0" at bounding box center [92, 353] width 169 height 25
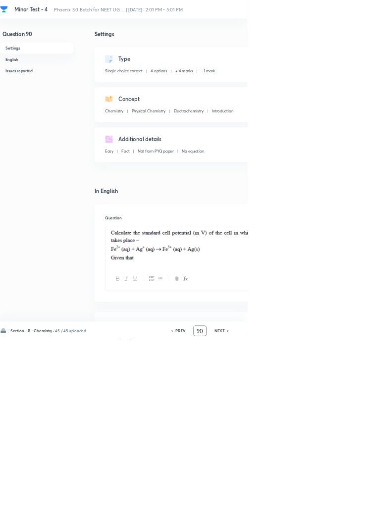
click at [303, 508] on input "90" at bounding box center [301, 499] width 19 height 17
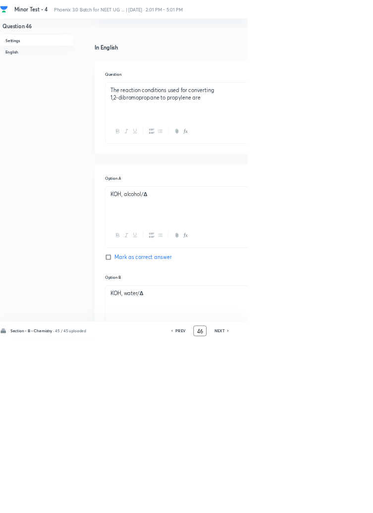
scroll to position [0, 0]
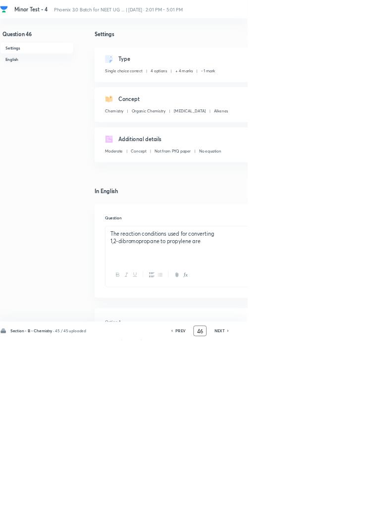
click at [345, 502] on icon at bounding box center [344, 499] width 3 height 5
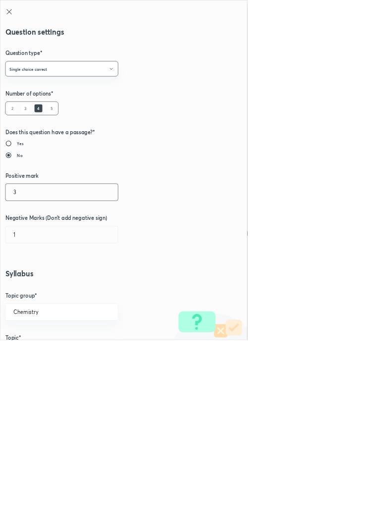
click at [30, 286] on input "3" at bounding box center [92, 289] width 169 height 25
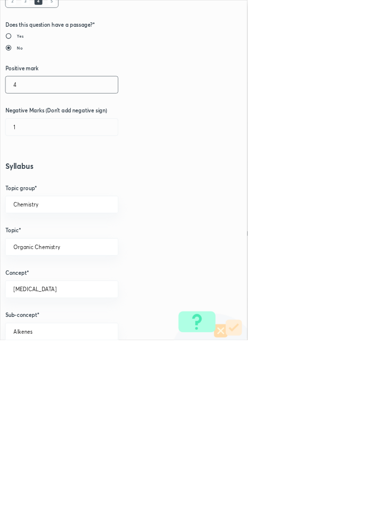
scroll to position [557, 0]
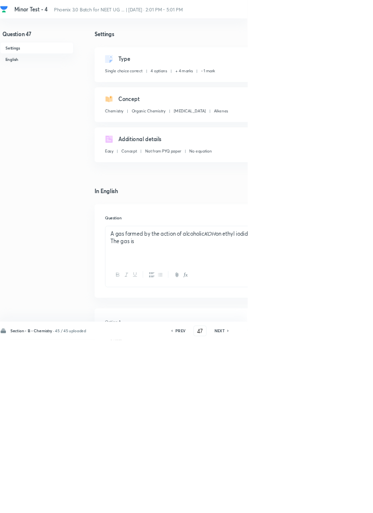
click at [335, 504] on h6 "NEXT" at bounding box center [330, 499] width 15 height 9
click at [345, 502] on icon at bounding box center [344, 499] width 3 height 5
click at [345, 501] on icon at bounding box center [344, 499] width 2 height 3
click at [345, 502] on icon at bounding box center [344, 499] width 3 height 5
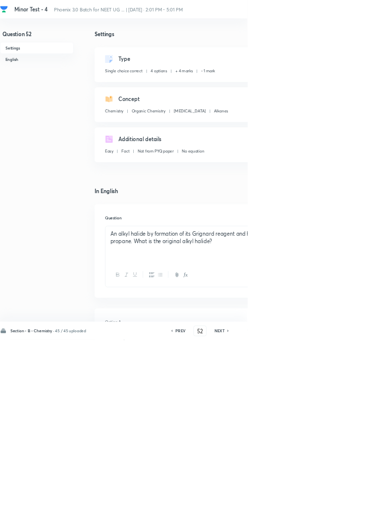
click at [345, 502] on icon at bounding box center [344, 499] width 3 height 5
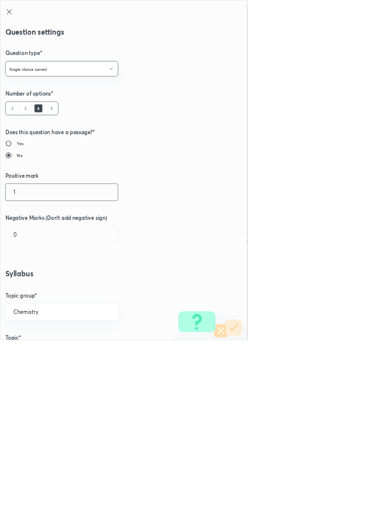
click at [32, 291] on input "1" at bounding box center [92, 289] width 169 height 25
click at [40, 349] on input "0" at bounding box center [92, 353] width 169 height 25
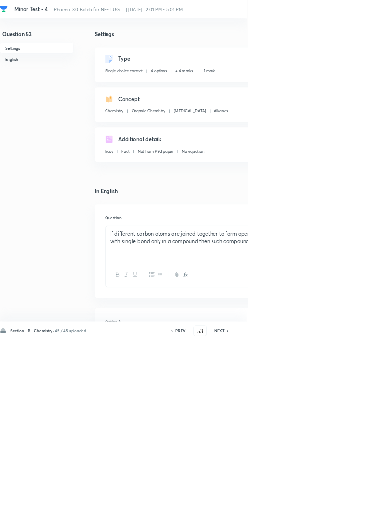
click at [345, 501] on icon at bounding box center [344, 499] width 2 height 3
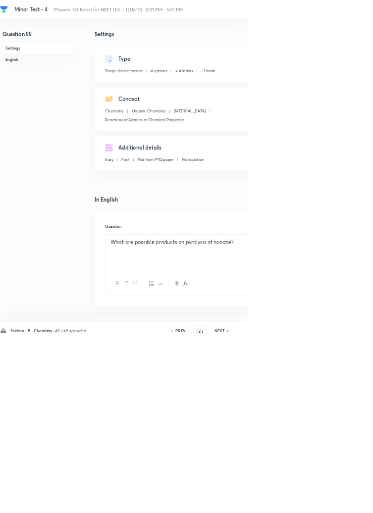
click at [332, 504] on h6 "NEXT" at bounding box center [330, 499] width 15 height 9
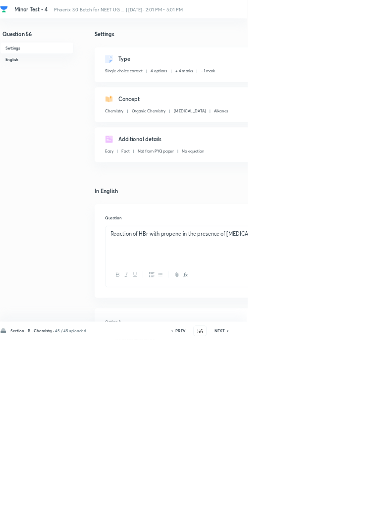
click at [331, 504] on h6 "NEXT" at bounding box center [330, 499] width 15 height 9
click at [344, 502] on icon at bounding box center [344, 499] width 3 height 5
click at [345, 501] on icon at bounding box center [344, 499] width 2 height 3
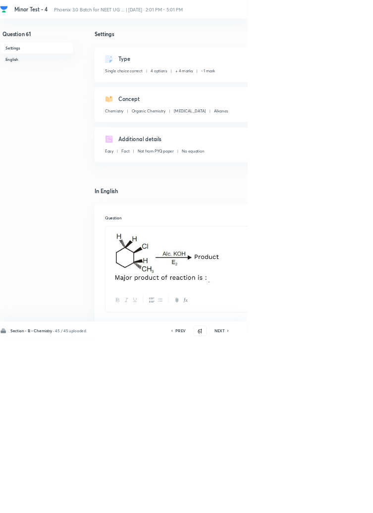
click at [345, 501] on icon at bounding box center [344, 499] width 2 height 3
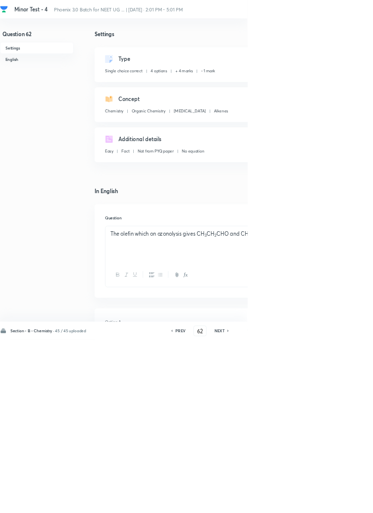
click at [331, 504] on h6 "NEXT" at bounding box center [330, 499] width 15 height 9
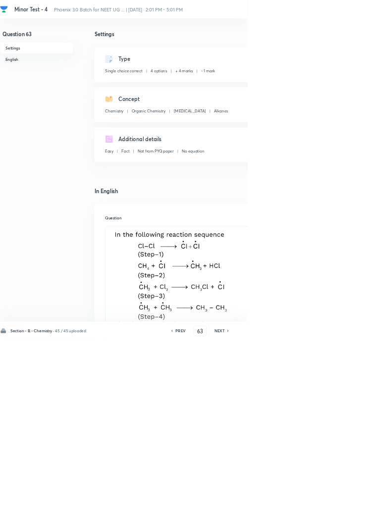
click at [345, 501] on icon at bounding box center [344, 499] width 2 height 3
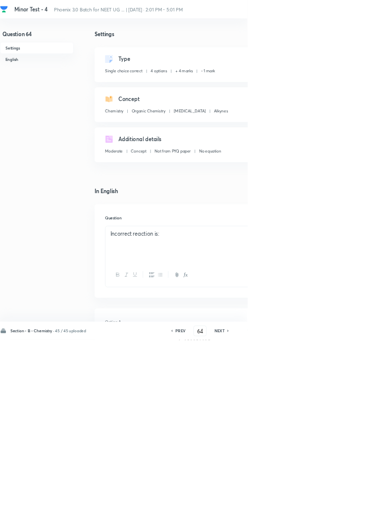
click at [344, 502] on icon at bounding box center [344, 499] width 3 height 5
click at [345, 502] on icon at bounding box center [344, 499] width 3 height 5
click at [345, 501] on icon at bounding box center [344, 499] width 2 height 3
click at [336, 504] on h6 "NEXT" at bounding box center [330, 499] width 15 height 9
click at [334, 504] on h6 "NEXT" at bounding box center [330, 499] width 15 height 9
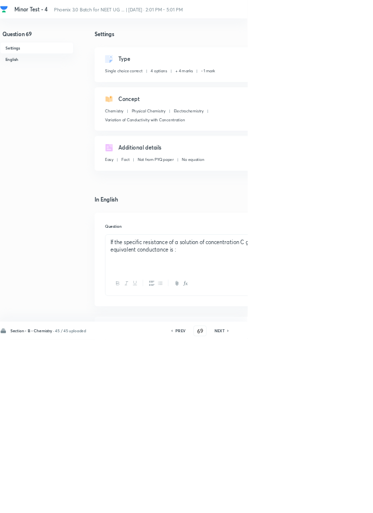
click at [332, 504] on h6 "NEXT" at bounding box center [330, 499] width 15 height 9
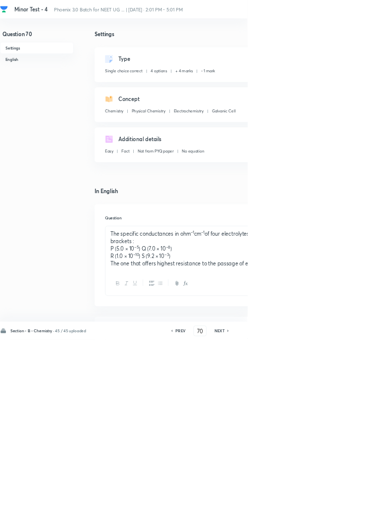
click at [333, 504] on h6 "NEXT" at bounding box center [330, 499] width 15 height 9
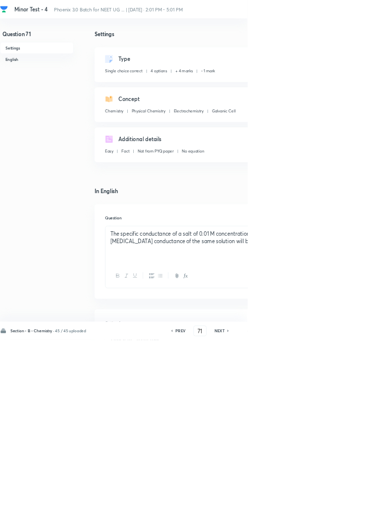
click at [336, 504] on h6 "NEXT" at bounding box center [330, 499] width 15 height 9
click at [346, 502] on icon at bounding box center [344, 499] width 3 height 5
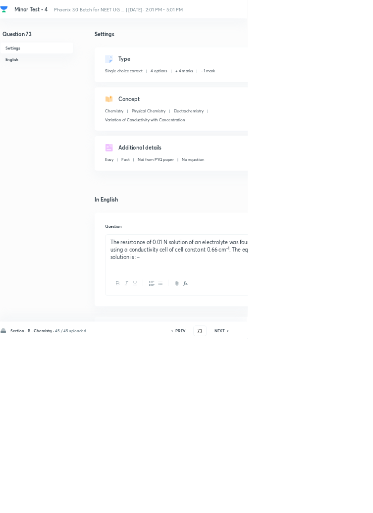
click at [344, 502] on icon at bounding box center [344, 499] width 3 height 5
click at [345, 502] on icon at bounding box center [344, 499] width 3 height 5
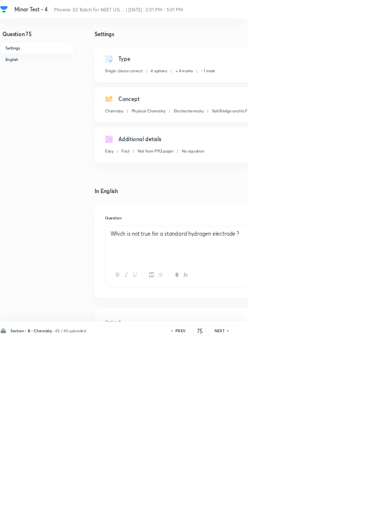
click at [334, 504] on h6 "NEXT" at bounding box center [330, 499] width 15 height 9
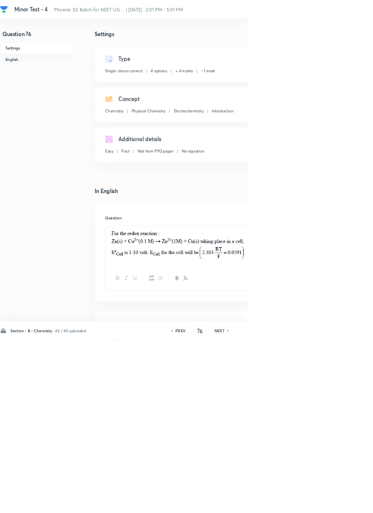
click at [345, 501] on icon at bounding box center [344, 499] width 2 height 3
click at [336, 504] on h6 "NEXT" at bounding box center [330, 499] width 15 height 9
click at [345, 502] on icon at bounding box center [344, 499] width 3 height 5
click at [335, 504] on h6 "NEXT" at bounding box center [330, 499] width 15 height 9
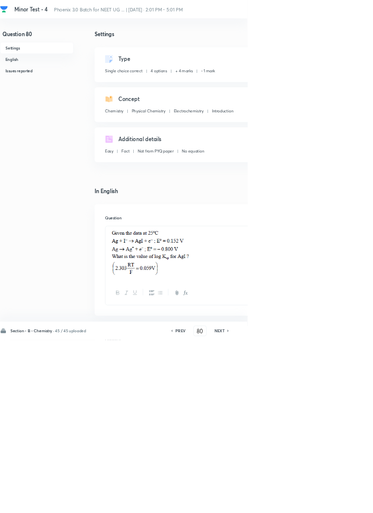
click at [345, 501] on icon at bounding box center [344, 499] width 2 height 3
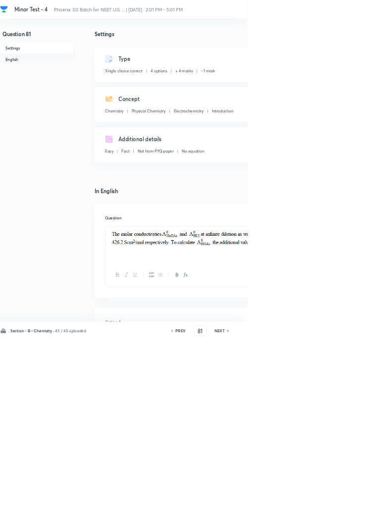
click at [345, 502] on icon at bounding box center [344, 499] width 3 height 5
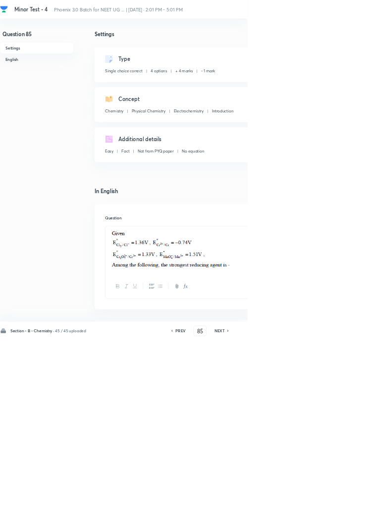
click at [339, 504] on h6 "NEXT" at bounding box center [330, 499] width 15 height 9
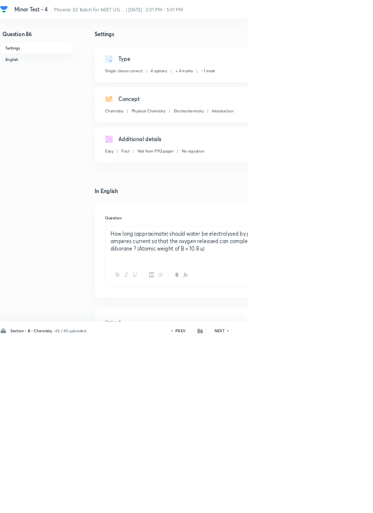
click at [345, 502] on icon at bounding box center [344, 499] width 3 height 5
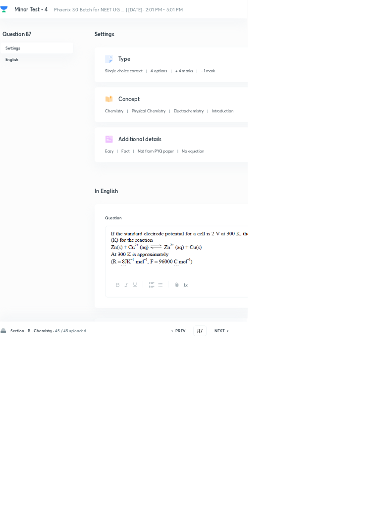
click at [342, 504] on div "NEXT" at bounding box center [332, 499] width 26 height 9
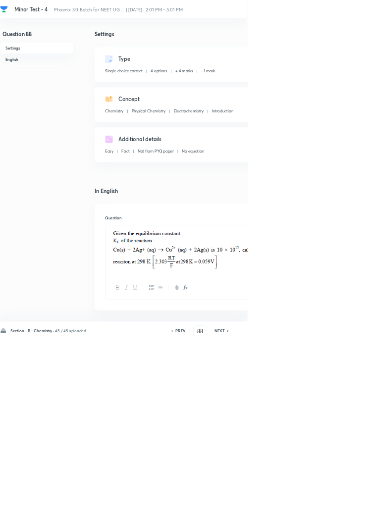
click at [345, 502] on icon at bounding box center [344, 499] width 3 height 5
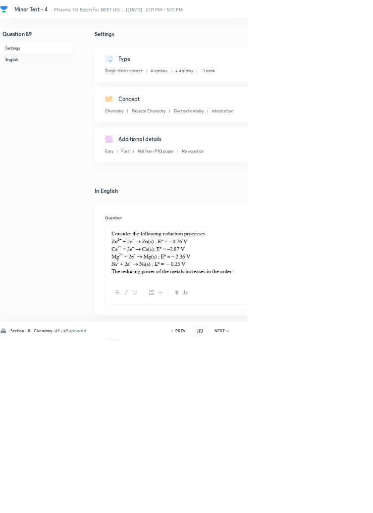
click at [345, 502] on icon at bounding box center [344, 499] width 3 height 5
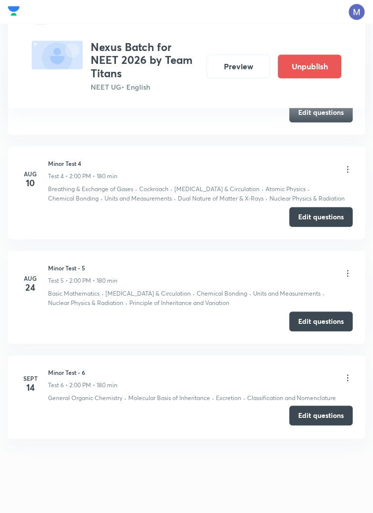
click at [319, 418] on button "Edit questions" at bounding box center [320, 415] width 63 height 20
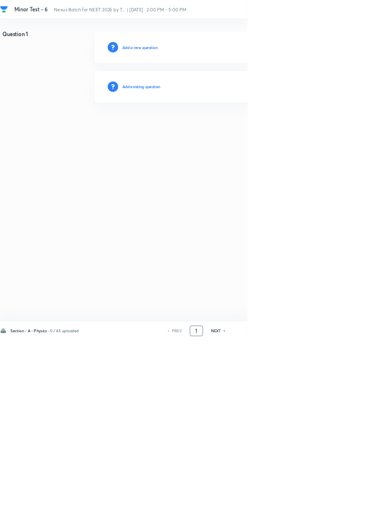
click at [300, 508] on input "1" at bounding box center [296, 499] width 19 height 17
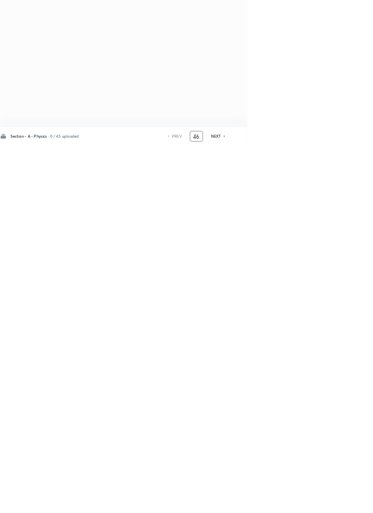
type input "4"
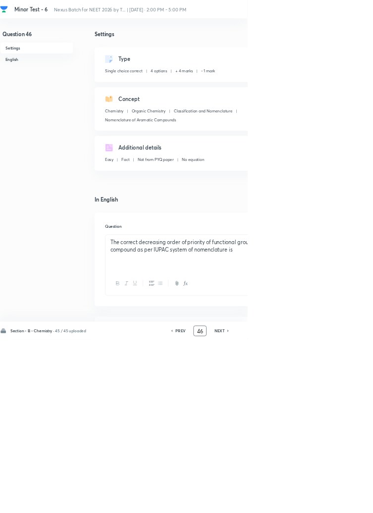
click at [345, 502] on icon at bounding box center [344, 499] width 3 height 5
type input "47"
checkbox input "false"
checkbox input "true"
click at [345, 502] on icon at bounding box center [344, 499] width 3 height 5
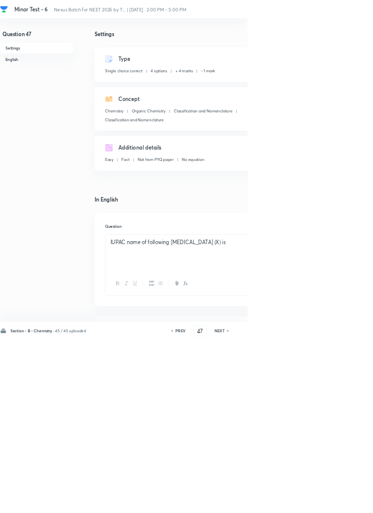
type input "48"
checkbox input "true"
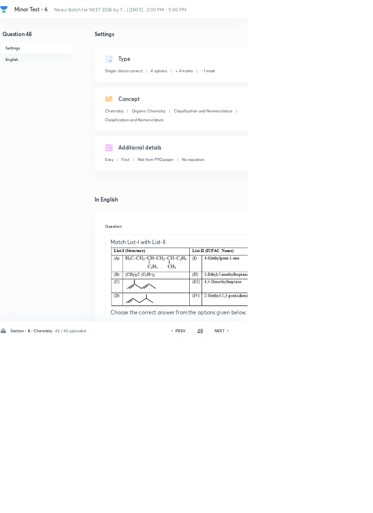
click at [345, 502] on icon at bounding box center [344, 499] width 3 height 5
type input "49"
checkbox input "true"
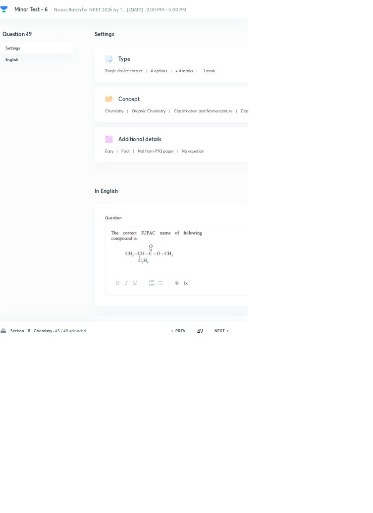
click at [339, 504] on h6 "NEXT" at bounding box center [330, 499] width 15 height 9
type input "50"
checkbox input "false"
checkbox input "true"
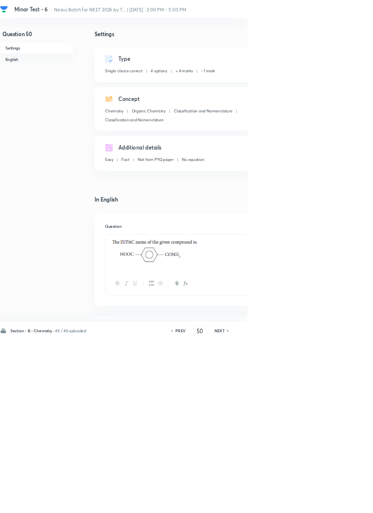
click at [345, 502] on icon at bounding box center [344, 499] width 3 height 5
type input "51"
checkbox input "false"
checkbox input "true"
click at [345, 502] on icon at bounding box center [344, 499] width 3 height 5
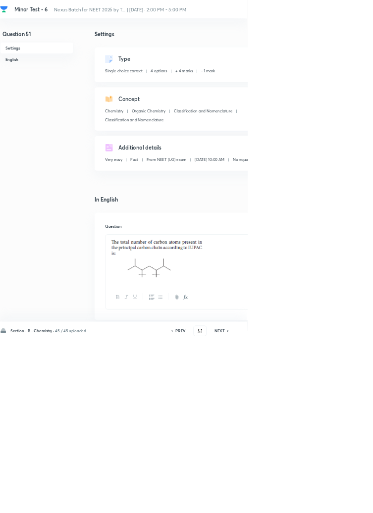
type input "52"
checkbox input "false"
checkbox input "true"
click at [338, 504] on h6 "NEXT" at bounding box center [330, 499] width 15 height 9
type input "53"
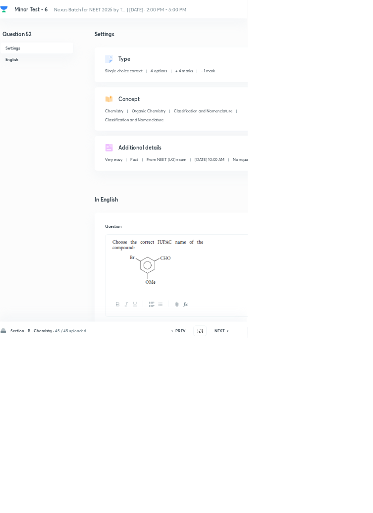
checkbox input "false"
checkbox input "true"
click at [335, 512] on div "Section - B - Chemistry · 45 / 45 uploaded PREV 53 ​ NEXT Remove Save" at bounding box center [281, 499] width 562 height 28
click at [345, 502] on icon at bounding box center [344, 499] width 3 height 5
type input "54"
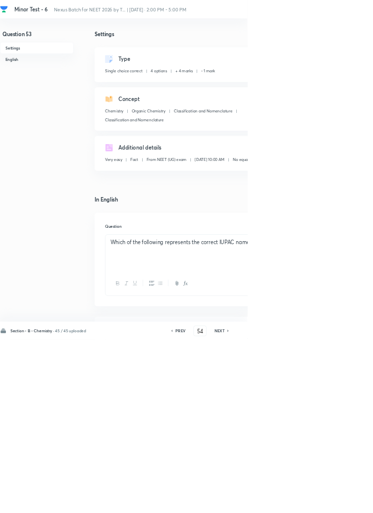
checkbox input "false"
checkbox input "true"
click at [345, 501] on icon at bounding box center [344, 499] width 2 height 3
type input "55"
checkbox input "false"
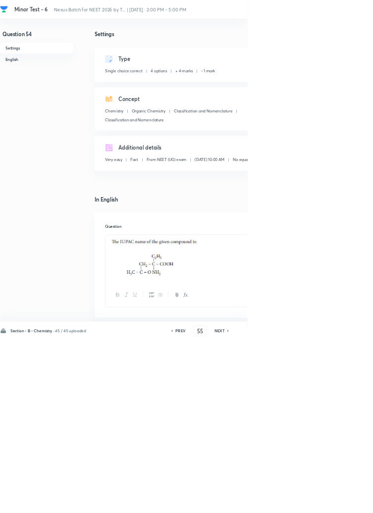
checkbox input "true"
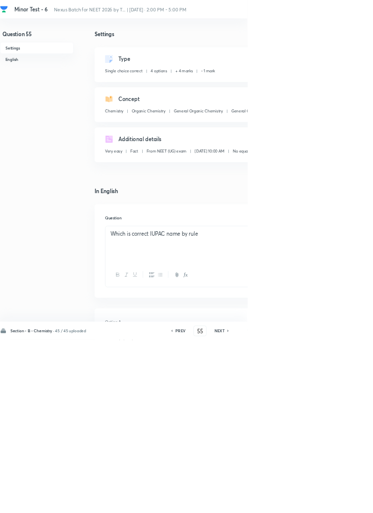
click at [334, 504] on h6 "NEXT" at bounding box center [330, 499] width 15 height 9
type input "56"
checkbox input "false"
checkbox input "true"
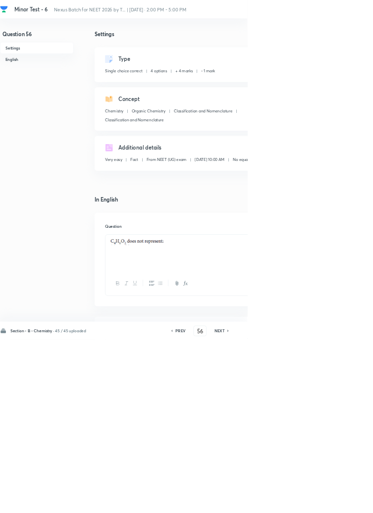
click at [345, 502] on icon at bounding box center [344, 499] width 3 height 5
type input "57"
checkbox input "false"
checkbox input "true"
click at [339, 504] on h6 "NEXT" at bounding box center [330, 499] width 15 height 9
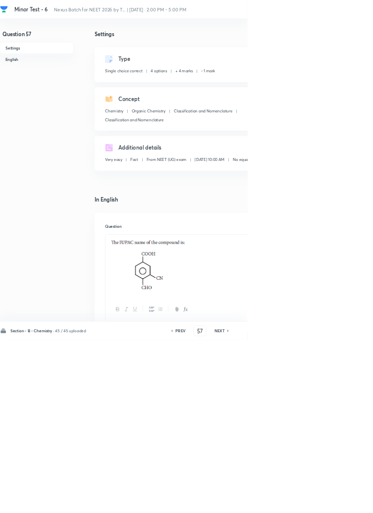
type input "58"
checkbox input "false"
checkbox input "true"
click at [339, 512] on div "Section - B - Chemistry · 45 / 45 uploaded PREV 58 ​ NEXT Remove Save" at bounding box center [281, 499] width 562 height 28
click at [328, 504] on h6 "NEXT" at bounding box center [330, 499] width 15 height 9
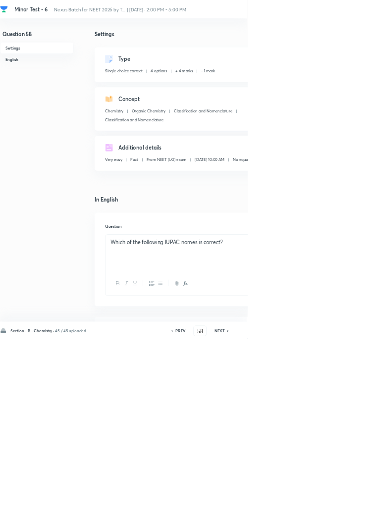
type input "59"
checkbox input "false"
checkbox input "true"
click at [329, 504] on h6 "NEXT" at bounding box center [330, 499] width 15 height 9
type input "60"
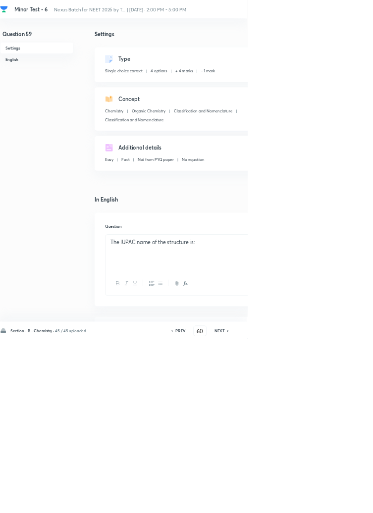
checkbox input "false"
checkbox input "true"
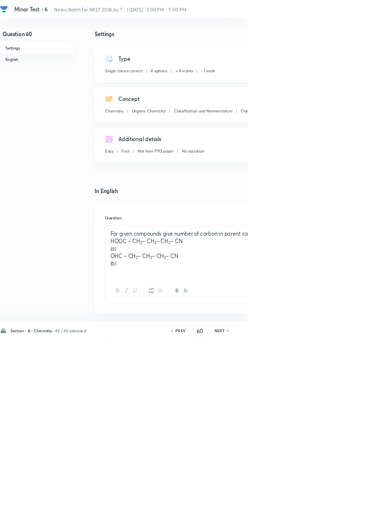
click at [336, 504] on h6 "NEXT" at bounding box center [330, 499] width 15 height 9
type input "61"
checkbox input "false"
checkbox input "true"
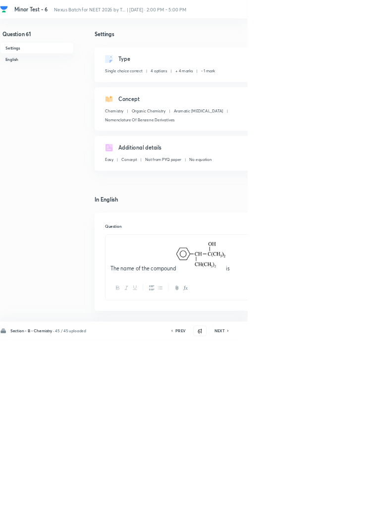
click at [345, 502] on icon at bounding box center [344, 499] width 3 height 5
type input "62"
checkbox input "false"
checkbox input "true"
click at [345, 502] on icon at bounding box center [344, 499] width 3 height 5
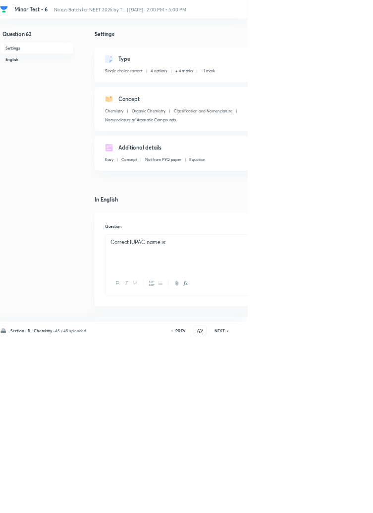
type input "63"
checkbox input "false"
checkbox input "true"
click at [345, 502] on icon at bounding box center [344, 499] width 3 height 5
type input "64"
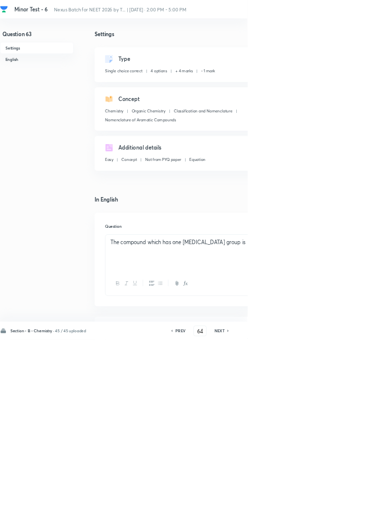
checkbox input "false"
checkbox input "true"
click at [344, 502] on icon at bounding box center [344, 499] width 3 height 5
type input "65"
checkbox input "false"
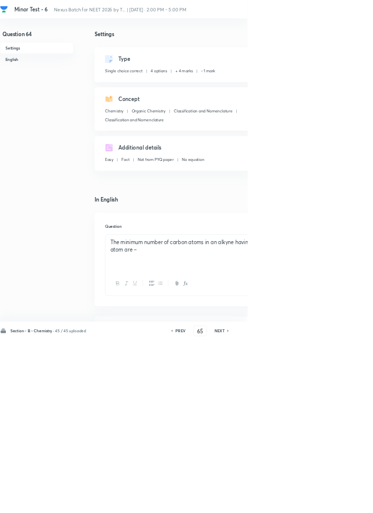
checkbox input "true"
click at [344, 501] on icon at bounding box center [344, 499] width 2 height 3
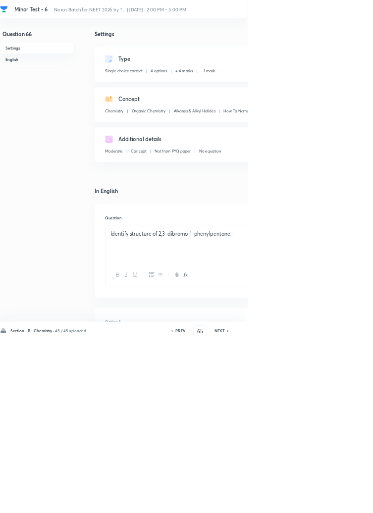
type input "66"
checkbox input "false"
checkbox input "true"
click at [345, 502] on icon at bounding box center [344, 499] width 3 height 5
type input "67"
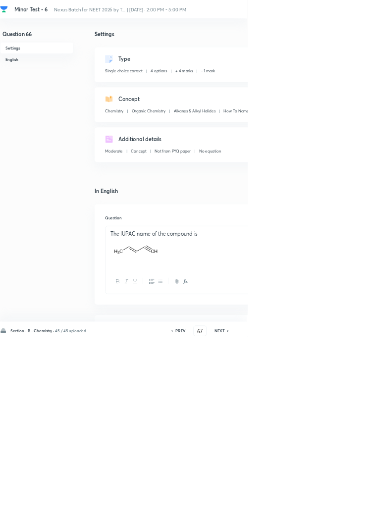
checkbox input "true"
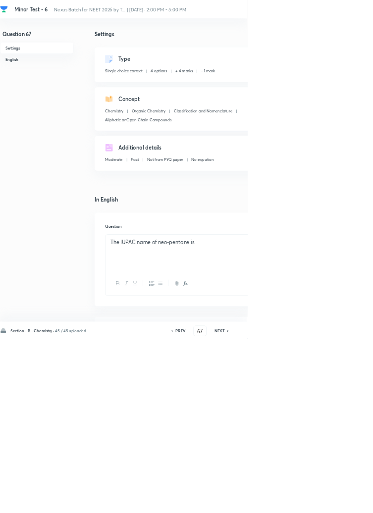
click at [336, 504] on h6 "NEXT" at bounding box center [330, 499] width 15 height 9
type input "68"
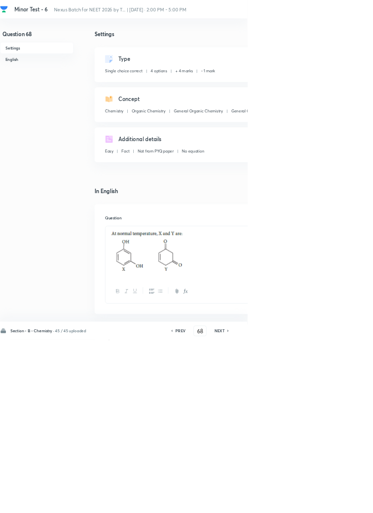
checkbox input "true"
click at [345, 501] on icon at bounding box center [344, 499] width 2 height 3
type input "69"
checkbox input "false"
checkbox input "true"
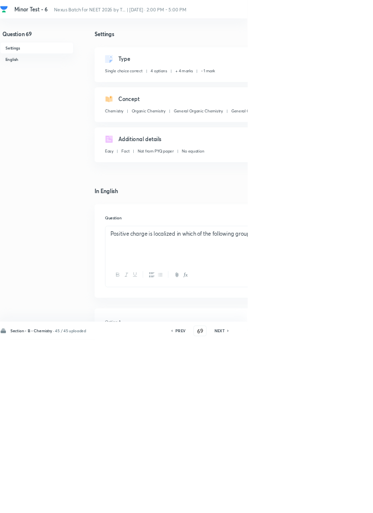
click at [345, 501] on icon at bounding box center [344, 499] width 2 height 3
type input "70"
checkbox input "false"
checkbox input "true"
click at [345, 501] on icon at bounding box center [344, 499] width 2 height 3
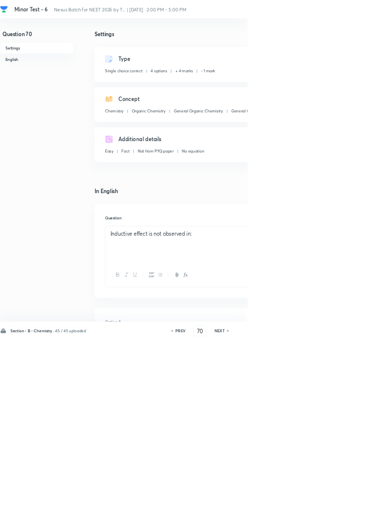
type input "71"
checkbox input "true"
click at [345, 501] on icon at bounding box center [344, 499] width 2 height 3
type input "72"
checkbox input "false"
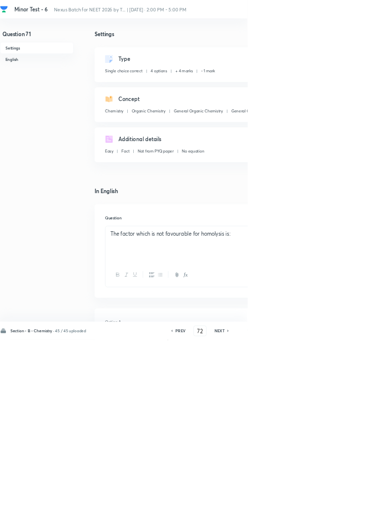
checkbox input "true"
click at [334, 504] on h6 "NEXT" at bounding box center [330, 499] width 15 height 9
type input "73"
checkbox input "false"
checkbox input "true"
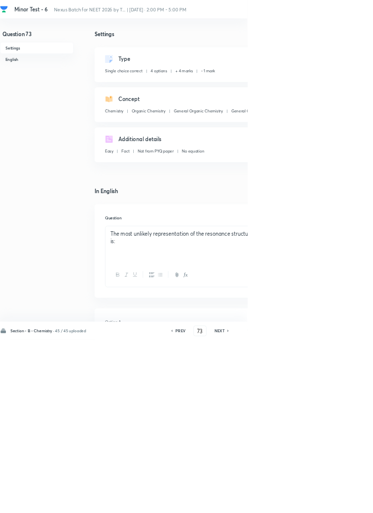
click at [345, 501] on icon at bounding box center [344, 499] width 2 height 3
type input "74"
checkbox input "false"
checkbox input "true"
click at [345, 502] on icon at bounding box center [344, 499] width 3 height 5
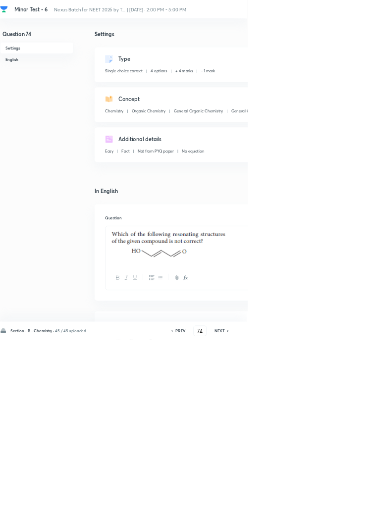
type input "75"
checkbox input "false"
checkbox input "true"
click at [345, 501] on icon at bounding box center [344, 499] width 2 height 3
type input "76"
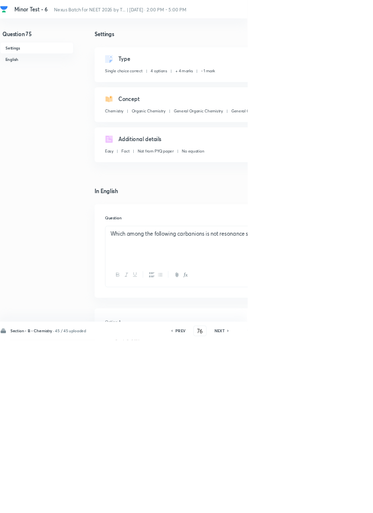
checkbox input "false"
checkbox input "true"
click at [345, 501] on icon at bounding box center [344, 499] width 2 height 3
type input "77"
checkbox input "false"
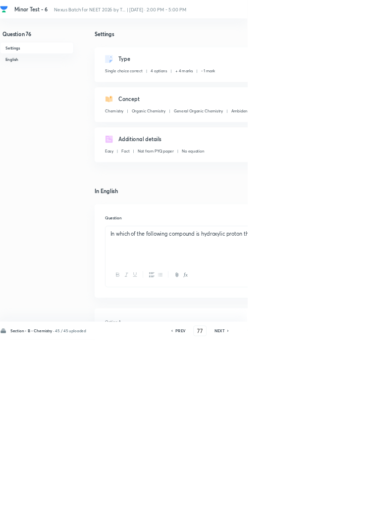
checkbox input "true"
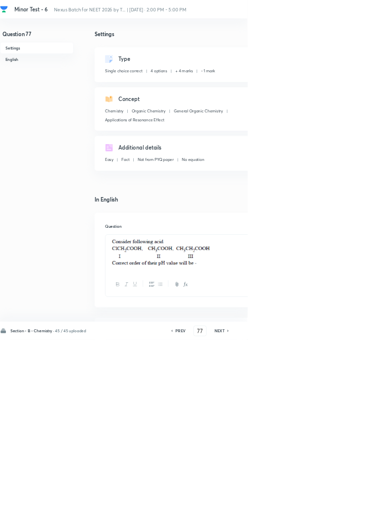
click at [345, 501] on icon at bounding box center [344, 499] width 2 height 3
type input "78"
checkbox input "false"
checkbox input "true"
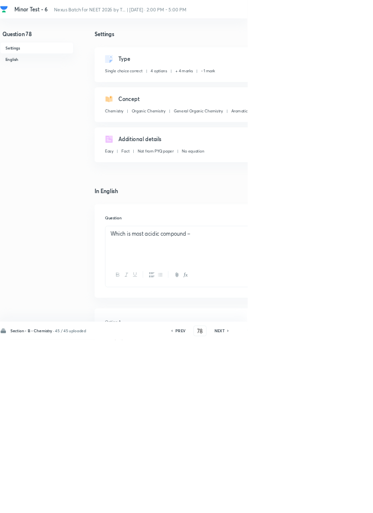
click at [345, 501] on icon at bounding box center [344, 499] width 2 height 3
type input "79"
checkbox input "true"
click at [345, 502] on icon at bounding box center [344, 499] width 3 height 5
type input "80"
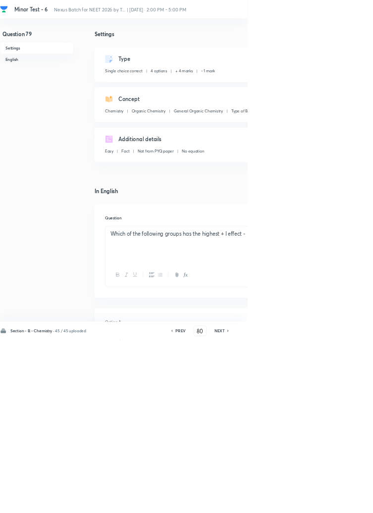
checkbox input "false"
checkbox input "true"
click at [345, 502] on icon at bounding box center [344, 499] width 3 height 5
type input "81"
checkbox input "true"
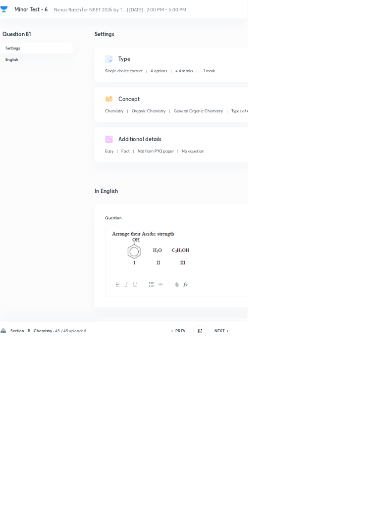
click at [336, 504] on h6 "NEXT" at bounding box center [330, 499] width 15 height 9
type input "82"
checkbox input "true"
click at [345, 501] on icon at bounding box center [344, 499] width 2 height 3
type input "83"
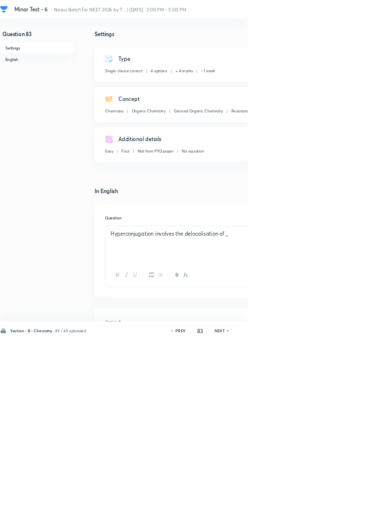
checkbox input "true"
click at [345, 501] on icon at bounding box center [344, 499] width 2 height 3
type input "84"
checkbox input "false"
checkbox input "true"
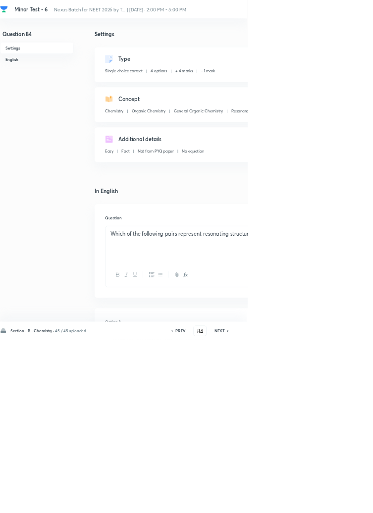
click at [345, 501] on icon at bounding box center [344, 499] width 2 height 3
type input "85"
checkbox input "false"
checkbox input "true"
click at [345, 501] on icon at bounding box center [344, 499] width 2 height 3
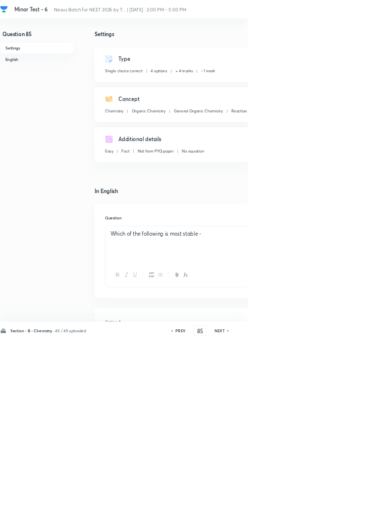
type input "86"
checkbox input "true"
click at [345, 501] on icon at bounding box center [344, 499] width 2 height 3
type input "87"
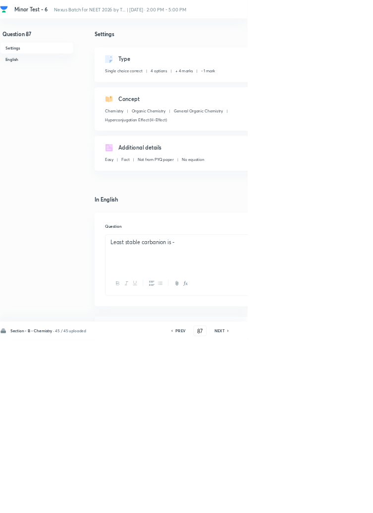
checkbox input "true"
click at [346, 502] on icon at bounding box center [344, 499] width 3 height 5
type input "88"
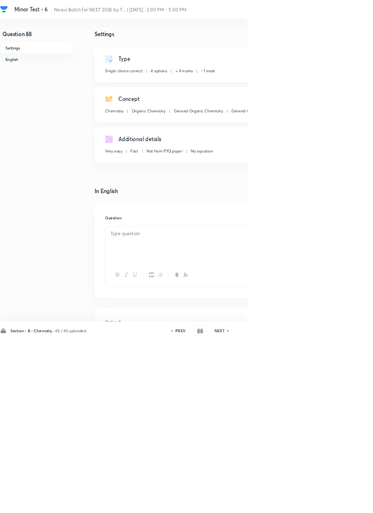
checkbox input "false"
checkbox input "true"
click at [345, 501] on icon at bounding box center [344, 499] width 2 height 3
type input "89"
checkbox input "false"
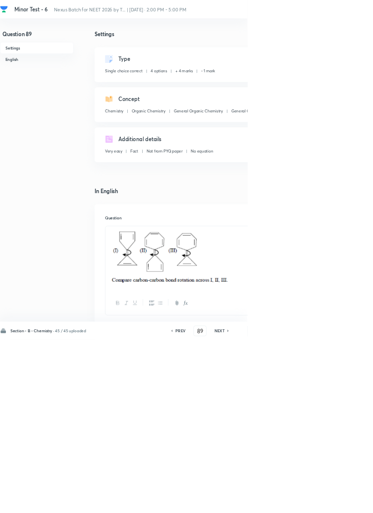
checkbox input "true"
click at [345, 501] on icon at bounding box center [344, 499] width 2 height 3
type input "90"
checkbox input "false"
checkbox input "true"
